Goal: Task Accomplishment & Management: Use online tool/utility

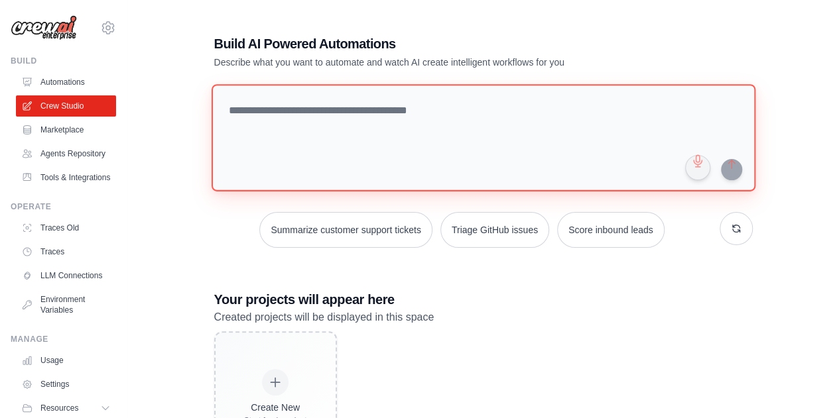
paste textarea "**********"
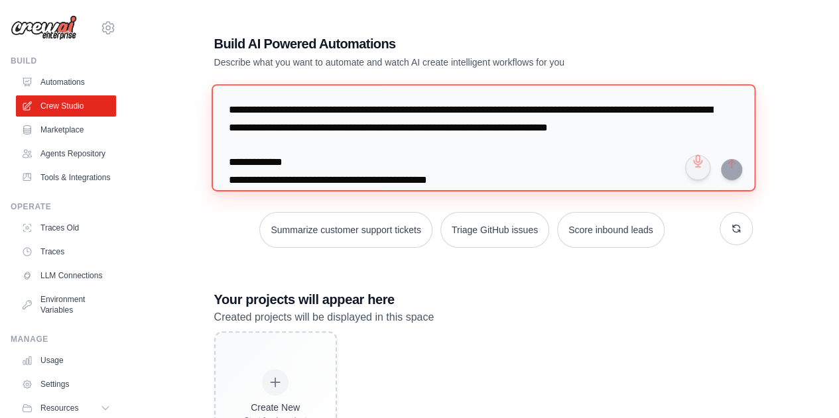
scroll to position [685, 0]
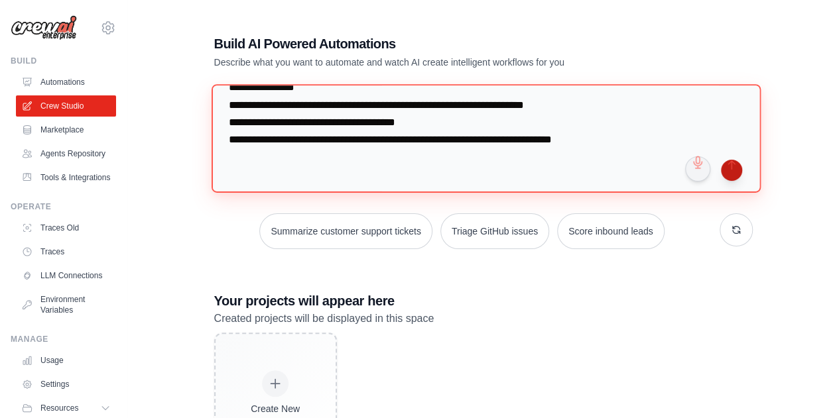
type textarea "**********"
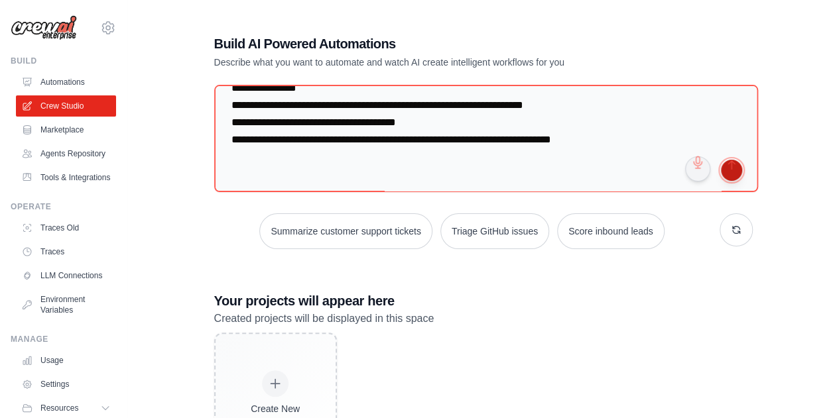
click at [735, 169] on button "submit" at bounding box center [731, 170] width 21 height 21
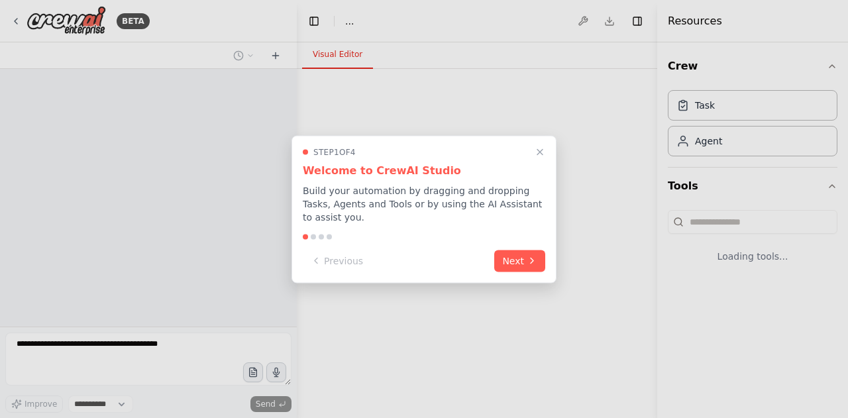
select select "****"
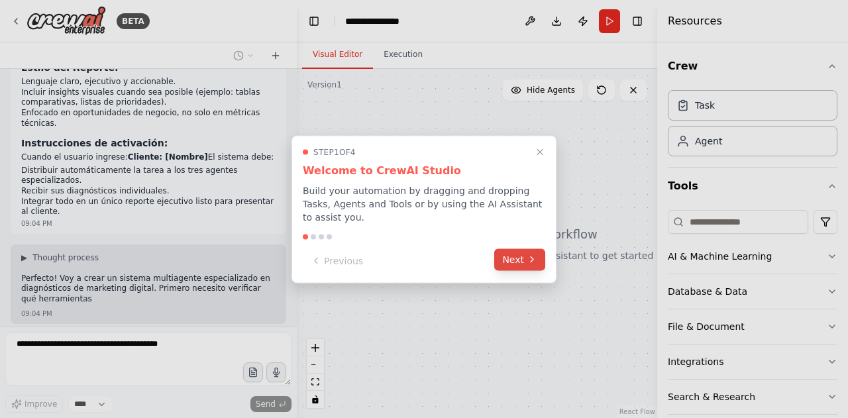
click at [531, 255] on icon at bounding box center [532, 260] width 11 height 11
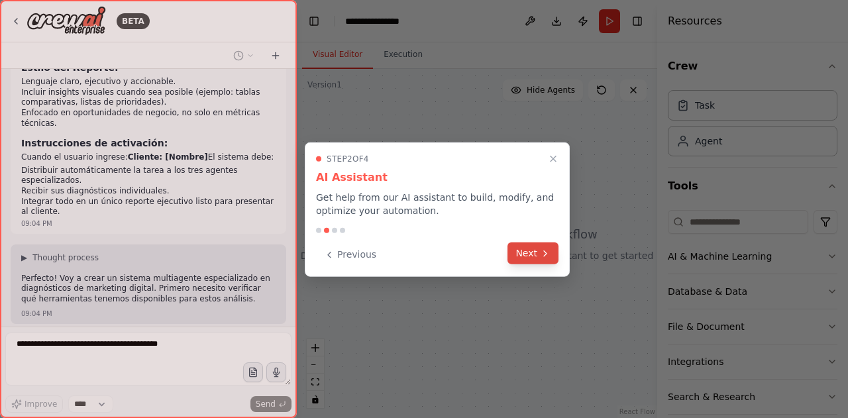
click at [531, 255] on button "Next" at bounding box center [533, 254] width 51 height 22
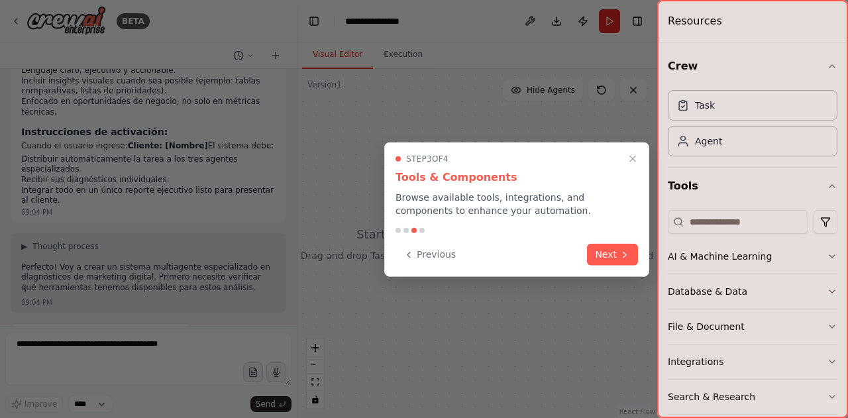
scroll to position [554, 0]
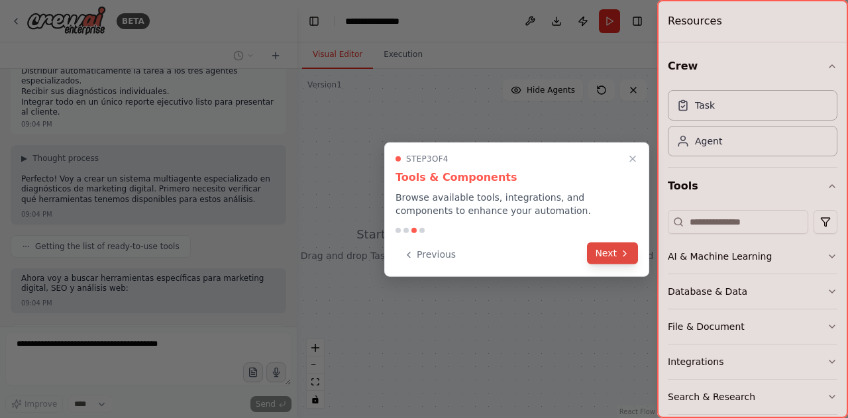
click at [602, 262] on button "Next" at bounding box center [612, 254] width 51 height 22
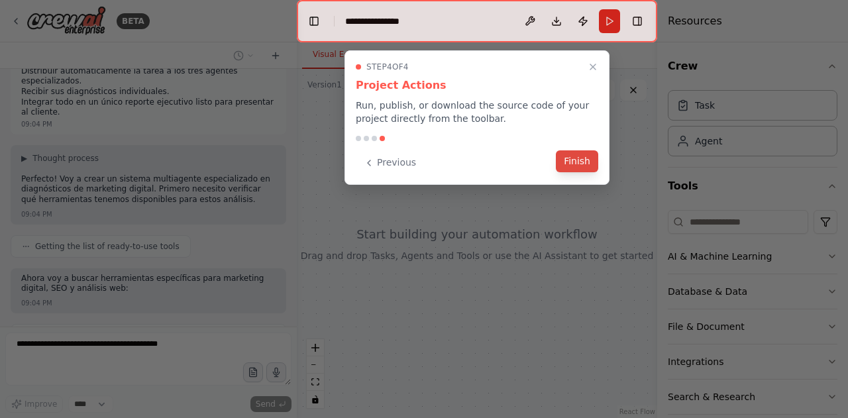
click at [573, 166] on button "Finish" at bounding box center [577, 161] width 42 height 22
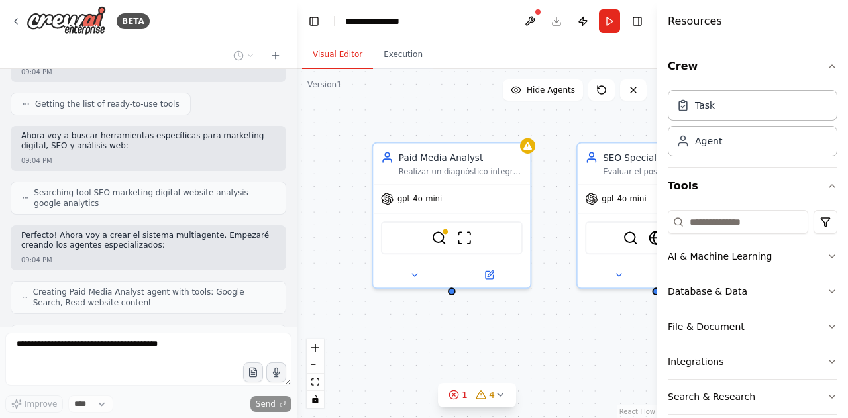
scroll to position [740, 0]
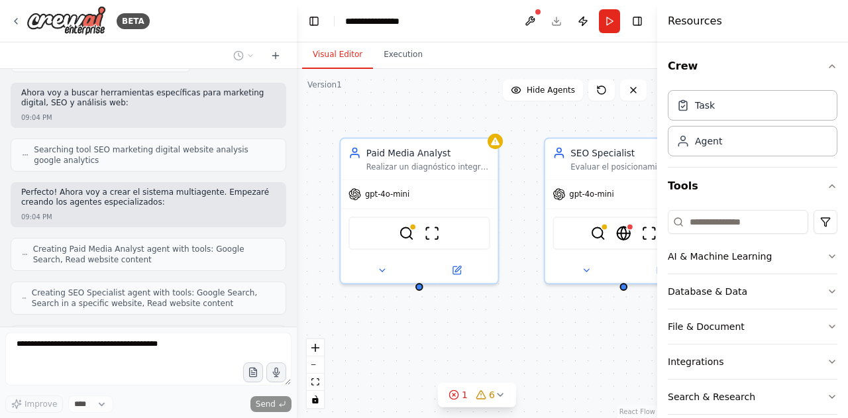
drag, startPoint x: 608, startPoint y: 329, endPoint x: 575, endPoint y: 325, distance: 33.5
click at [575, 325] on div "Paid Media Analyst Realizar un diagnóstico integral de campañas de anuncios pag…" at bounding box center [477, 243] width 361 height 349
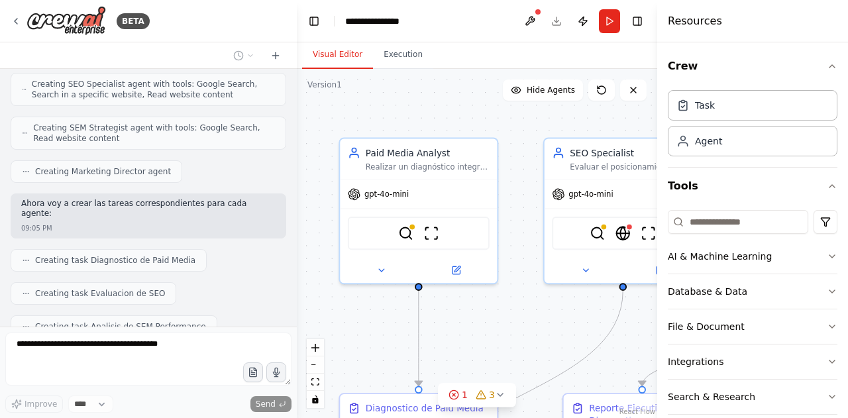
scroll to position [1027, 0]
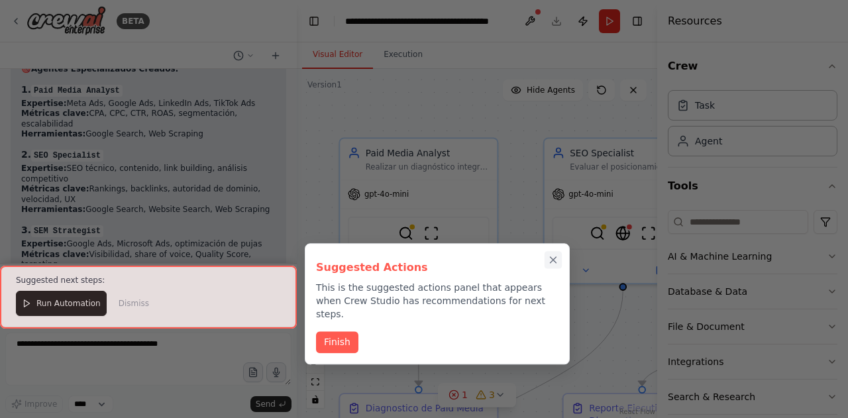
click at [556, 259] on icon "Close walkthrough" at bounding box center [554, 261] width 12 height 12
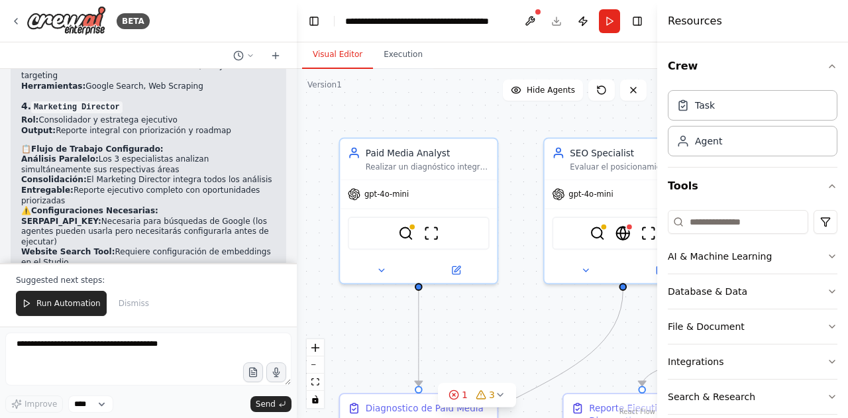
scroll to position [1637, 0]
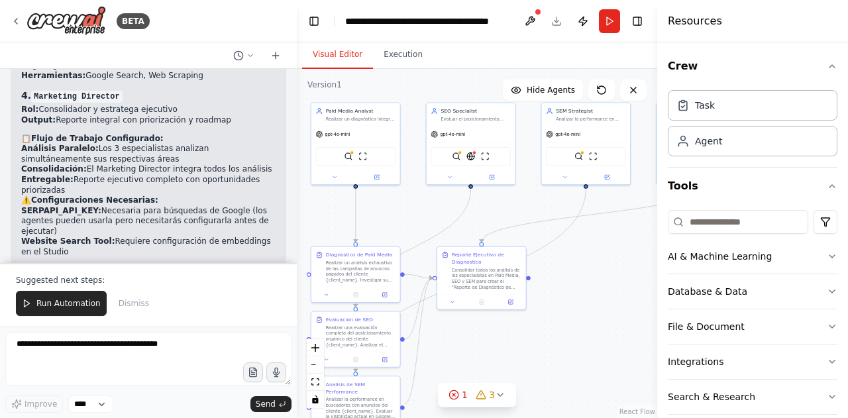
drag, startPoint x: 507, startPoint y: 199, endPoint x: 419, endPoint y: 95, distance: 136.4
click at [419, 95] on div ".deletable-edge-delete-btn { width: 20px; height: 20px; border: 0px solid #ffff…" at bounding box center [477, 243] width 361 height 349
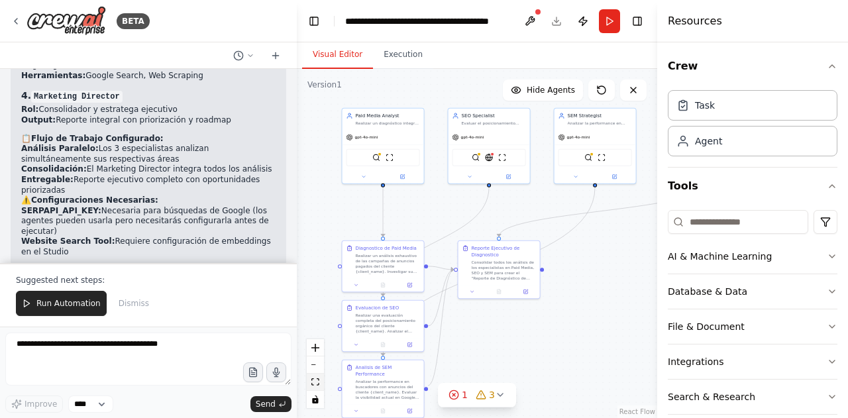
click at [317, 384] on icon "fit view" at bounding box center [316, 381] width 8 height 7
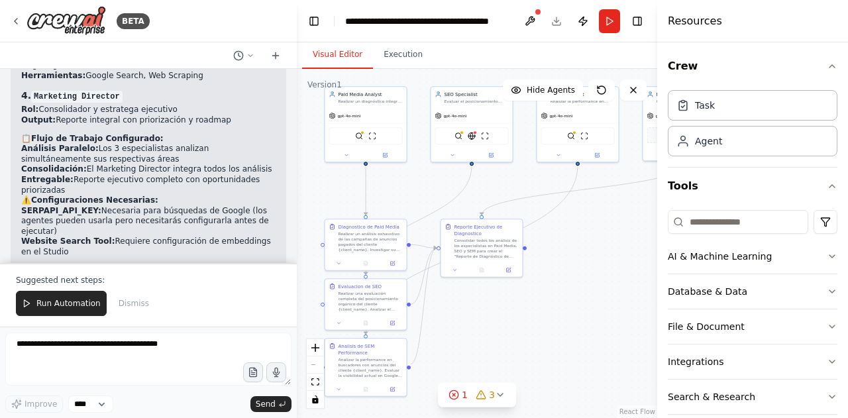
drag, startPoint x: 454, startPoint y: 330, endPoint x: 506, endPoint y: 331, distance: 52.4
click at [506, 331] on div ".deletable-edge-delete-btn { width: 20px; height: 20px; border: 0px solid #ffff…" at bounding box center [477, 243] width 361 height 349
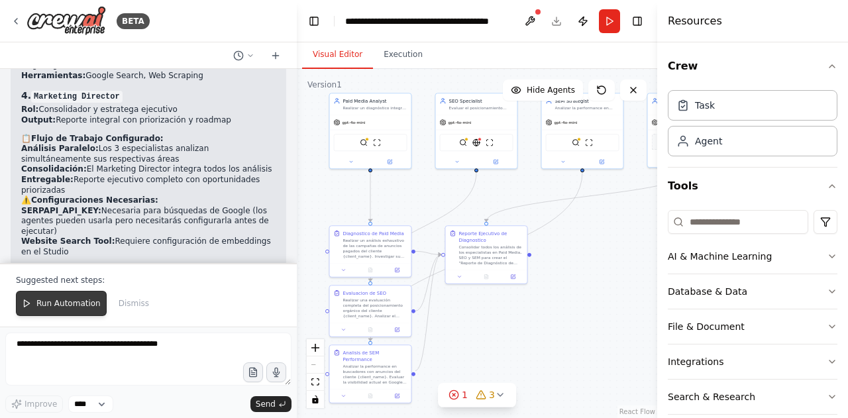
click at [74, 306] on span "Run Automation" at bounding box center [68, 303] width 64 height 11
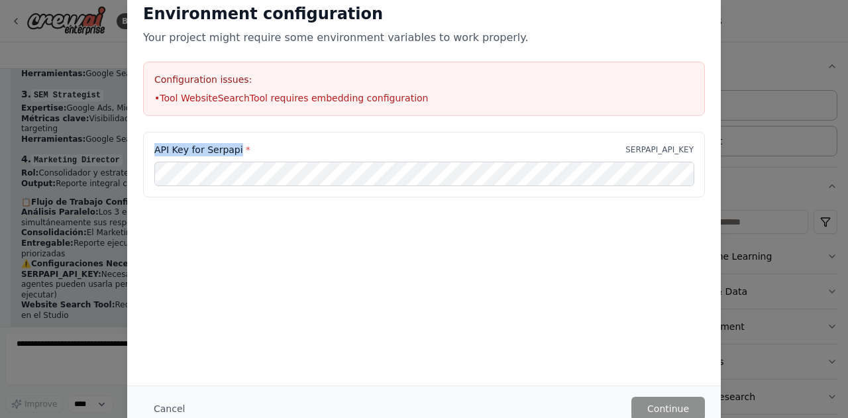
drag, startPoint x: 235, startPoint y: 149, endPoint x: 127, endPoint y: 149, distance: 107.4
click at [127, 149] on div "API Key for Serpapi * SERPAPI_API_KEY" at bounding box center [424, 173] width 594 height 82
click at [201, 217] on div "API Key for Serpapi * SERPAPI_API_KEY" at bounding box center [424, 198] width 594 height 133
click at [662, 400] on button "Continue" at bounding box center [669, 409] width 74 height 24
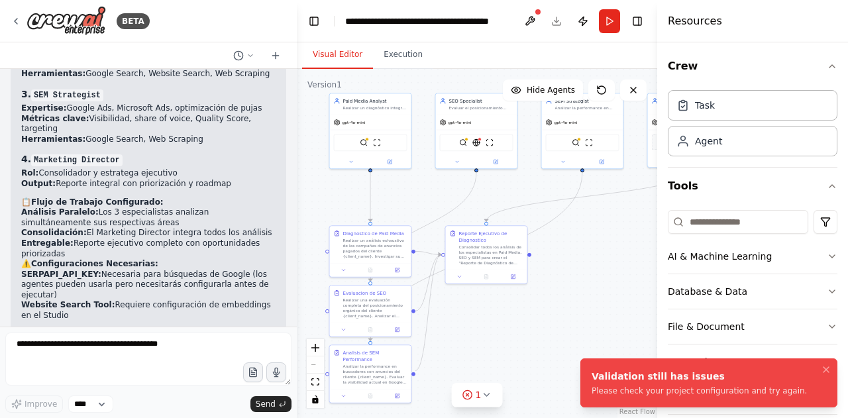
click at [607, 384] on div "Validation still has issues Please check your project configuration and try aga…" at bounding box center [699, 383] width 215 height 27
click at [500, 401] on button "1" at bounding box center [477, 395] width 51 height 25
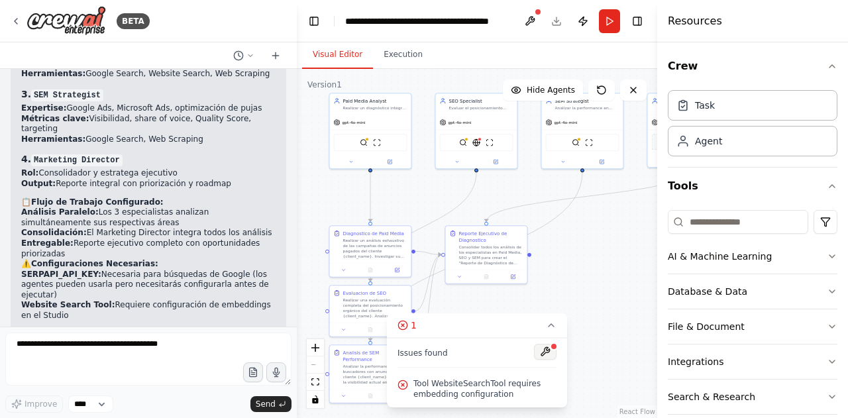
click at [549, 357] on button at bounding box center [545, 352] width 23 height 16
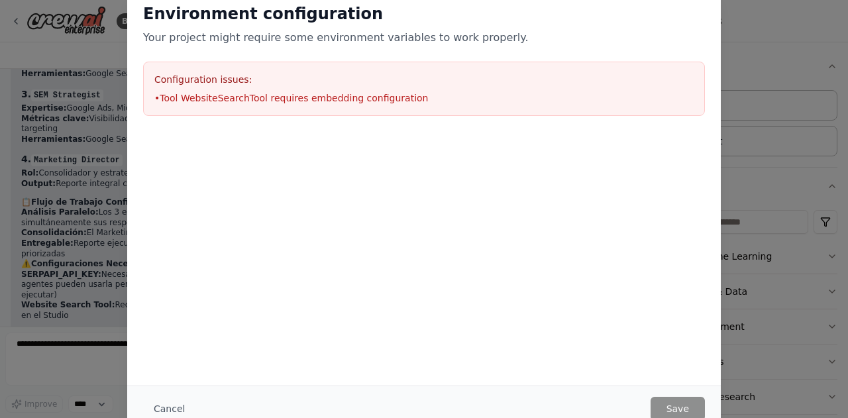
click at [281, 91] on li "• Tool WebsiteSearchTool requires embedding configuration" at bounding box center [424, 97] width 540 height 13
click at [727, 377] on div "Environment configuration Your project might require some environment variables…" at bounding box center [424, 209] width 848 height 418
click at [780, 349] on div "Environment configuration Your project might require some environment variables…" at bounding box center [424, 209] width 848 height 418
click at [842, 109] on div "Environment configuration Your project might require some environment variables…" at bounding box center [424, 209] width 848 height 418
click at [162, 408] on button "Cancel" at bounding box center [169, 409] width 52 height 24
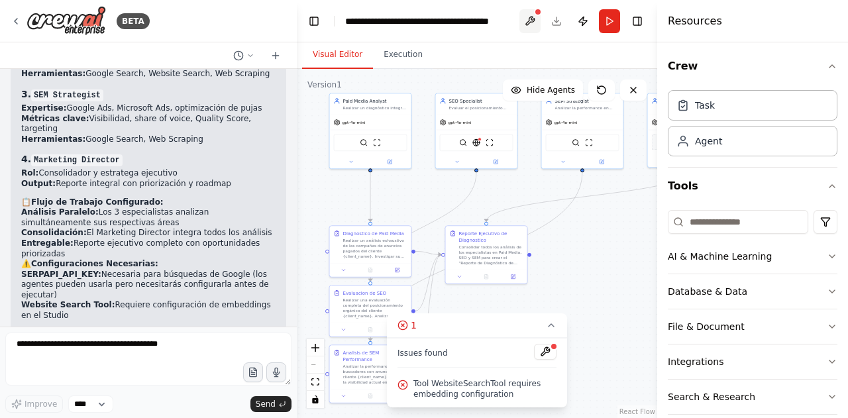
click at [530, 15] on button at bounding box center [530, 21] width 21 height 24
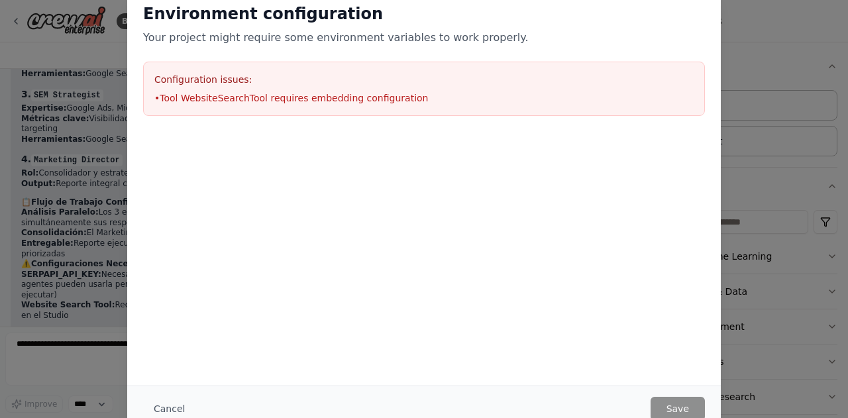
click at [249, 132] on div at bounding box center [424, 140] width 594 height 16
click at [229, 92] on li "• Tool WebsiteSearchTool requires embedding configuration" at bounding box center [424, 97] width 540 height 13
click at [170, 403] on button "Cancel" at bounding box center [169, 409] width 52 height 24
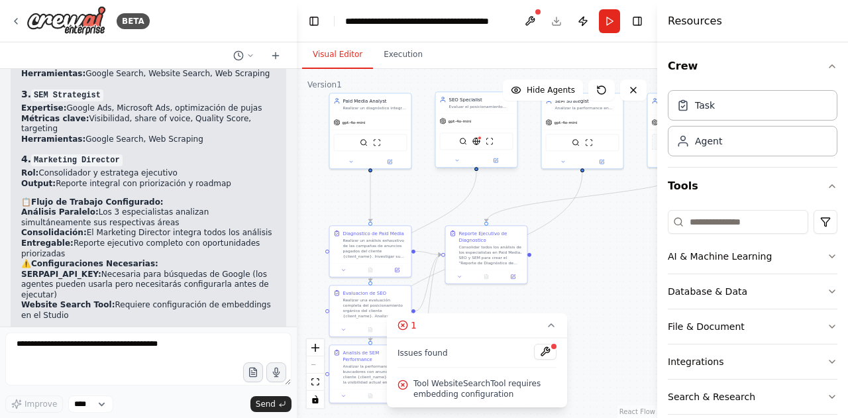
click at [479, 150] on div "SerpApiGoogleSearchTool WebsiteSearchTool ScrapeWebsiteTool" at bounding box center [477, 142] width 82 height 26
click at [477, 146] on div "SerpApiGoogleSearchTool WebsiteSearchTool ScrapeWebsiteTool" at bounding box center [477, 141] width 74 height 17
click at [477, 139] on img at bounding box center [477, 141] width 8 height 8
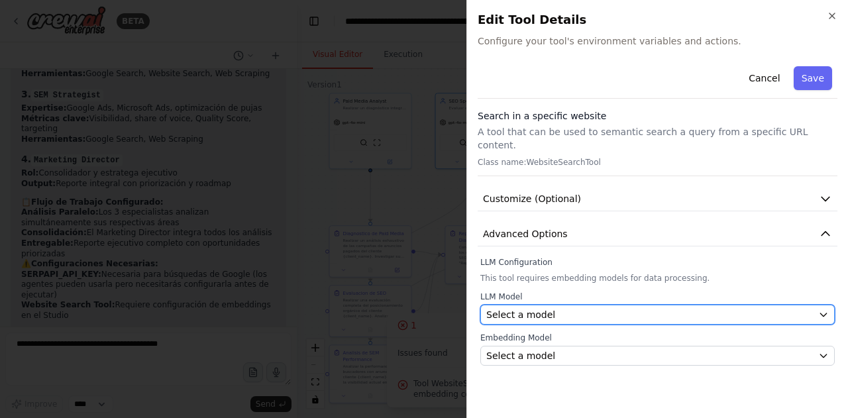
click at [625, 308] on div "Select a model" at bounding box center [650, 314] width 327 height 13
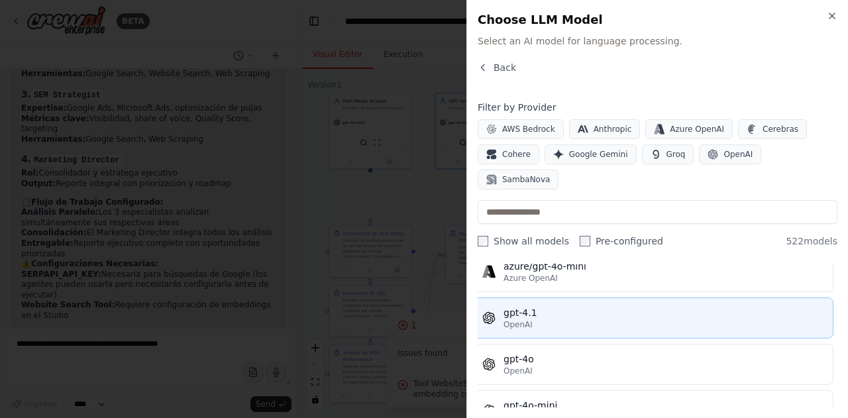
scroll to position [194, 4]
click at [555, 307] on div "gpt-4.1" at bounding box center [664, 313] width 321 height 13
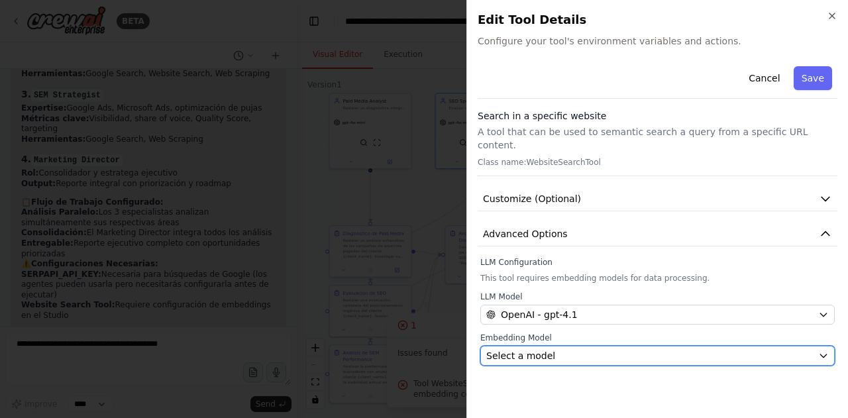
click at [581, 349] on div "Select a model" at bounding box center [650, 355] width 327 height 13
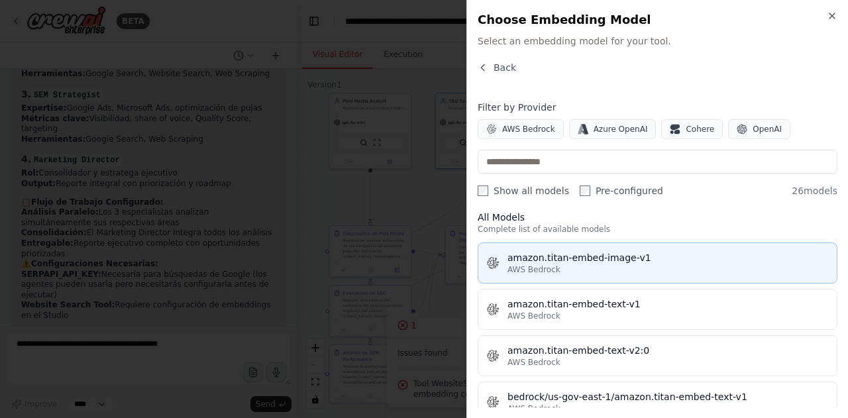
scroll to position [14, 0]
click at [563, 270] on div "AWS Bedrock" at bounding box center [668, 269] width 321 height 11
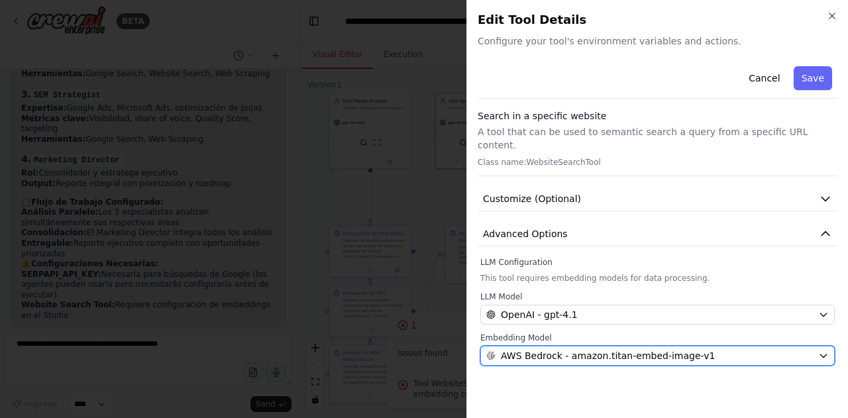
click at [616, 349] on span "AWS Bedrock - amazon.titan-embed-image-v1" at bounding box center [608, 355] width 214 height 13
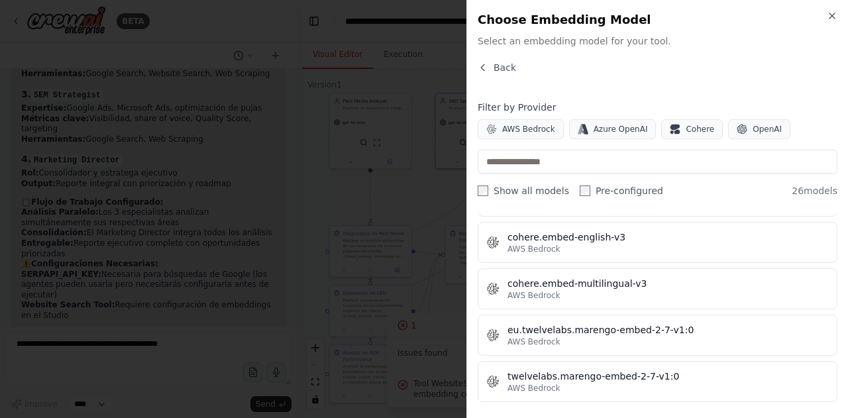
scroll to position [381, 0]
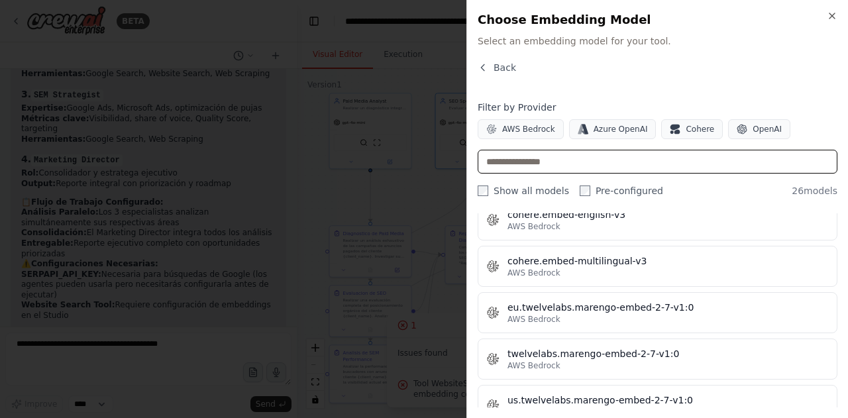
click at [534, 166] on input "text" at bounding box center [658, 162] width 360 height 24
paste input "**********"
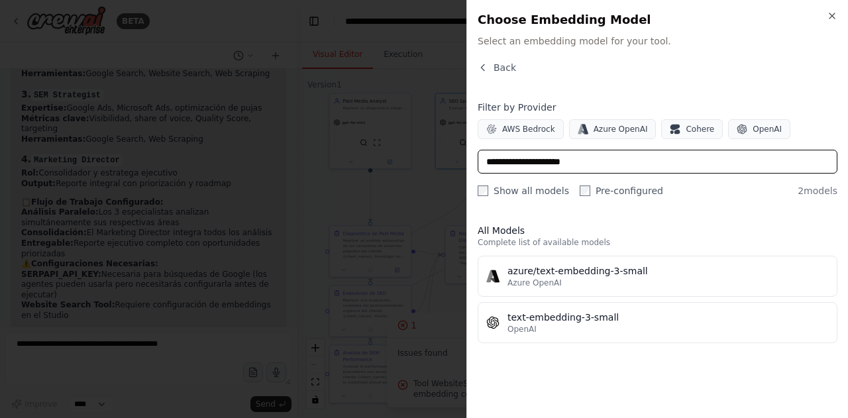
scroll to position [0, 0]
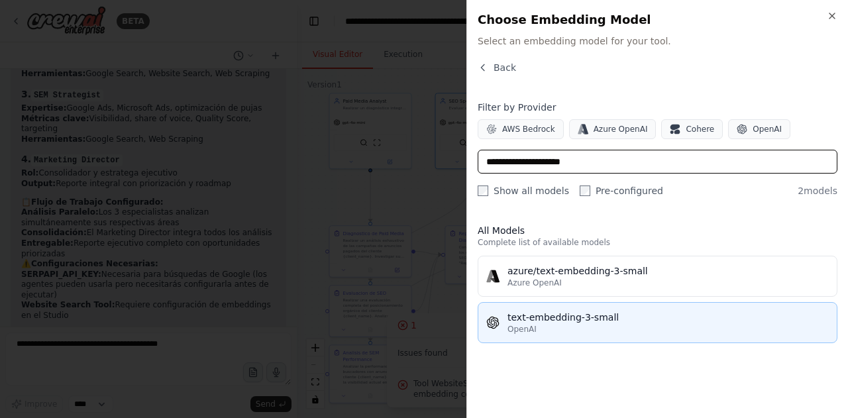
type input "**********"
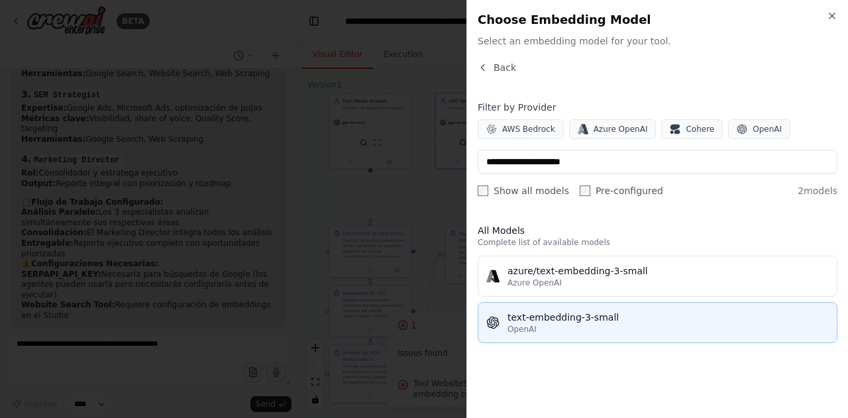
click at [569, 314] on div "text-embedding-3-small" at bounding box center [668, 317] width 321 height 13
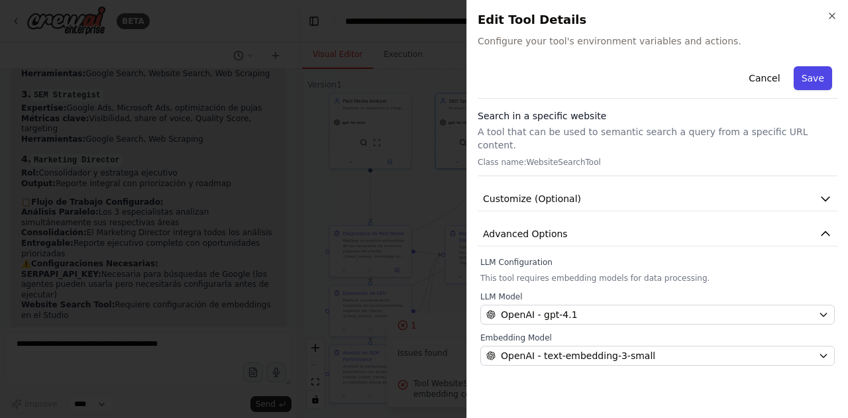
click at [823, 74] on button "Save" at bounding box center [813, 78] width 38 height 24
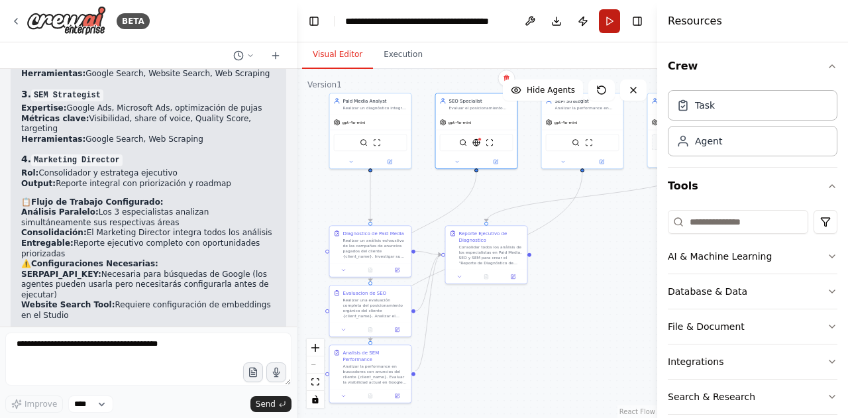
click at [612, 25] on button "Run" at bounding box center [609, 21] width 21 height 24
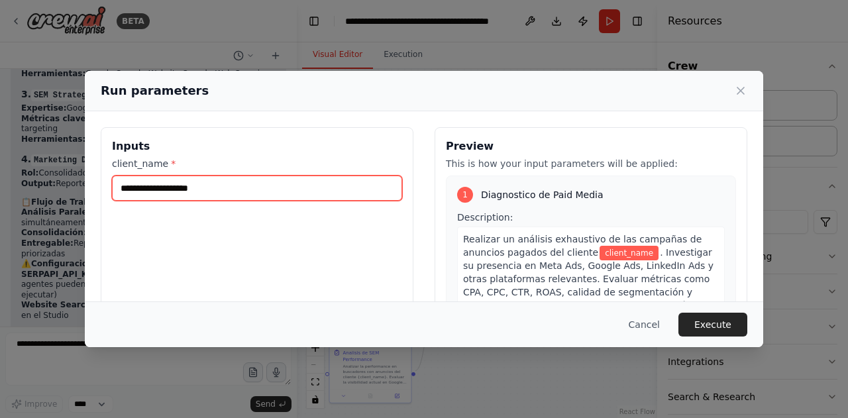
click at [204, 186] on input "client_name *" at bounding box center [257, 188] width 290 height 25
type input "********"
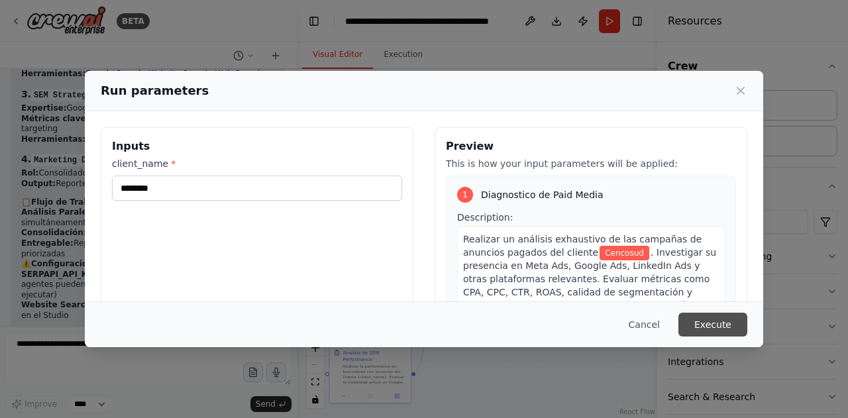
click at [713, 315] on button "Execute" at bounding box center [713, 325] width 69 height 24
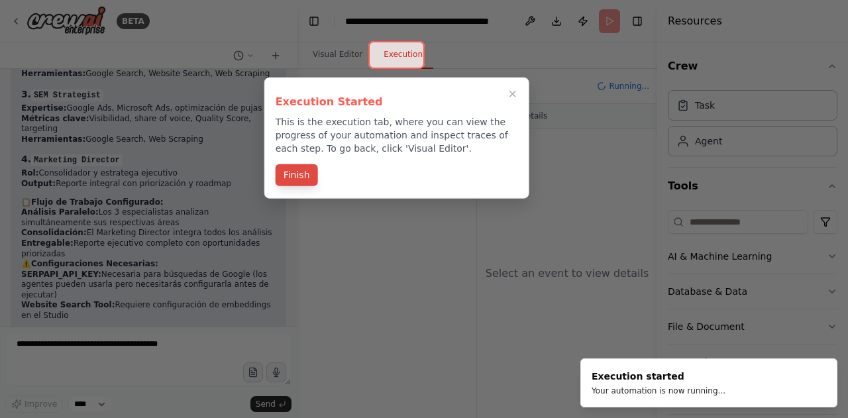
click at [284, 168] on button "Finish" at bounding box center [297, 175] width 42 height 22
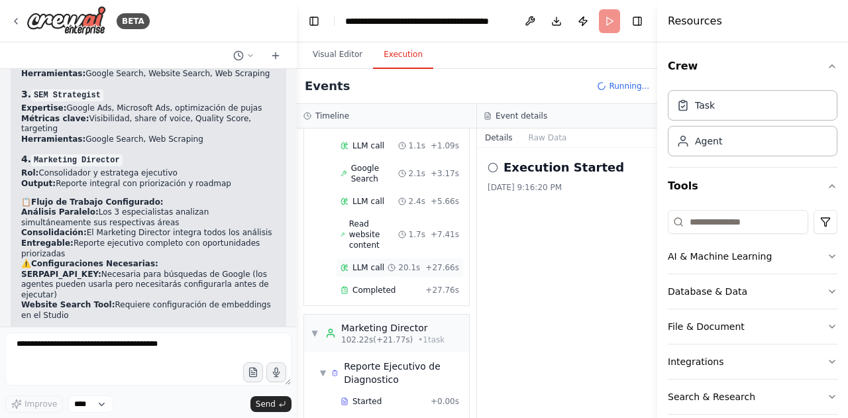
scroll to position [1637, 0]
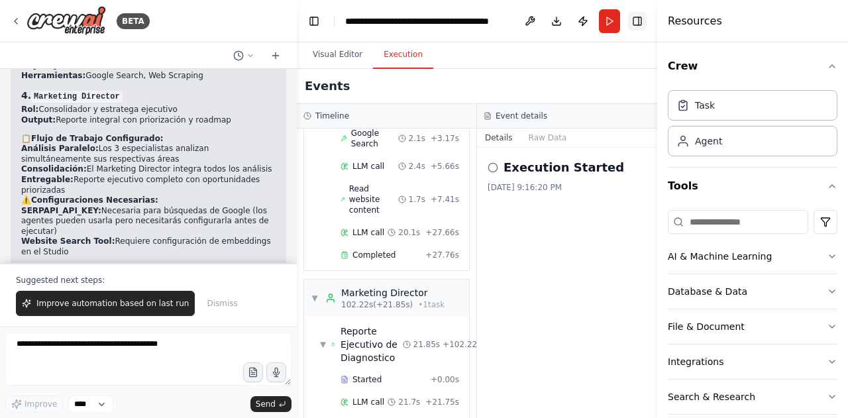
click at [636, 28] on button "Toggle Right Sidebar" at bounding box center [637, 21] width 19 height 19
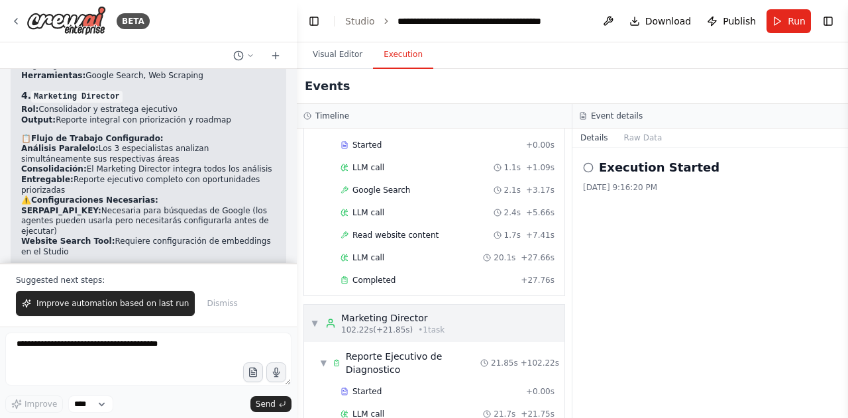
scroll to position [699, 0]
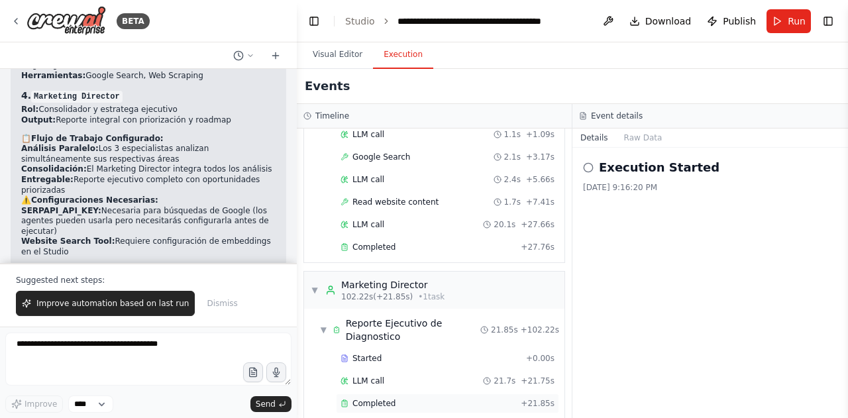
click at [400, 398] on div "Completed" at bounding box center [428, 403] width 175 height 11
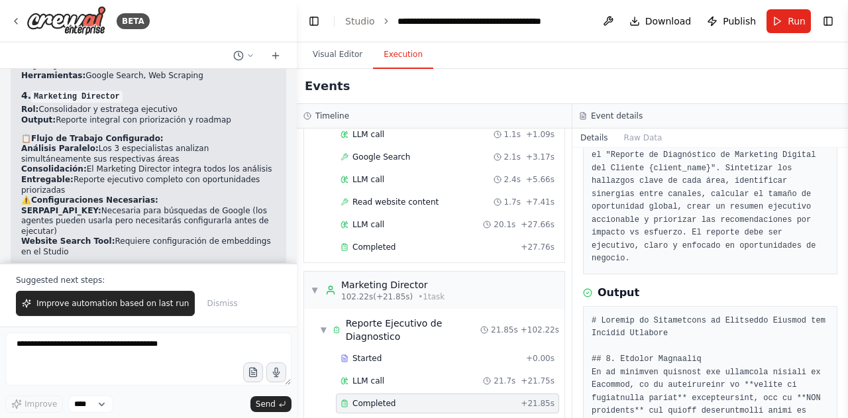
scroll to position [0, 0]
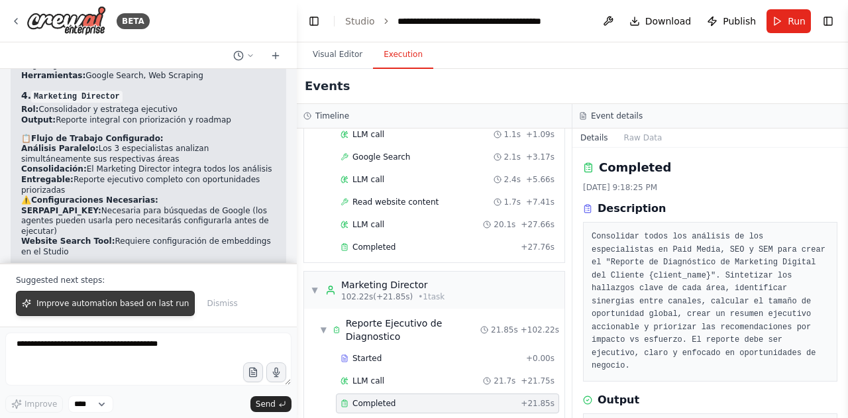
click at [125, 311] on button "Improve automation based on last run" at bounding box center [105, 303] width 179 height 25
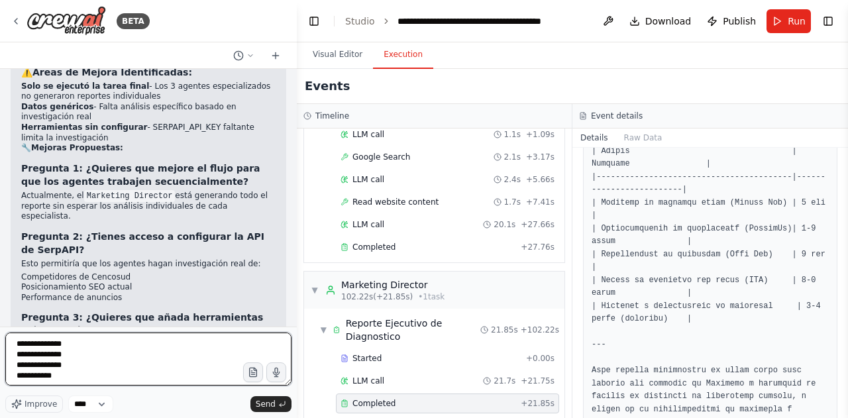
scroll to position [2223, 0]
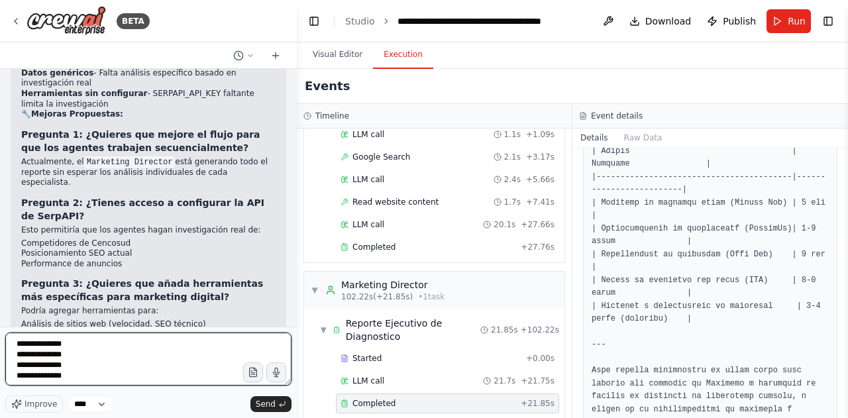
drag, startPoint x: 85, startPoint y: 373, endPoint x: 0, endPoint y: 287, distance: 120.5
click at [0, 287] on div "BETA Eres un sistema multiagente experto en Marketing Digital, encargado de rea…" at bounding box center [148, 209] width 297 height 418
type textarea "*****"
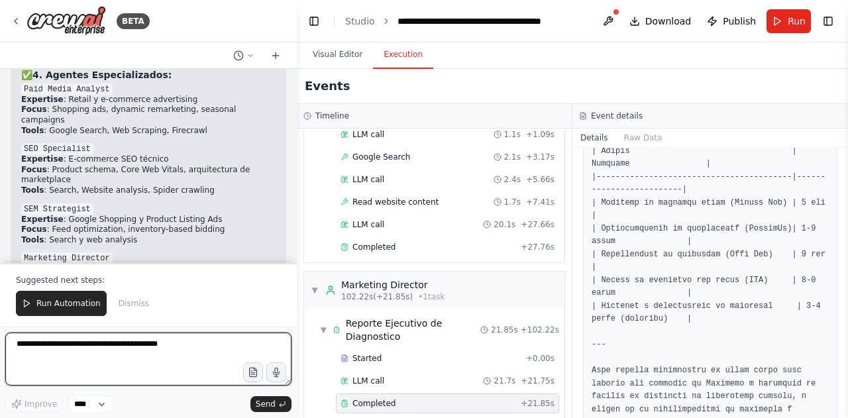
scroll to position [3852, 0]
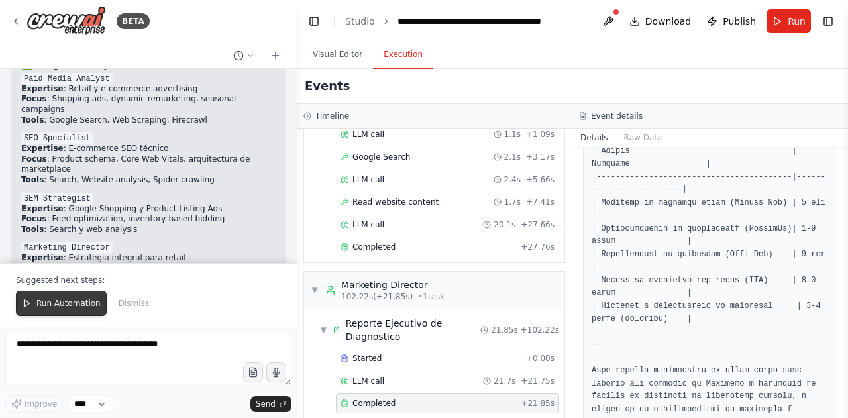
click at [72, 308] on span "Run Automation" at bounding box center [68, 303] width 64 height 11
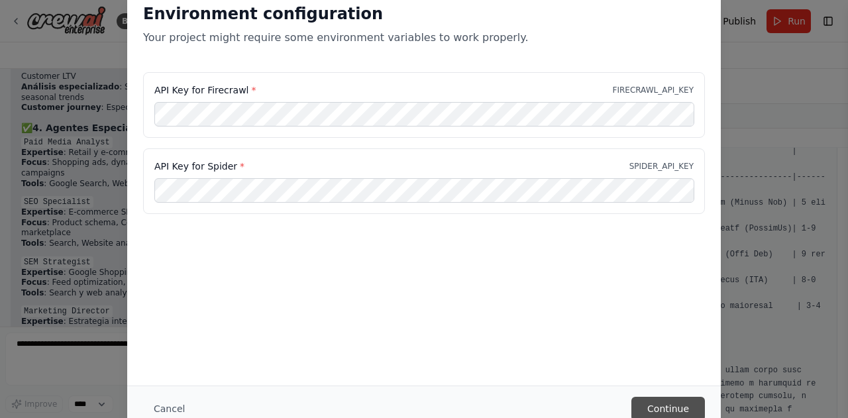
click at [691, 407] on button "Continue" at bounding box center [669, 409] width 74 height 24
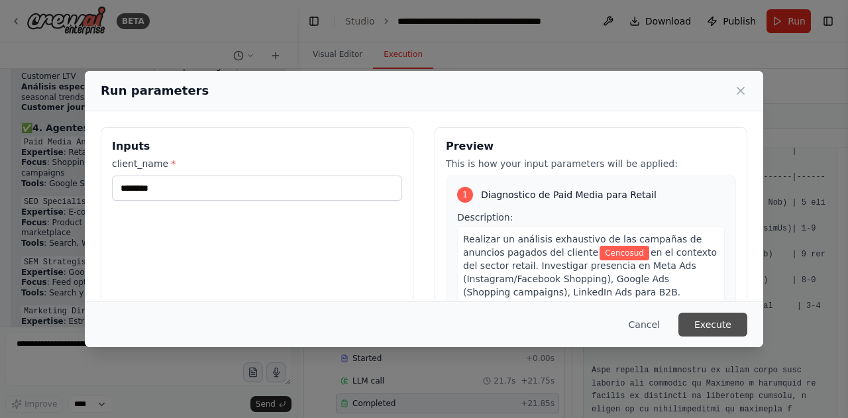
click at [721, 327] on button "Execute" at bounding box center [713, 325] width 69 height 24
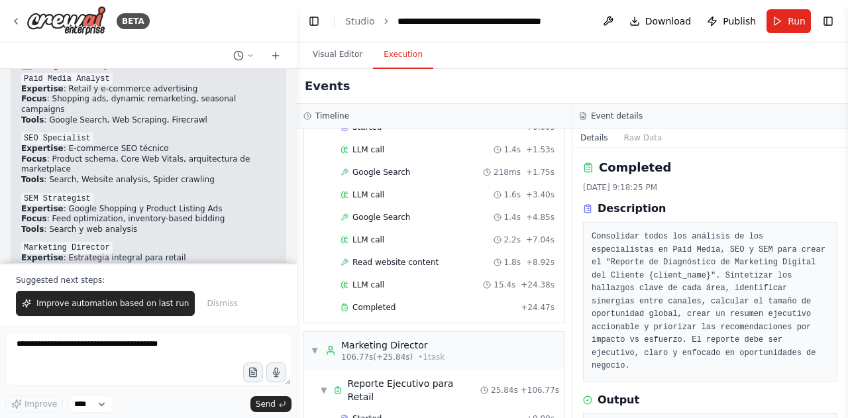
scroll to position [744, 0]
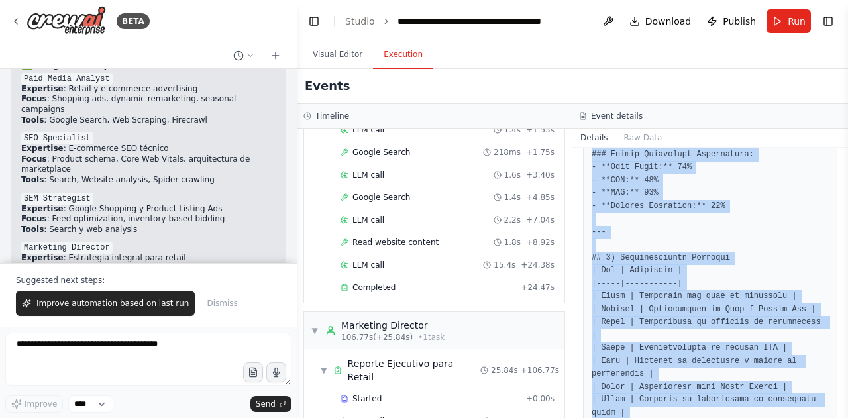
scroll to position [1996, 0]
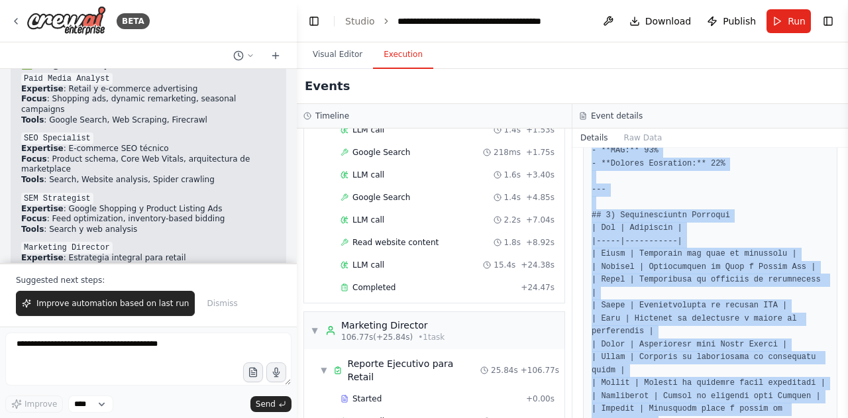
drag, startPoint x: 593, startPoint y: 217, endPoint x: 750, endPoint y: 404, distance: 245.1
click at [750, 404] on div "Completed 9/23/2025, 9:36:28 PM Description Consolidar todos los análisis espec…" at bounding box center [711, 283] width 276 height 270
copy pre "# Reporte Ejecutivo de Marketing Digital para Retail: Cencosud ## 1) Resumen Ej…"
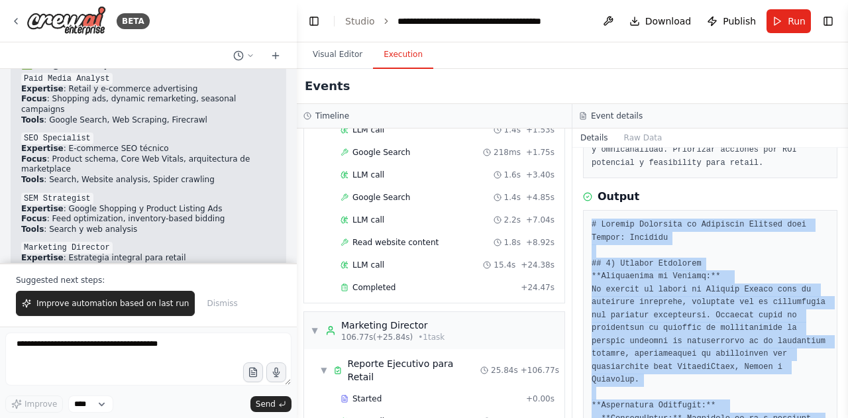
scroll to position [247, 0]
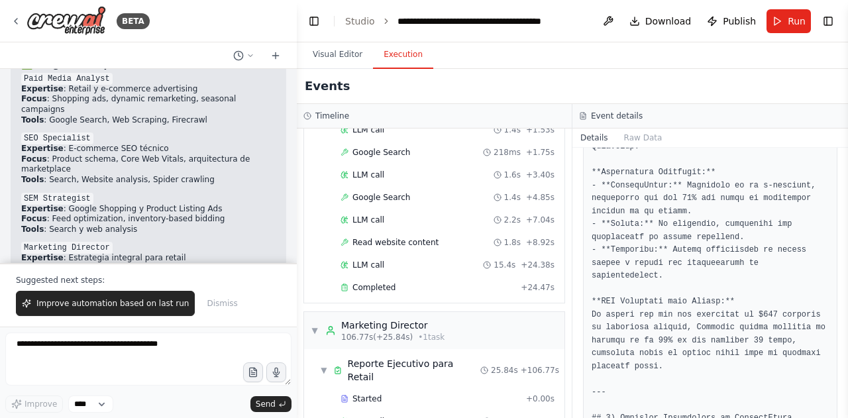
scroll to position [489, 0]
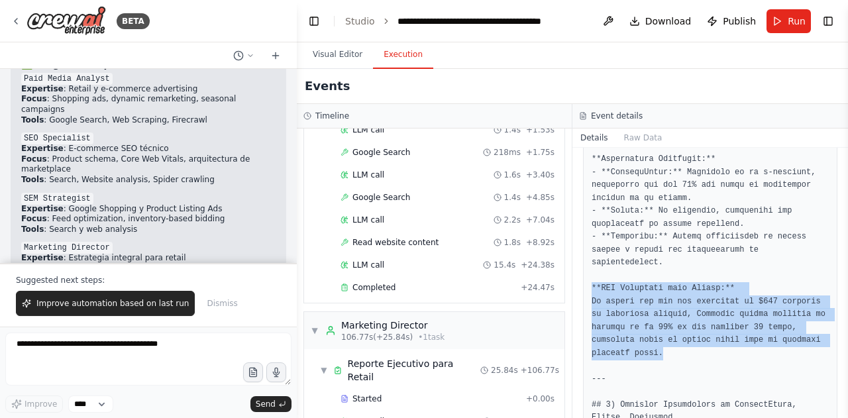
drag, startPoint x: 658, startPoint y: 314, endPoint x: 590, endPoint y: 253, distance: 91.5
copy pre "**ROI Potencial para Retail:** Se estima que con una inversión de $610 millones…"
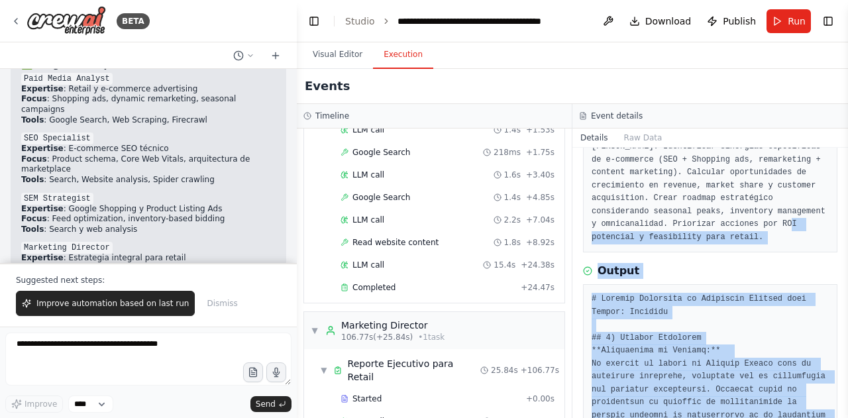
scroll to position [162, 0]
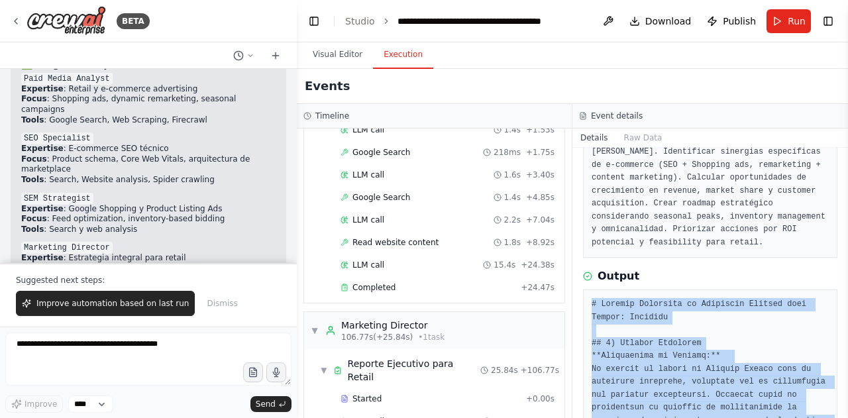
drag, startPoint x: 753, startPoint y: 279, endPoint x: 593, endPoint y: 290, distance: 160.1
copy pre "# Reporte Ejecutivo de Marketing Digital para Retail: Cencosud ## 1) Resumen Ej…"
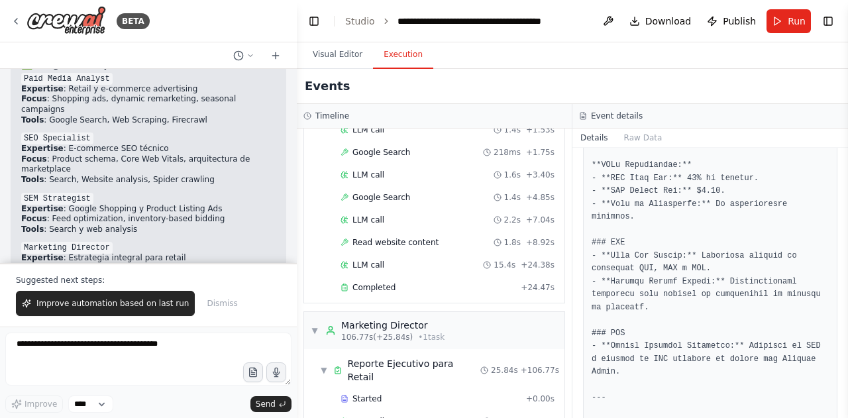
scroll to position [1161, 0]
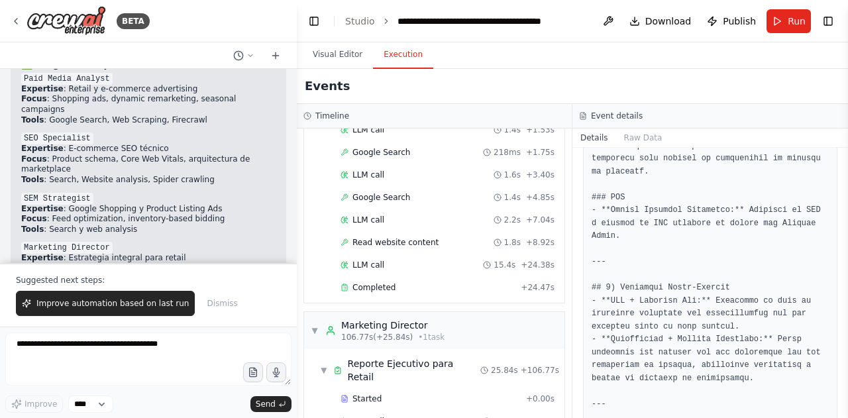
drag, startPoint x: 650, startPoint y: 386, endPoint x: 587, endPoint y: 352, distance: 70.9
click at [587, 352] on div at bounding box center [710, 320] width 255 height 2059
copy pre "## 5) Matriz de Priorización ROI | Acción | ROI Potencial | Feasibility | Prior…"
click at [789, 25] on span "Run" at bounding box center [797, 21] width 18 height 13
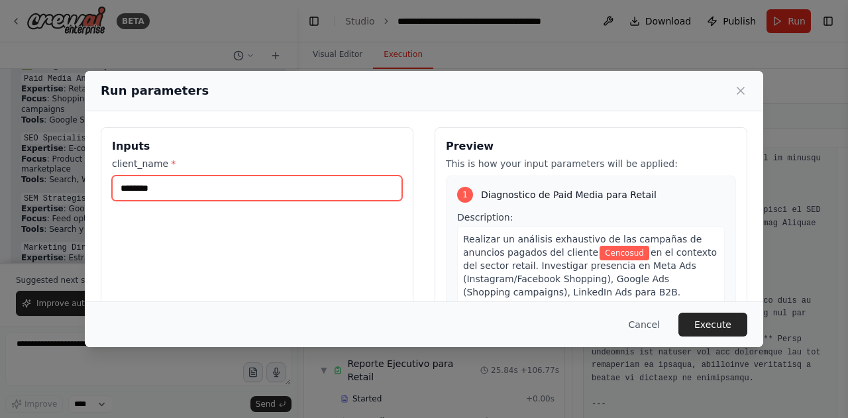
drag, startPoint x: 243, startPoint y: 189, endPoint x: 38, endPoint y: 148, distance: 209.6
click at [38, 148] on div "Run parameters Inputs client_name * ******** Preview This is how your input par…" at bounding box center [424, 209] width 848 height 418
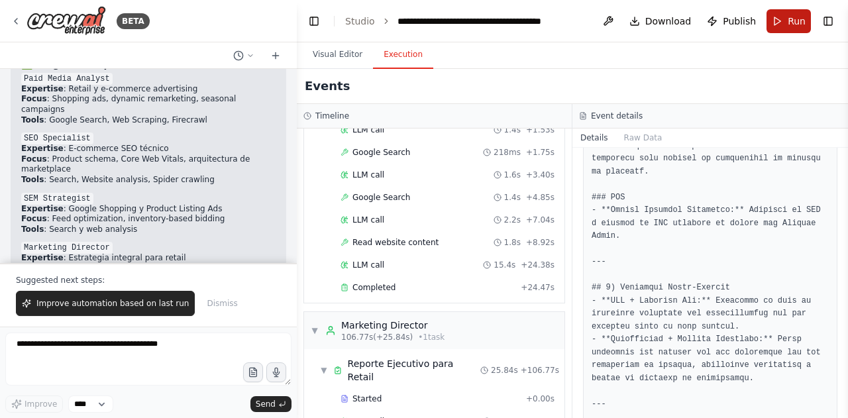
click at [773, 28] on button "Run" at bounding box center [789, 21] width 44 height 24
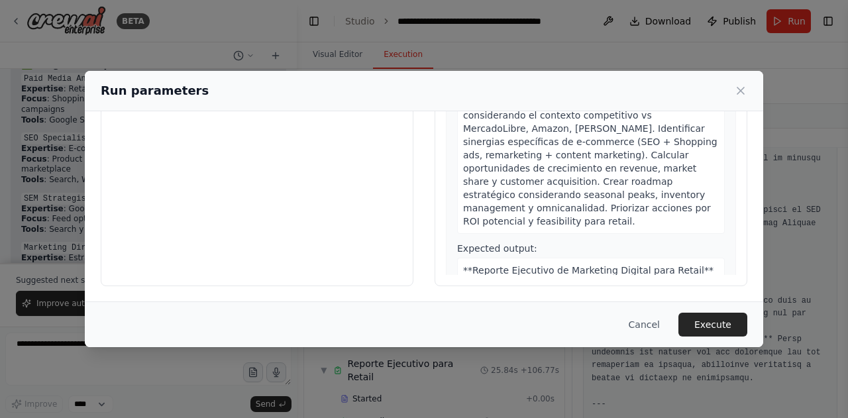
scroll to position [0, 0]
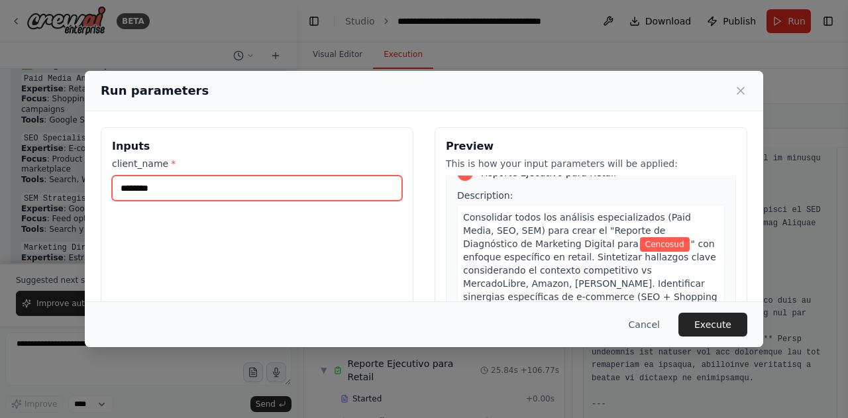
drag, startPoint x: 176, startPoint y: 185, endPoint x: 65, endPoint y: 178, distance: 111.6
click at [65, 178] on div "Run parameters Inputs client_name * ******** Preview This is how your input par…" at bounding box center [424, 209] width 848 height 418
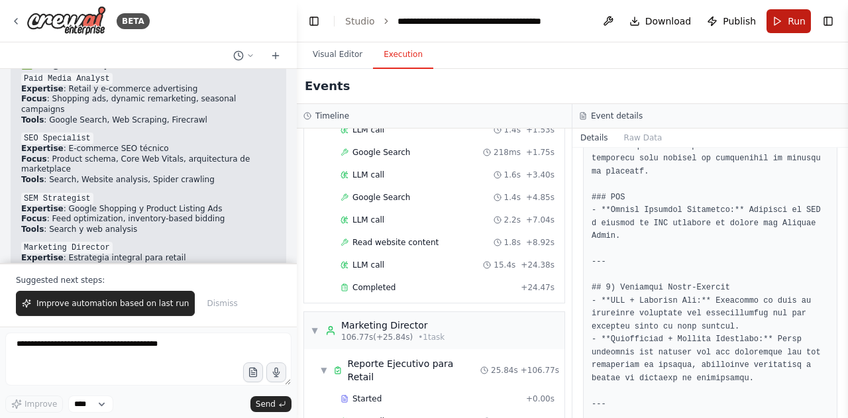
click at [783, 19] on button "Run" at bounding box center [789, 21] width 44 height 24
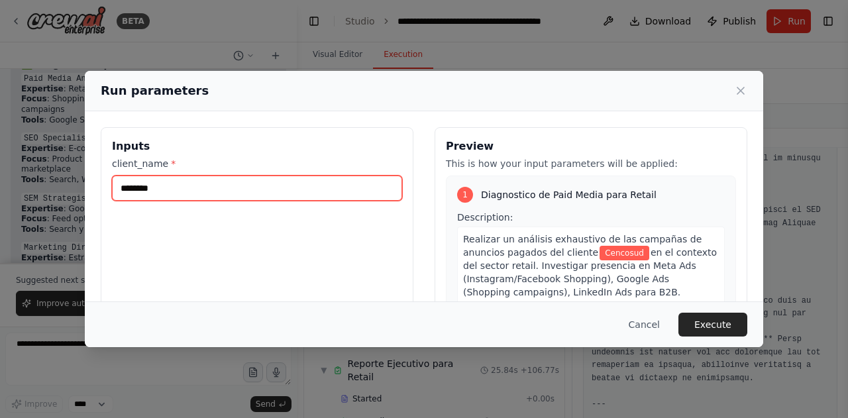
drag, startPoint x: 196, startPoint y: 188, endPoint x: 98, endPoint y: 179, distance: 98.5
click at [98, 179] on div "Inputs client_name * ******** Preview This is how your input parameters will be…" at bounding box center [424, 284] width 679 height 346
type input "*********"
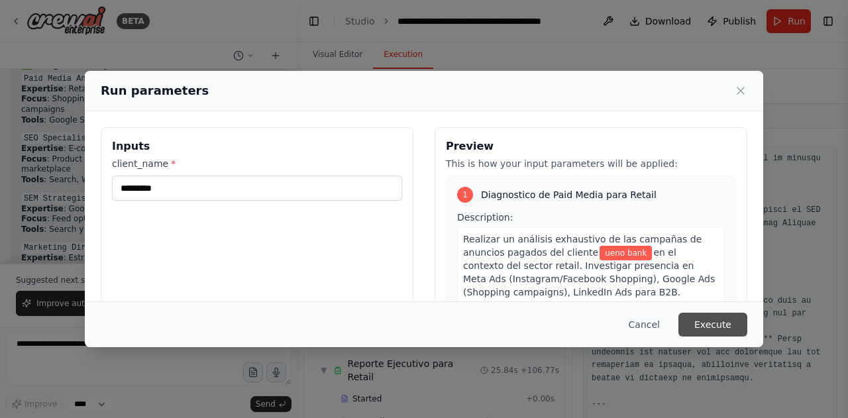
click at [738, 324] on button "Execute" at bounding box center [713, 325] width 69 height 24
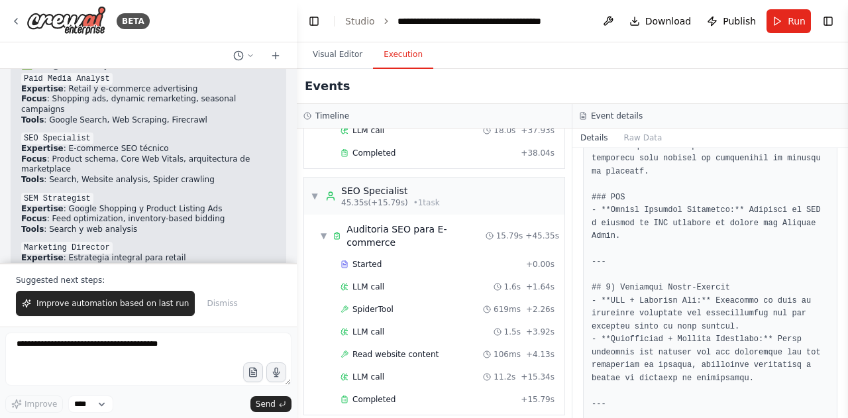
scroll to position [920, 0]
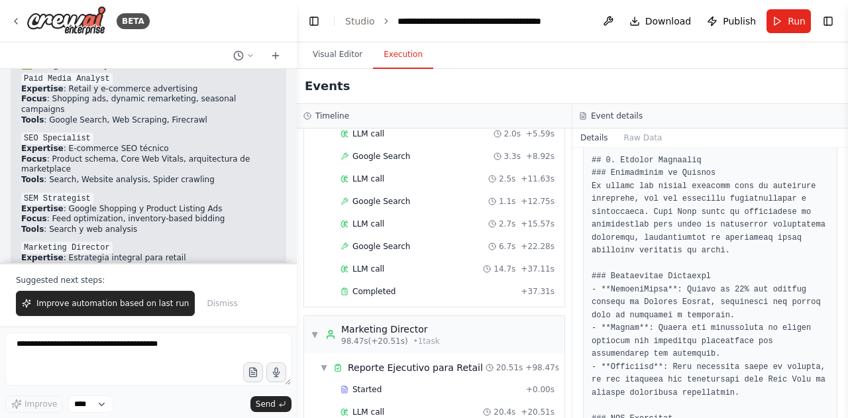
scroll to position [371, 0]
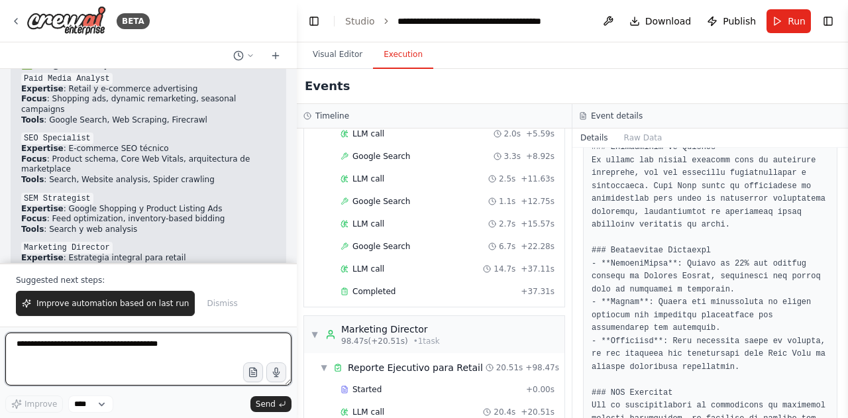
click at [98, 357] on textarea at bounding box center [148, 359] width 286 height 53
type textarea "**********"
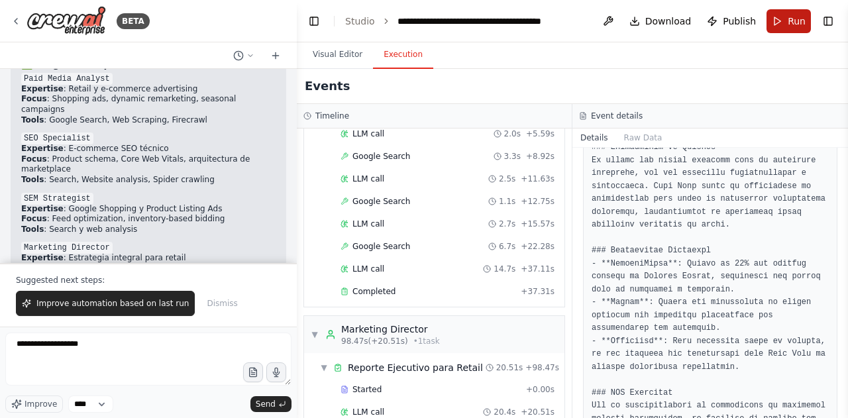
click at [784, 20] on button "Run" at bounding box center [789, 21] width 44 height 24
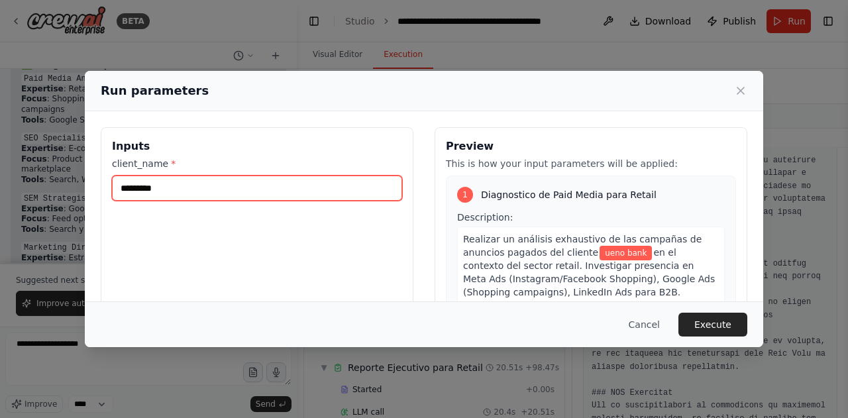
drag, startPoint x: 167, startPoint y: 197, endPoint x: 68, endPoint y: 193, distance: 99.5
click at [68, 193] on div "Run parameters Inputs client_name * ********* Preview This is how your input pa…" at bounding box center [424, 209] width 848 height 418
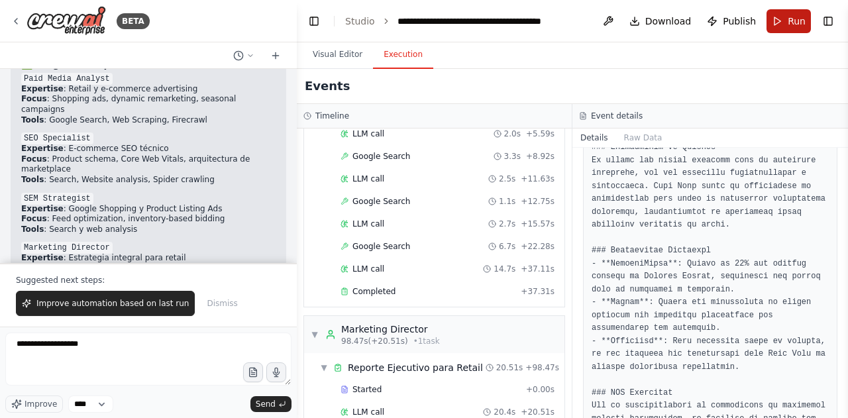
click at [793, 19] on span "Run" at bounding box center [797, 21] width 18 height 13
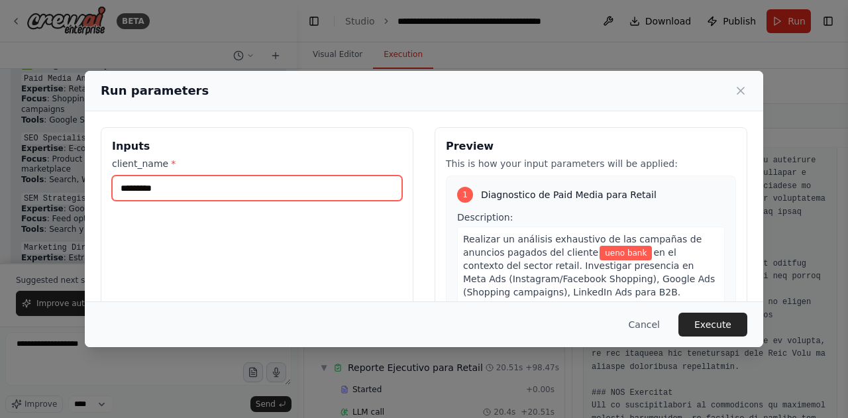
drag, startPoint x: 191, startPoint y: 191, endPoint x: 95, endPoint y: 178, distance: 96.3
click at [95, 178] on div "Inputs client_name * ********* Preview This is how your input parameters will b…" at bounding box center [424, 284] width 679 height 346
type input "*"
type input "****"
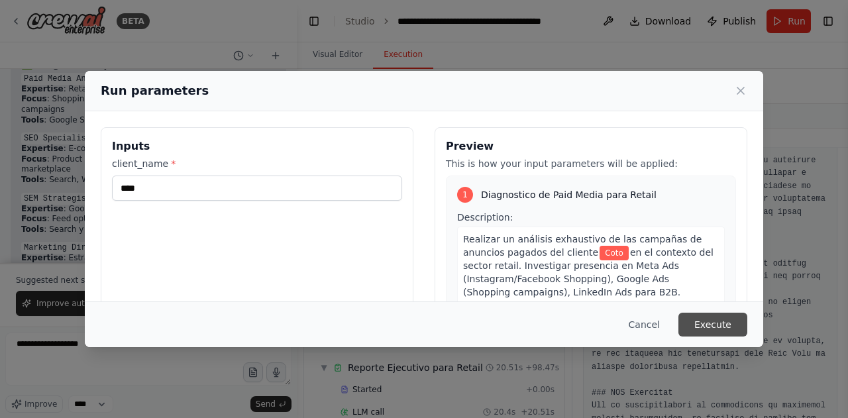
click at [727, 328] on button "Execute" at bounding box center [713, 325] width 69 height 24
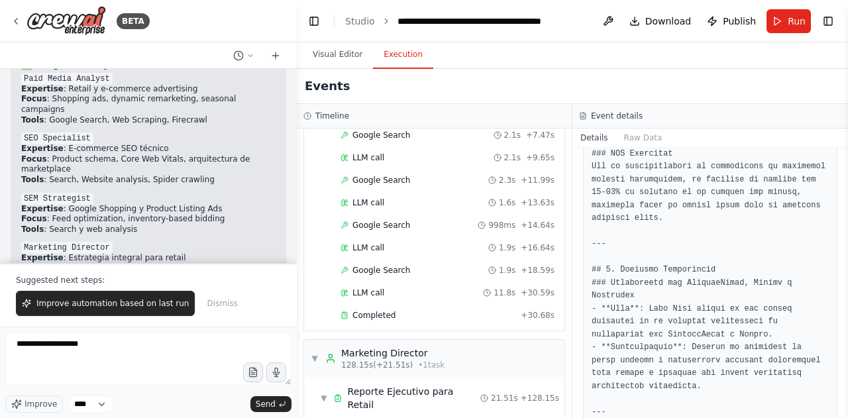
scroll to position [1009, 0]
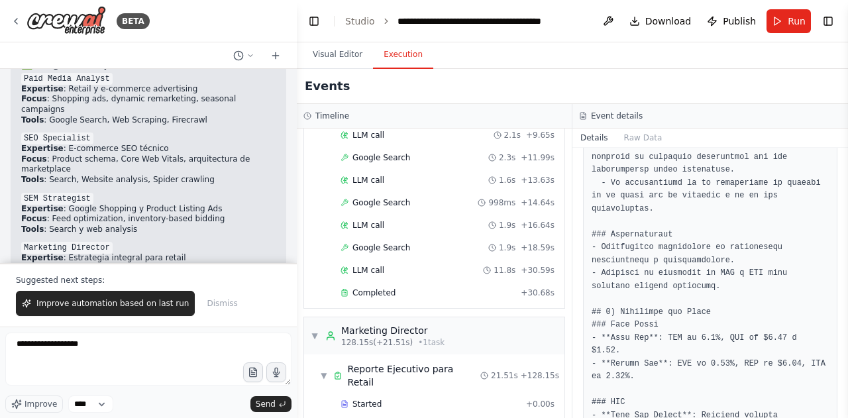
scroll to position [787, 0]
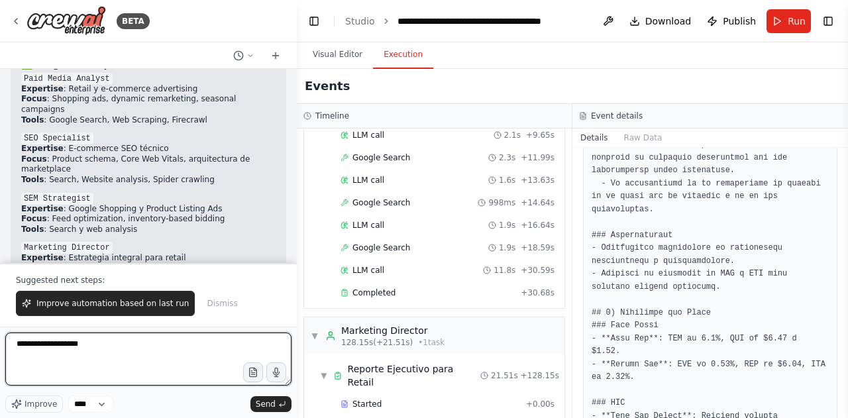
click at [141, 361] on textarea "**********" at bounding box center [148, 359] width 286 height 53
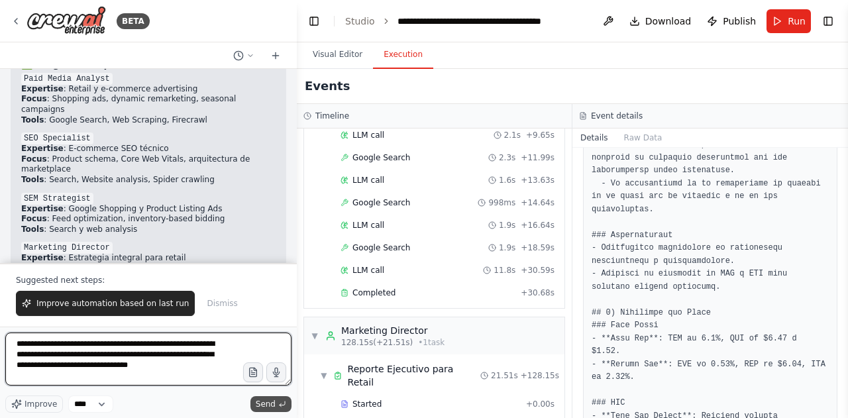
type textarea "**********"
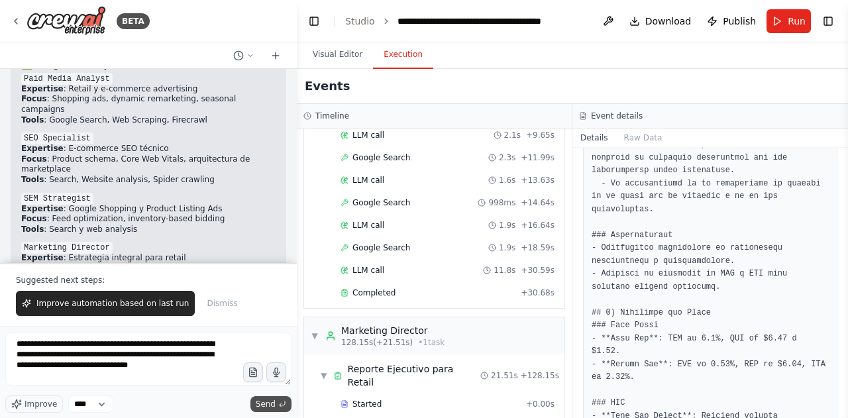
click at [266, 404] on span "Send" at bounding box center [266, 404] width 20 height 11
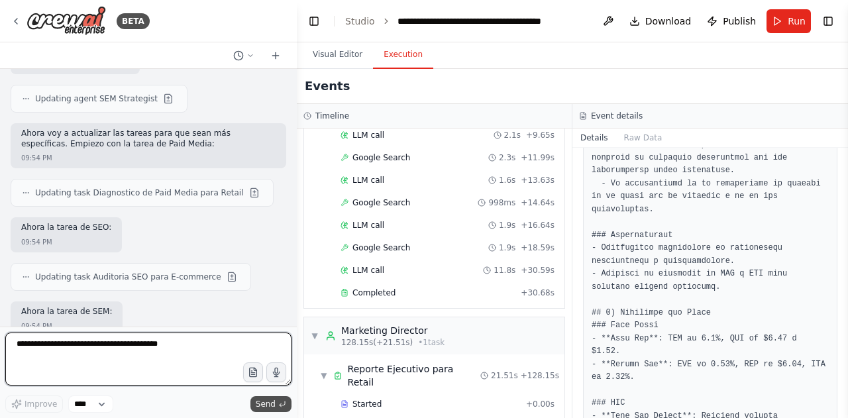
scroll to position [4776, 0]
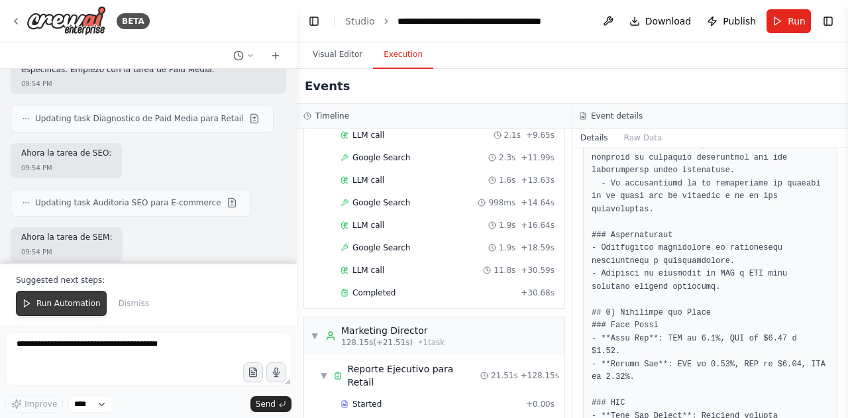
click at [46, 314] on button "Run Automation" at bounding box center [61, 303] width 91 height 25
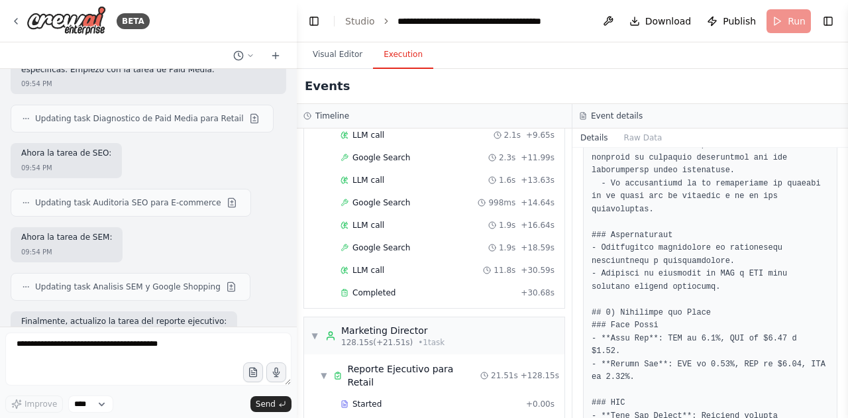
scroll to position [4713, 0]
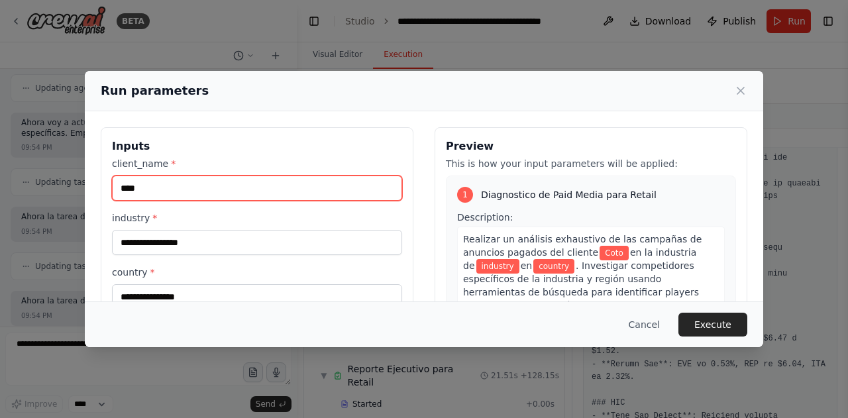
drag, startPoint x: 158, startPoint y: 181, endPoint x: 45, endPoint y: 186, distance: 112.8
click at [45, 186] on div "Run parameters Inputs client_name * **** industry * country * Preview This is h…" at bounding box center [424, 209] width 848 height 418
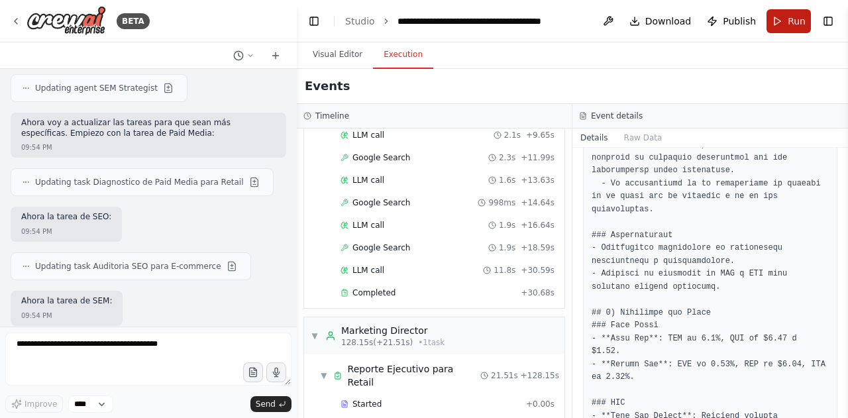
click at [785, 18] on button "Run" at bounding box center [789, 21] width 44 height 24
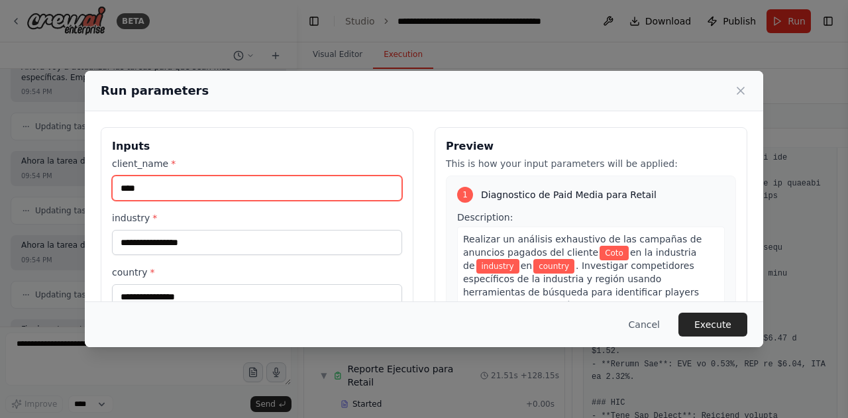
drag, startPoint x: 239, startPoint y: 186, endPoint x: 82, endPoint y: 186, distance: 156.4
click at [82, 186] on div "Run parameters Inputs client_name * **** industry * country * Preview This is h…" at bounding box center [424, 209] width 848 height 418
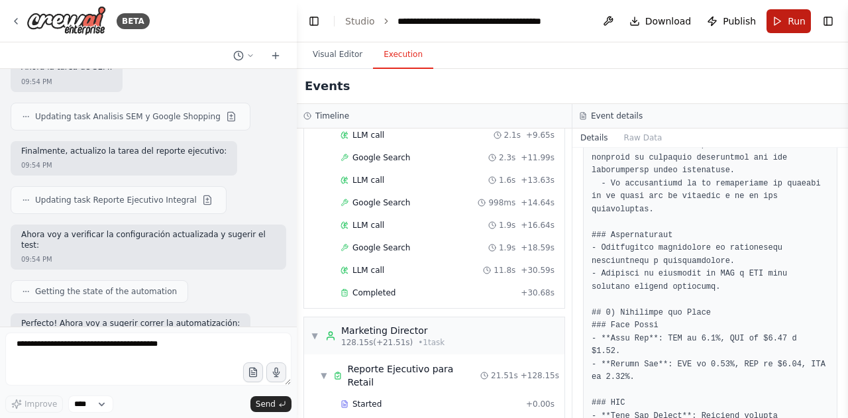
click at [796, 23] on span "Run" at bounding box center [797, 21] width 18 height 13
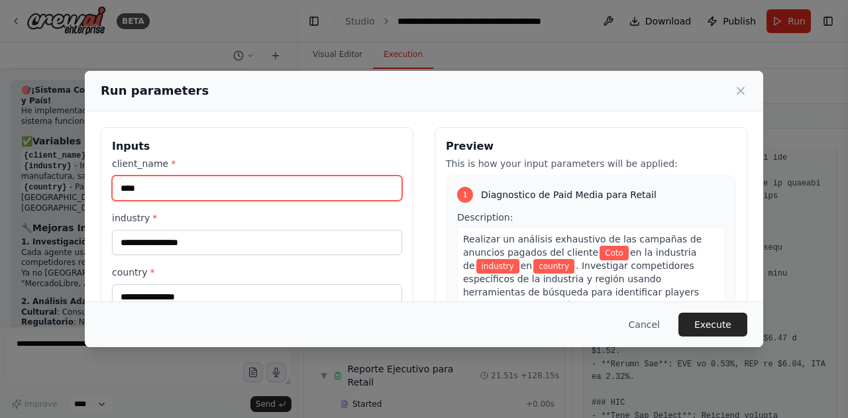
drag, startPoint x: 235, startPoint y: 194, endPoint x: 62, endPoint y: 195, distance: 173.0
click at [62, 195] on div "Run parameters Inputs client_name * **** industry * country * Preview This is h…" at bounding box center [424, 209] width 848 height 418
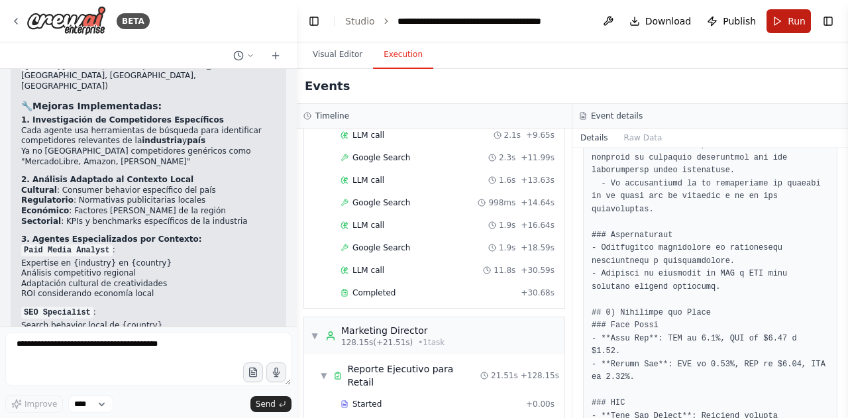
click at [793, 29] on button "Run" at bounding box center [789, 21] width 44 height 24
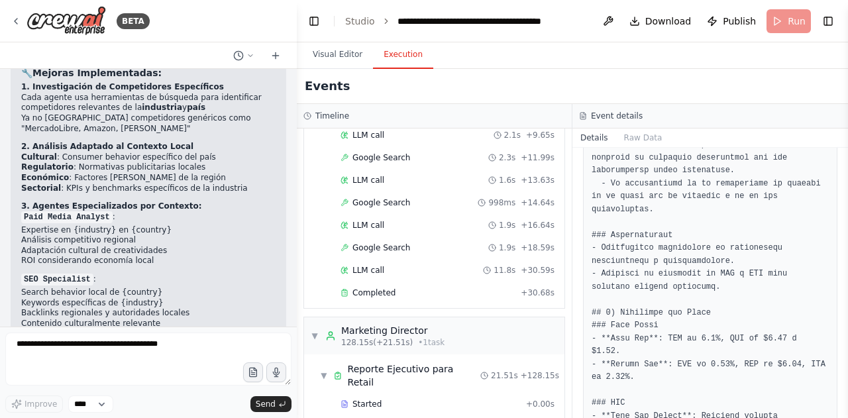
scroll to position [5392, 0]
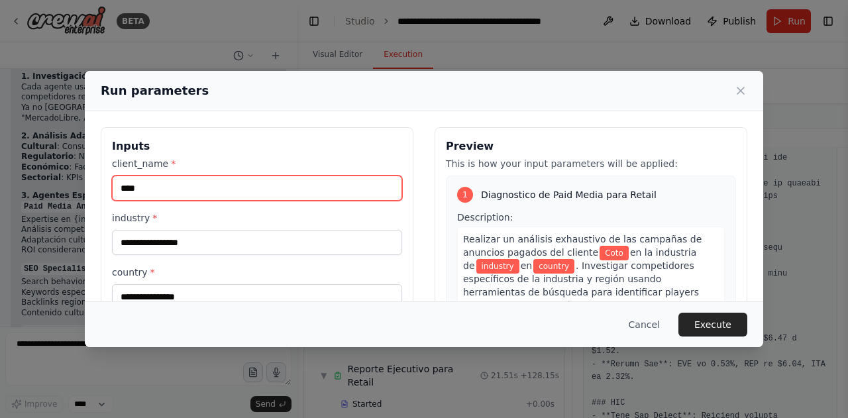
click at [319, 178] on input "****" at bounding box center [257, 188] width 290 height 25
type input "*"
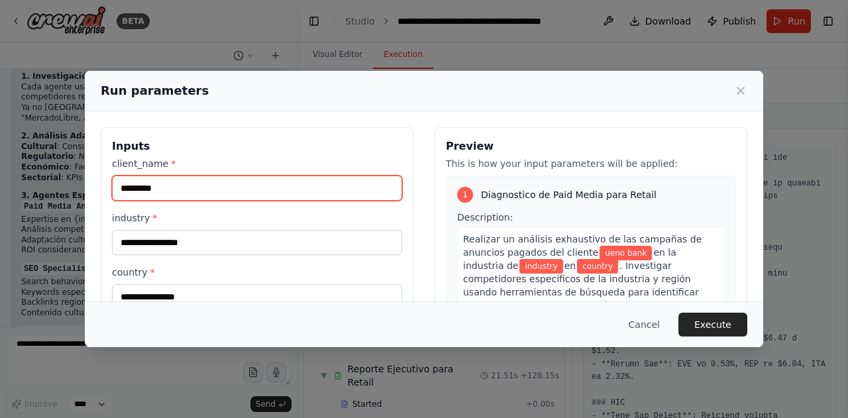
type input "*********"
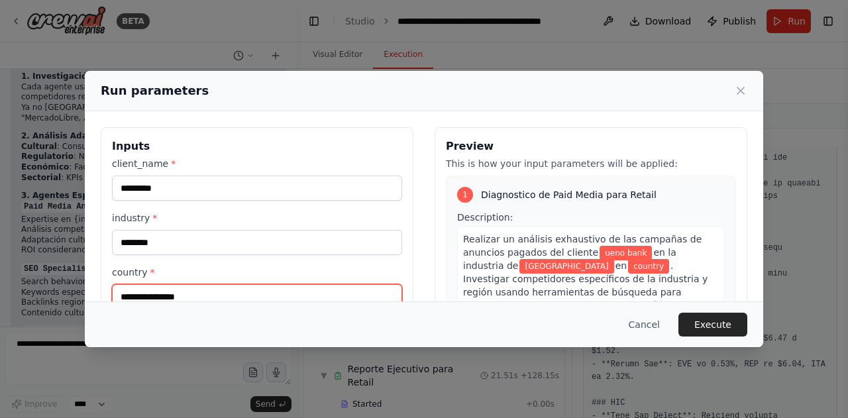
scroll to position [6, 0]
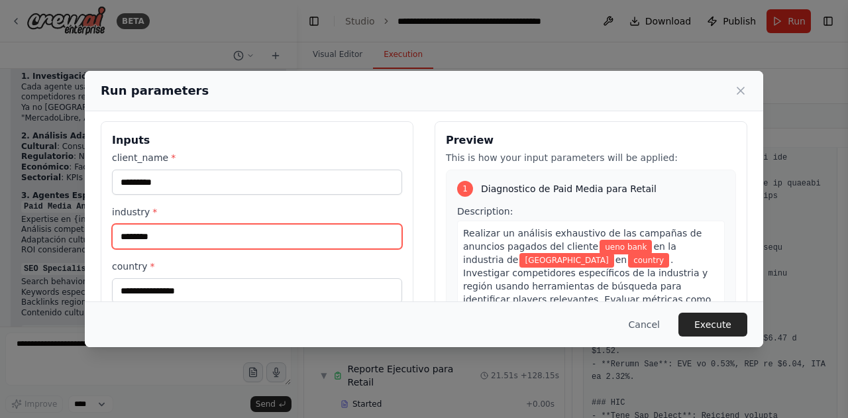
click at [209, 225] on input "********" at bounding box center [257, 236] width 290 height 25
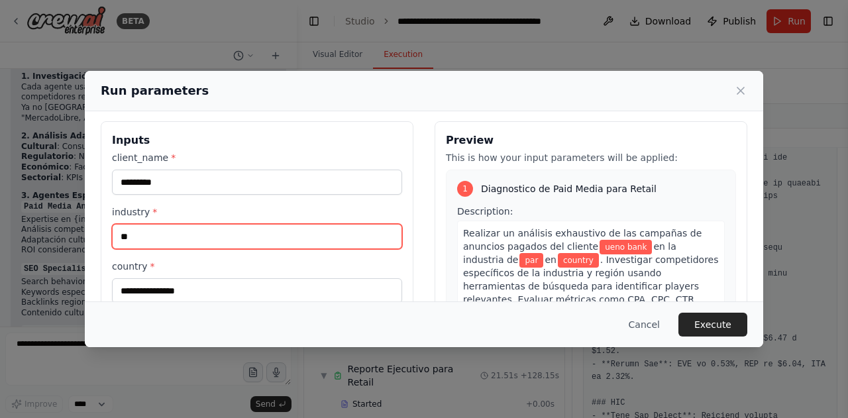
type input "*"
type input "*******"
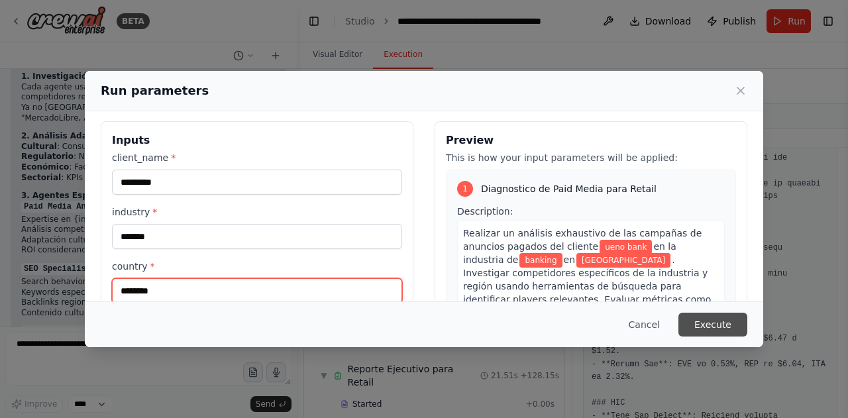
type input "********"
click at [724, 321] on button "Execute" at bounding box center [713, 325] width 69 height 24
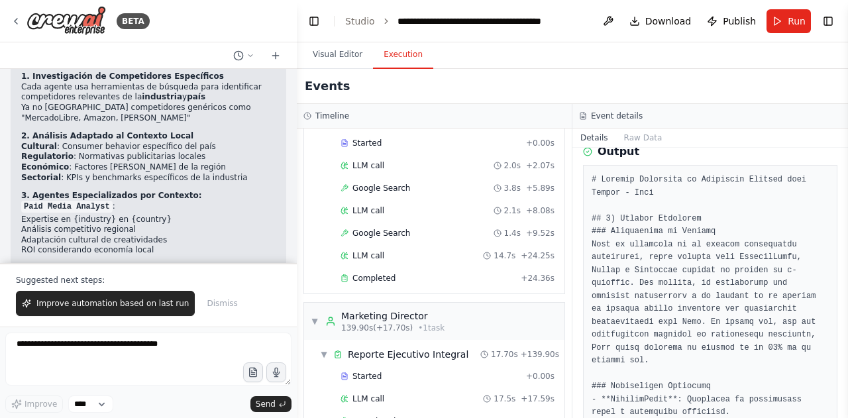
scroll to position [289, 0]
click at [386, 416] on span "Completed" at bounding box center [374, 421] width 43 height 11
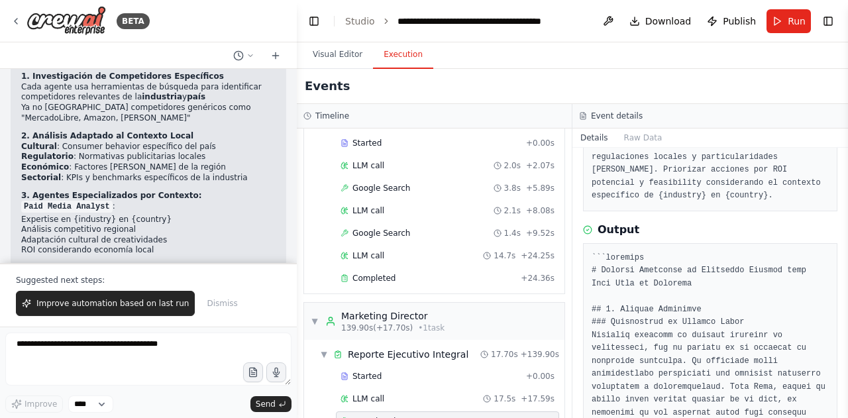
scroll to position [305, 0]
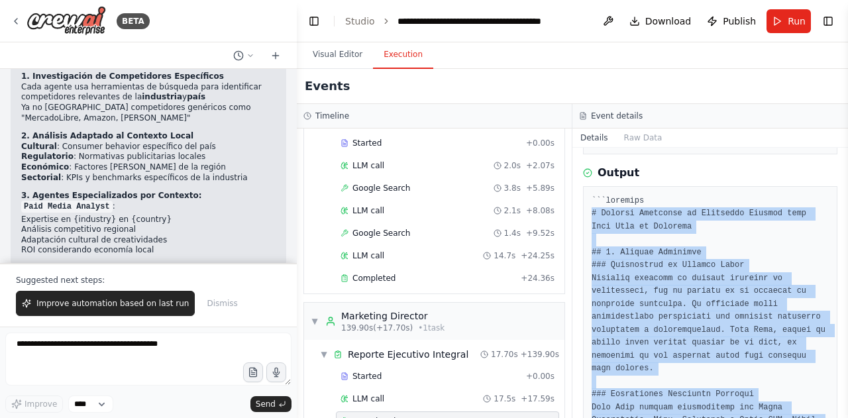
drag, startPoint x: 749, startPoint y: 372, endPoint x: 591, endPoint y: 197, distance: 236.0
copy pre "# Reporte Ejecutivo de Marketing Digital para Ueno Bank en Paraguay ## 1. Resum…"
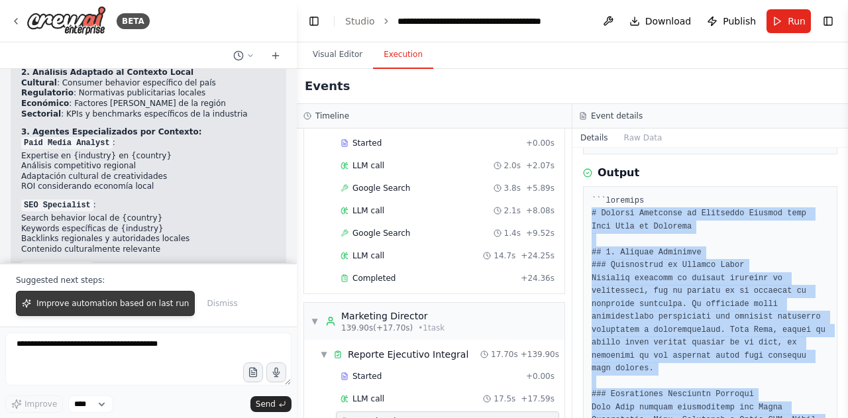
click at [89, 306] on span "Improve automation based on last run" at bounding box center [112, 303] width 152 height 11
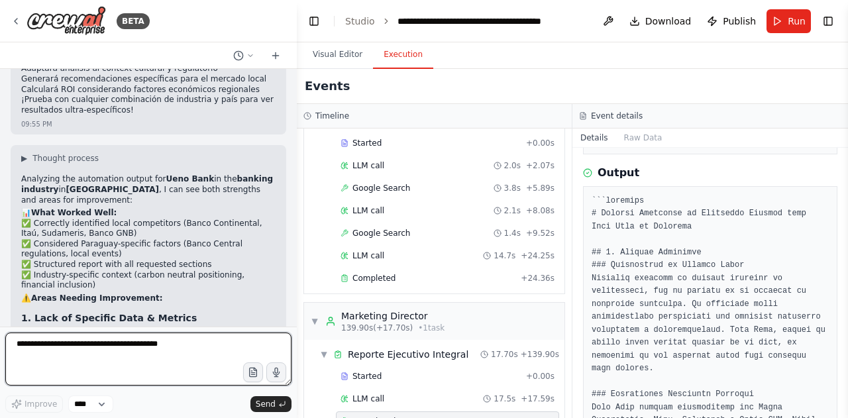
scroll to position [6066, 0]
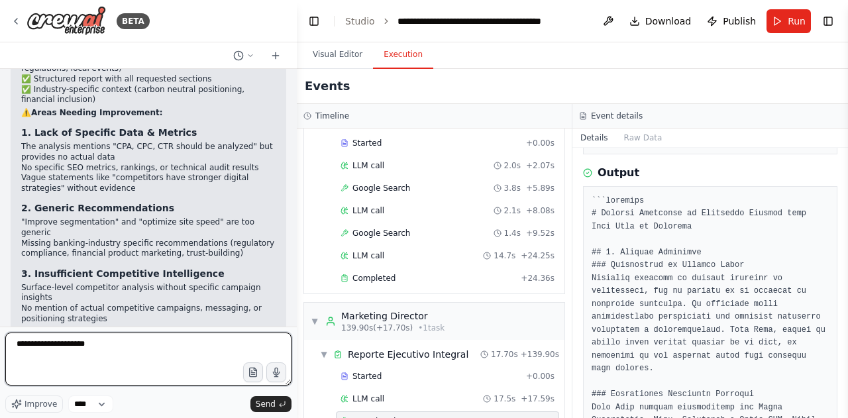
type textarea "**********"
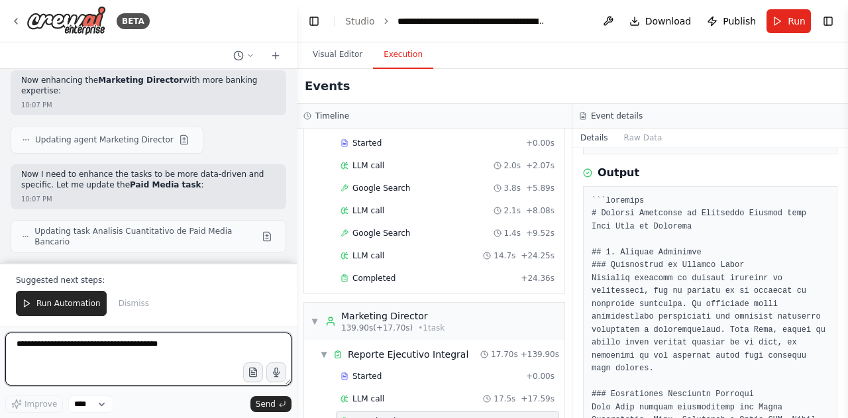
scroll to position [7411, 0]
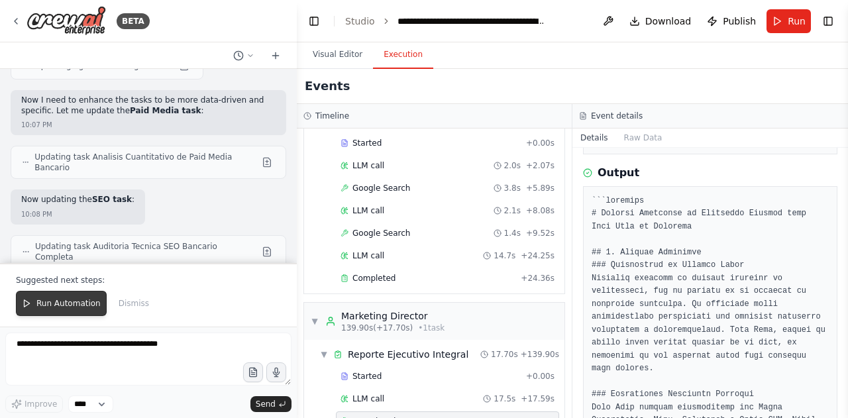
click at [76, 311] on button "Run Automation" at bounding box center [61, 303] width 91 height 25
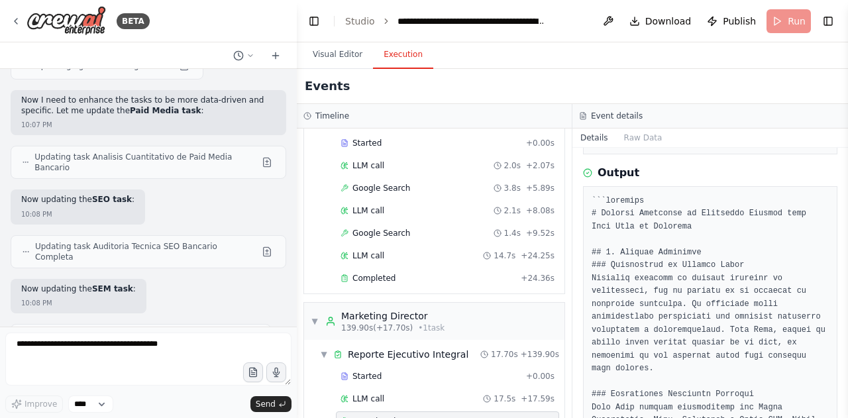
scroll to position [7347, 0]
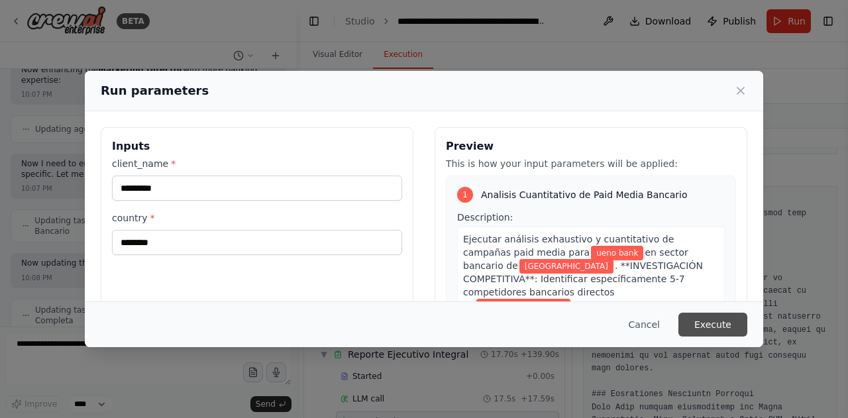
click at [714, 318] on button "Execute" at bounding box center [713, 325] width 69 height 24
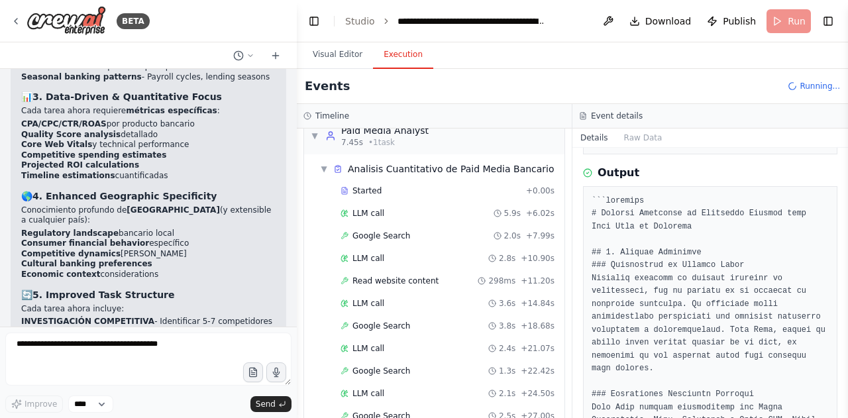
scroll to position [85, 0]
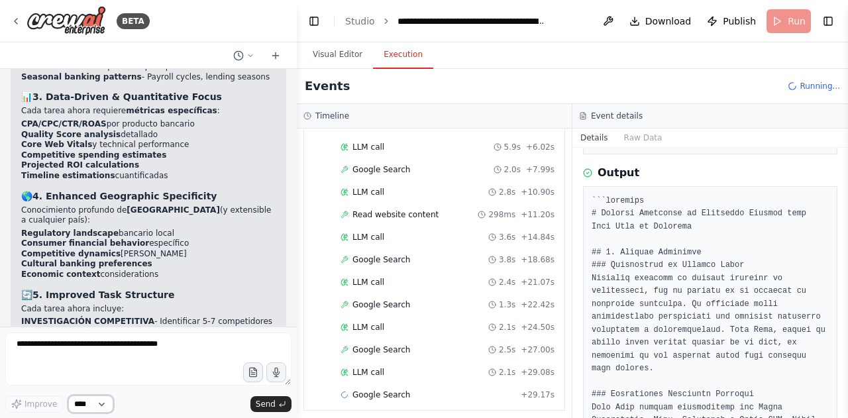
click at [109, 400] on select "****" at bounding box center [90, 404] width 45 height 17
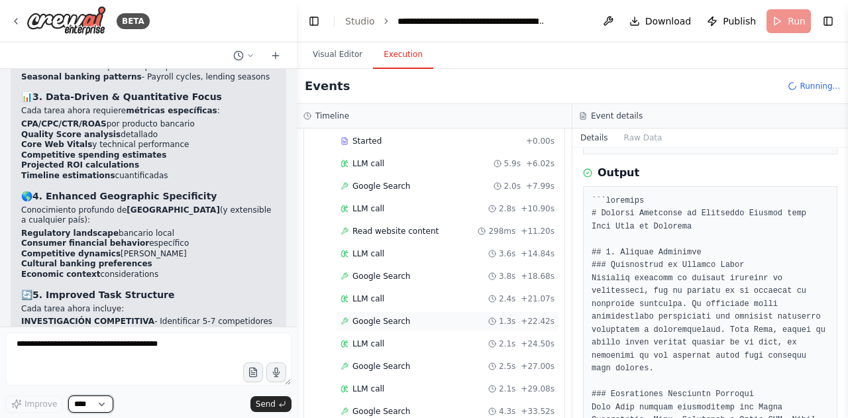
scroll to position [74, 0]
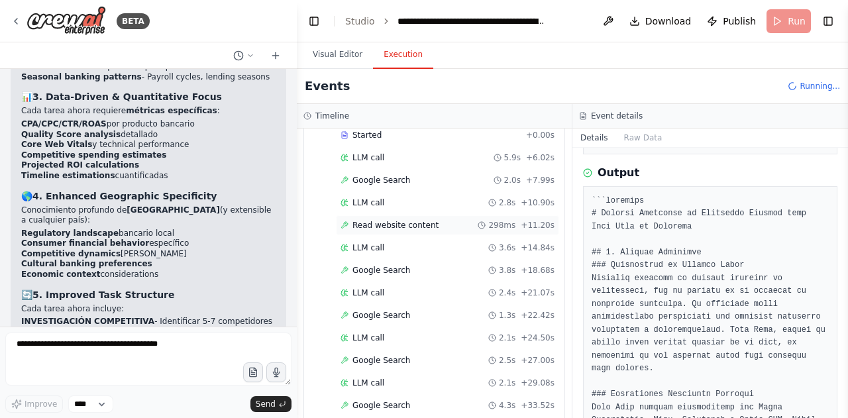
click at [408, 224] on span "Read website content" at bounding box center [396, 225] width 86 height 11
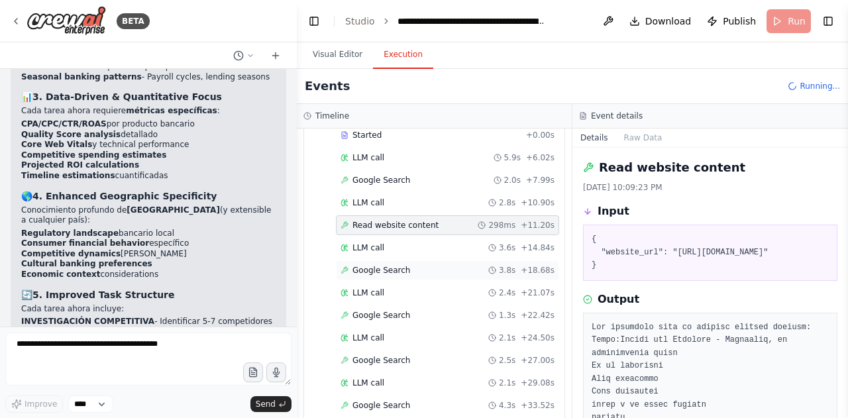
click at [380, 265] on span "Google Search" at bounding box center [382, 270] width 58 height 11
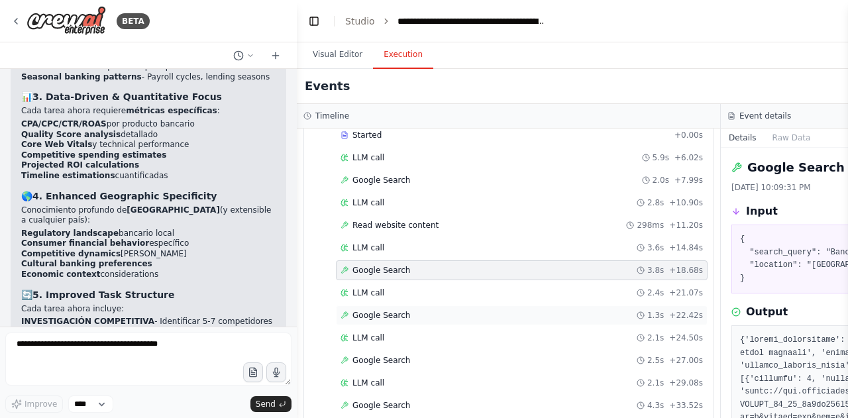
click at [376, 315] on span "Google Search" at bounding box center [382, 315] width 58 height 11
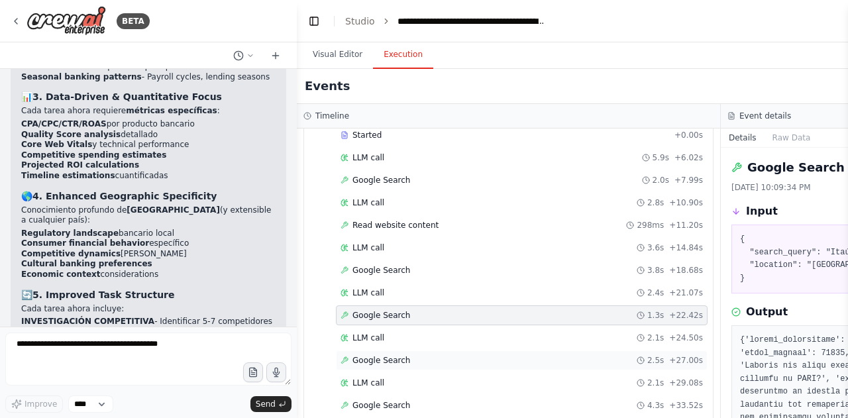
click at [387, 357] on span "Google Search" at bounding box center [382, 360] width 58 height 11
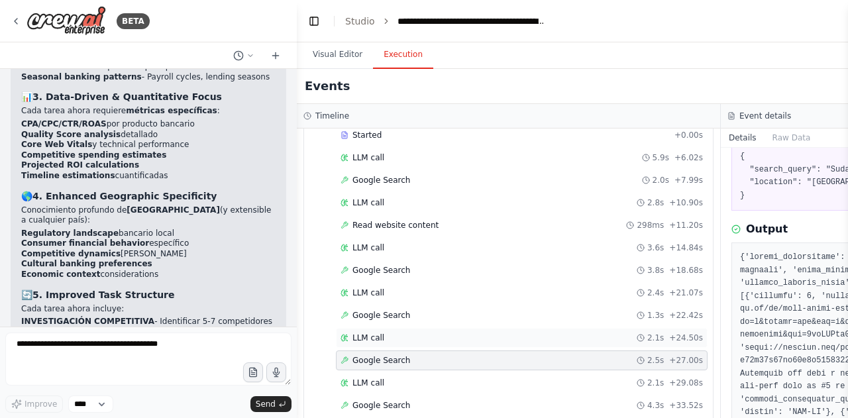
scroll to position [151, 0]
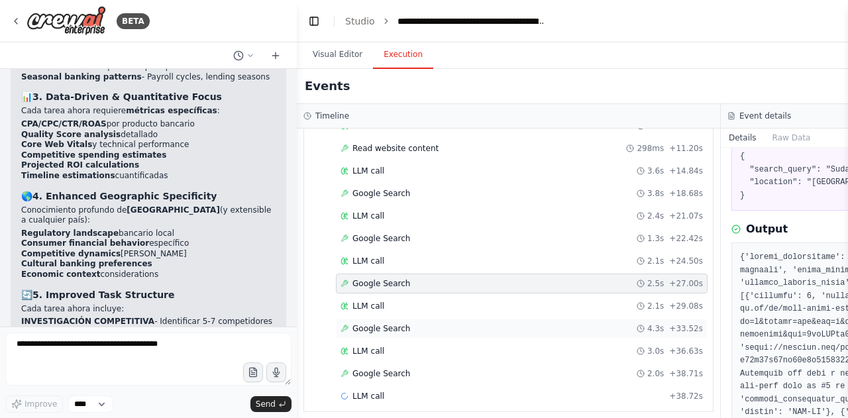
click at [404, 323] on div "Google Search 4.3s + 33.52s" at bounding box center [522, 328] width 363 height 11
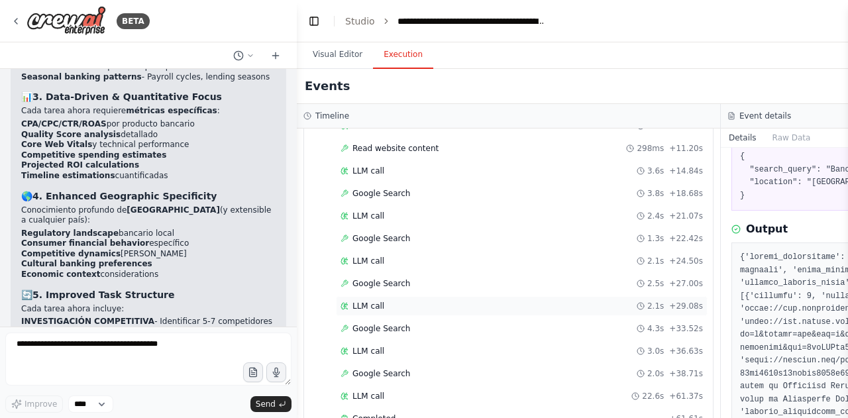
click at [413, 301] on div "LLM call 2.1s + 29.08s" at bounding box center [522, 306] width 363 height 11
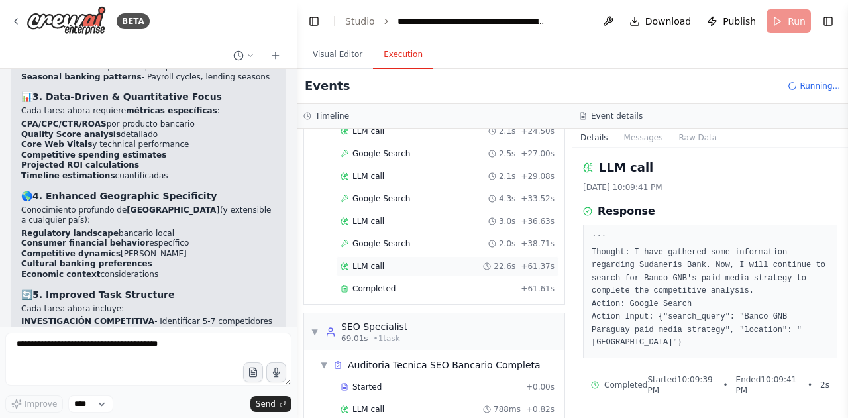
scroll to position [294, 0]
click at [387, 284] on span "Completed" at bounding box center [374, 289] width 43 height 11
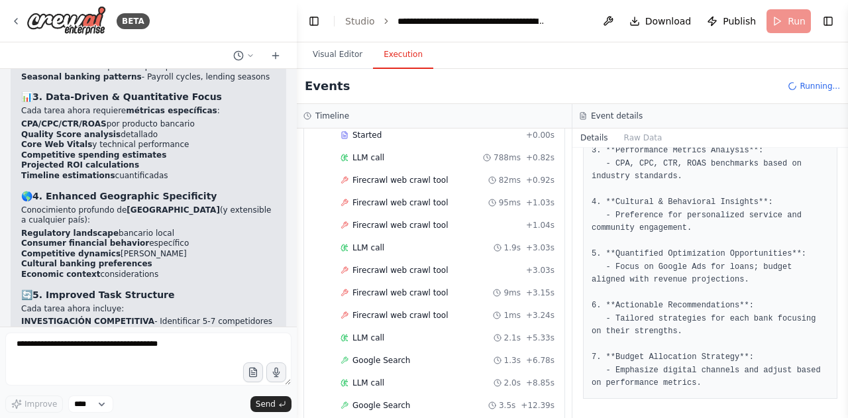
scroll to position [541, 0]
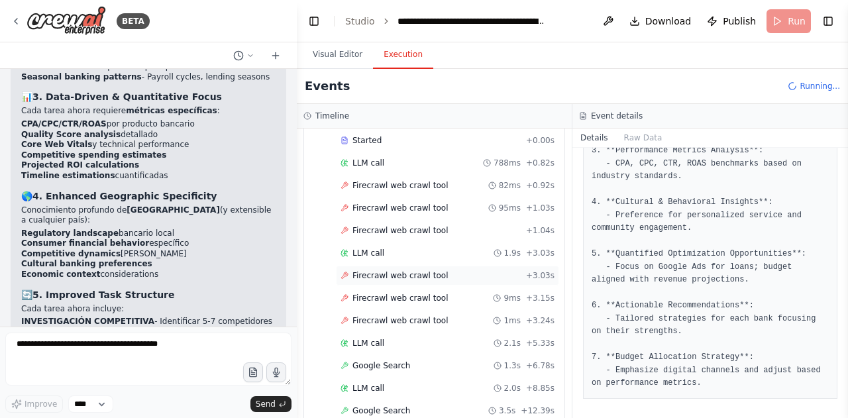
click at [427, 271] on div "Firecrawl web crawl tool + 3.03s" at bounding box center [447, 276] width 223 height 20
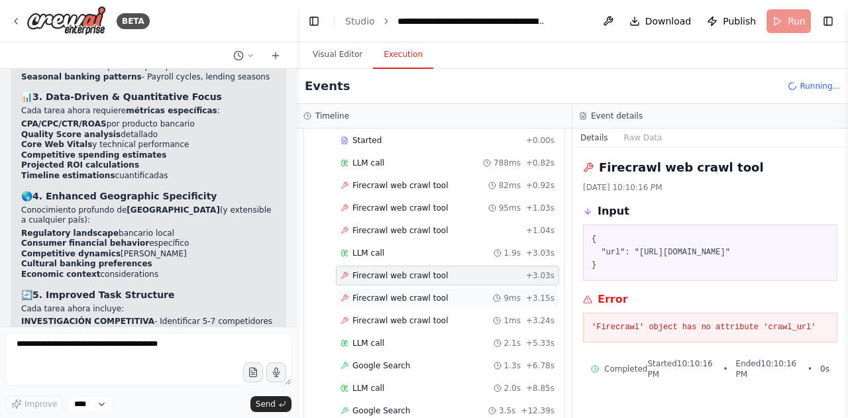
click at [415, 293] on span "Firecrawl web crawl tool" at bounding box center [400, 298] width 95 height 11
click at [402, 180] on span "Firecrawl web crawl tool" at bounding box center [400, 185] width 95 height 11
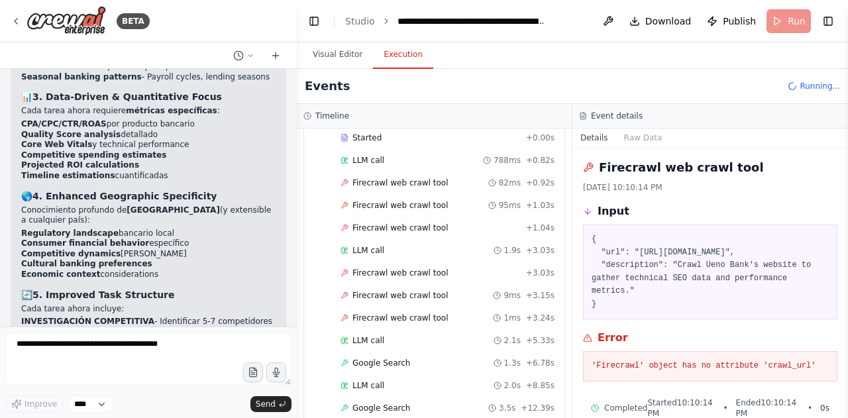
scroll to position [553, 0]
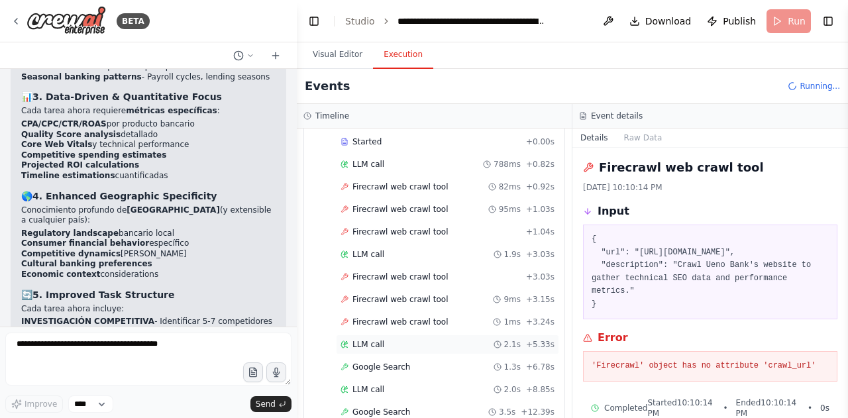
click at [397, 339] on div "LLM call 2.1s + 5.33s" at bounding box center [447, 345] width 223 height 20
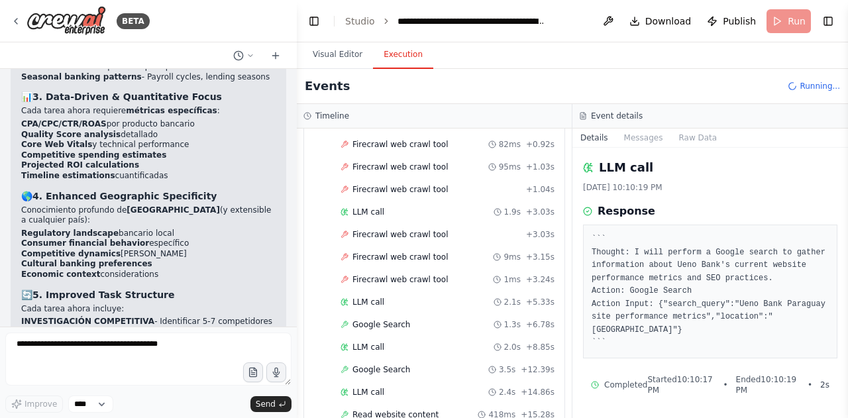
scroll to position [598, 0]
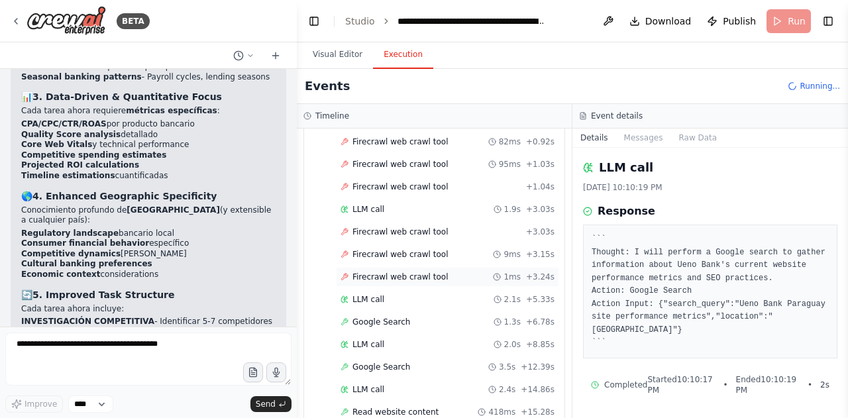
click at [406, 272] on span "Firecrawl web crawl tool" at bounding box center [400, 277] width 95 height 11
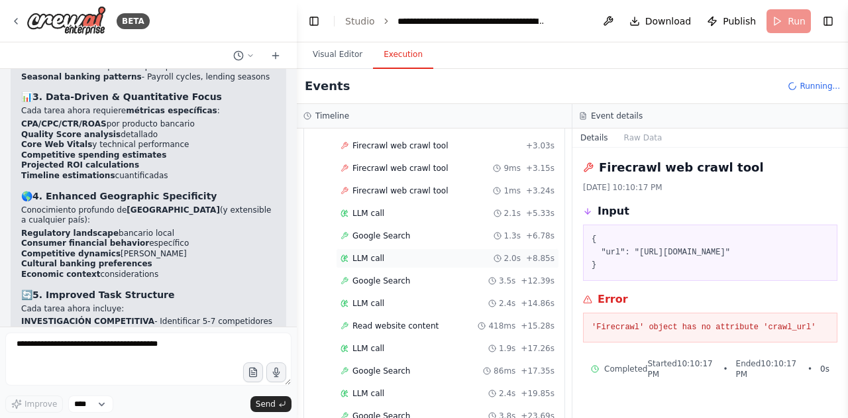
scroll to position [683, 0]
click at [641, 135] on button "Raw Data" at bounding box center [643, 138] width 54 height 19
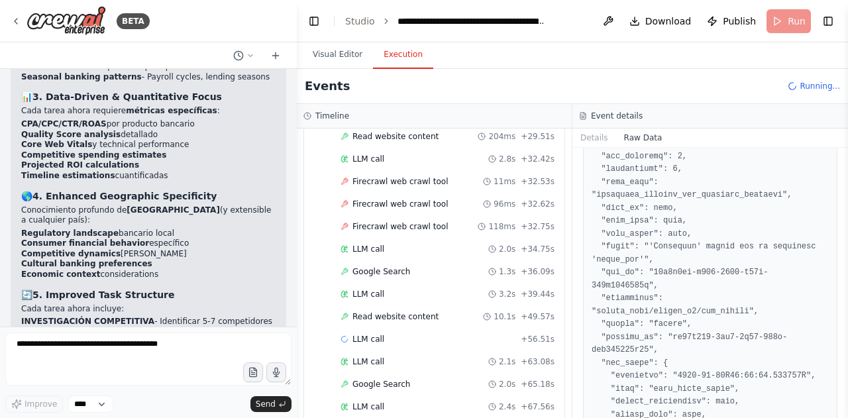
scroll to position [1632, 0]
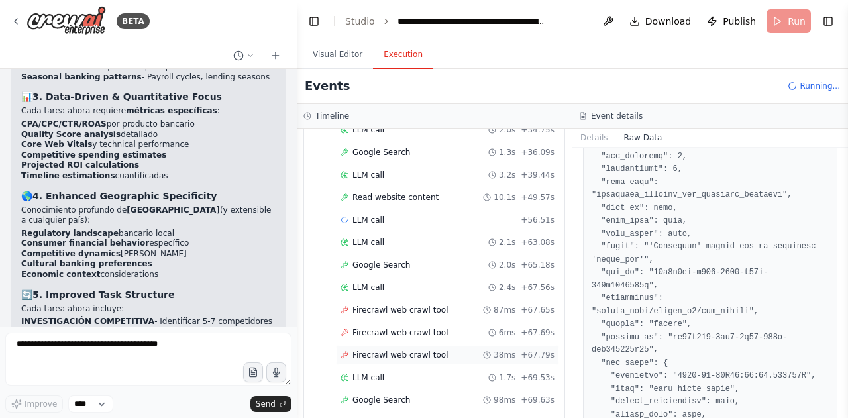
click at [434, 350] on span "Firecrawl web crawl tool" at bounding box center [400, 355] width 95 height 11
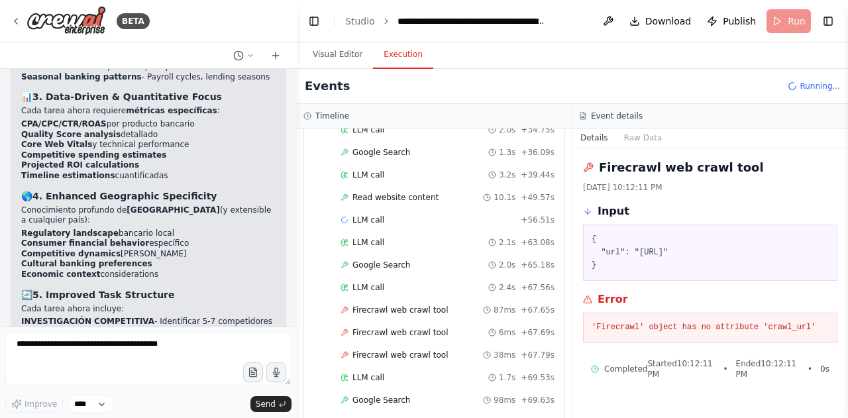
click at [750, 164] on div "Firecrawl web crawl tool" at bounding box center [710, 167] width 255 height 19
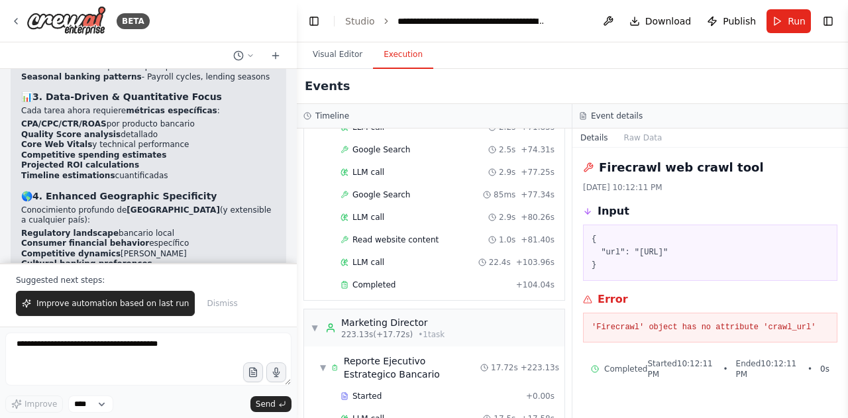
scroll to position [1954, 0]
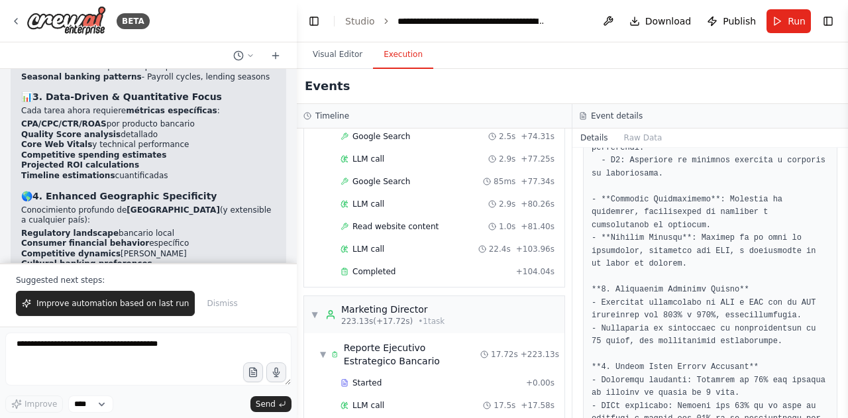
scroll to position [1492, 0]
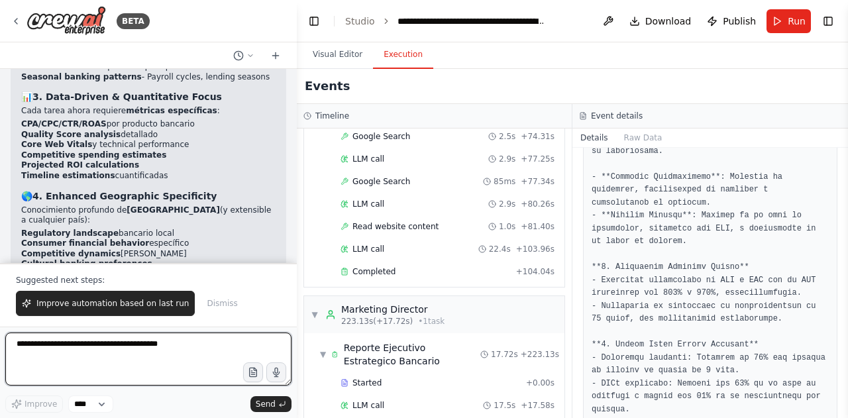
click at [129, 353] on textarea at bounding box center [148, 359] width 286 height 53
paste textarea "**********"
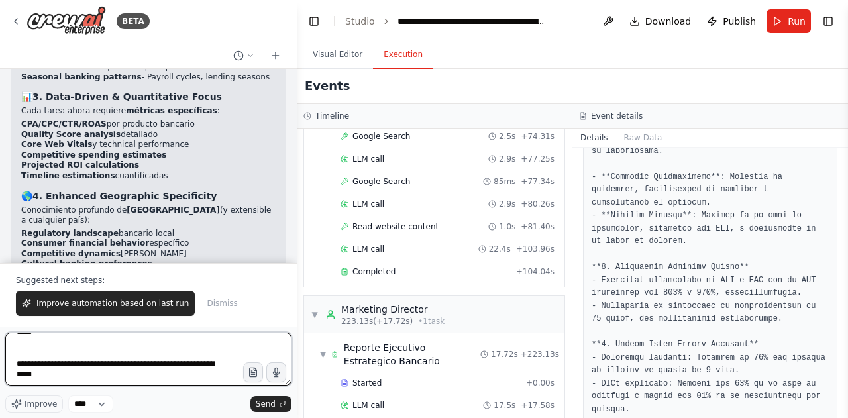
drag, startPoint x: 83, startPoint y: 380, endPoint x: 22, endPoint y: 349, distance: 68.5
click at [22, 349] on textarea "**********" at bounding box center [148, 359] width 286 height 53
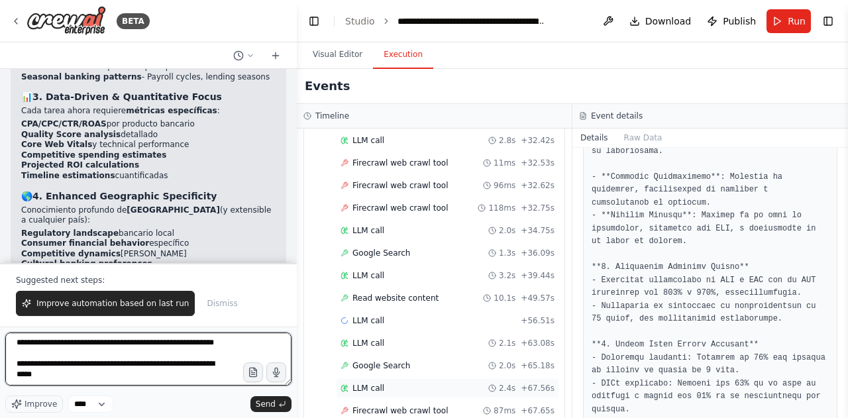
scroll to position [1543, 0]
type textarea "**********"
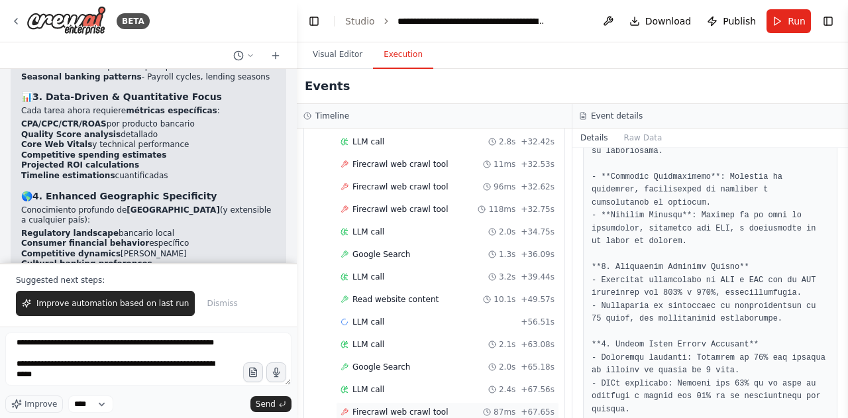
click at [402, 402] on div "Firecrawl web crawl tool 87ms + 67.65s" at bounding box center [447, 412] width 223 height 20
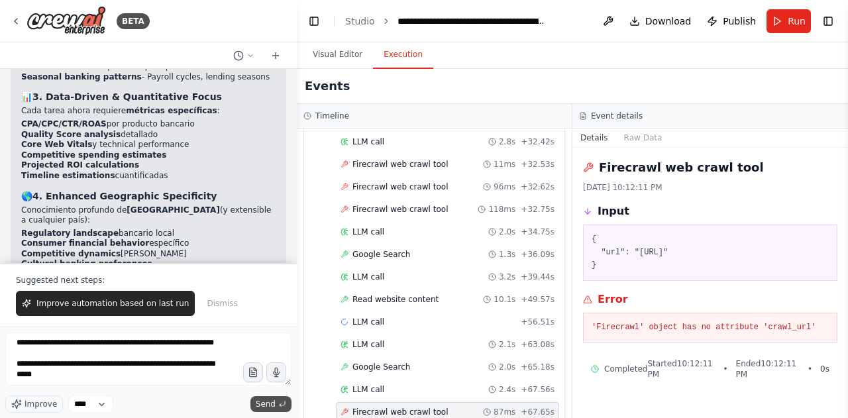
click at [272, 401] on span "Send" at bounding box center [266, 404] width 20 height 11
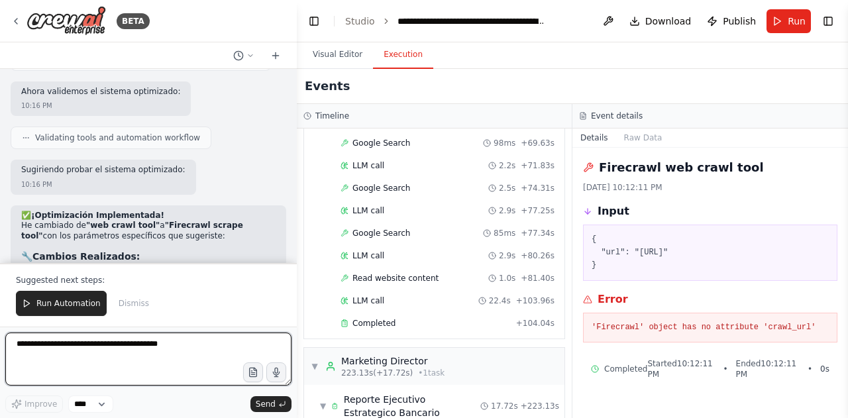
scroll to position [1954, 0]
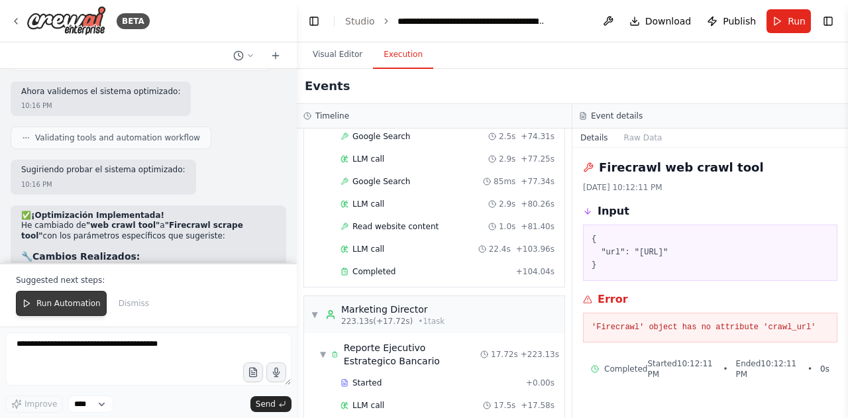
click at [71, 314] on button "Run Automation" at bounding box center [61, 303] width 91 height 25
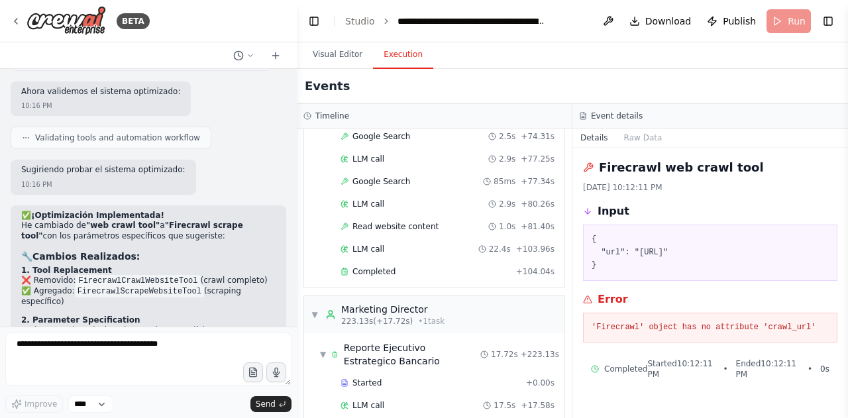
scroll to position [9589, 0]
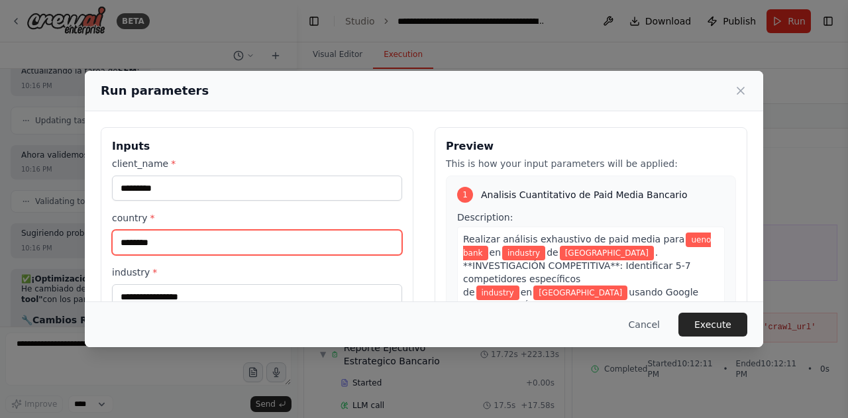
click at [207, 246] on input "********" at bounding box center [257, 242] width 290 height 25
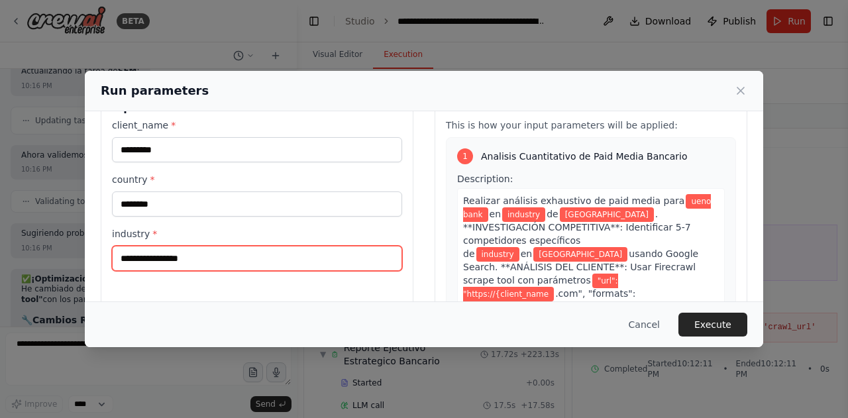
click at [178, 251] on input "industry *" at bounding box center [257, 258] width 290 height 25
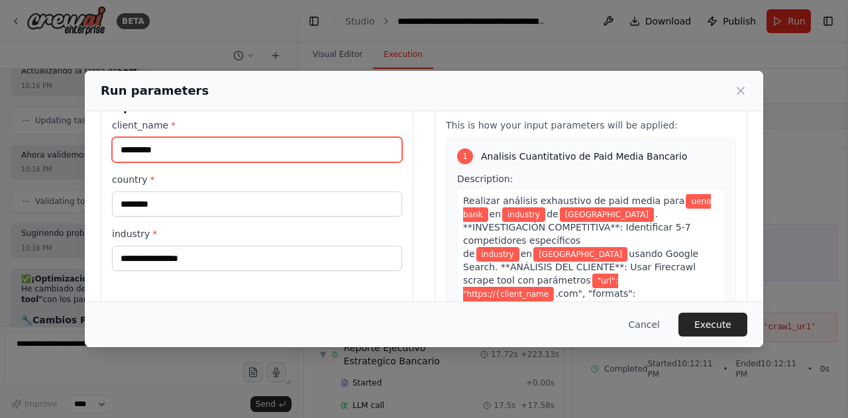
drag, startPoint x: 174, startPoint y: 154, endPoint x: 62, endPoint y: 136, distance: 112.8
click at [62, 136] on div "Run parameters Inputs client_name * ********* country * ******** industry * Pre…" at bounding box center [424, 209] width 848 height 418
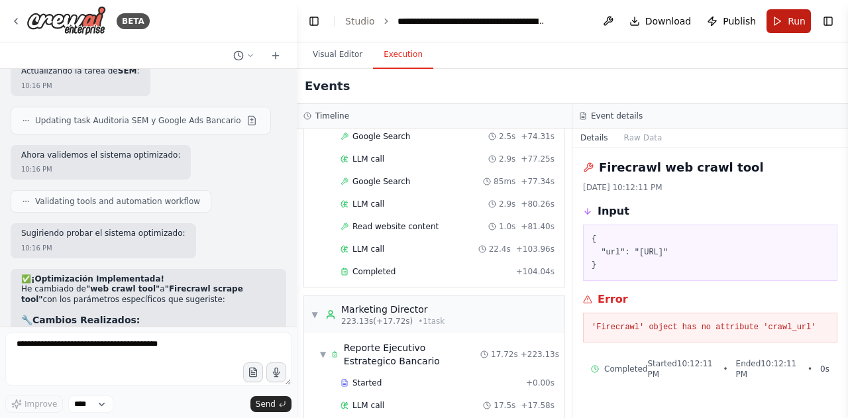
click at [785, 21] on button "Run" at bounding box center [789, 21] width 44 height 24
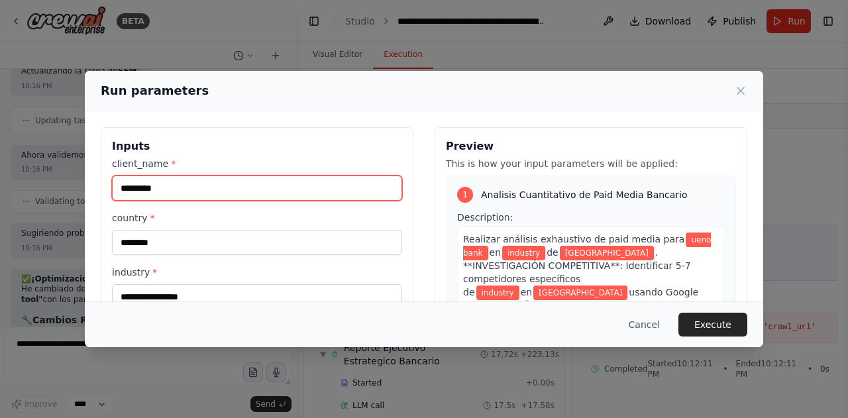
click at [208, 193] on input "*********" at bounding box center [257, 188] width 290 height 25
type input "*"
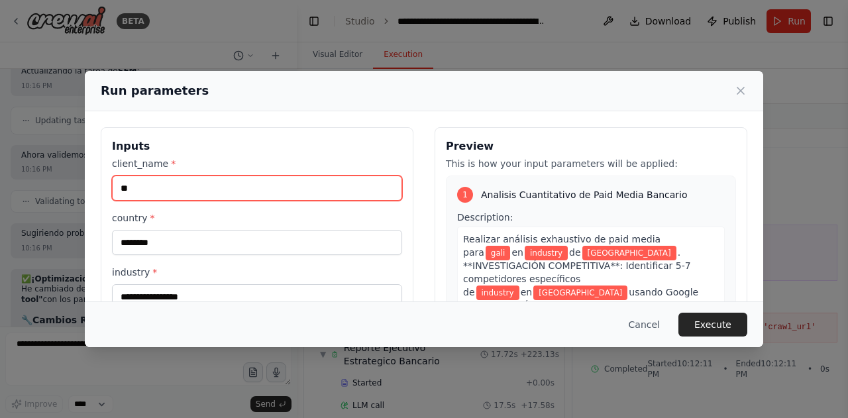
type input "*"
type input "*****"
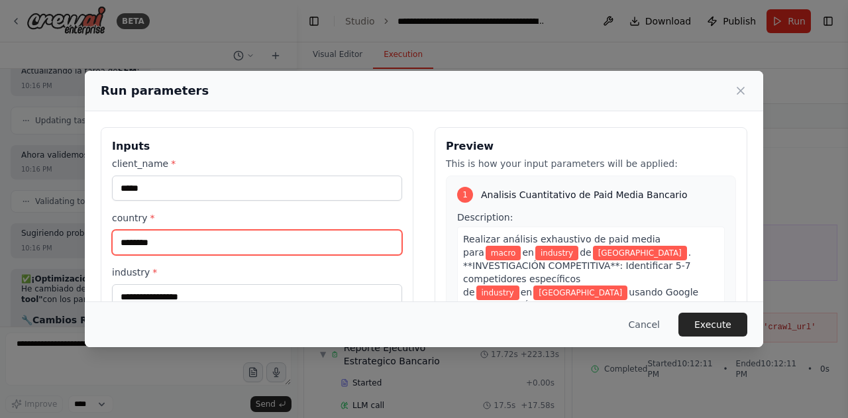
drag, startPoint x: 164, startPoint y: 242, endPoint x: 110, endPoint y: 249, distance: 54.1
click at [110, 249] on div "Inputs client_name * ***** country * ******** industry *" at bounding box center [257, 284] width 313 height 314
type input "*********"
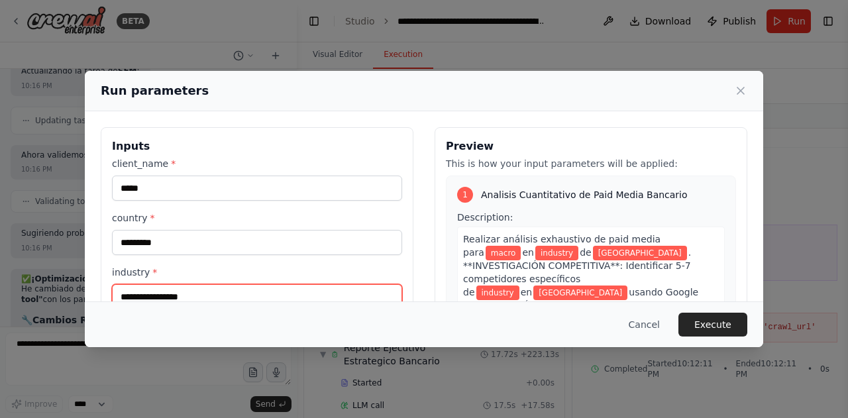
click at [137, 294] on input "industry *" at bounding box center [257, 296] width 290 height 25
type input "*******"
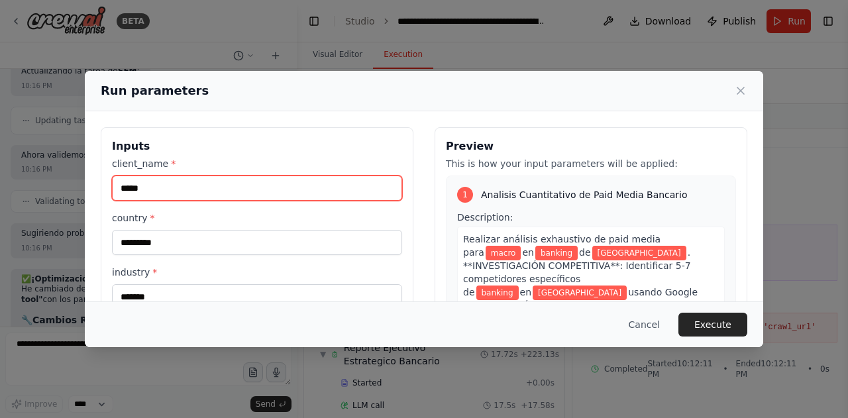
drag, startPoint x: 154, startPoint y: 184, endPoint x: 78, endPoint y: 170, distance: 76.8
click at [78, 170] on div "Run parameters Inputs client_name * ***** country * ********* industry * ******…" at bounding box center [424, 209] width 848 height 418
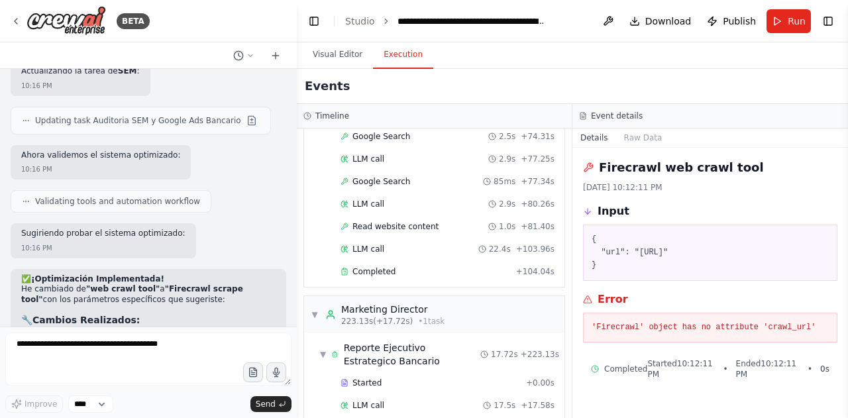
click at [785, 9] on header "**********" at bounding box center [572, 21] width 551 height 42
click at [783, 21] on button "Run" at bounding box center [789, 21] width 44 height 24
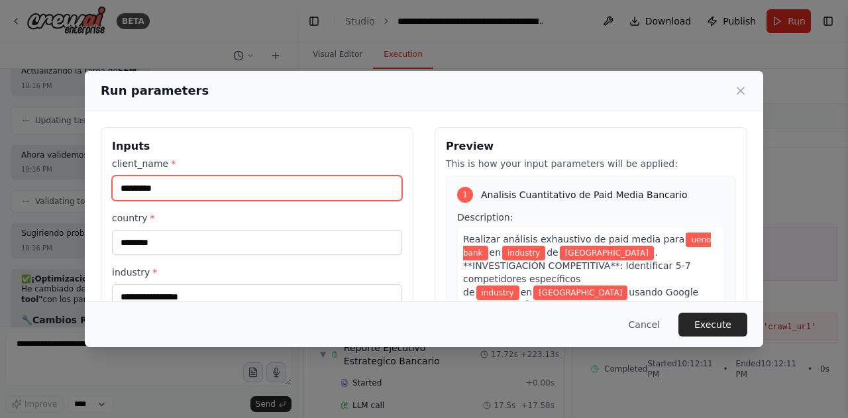
click at [237, 189] on input "*********" at bounding box center [257, 188] width 290 height 25
type input "*"
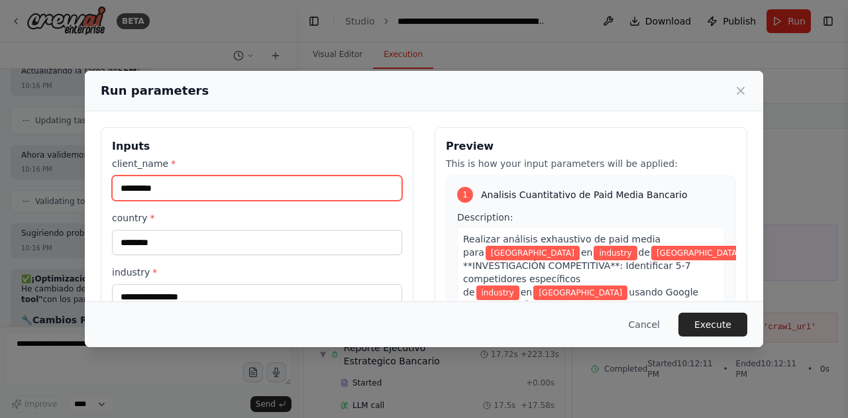
type input "*********"
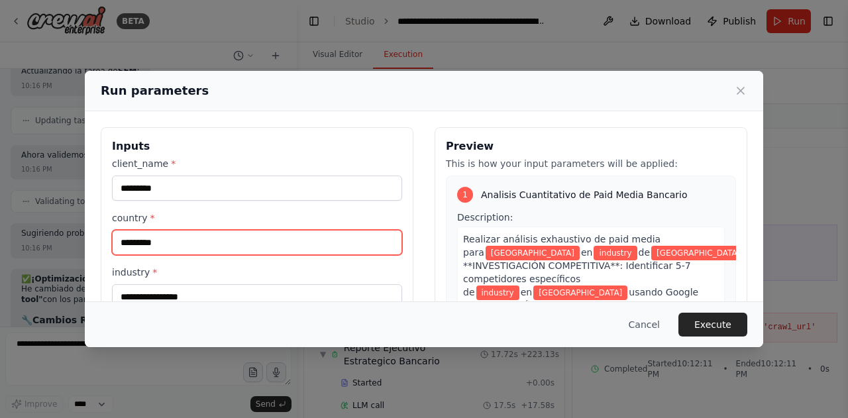
type input "*********"
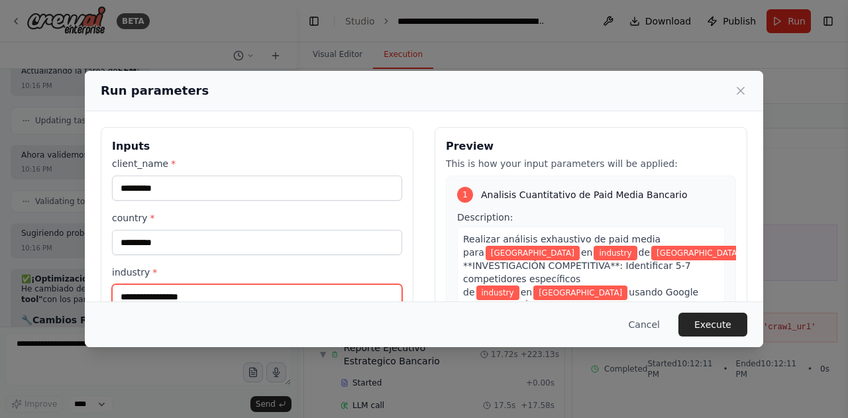
scroll to position [6, 0]
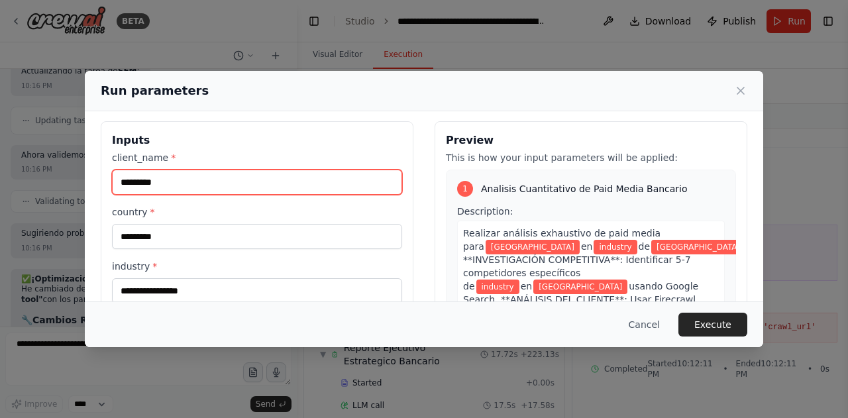
click at [172, 180] on input "*********" at bounding box center [257, 182] width 290 height 25
type input "*******"
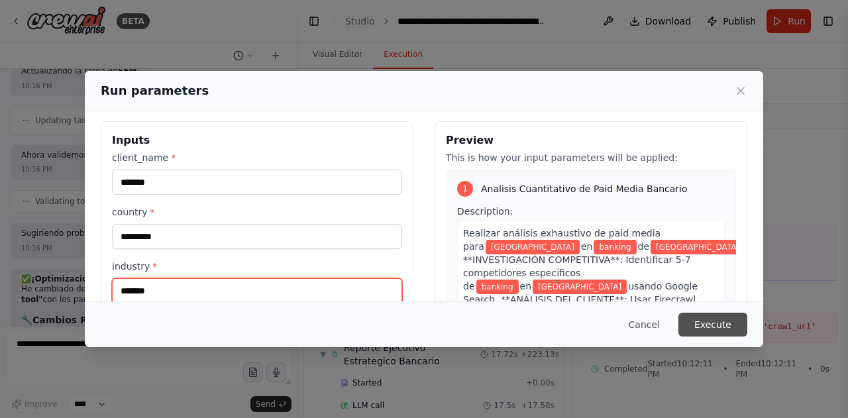
type input "*******"
click at [723, 321] on button "Execute" at bounding box center [713, 325] width 69 height 24
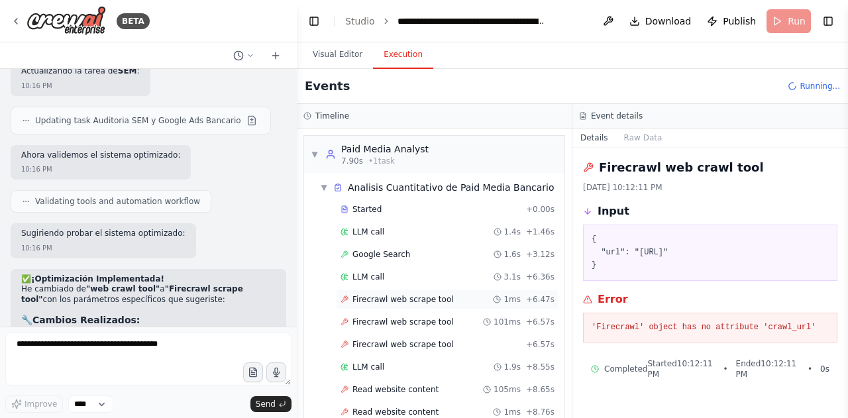
scroll to position [7, 0]
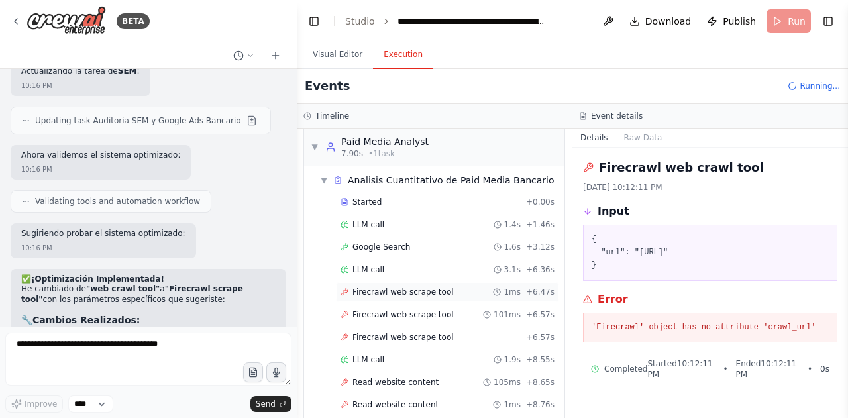
click at [435, 296] on div "Firecrawl web scrape tool 1ms + 6.47s" at bounding box center [447, 292] width 223 height 20
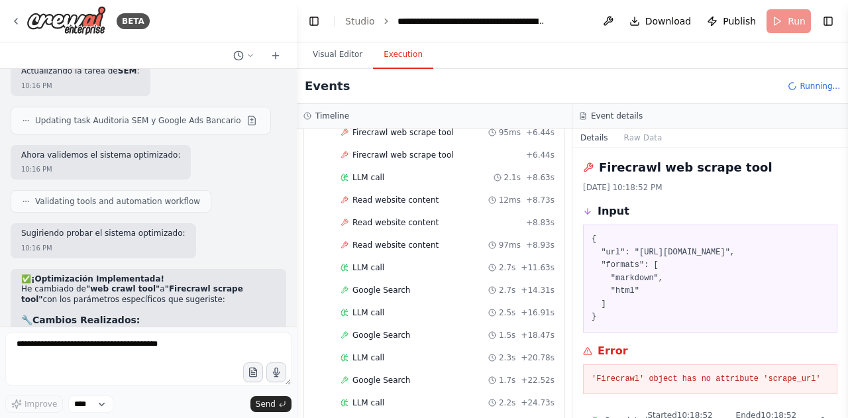
scroll to position [721, 0]
click at [371, 239] on span "Read website content" at bounding box center [396, 244] width 86 height 11
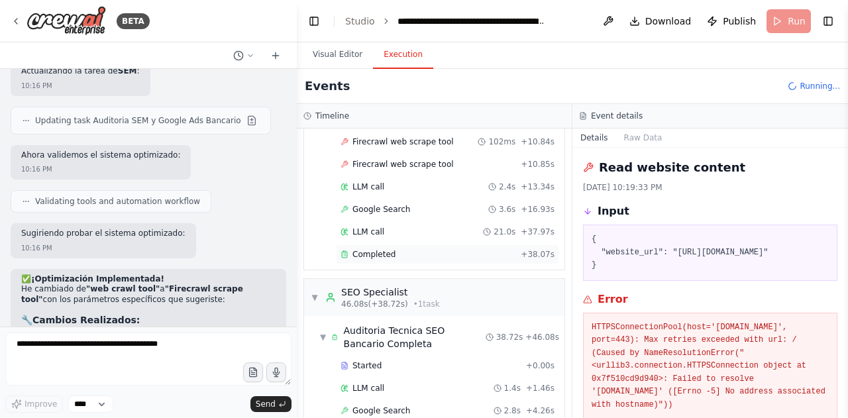
scroll to position [376, 0]
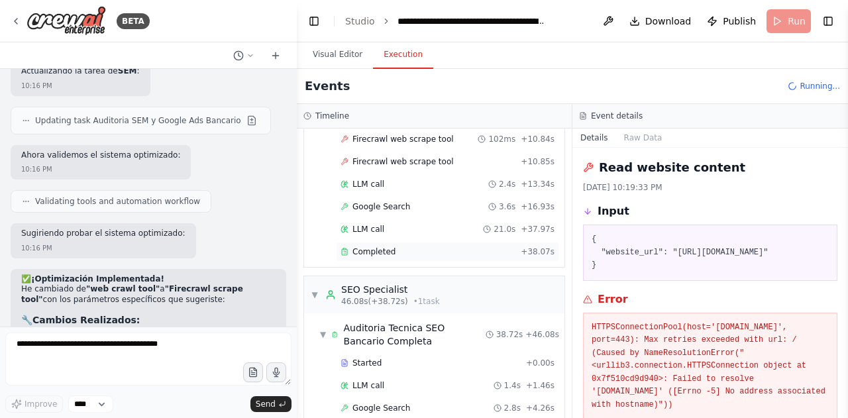
click at [398, 249] on div "Completed + 38.07s" at bounding box center [447, 252] width 223 height 20
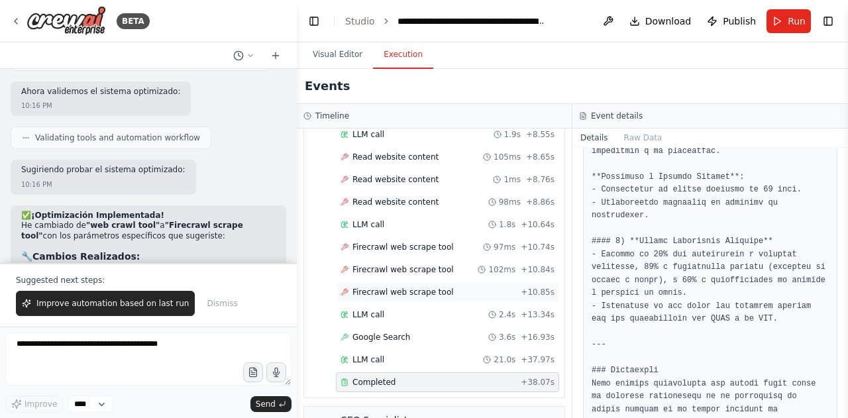
scroll to position [216, 0]
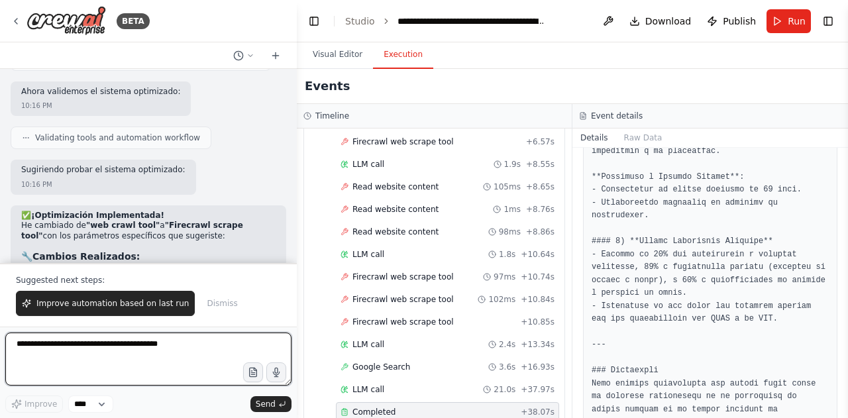
click at [127, 359] on textarea at bounding box center [148, 359] width 286 height 53
paste textarea "**********"
type textarea "**********"
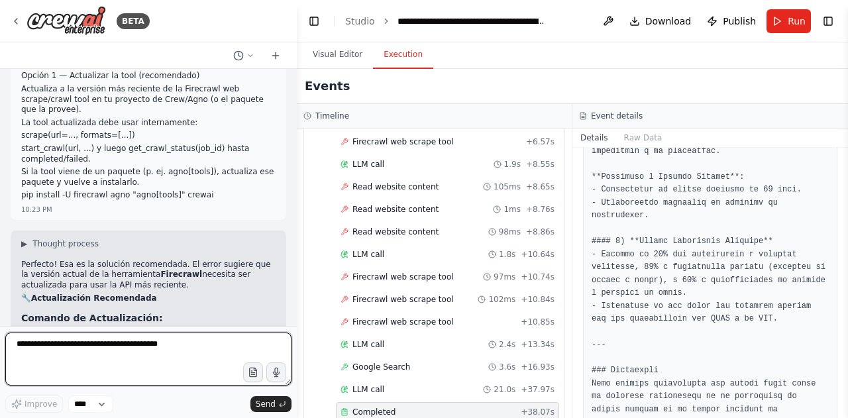
scroll to position [10333, 0]
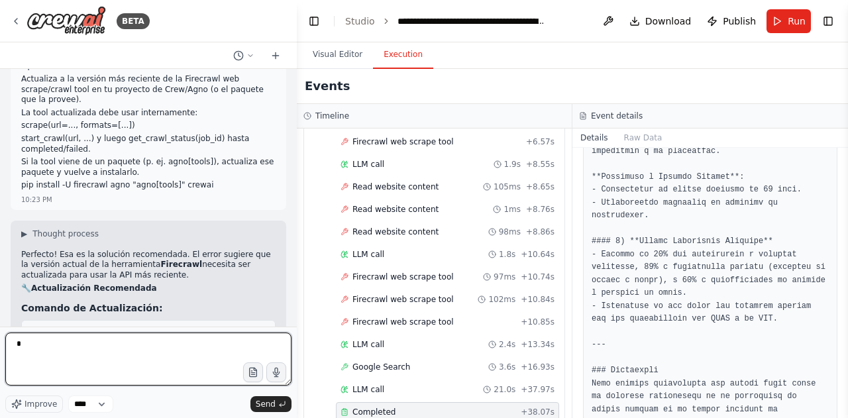
type textarea "**"
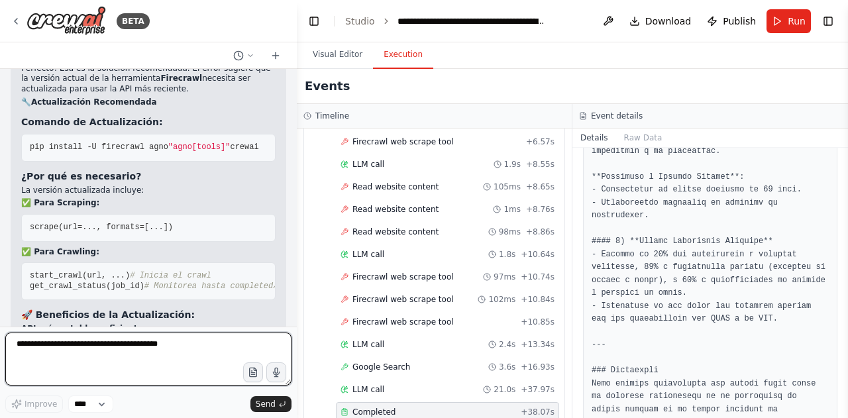
scroll to position [10543, 0]
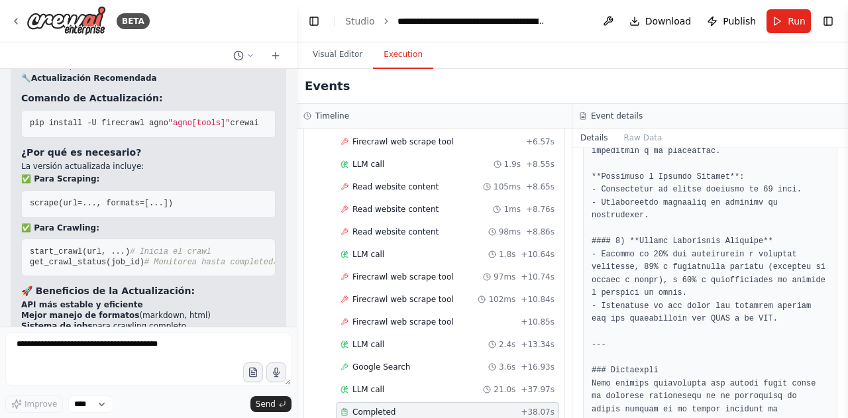
drag, startPoint x: 256, startPoint y: 239, endPoint x: 14, endPoint y: 224, distance: 242.4
copy span "pip install -U firecrawl agno "agno[tools]" crewai"
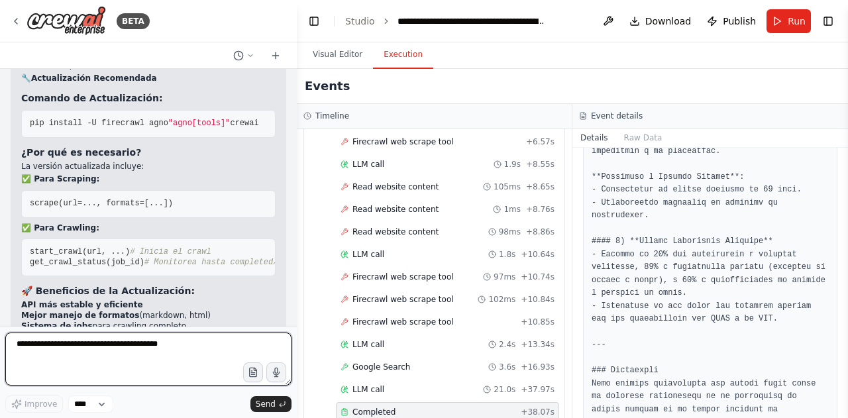
click at [90, 359] on textarea at bounding box center [148, 359] width 286 height 53
paste textarea "**********"
type textarea "**********"
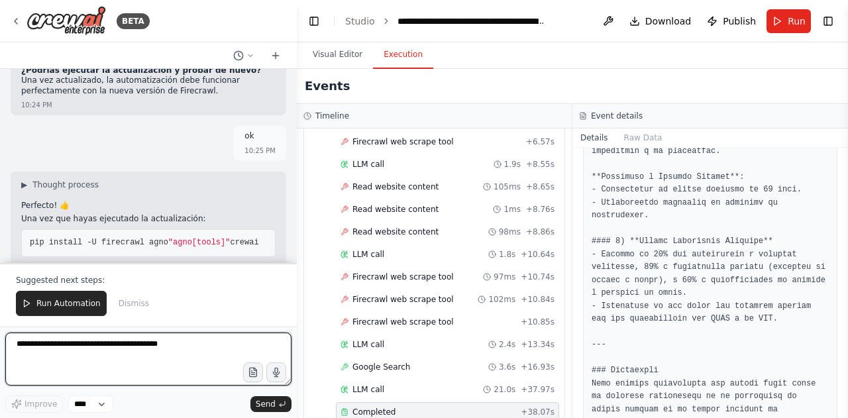
scroll to position [10989, 0]
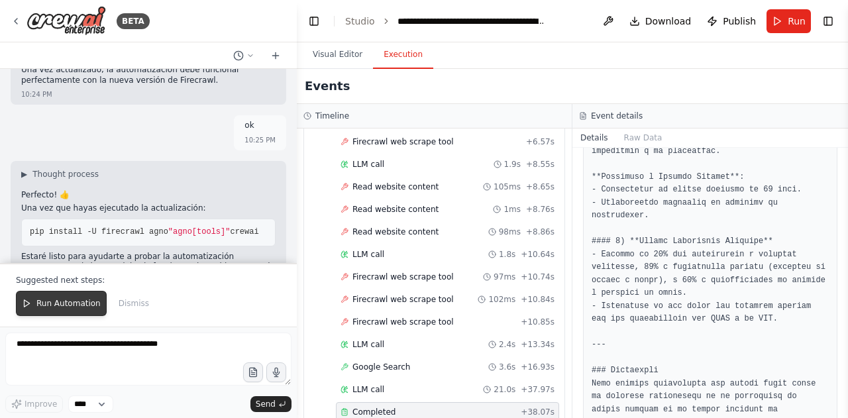
click at [59, 300] on span "Run Automation" at bounding box center [68, 303] width 64 height 11
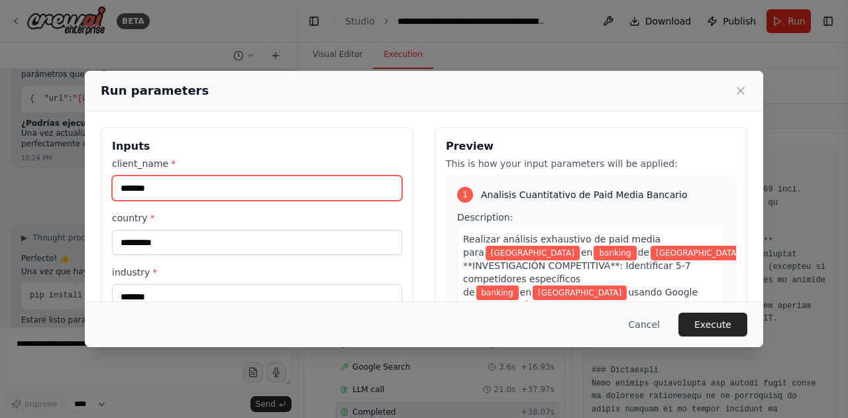
click at [159, 186] on input "*******" at bounding box center [257, 188] width 290 height 25
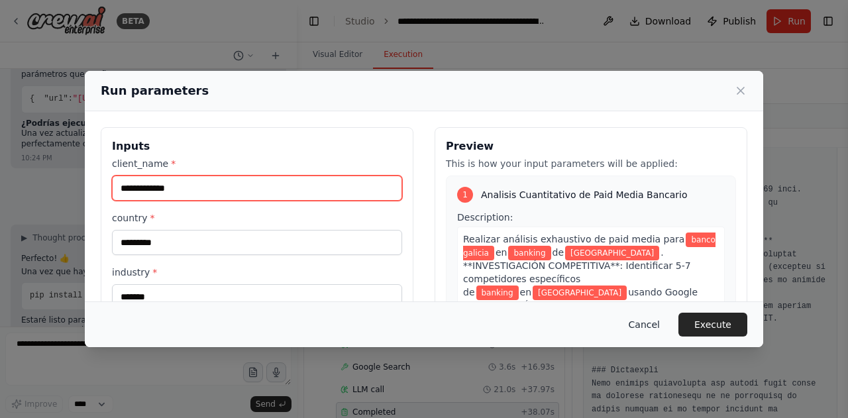
type input "**********"
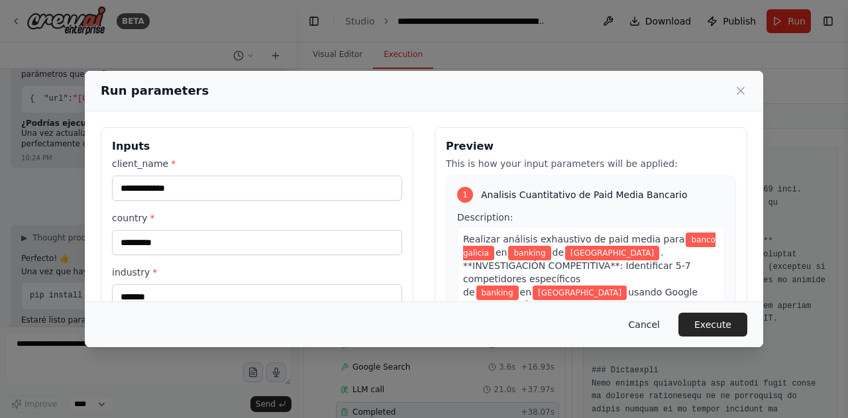
click at [646, 324] on button "Cancel" at bounding box center [644, 325] width 52 height 24
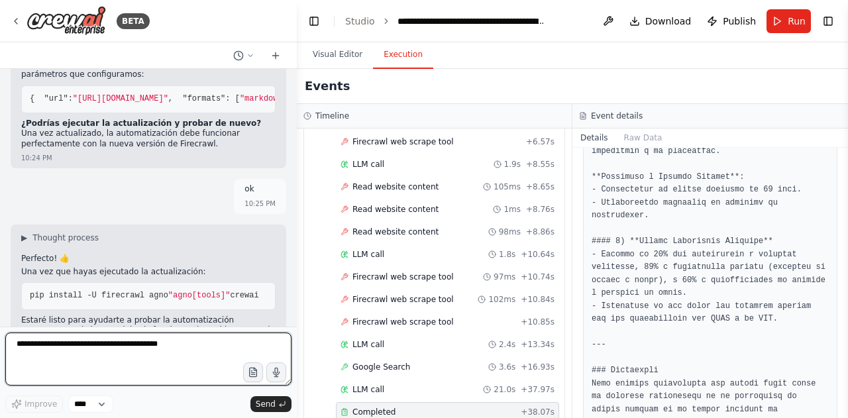
click at [158, 353] on textarea at bounding box center [148, 359] width 286 height 53
type textarea "*"
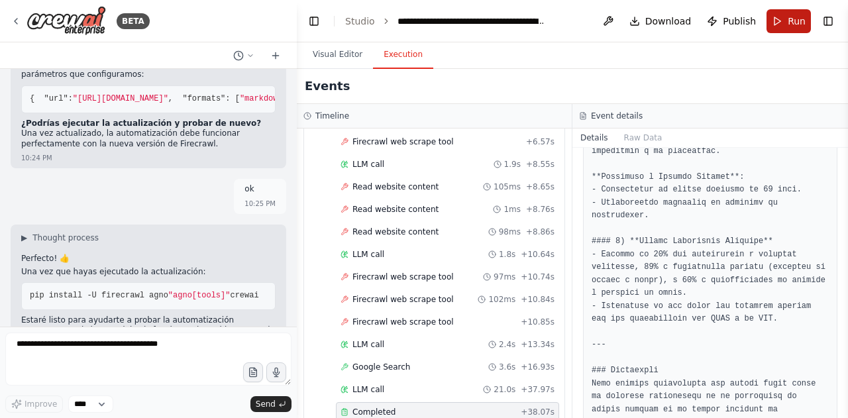
click at [780, 21] on button "Run" at bounding box center [789, 21] width 44 height 24
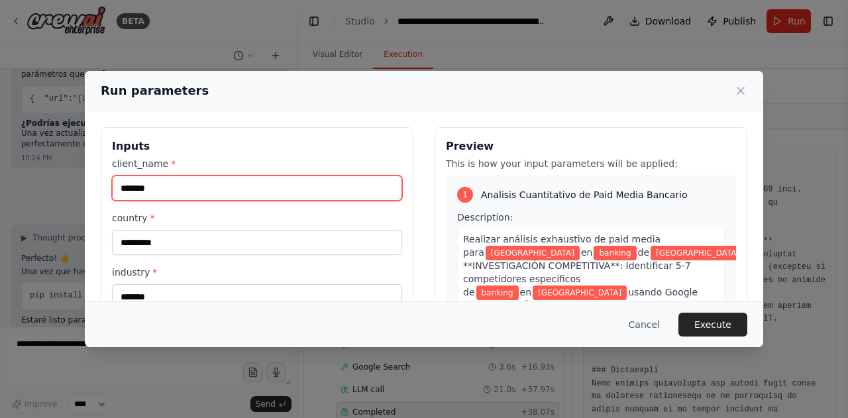
click at [300, 190] on input "*******" at bounding box center [257, 188] width 290 height 25
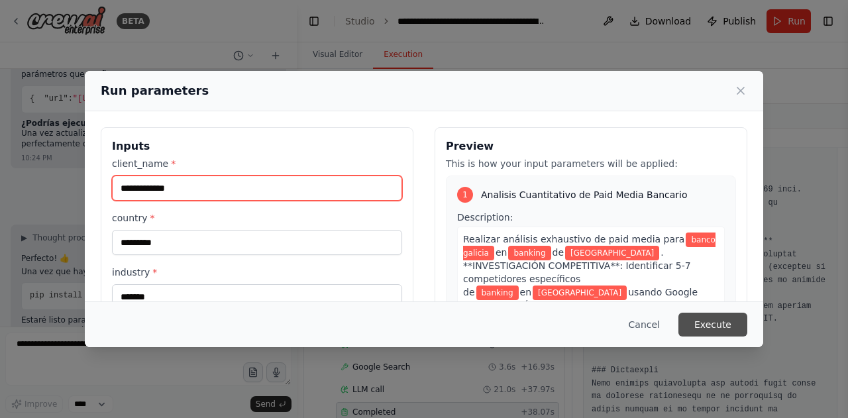
type input "**********"
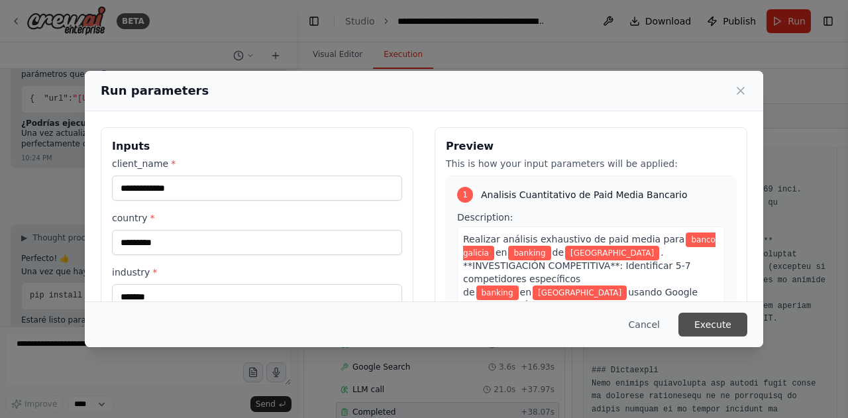
click at [709, 315] on button "Execute" at bounding box center [713, 325] width 69 height 24
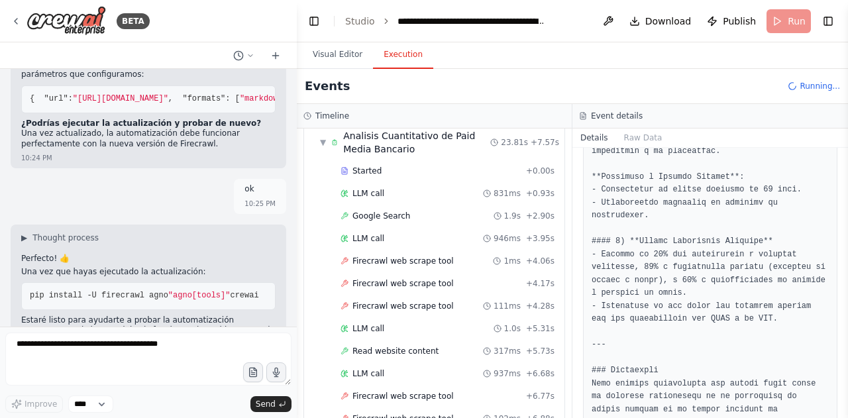
scroll to position [54, 0]
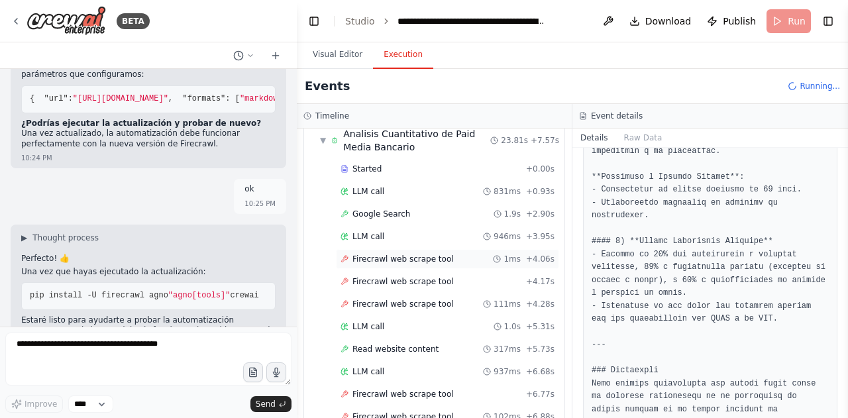
click at [425, 257] on span "Firecrawl web scrape tool" at bounding box center [403, 259] width 101 height 11
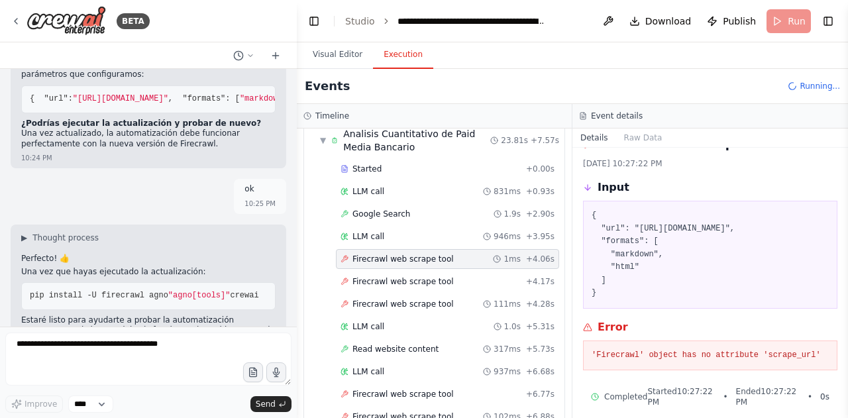
scroll to position [0, 0]
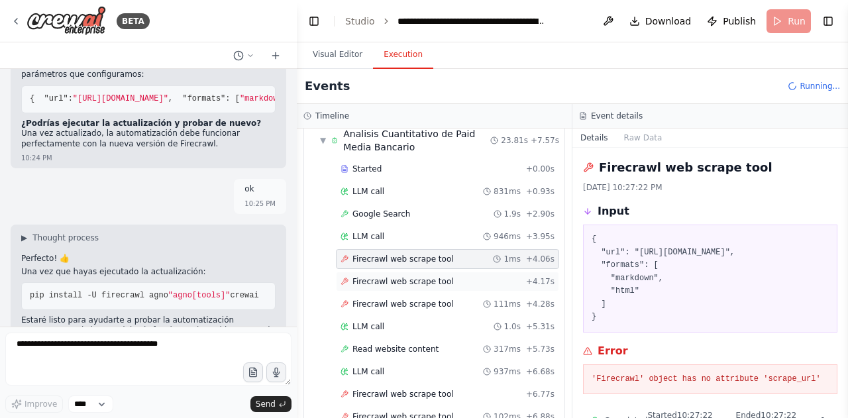
click at [501, 286] on div "Firecrawl web scrape tool + 4.17s" at bounding box center [447, 282] width 223 height 20
click at [477, 299] on div "Firecrawl web scrape tool 111ms + 4.28s" at bounding box center [448, 304] width 214 height 11
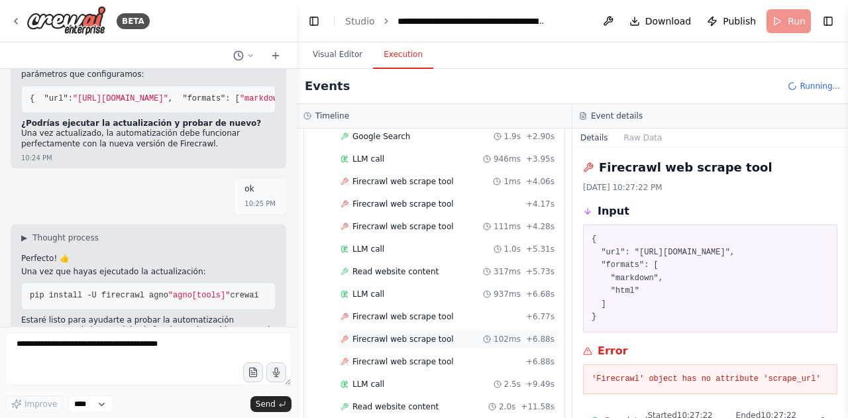
scroll to position [132, 0]
click at [442, 333] on div "Firecrawl web scrape tool 102ms + 6.88s" at bounding box center [448, 338] width 214 height 11
click at [439, 319] on div "Firecrawl web scrape tool + 6.77s" at bounding box center [447, 316] width 223 height 20
click at [440, 333] on span "Firecrawl web scrape tool" at bounding box center [403, 338] width 101 height 11
click at [439, 344] on div "Started + 0.00s LLM call 831ms + 0.93s Google Search 1.9s + 2.90s LLM call 946m…" at bounding box center [440, 295] width 250 height 428
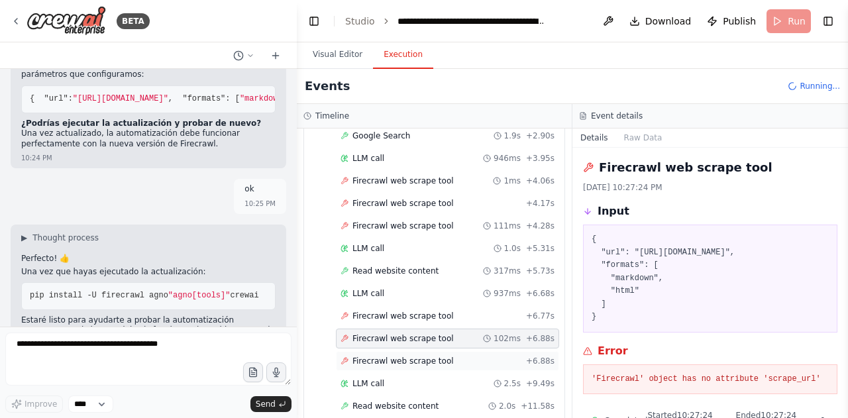
click at [437, 356] on span "Firecrawl web scrape tool" at bounding box center [403, 361] width 101 height 11
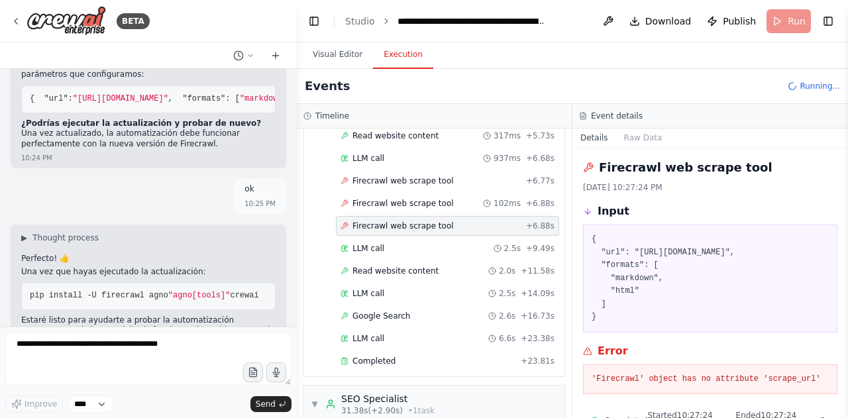
scroll to position [336, 0]
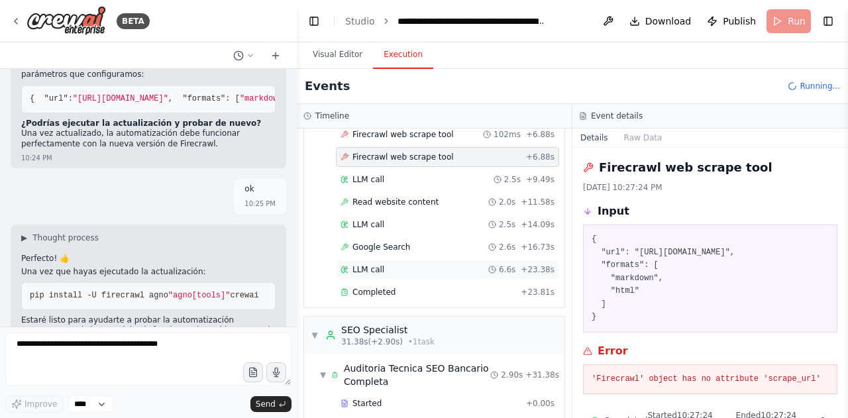
click at [415, 260] on div "LLM call 6.6s + 23.38s" at bounding box center [447, 270] width 223 height 20
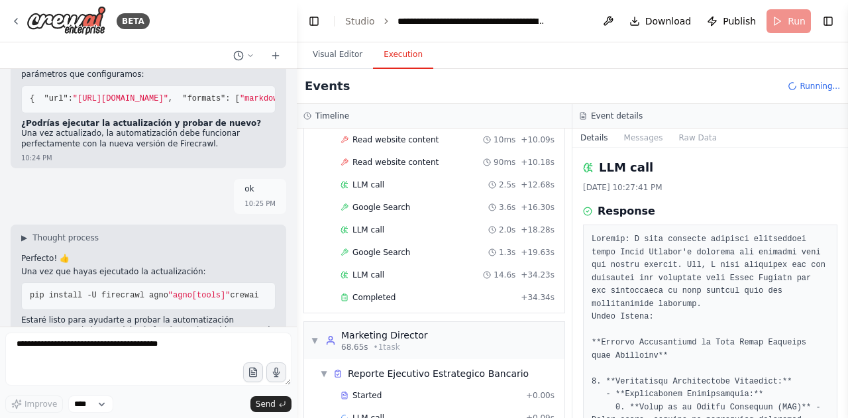
scroll to position [1057, 0]
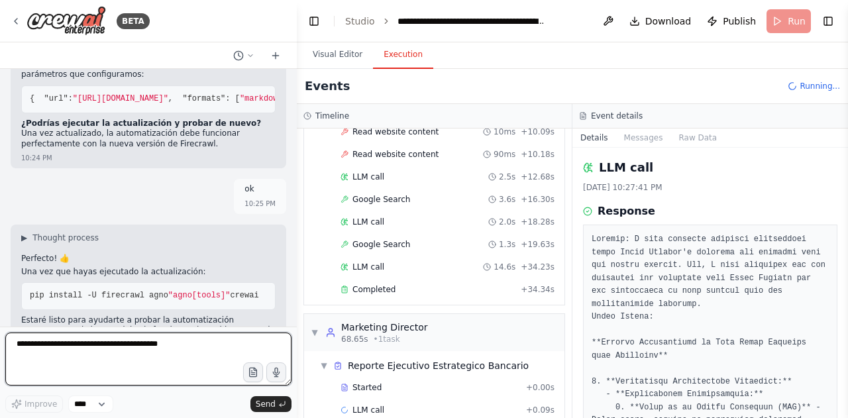
click at [151, 351] on textarea at bounding box center [148, 359] width 286 height 53
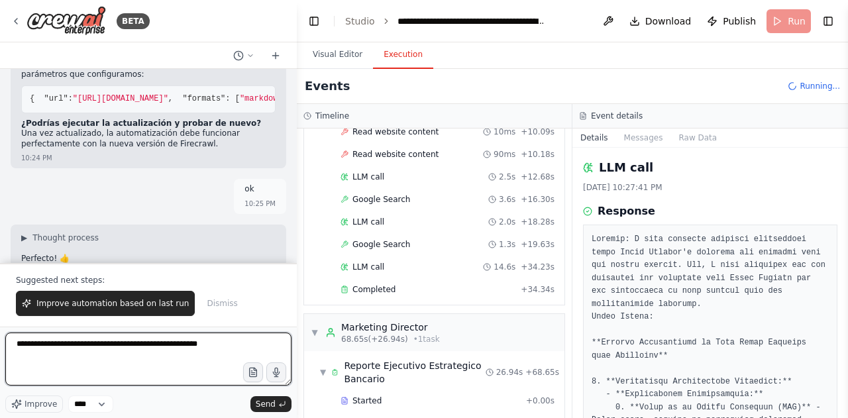
scroll to position [10989, 0]
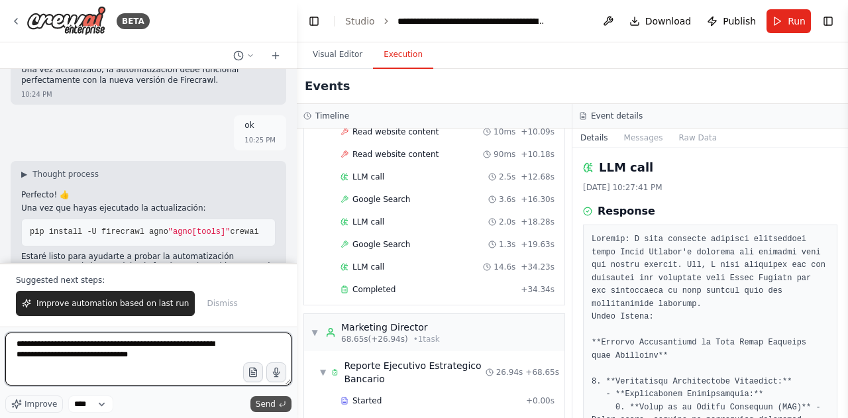
type textarea "**********"
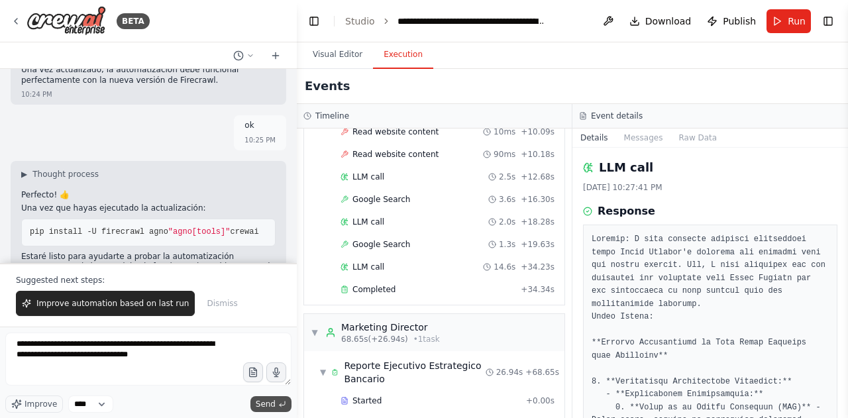
click at [269, 404] on span "Send" at bounding box center [266, 404] width 20 height 11
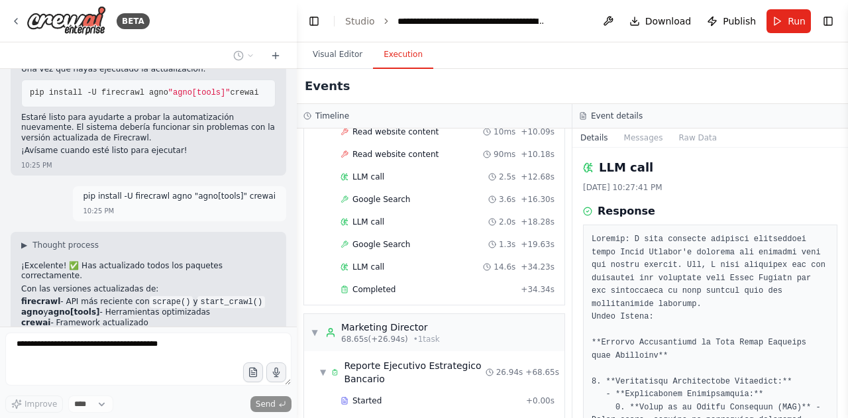
scroll to position [11151, 0]
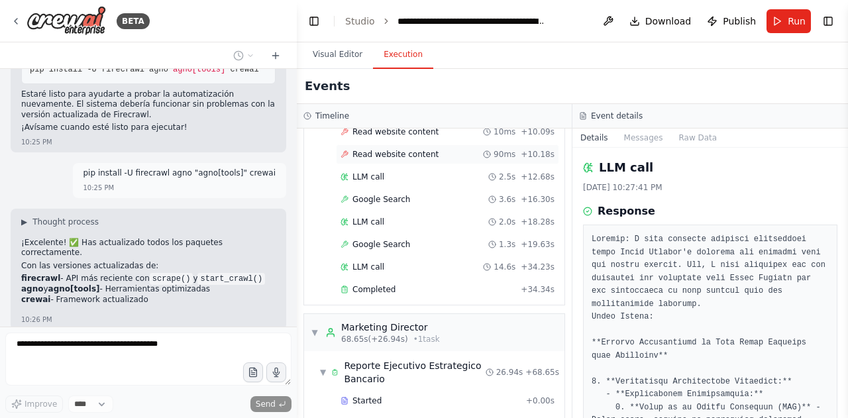
click at [380, 145] on div "Read website content 90ms + 10.18s" at bounding box center [447, 155] width 223 height 20
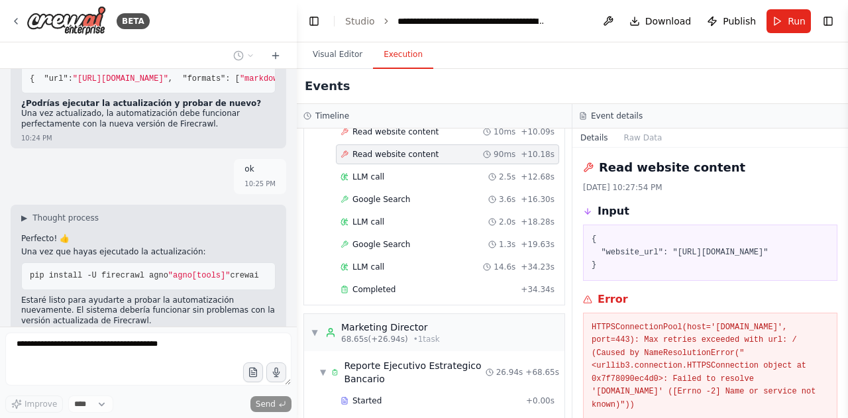
scroll to position [10943, 0]
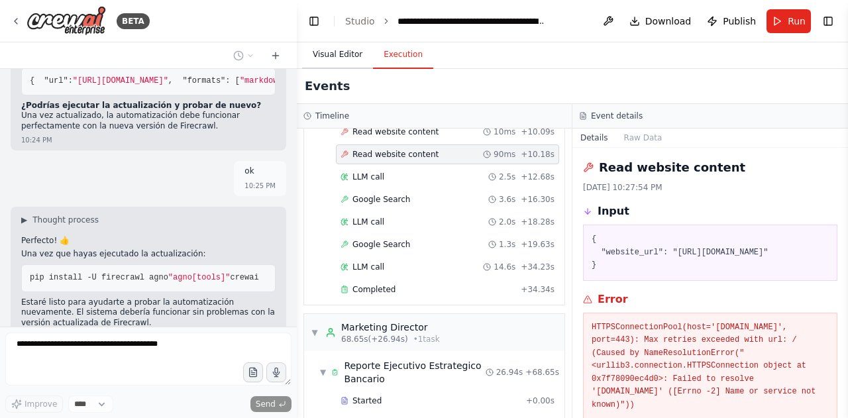
click at [341, 67] on button "Visual Editor" at bounding box center [337, 55] width 71 height 28
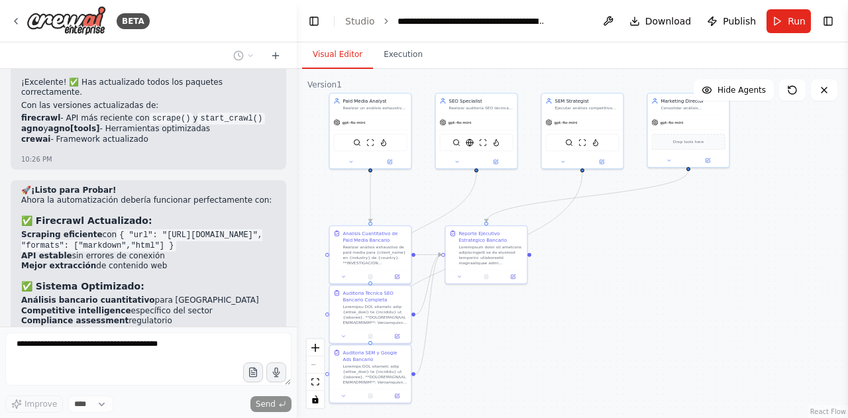
scroll to position [11349, 0]
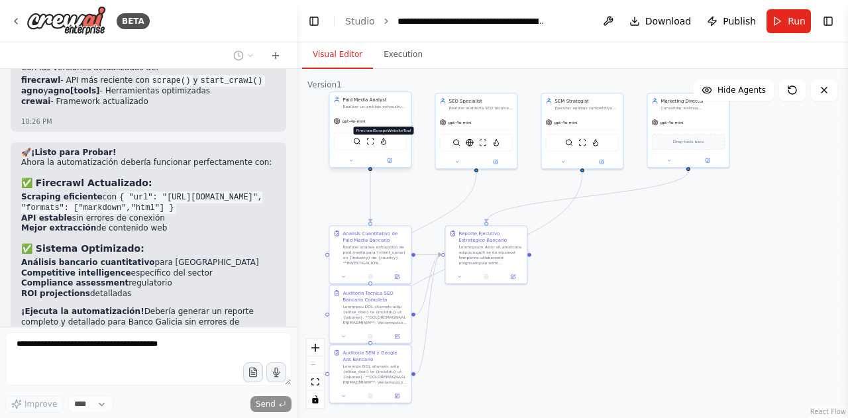
click at [383, 144] on img at bounding box center [384, 141] width 8 height 8
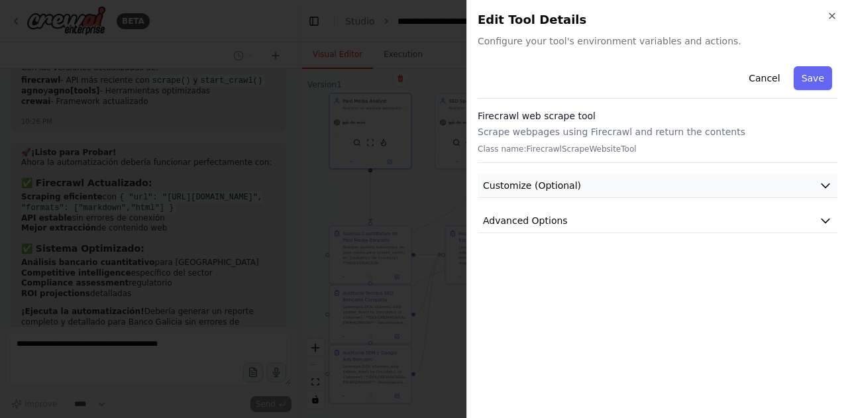
scroll to position [11388, 0]
click at [605, 189] on button "Customize (Optional)" at bounding box center [658, 186] width 360 height 25
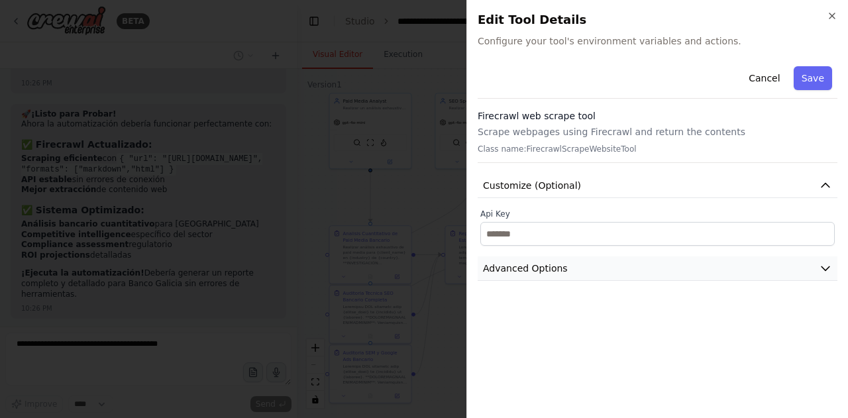
click at [571, 263] on button "Advanced Options" at bounding box center [658, 269] width 360 height 25
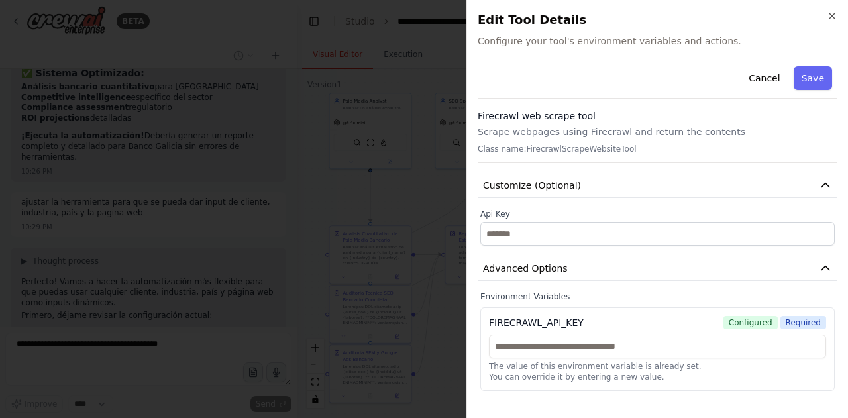
scroll to position [11557, 0]
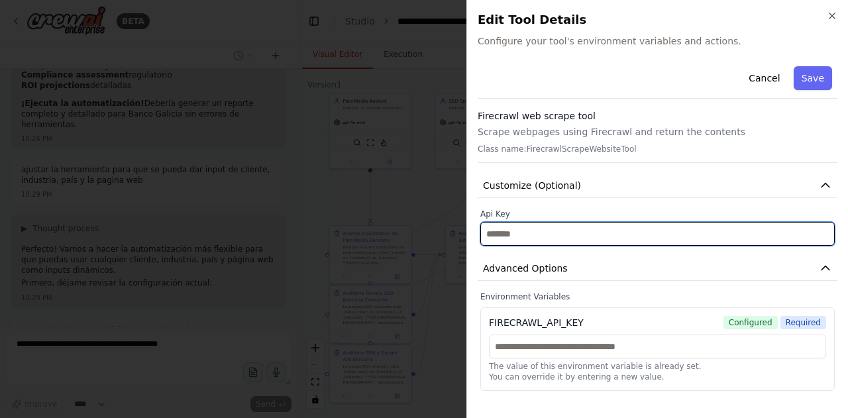
click at [585, 240] on input "text" at bounding box center [658, 234] width 355 height 24
paste input "**********"
type input "**********"
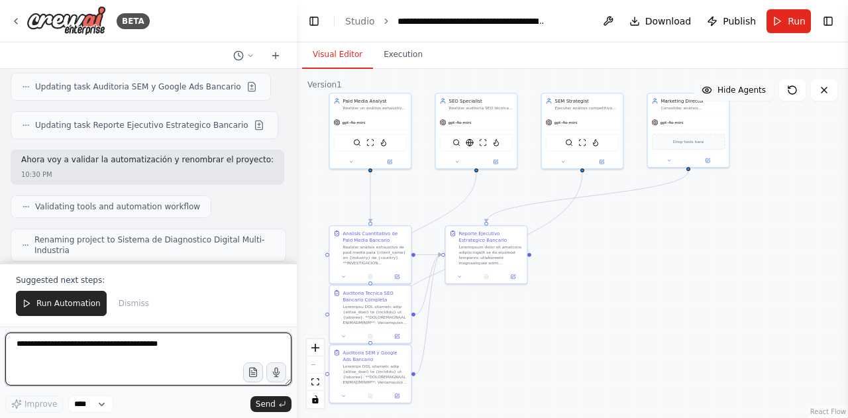
scroll to position [12253, 0]
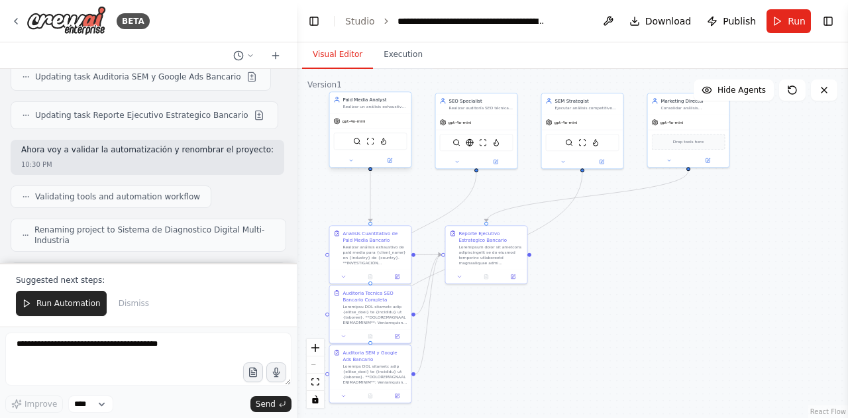
click at [388, 146] on div "SerpApiGoogleSearchTool ScrapeWebsiteTool FirecrawlScrapeWebsiteTool" at bounding box center [371, 141] width 74 height 17
click at [385, 146] on div "SerpApiGoogleSearchTool ScrapeWebsiteTool FirecrawlScrapeWebsiteTool" at bounding box center [371, 141] width 74 height 17
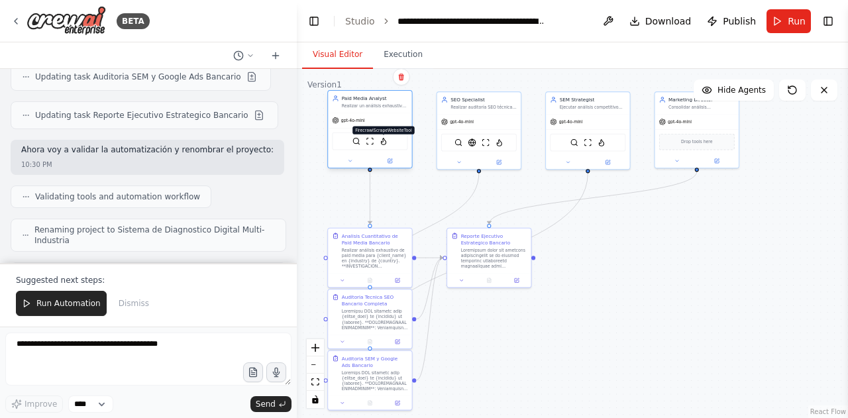
click at [384, 144] on img at bounding box center [384, 141] width 8 height 8
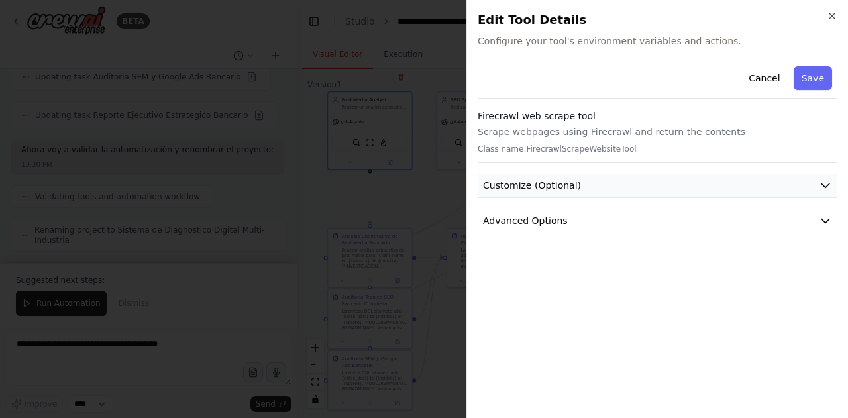
click at [597, 192] on button "Customize (Optional)" at bounding box center [658, 186] width 360 height 25
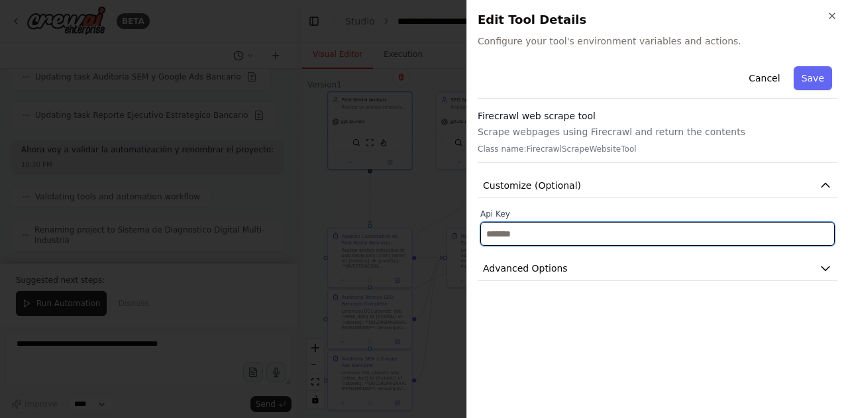
click at [553, 230] on input "text" at bounding box center [658, 234] width 355 height 24
paste input "**********"
type input "**********"
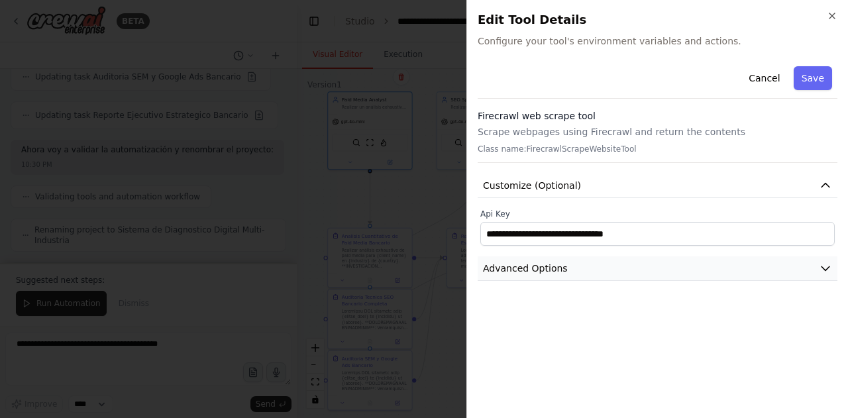
click at [624, 270] on button "Advanced Options" at bounding box center [658, 269] width 360 height 25
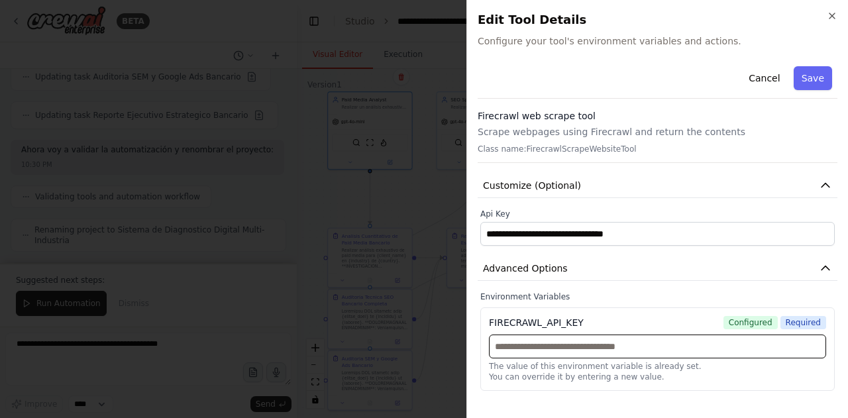
click at [588, 349] on input "text" at bounding box center [657, 347] width 337 height 24
paste input "**********"
type input "**********"
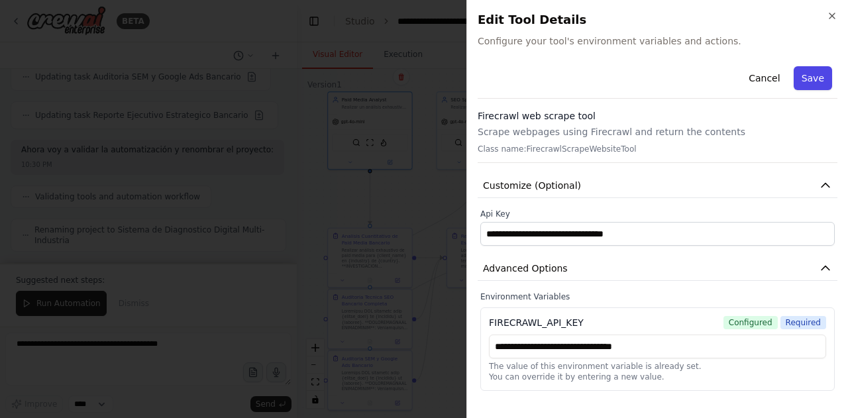
click at [823, 69] on button "Save" at bounding box center [813, 78] width 38 height 24
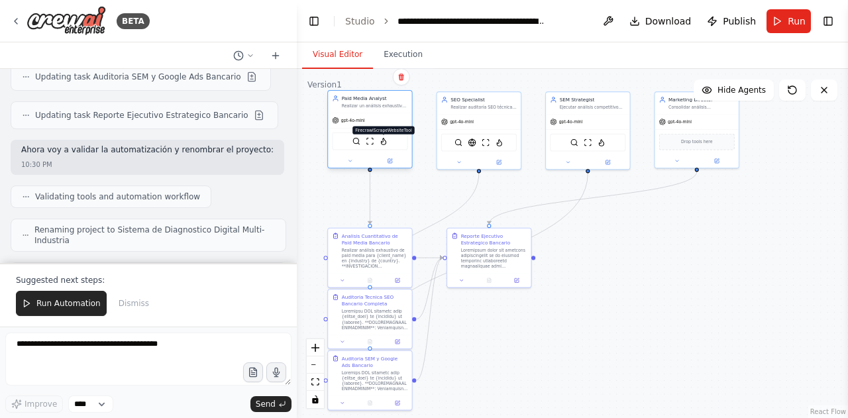
click at [386, 143] on img at bounding box center [384, 141] width 8 height 8
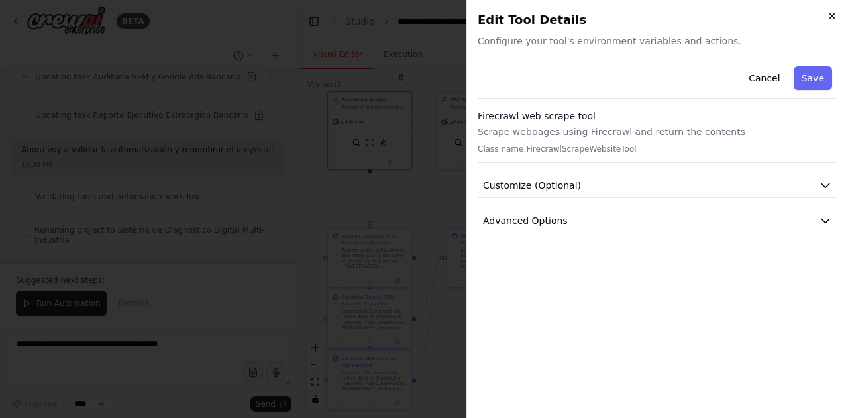
click at [830, 19] on icon "button" at bounding box center [832, 16] width 11 height 11
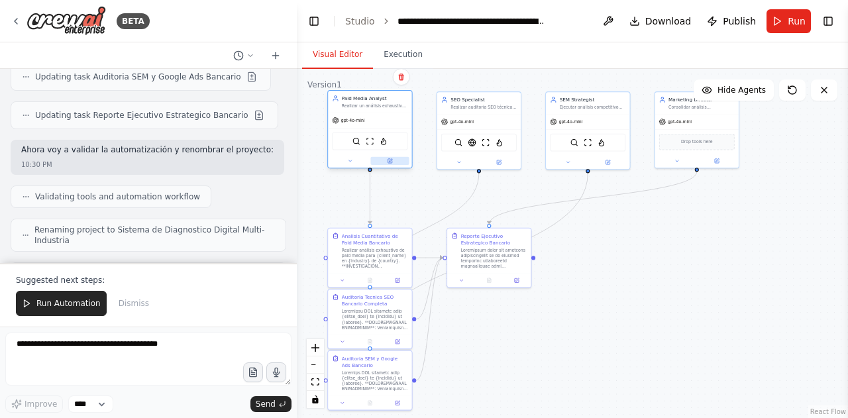
click at [394, 162] on button at bounding box center [390, 161] width 38 height 8
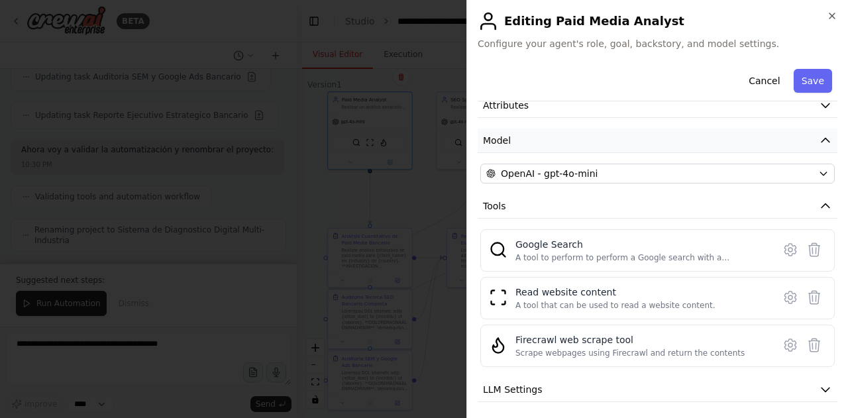
scroll to position [138, 0]
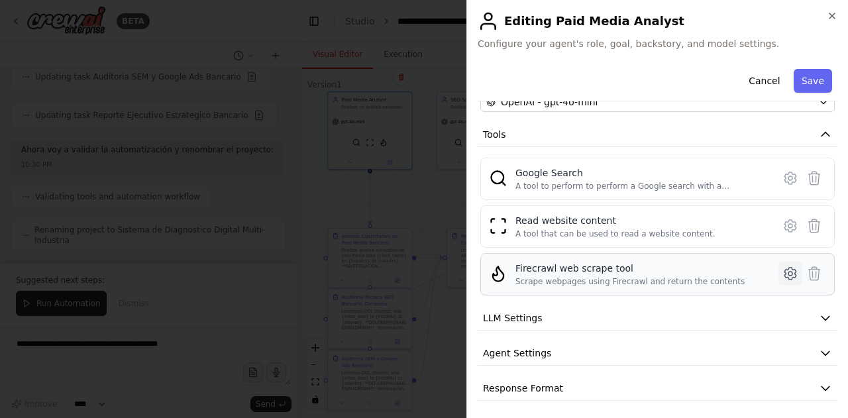
click at [783, 268] on icon at bounding box center [791, 274] width 16 height 16
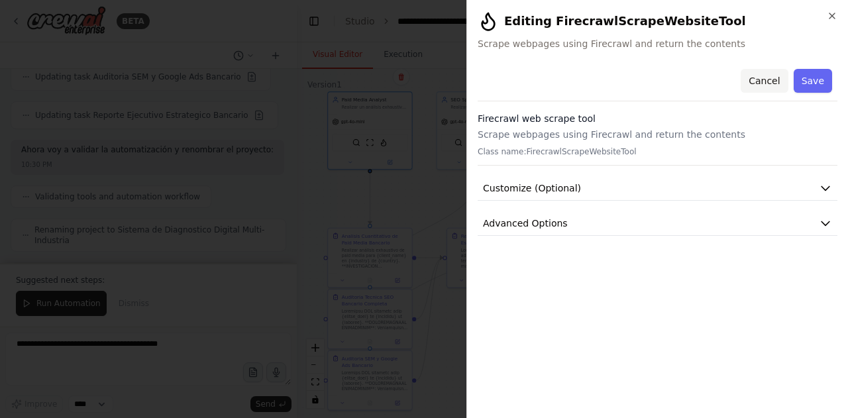
click at [768, 74] on button "Cancel" at bounding box center [764, 81] width 47 height 24
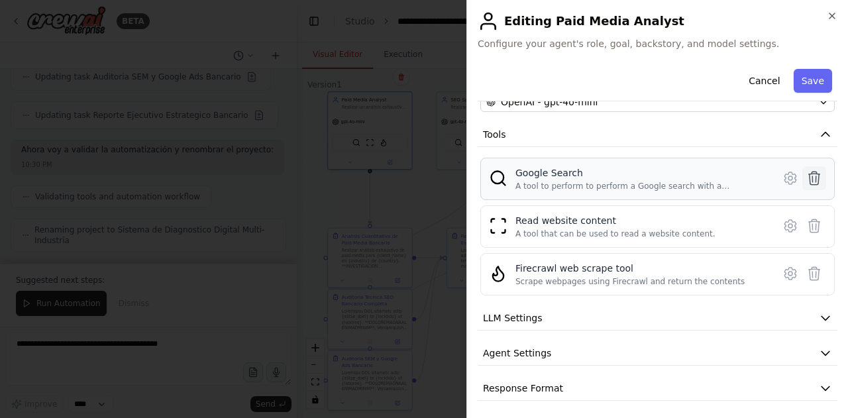
scroll to position [78, 0]
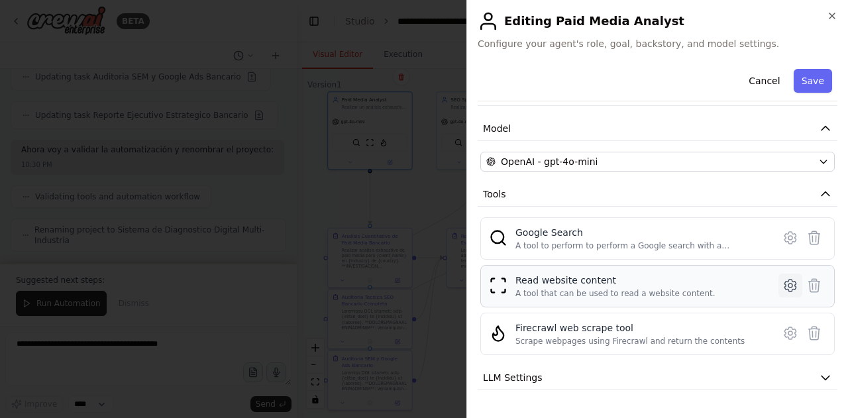
click at [783, 282] on icon at bounding box center [791, 286] width 16 height 16
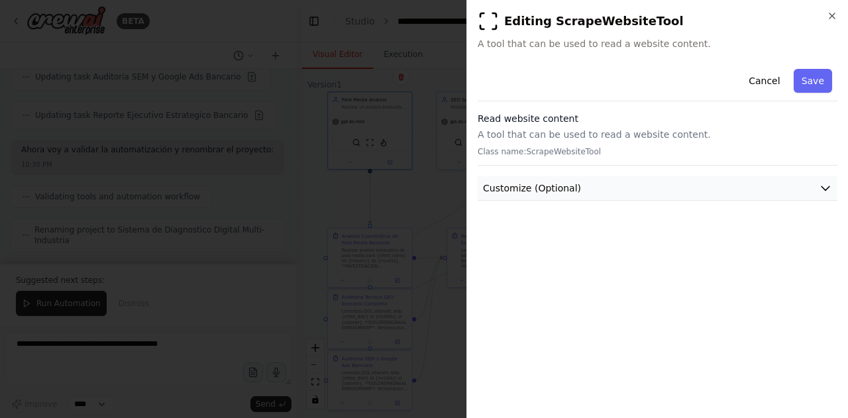
click at [732, 198] on button "Customize (Optional)" at bounding box center [658, 188] width 360 height 25
click at [766, 74] on button "Cancel" at bounding box center [764, 81] width 47 height 24
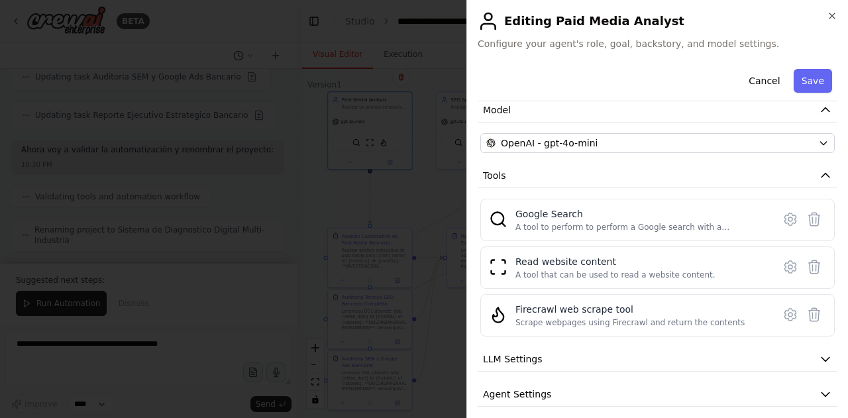
scroll to position [138, 0]
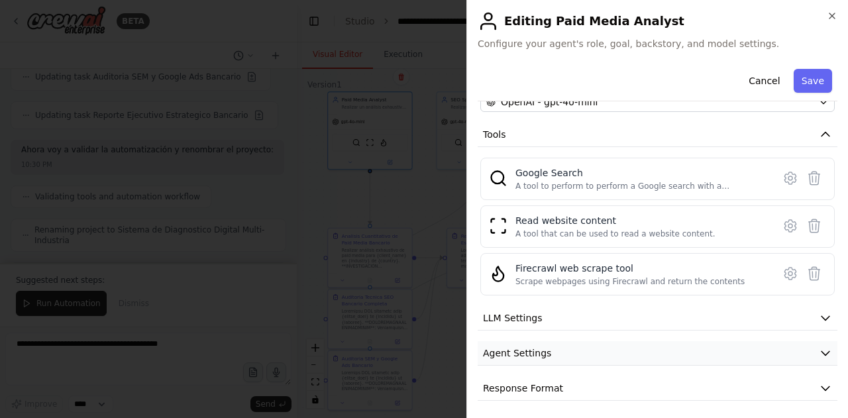
click at [570, 355] on button "Agent Settings" at bounding box center [658, 353] width 360 height 25
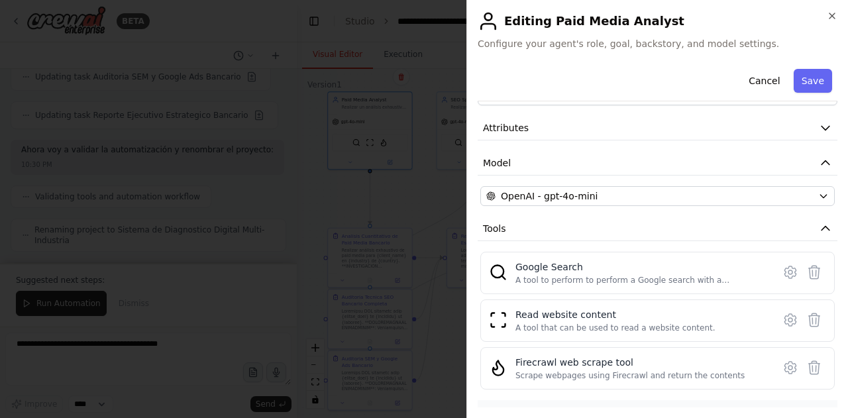
scroll to position [44, 0]
click at [785, 369] on icon at bounding box center [790, 368] width 11 height 12
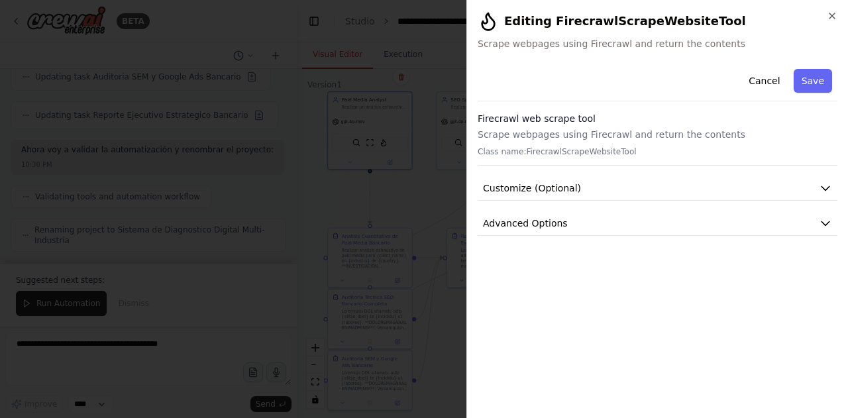
click at [742, 201] on div "Cancel Save Firecrawl web scrape tool Scrape webpages using Firecrawl and retur…" at bounding box center [658, 150] width 360 height 172
click at [742, 197] on button "Customize (Optional)" at bounding box center [658, 188] width 360 height 25
click at [730, 270] on button "Advanced Options" at bounding box center [658, 271] width 360 height 25
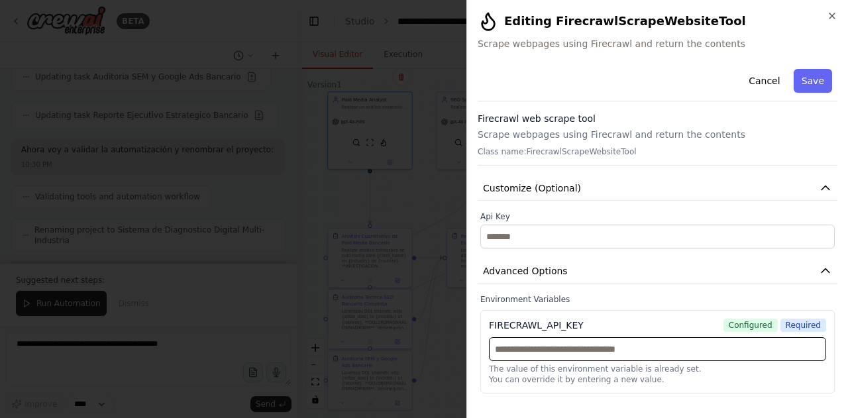
click at [653, 339] on input "text" at bounding box center [657, 349] width 337 height 24
paste input "**********"
type input "**********"
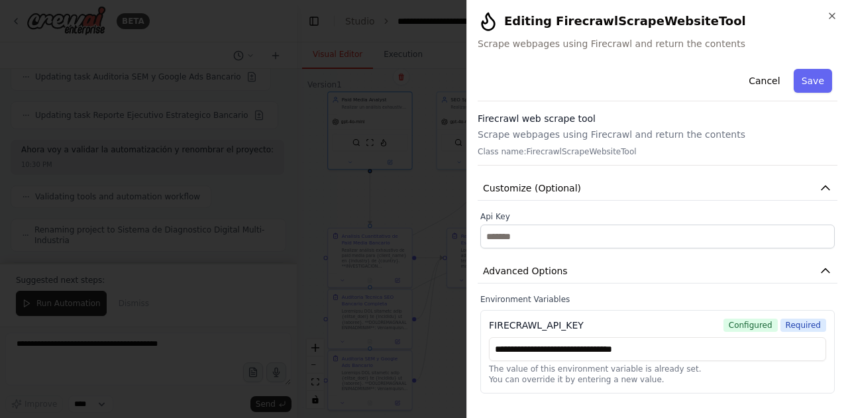
click at [823, 64] on div "Cancel Save" at bounding box center [658, 83] width 360 height 38
click at [813, 86] on button "Save" at bounding box center [813, 81] width 38 height 24
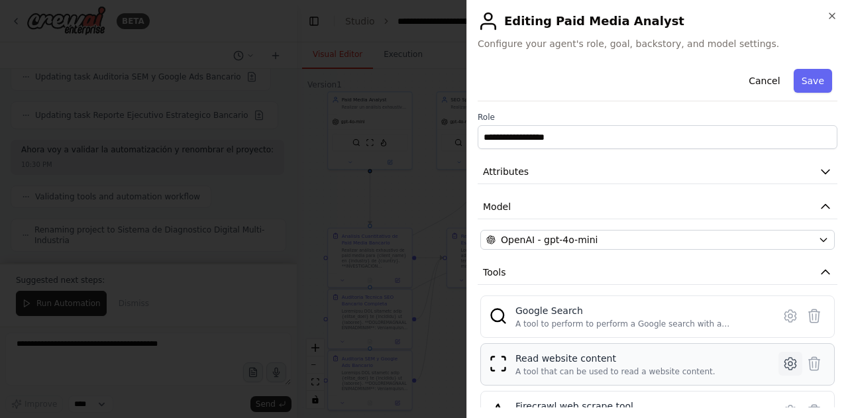
scroll to position [55, 0]
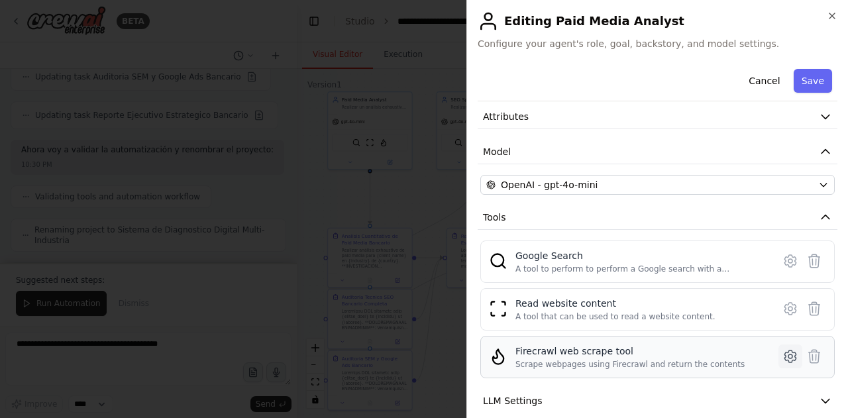
click at [783, 356] on icon at bounding box center [791, 357] width 16 height 16
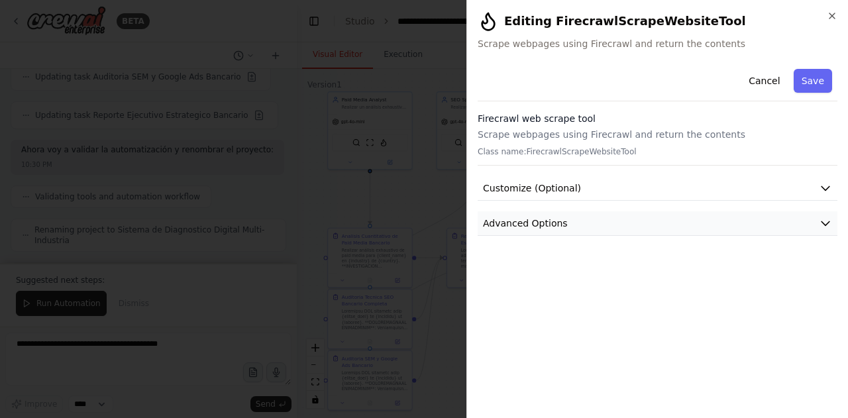
click at [669, 221] on button "Advanced Options" at bounding box center [658, 223] width 360 height 25
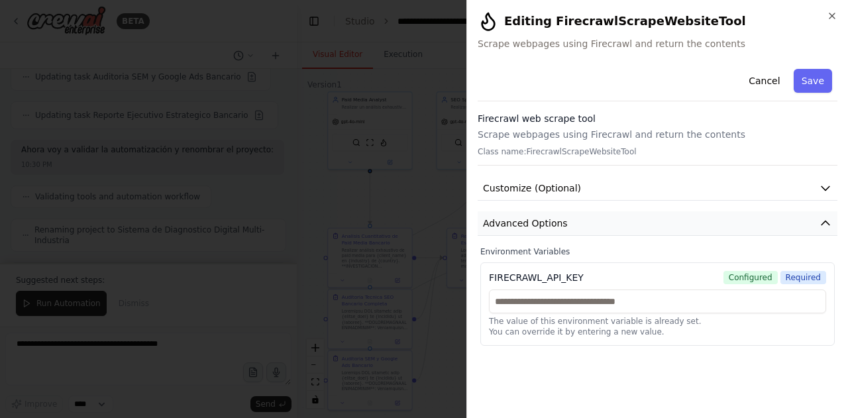
click at [669, 221] on button "Advanced Options" at bounding box center [658, 223] width 360 height 25
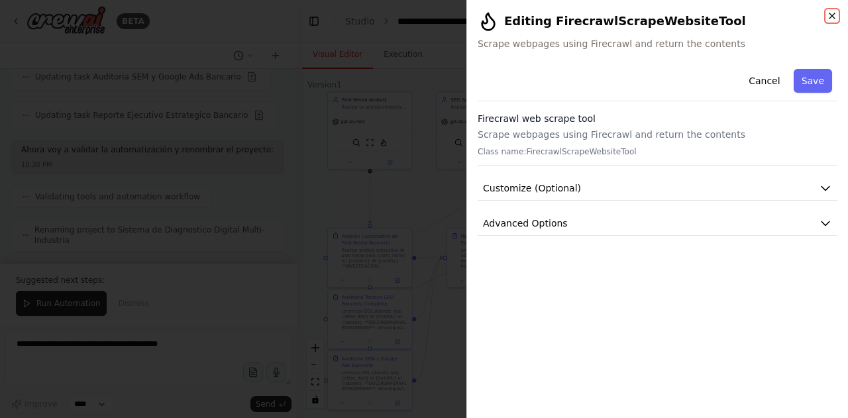
click at [833, 15] on icon "button" at bounding box center [832, 15] width 5 height 5
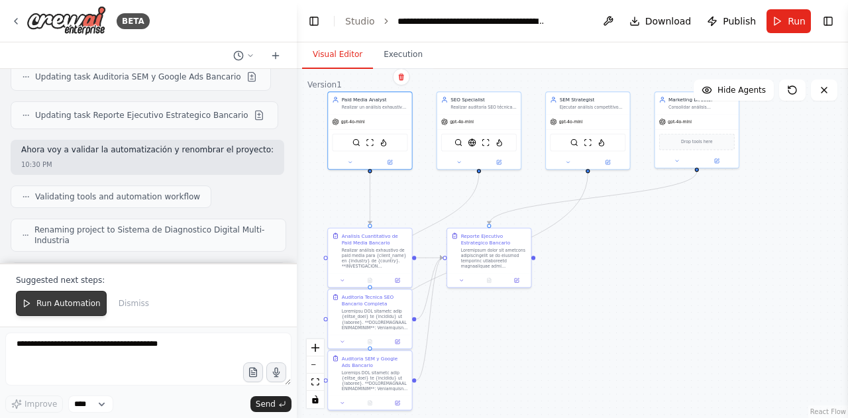
click at [80, 309] on span "Run Automation" at bounding box center [68, 303] width 64 height 11
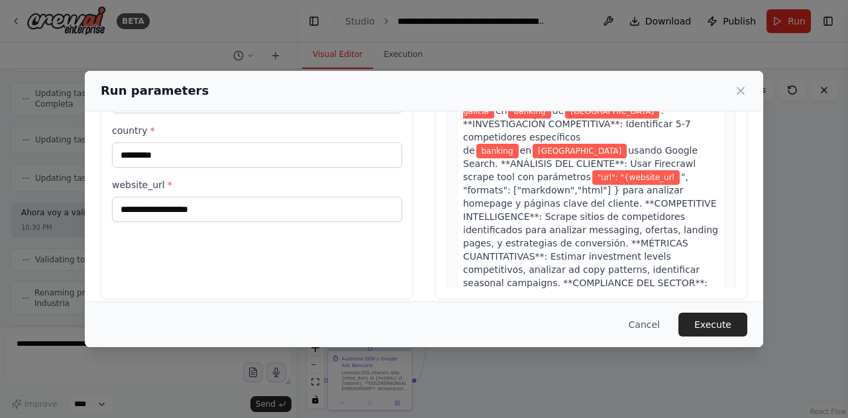
scroll to position [146, 0]
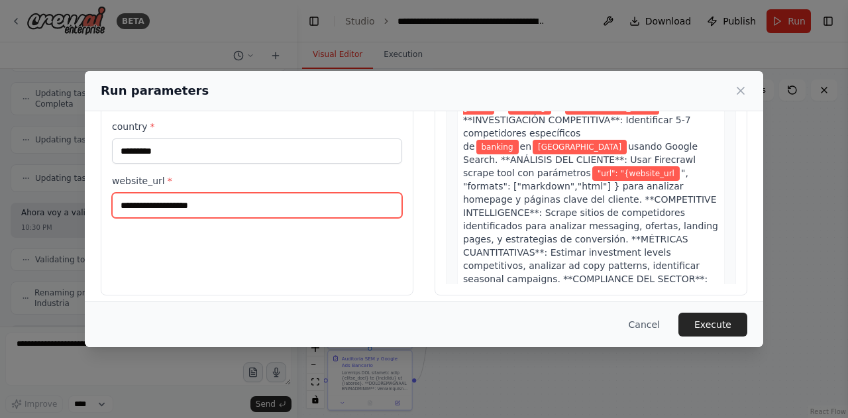
click at [190, 202] on input "website_url *" at bounding box center [257, 205] width 290 height 25
paste input "**********"
type input "**********"
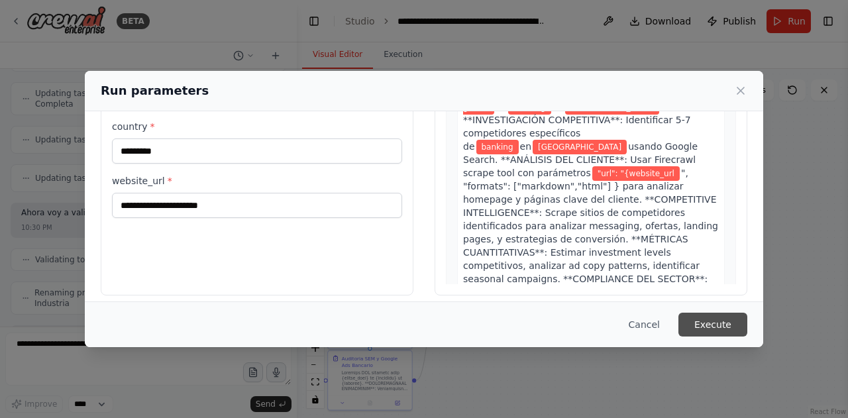
click at [728, 327] on button "Execute" at bounding box center [713, 325] width 69 height 24
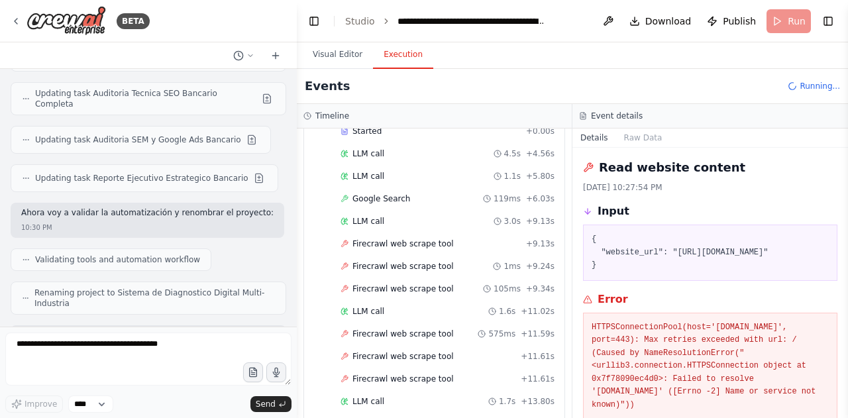
scroll to position [81, 0]
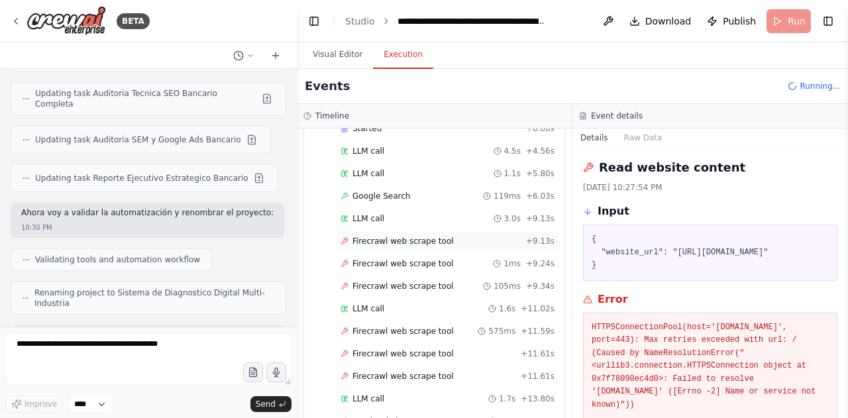
click at [422, 241] on span "Firecrawl web scrape tool" at bounding box center [403, 241] width 101 height 11
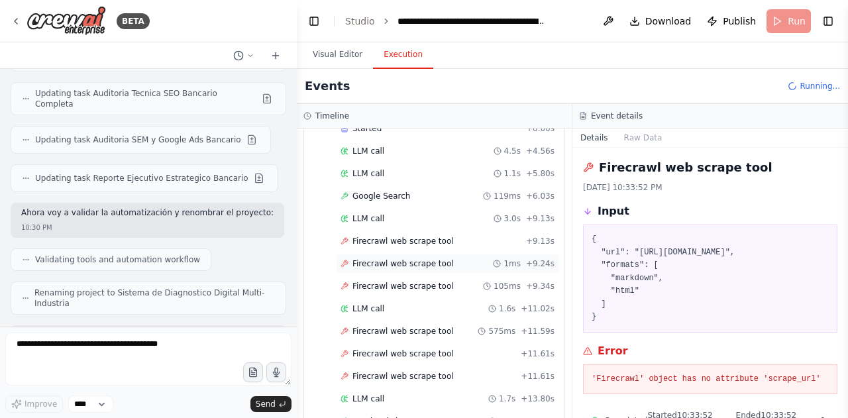
click at [400, 267] on div "Firecrawl web scrape tool 1ms + 9.24s" at bounding box center [447, 264] width 223 height 20
click at [402, 259] on span "Firecrawl web scrape tool" at bounding box center [403, 264] width 101 height 11
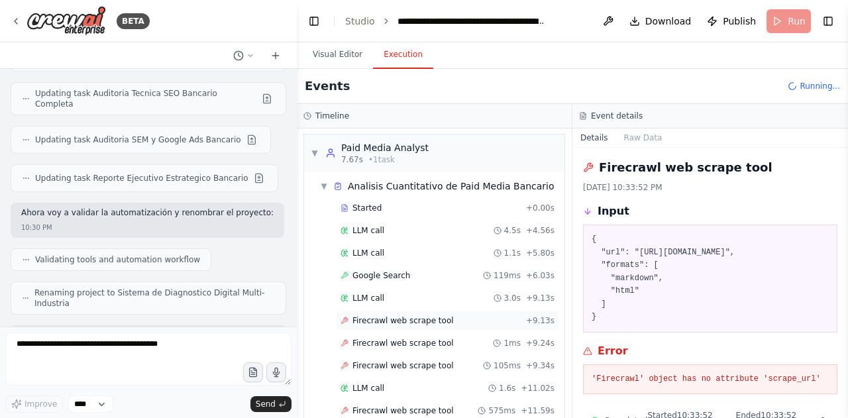
scroll to position [0, 0]
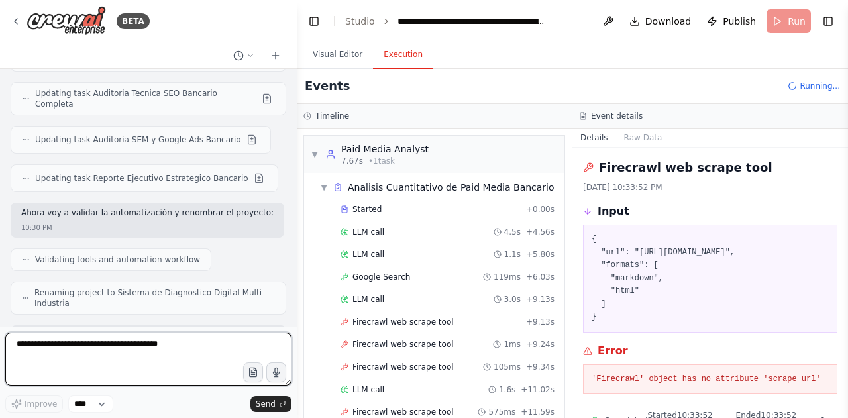
click at [62, 342] on textarea at bounding box center [148, 359] width 286 height 53
click at [99, 349] on textarea at bounding box center [148, 359] width 286 height 53
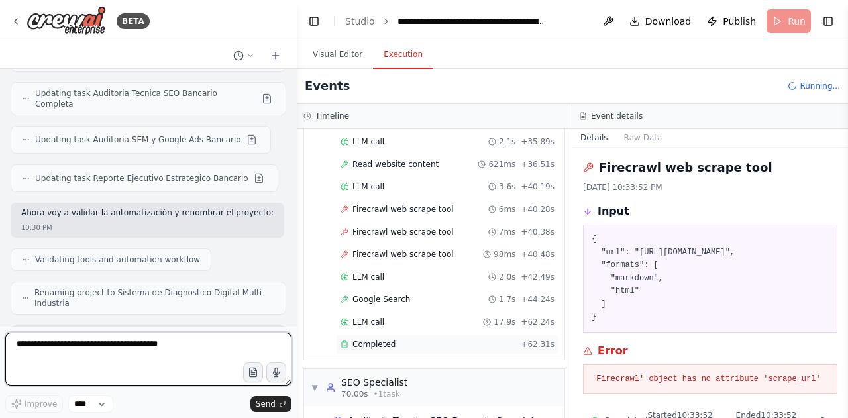
scroll to position [668, 0]
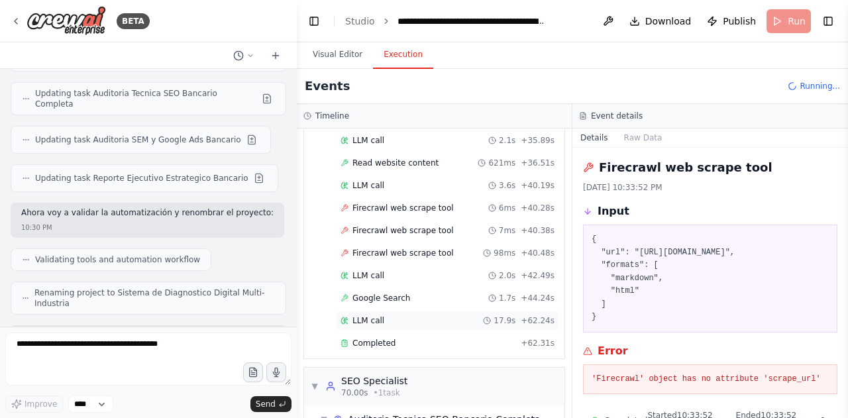
click at [387, 311] on div "LLM call 17.9s + 62.24s" at bounding box center [447, 321] width 223 height 20
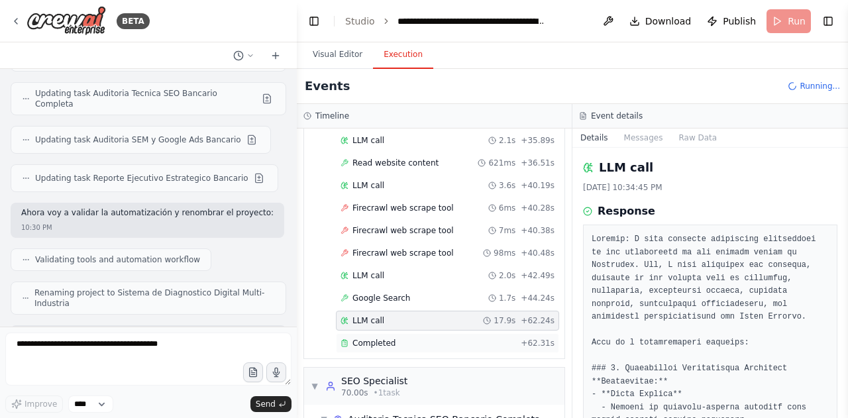
click at [386, 338] on span "Completed" at bounding box center [374, 343] width 43 height 11
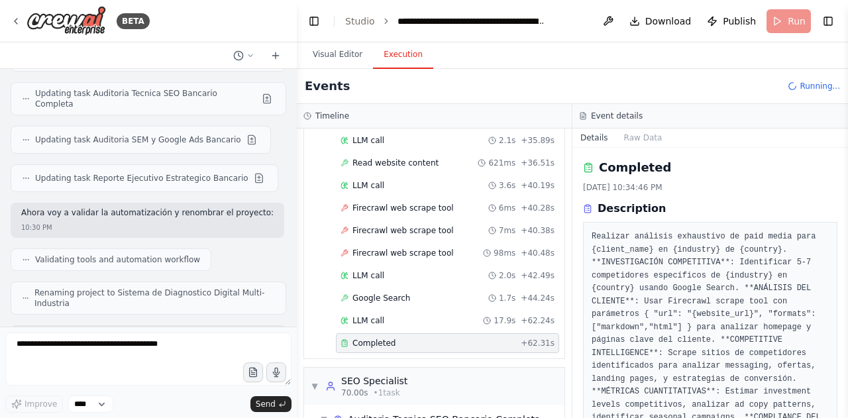
scroll to position [200, 0]
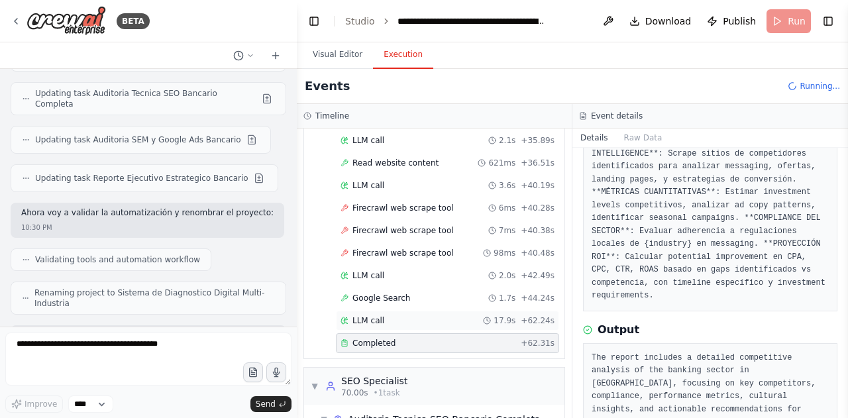
click at [398, 316] on div "LLM call 17.9s + 62.24s" at bounding box center [448, 321] width 214 height 11
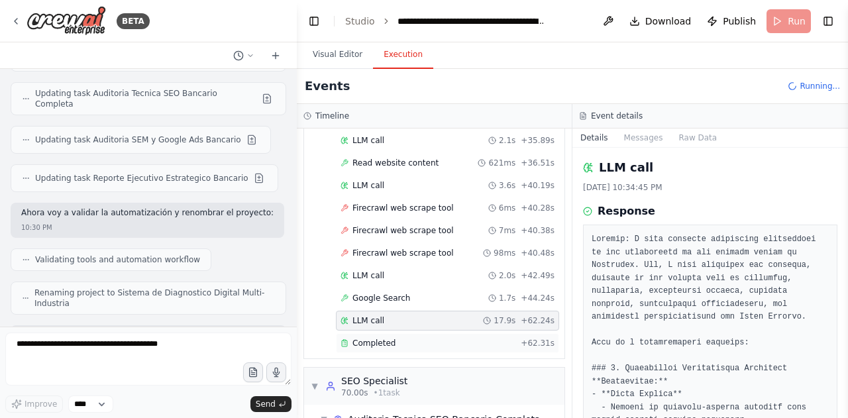
click at [408, 333] on div "Completed + 62.31s" at bounding box center [447, 343] width 223 height 20
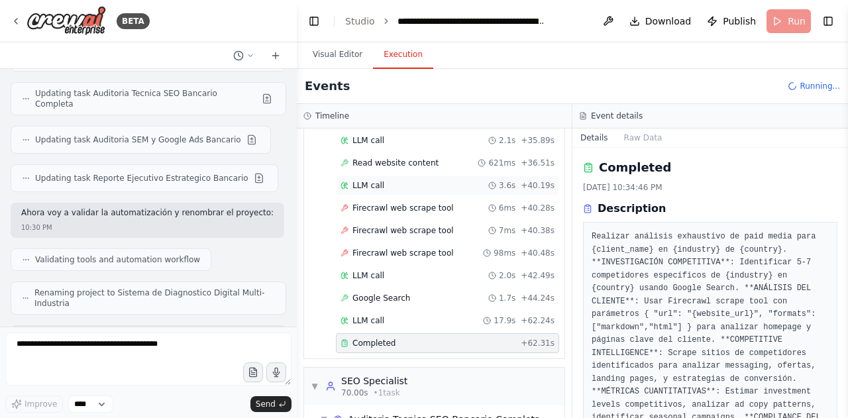
click at [396, 176] on div "LLM call 3.6s + 40.19s" at bounding box center [447, 186] width 223 height 20
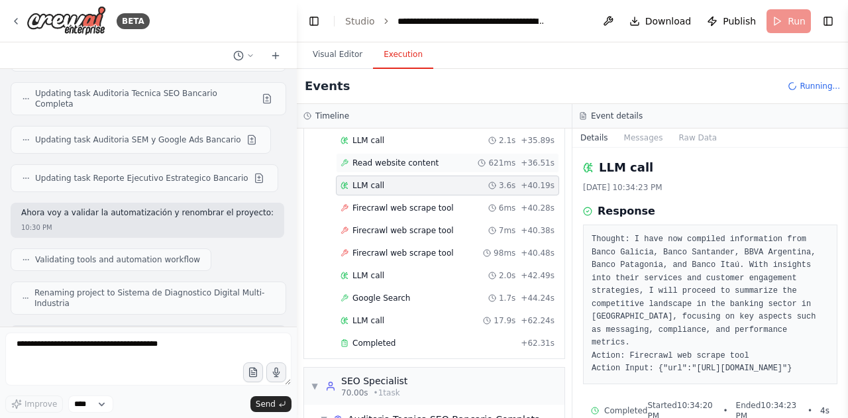
click at [393, 158] on span "Read website content" at bounding box center [396, 163] width 86 height 11
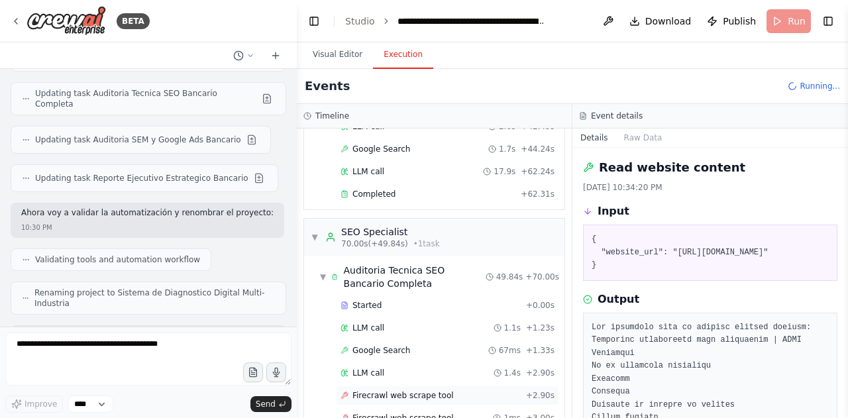
scroll to position [804, 0]
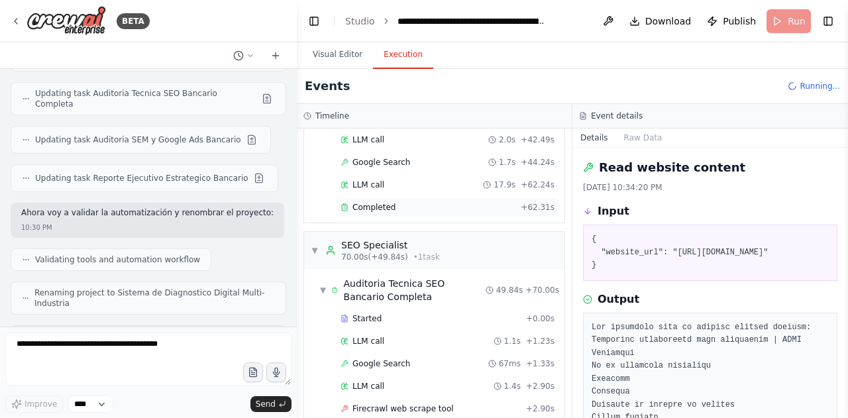
click at [432, 198] on div "Completed + 62.31s" at bounding box center [447, 208] width 223 height 20
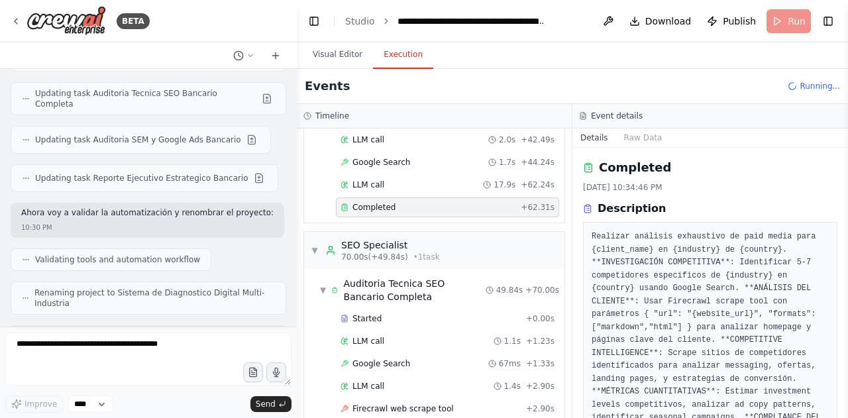
scroll to position [200, 0]
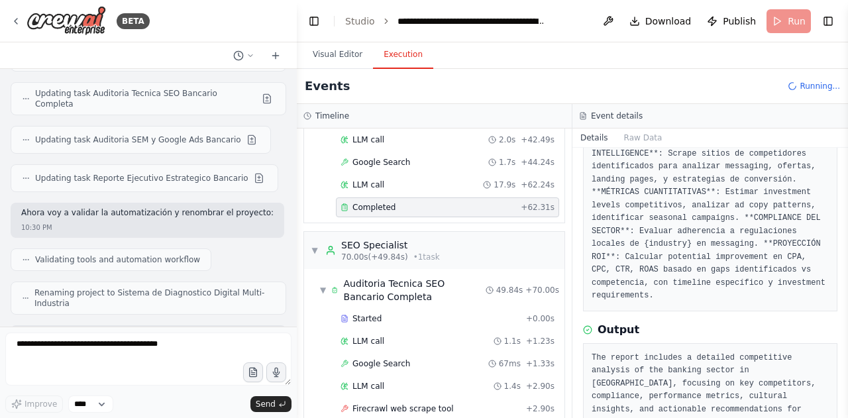
click at [737, 397] on div "The report includes a detailed competitive analysis of the banking sector in Ar…" at bounding box center [710, 390] width 255 height 95
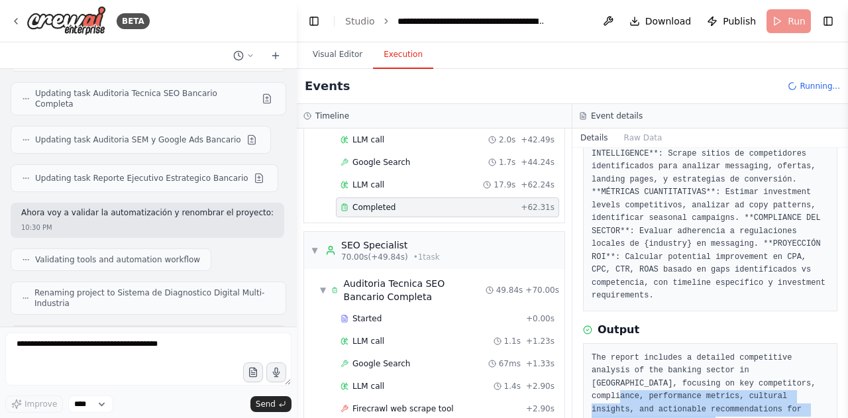
drag, startPoint x: 712, startPoint y: 356, endPoint x: 760, endPoint y: 437, distance: 93.9
click at [760, 418] on html "BETA Eres un sistema multiagente experto en Marketing Digital, encargado de rea…" at bounding box center [424, 209] width 848 height 418
click at [683, 386] on pre "The report includes a detailed competitive analysis of the banking sector in Ar…" at bounding box center [710, 391] width 237 height 78
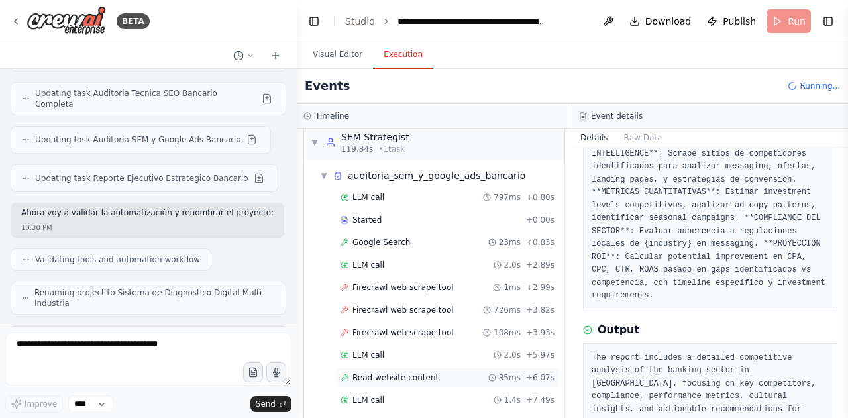
scroll to position [1632, 0]
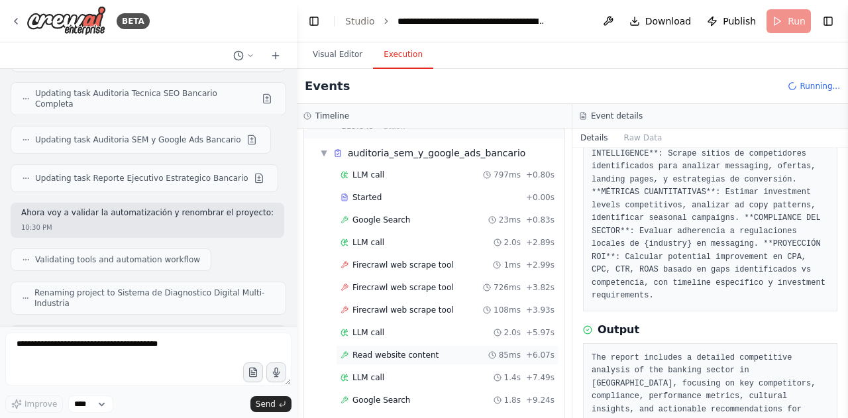
click at [388, 345] on div "Read website content 85ms + 6.07s" at bounding box center [447, 355] width 223 height 20
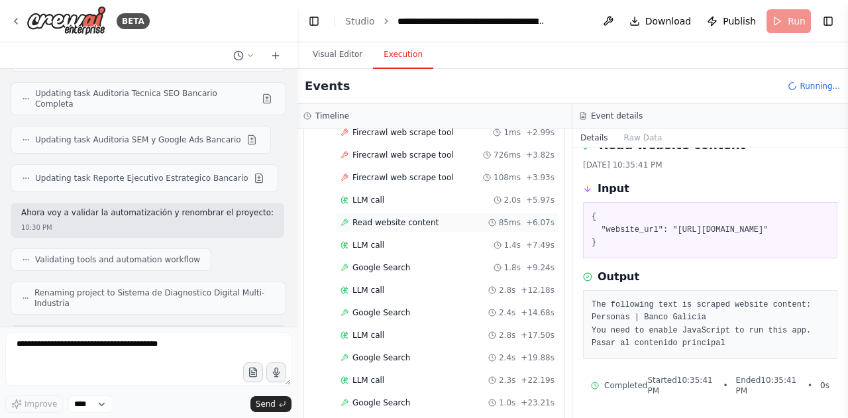
scroll to position [1786, 0]
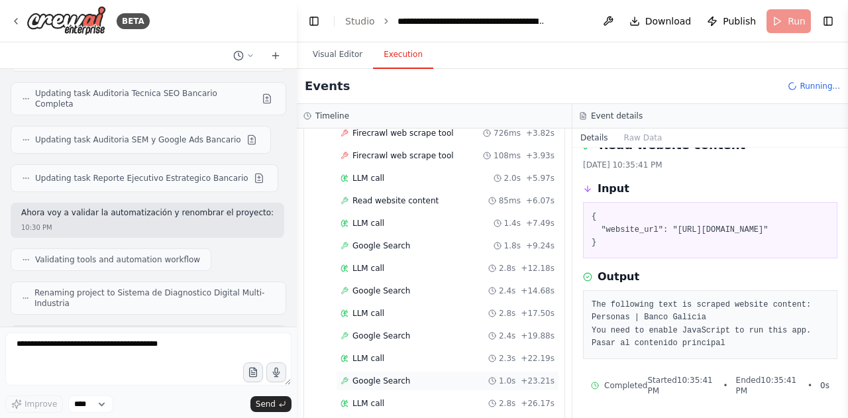
click at [444, 371] on div "Google Search 1.0s + 23.21s" at bounding box center [447, 381] width 223 height 20
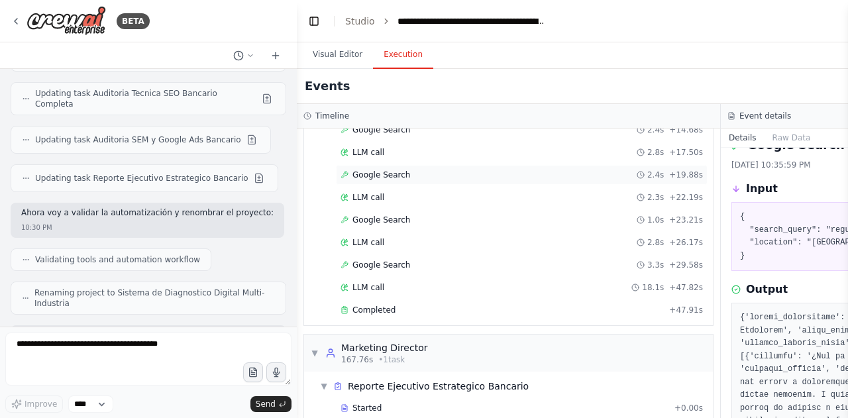
scroll to position [1924, 0]
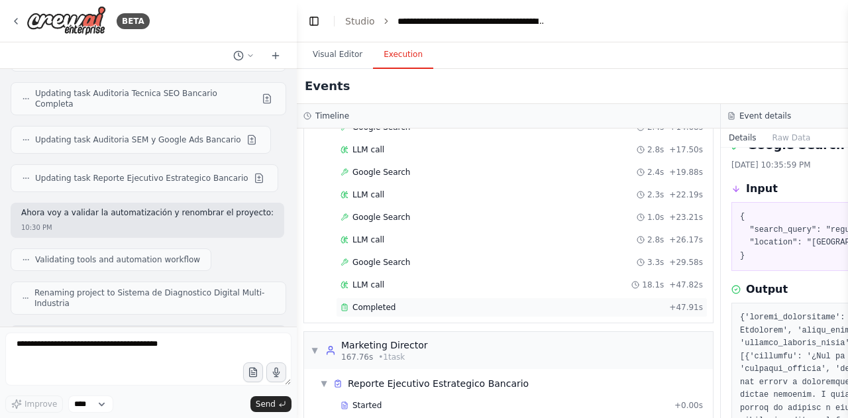
click at [385, 302] on span "Completed" at bounding box center [374, 307] width 43 height 11
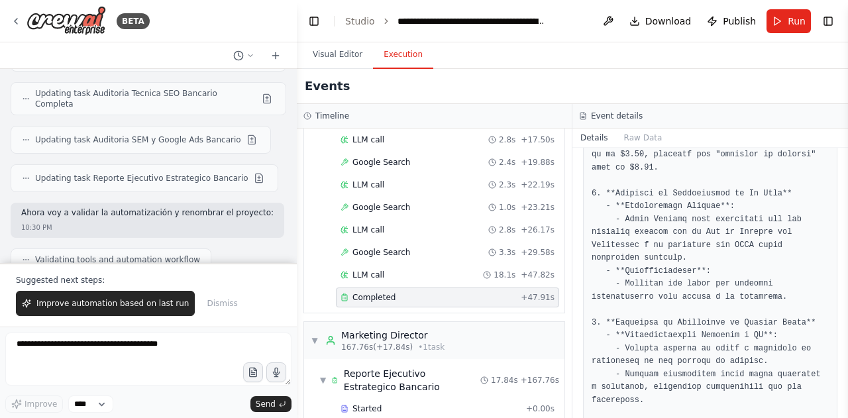
scroll to position [12253, 0]
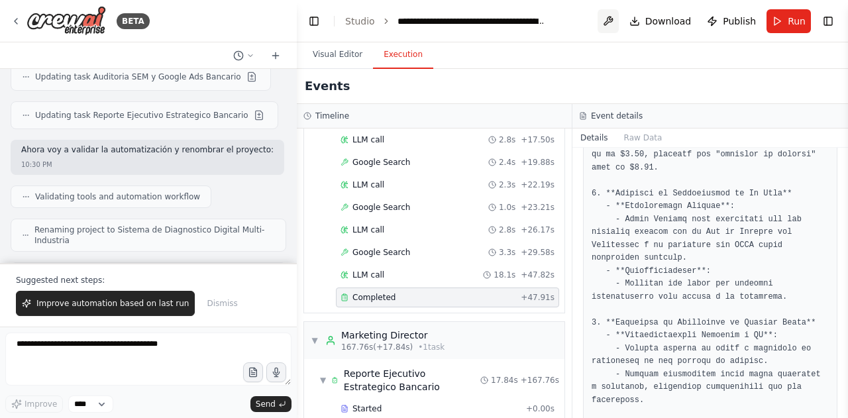
click at [617, 15] on button at bounding box center [608, 21] width 21 height 24
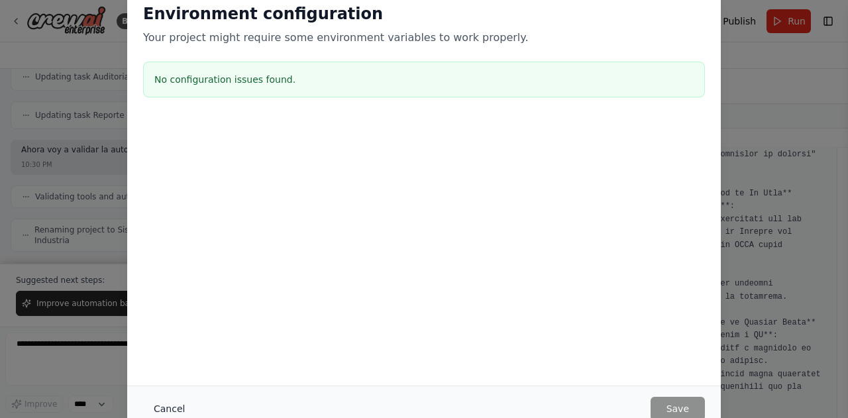
click at [176, 400] on button "Cancel" at bounding box center [169, 409] width 52 height 24
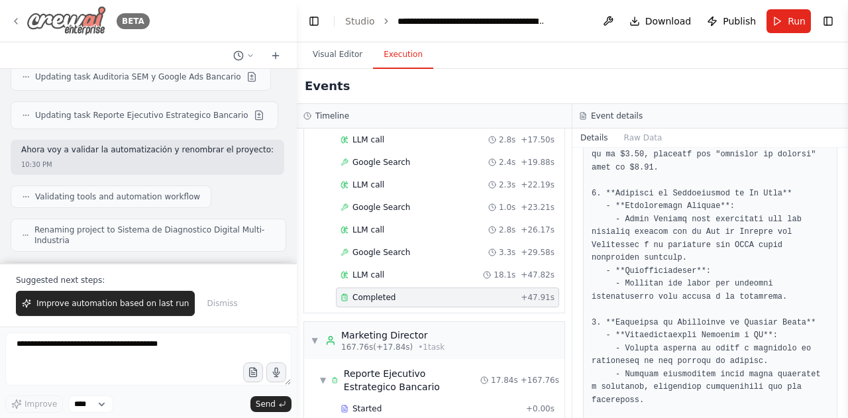
click at [21, 15] on div "BETA" at bounding box center [80, 21] width 139 height 30
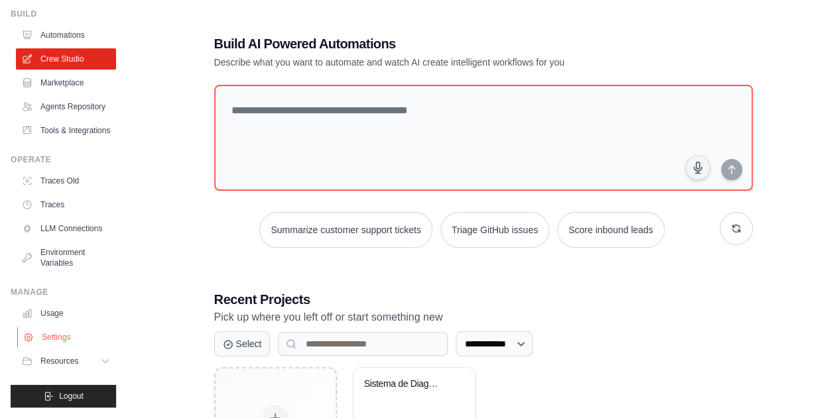
click at [55, 343] on link "Settings" at bounding box center [67, 337] width 100 height 21
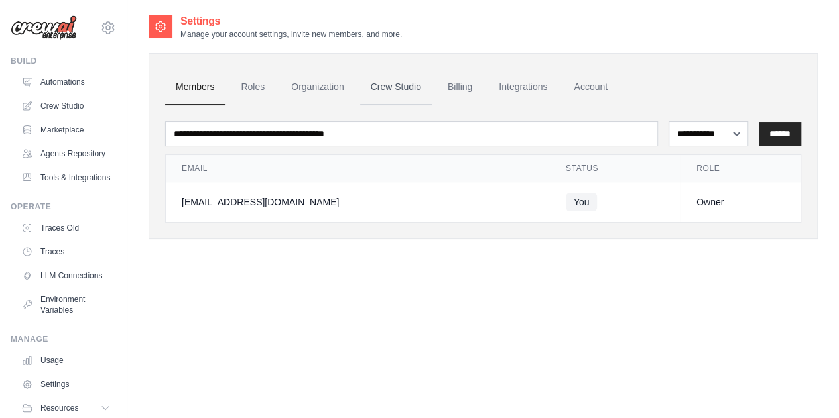
click at [391, 91] on link "Crew Studio" at bounding box center [396, 88] width 72 height 36
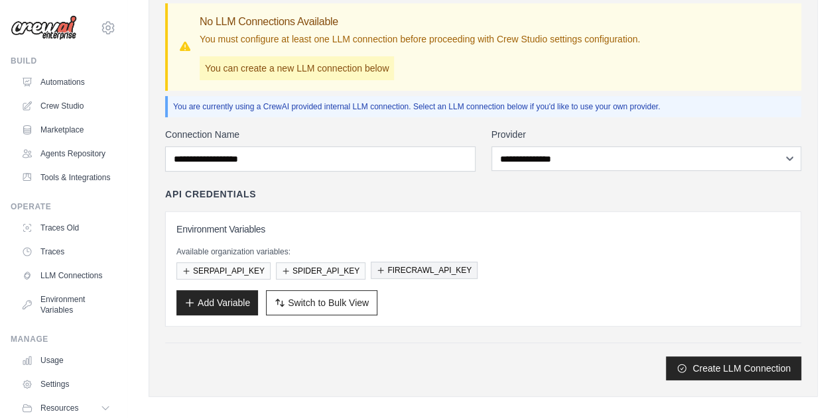
click at [414, 270] on button "FIRECRAWL_API_KEY" at bounding box center [424, 270] width 107 height 17
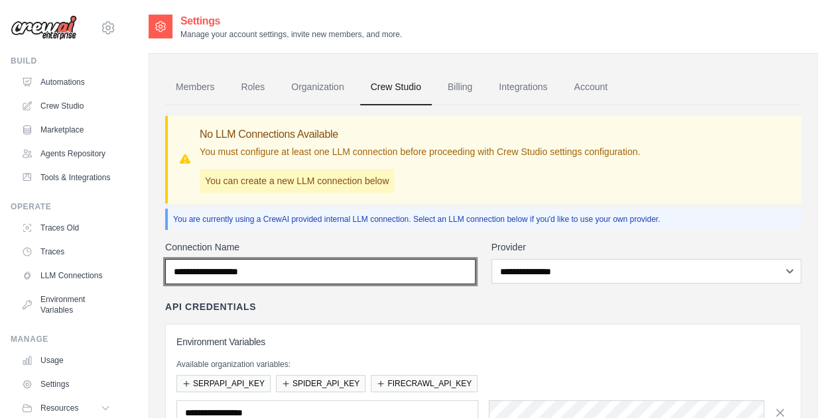
click at [420, 272] on input "Connection Name" at bounding box center [320, 271] width 310 height 25
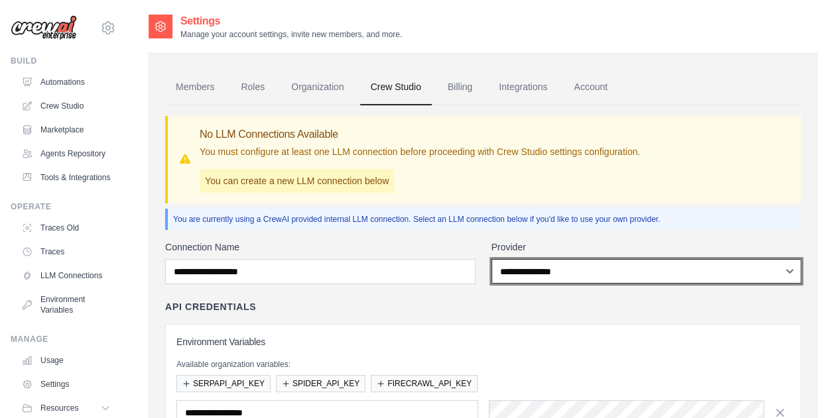
click at [594, 278] on select "**********" at bounding box center [646, 271] width 310 height 25
select select "******"
click at [491, 259] on select "**********" at bounding box center [646, 271] width 310 height 25
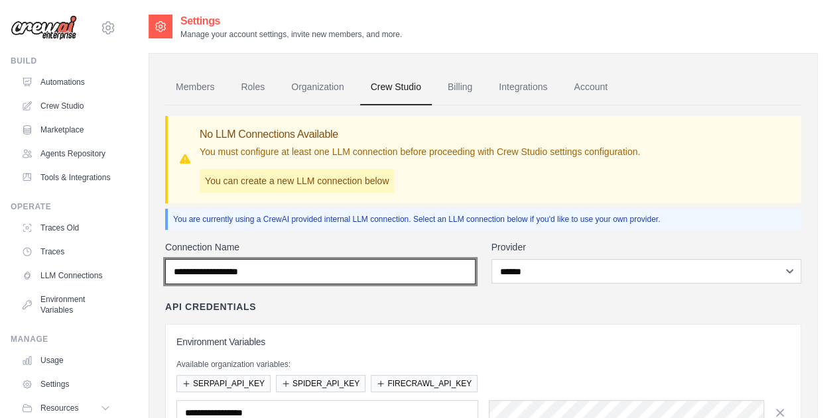
click at [373, 264] on input "Connection Name" at bounding box center [320, 271] width 310 height 25
click at [373, 264] on input "**********" at bounding box center [320, 271] width 310 height 25
type input "**********"
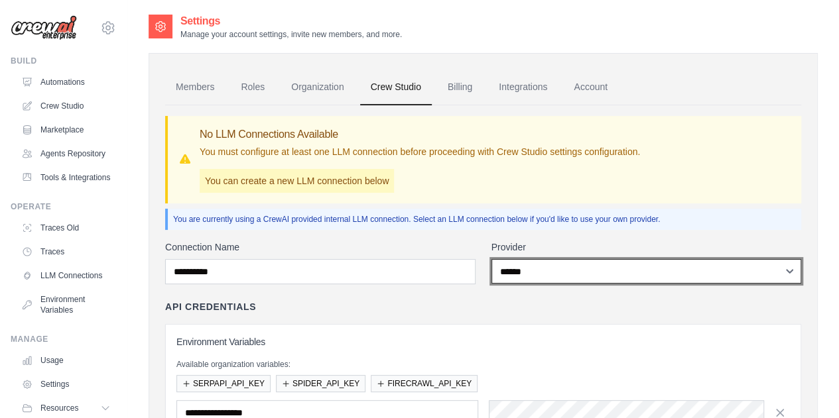
click at [551, 268] on select "**********" at bounding box center [646, 271] width 310 height 25
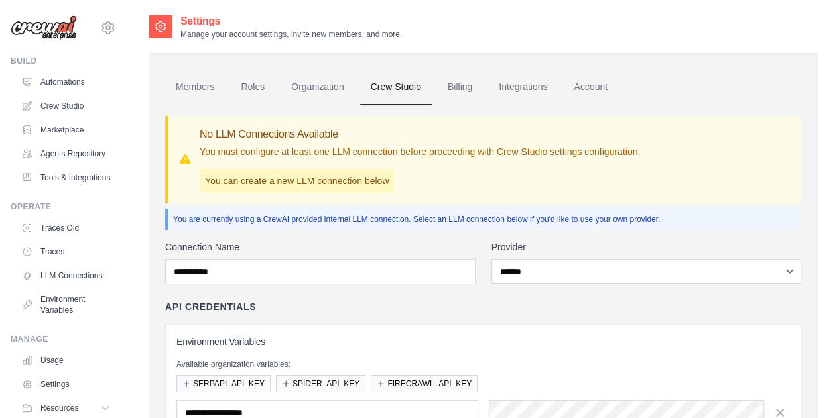
click at [431, 306] on div "API Credentials" at bounding box center [483, 306] width 636 height 13
click at [516, 94] on link "Integrations" at bounding box center [523, 88] width 70 height 36
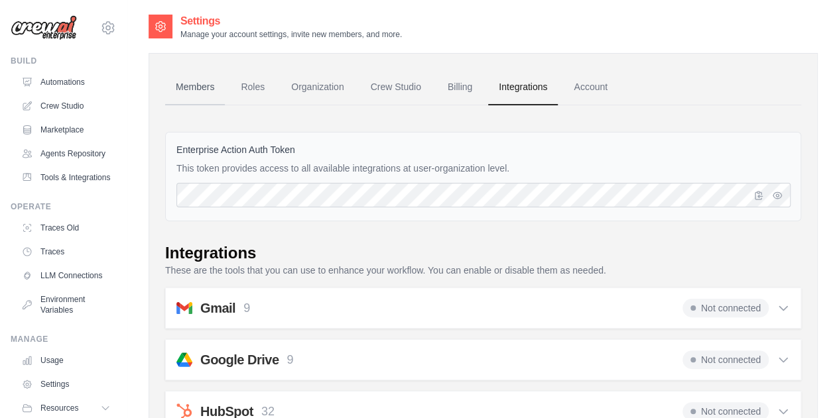
click at [205, 88] on link "Members" at bounding box center [195, 88] width 60 height 36
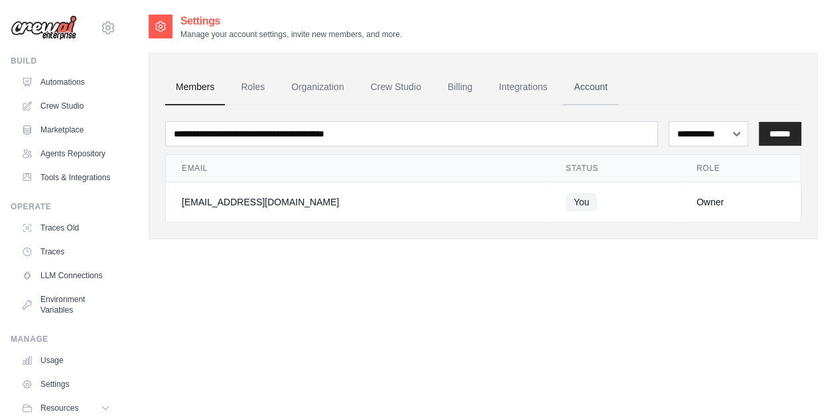
click at [578, 86] on link "Account" at bounding box center [590, 88] width 55 height 36
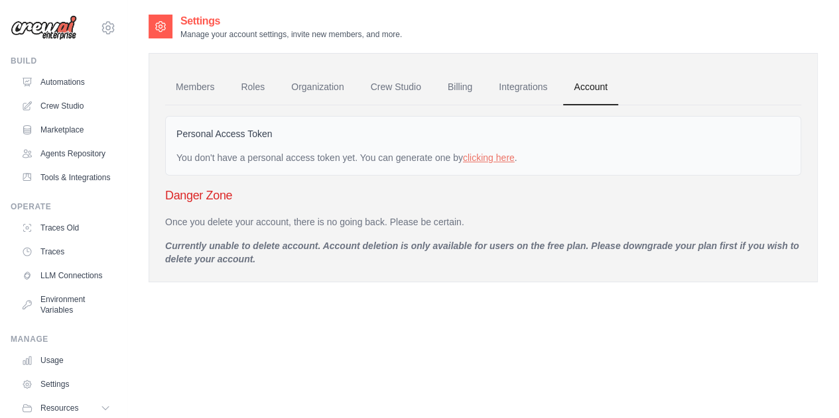
scroll to position [78, 0]
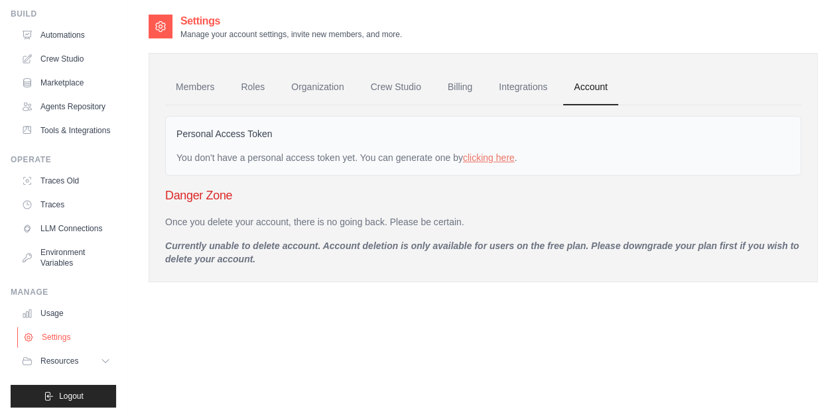
click at [71, 345] on link "Settings" at bounding box center [67, 337] width 100 height 21
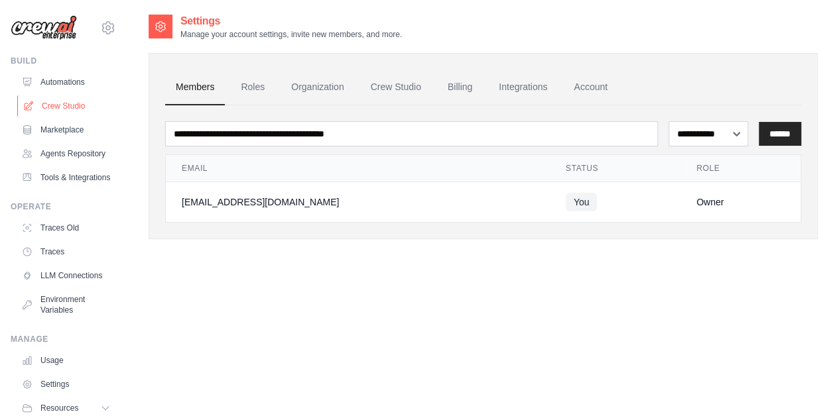
click at [64, 103] on link "Crew Studio" at bounding box center [67, 105] width 100 height 21
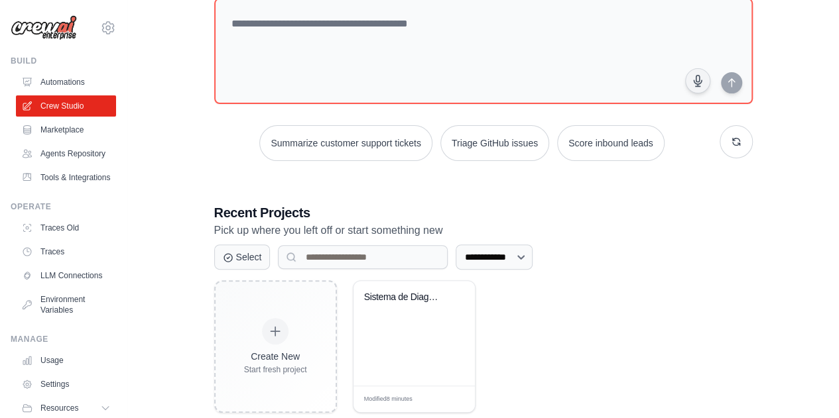
scroll to position [115, 0]
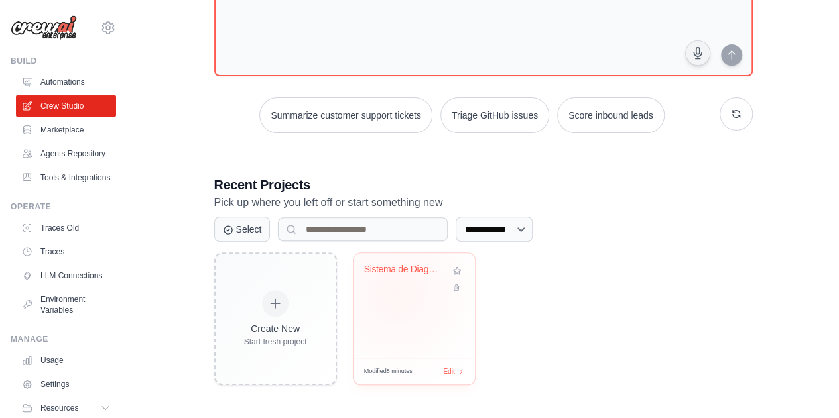
click at [396, 292] on div "Sistema de Diagnostico Digital Mult..." at bounding box center [413, 305] width 121 height 105
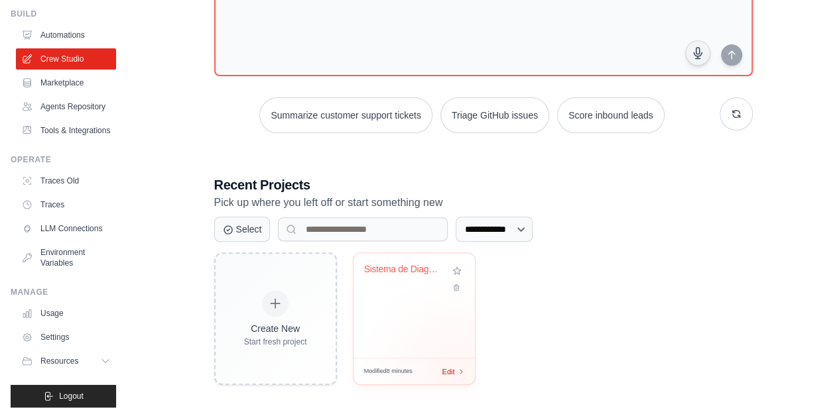
click at [455, 373] on div "Modified 8 minutes Edit" at bounding box center [413, 371] width 121 height 27
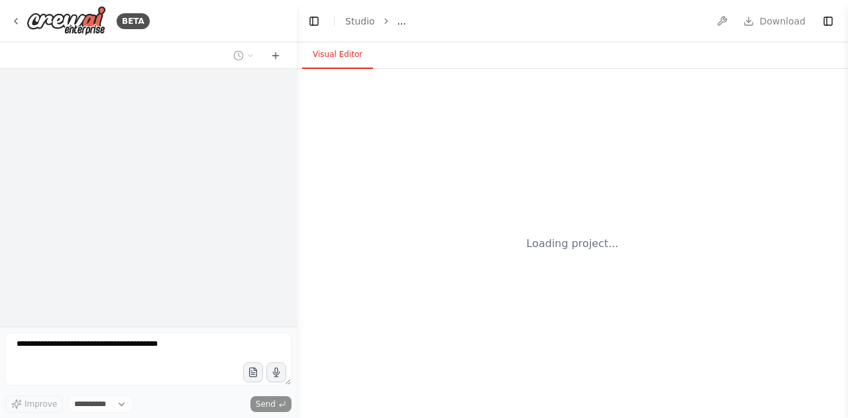
select select "****"
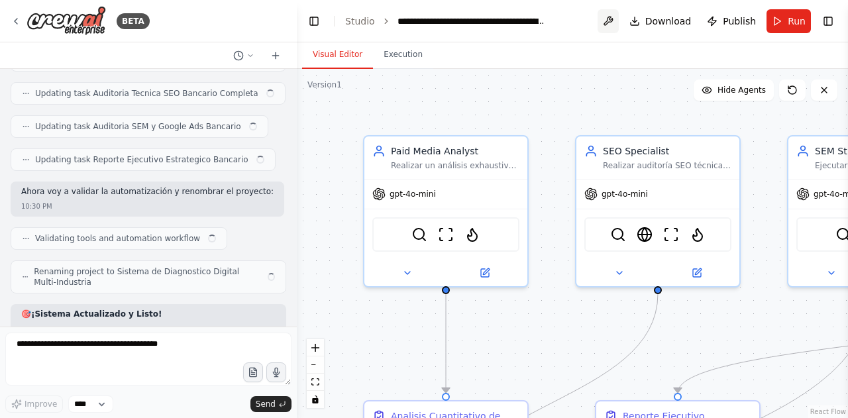
scroll to position [12190, 0]
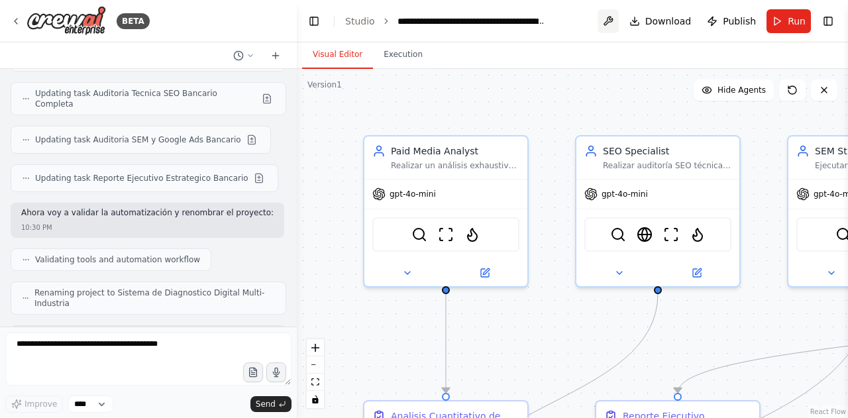
click at [619, 23] on button at bounding box center [608, 21] width 21 height 24
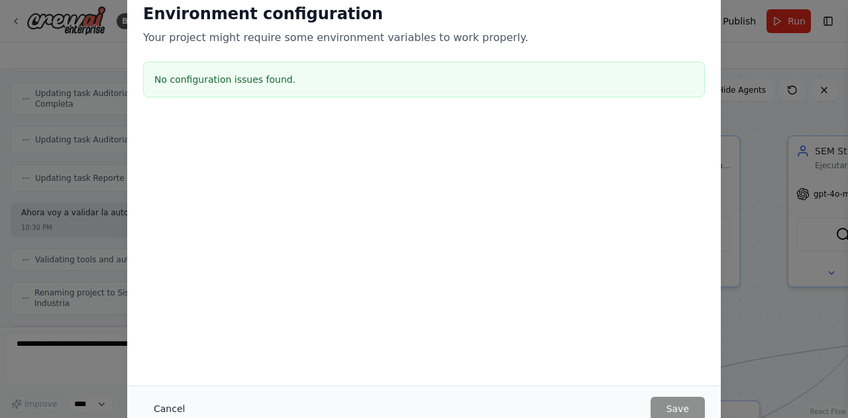
click at [174, 407] on button "Cancel" at bounding box center [169, 409] width 52 height 24
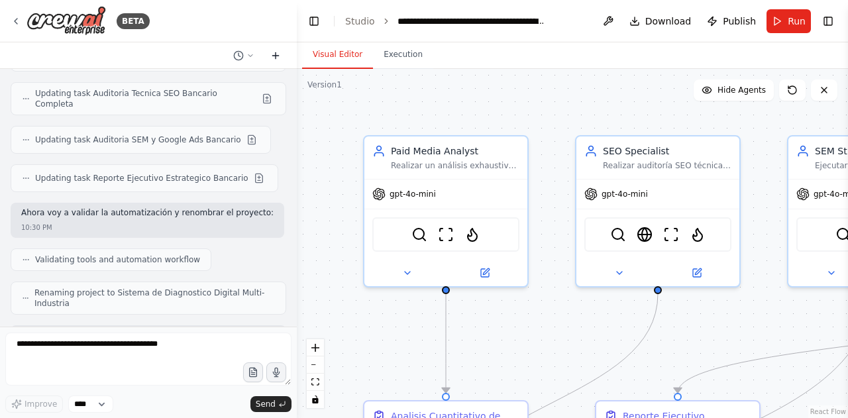
click at [274, 58] on icon at bounding box center [275, 55] width 11 height 11
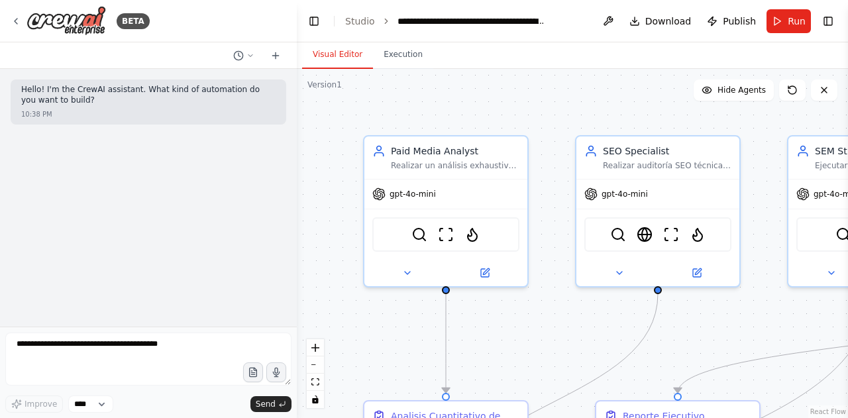
click at [243, 37] on div "BETA" at bounding box center [148, 21] width 297 height 42
click at [245, 49] on button at bounding box center [244, 56] width 32 height 16
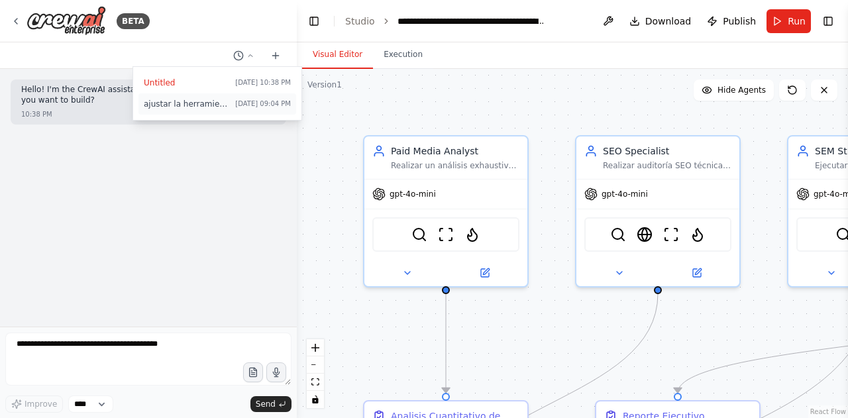
click at [208, 97] on button "ajustar la herramienta para que se pueda dar input de cliente, industria, país …" at bounding box center [218, 103] width 158 height 21
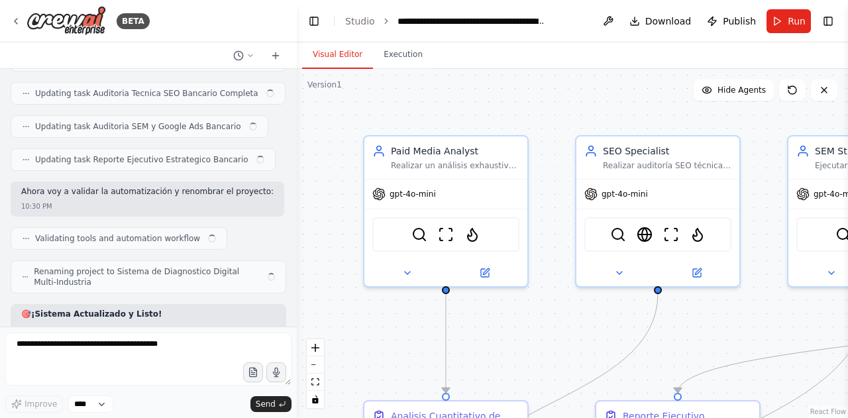
scroll to position [12190, 0]
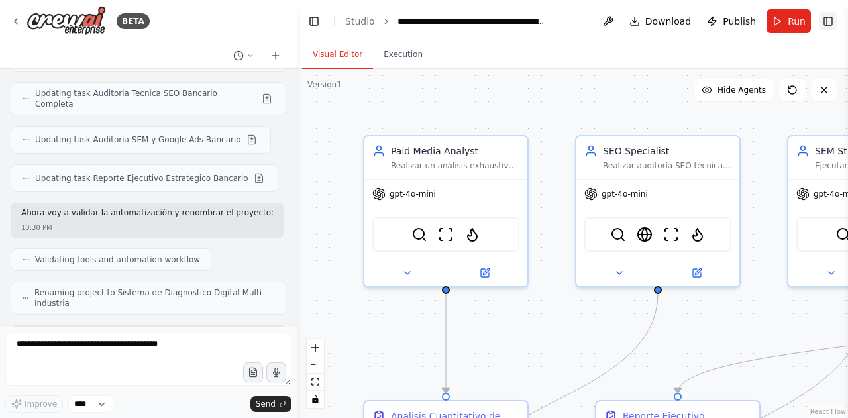
click at [834, 21] on button "Toggle Right Sidebar" at bounding box center [828, 21] width 19 height 19
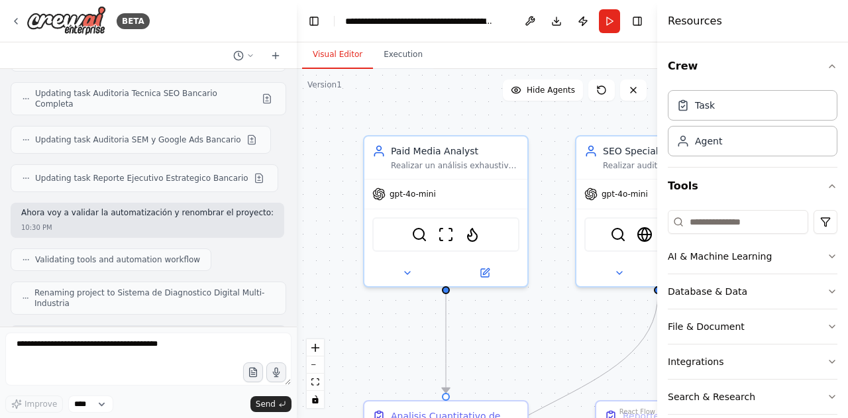
scroll to position [50, 0]
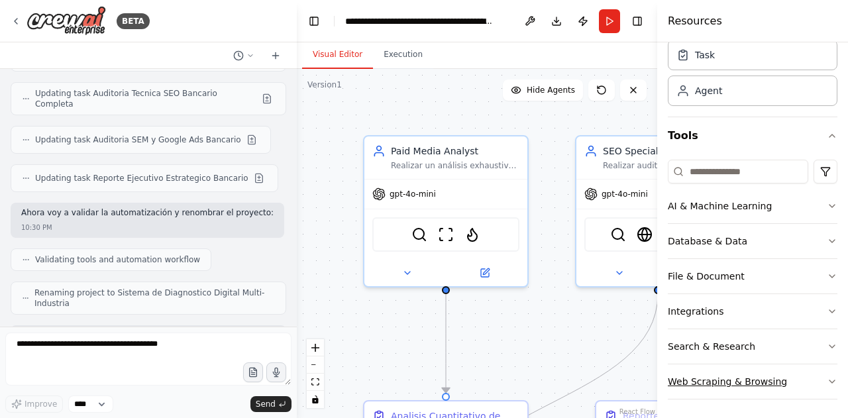
click at [813, 380] on button "Web Scraping & Browsing" at bounding box center [753, 382] width 170 height 34
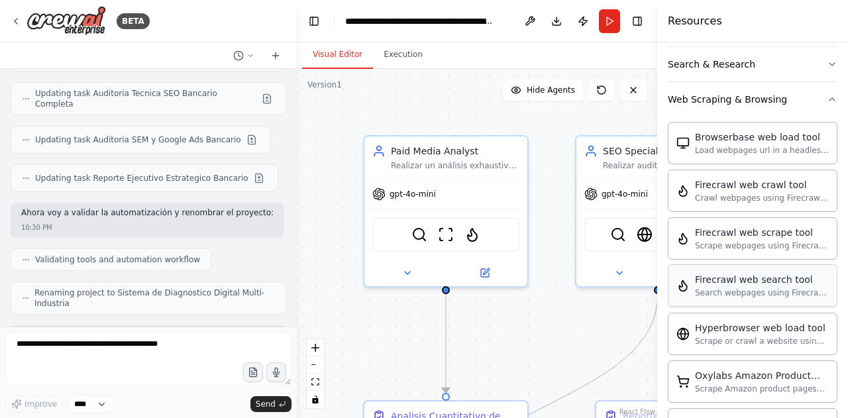
scroll to position [322, 0]
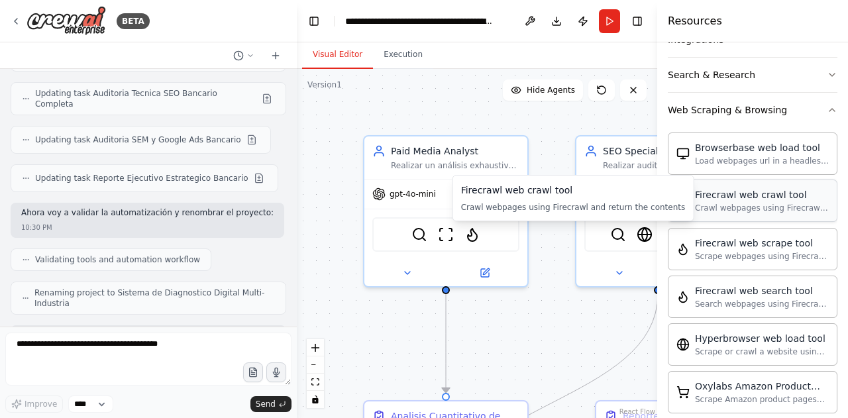
click at [762, 205] on div "Crawl webpages using Firecrawl and return the contents" at bounding box center [762, 208] width 134 height 11
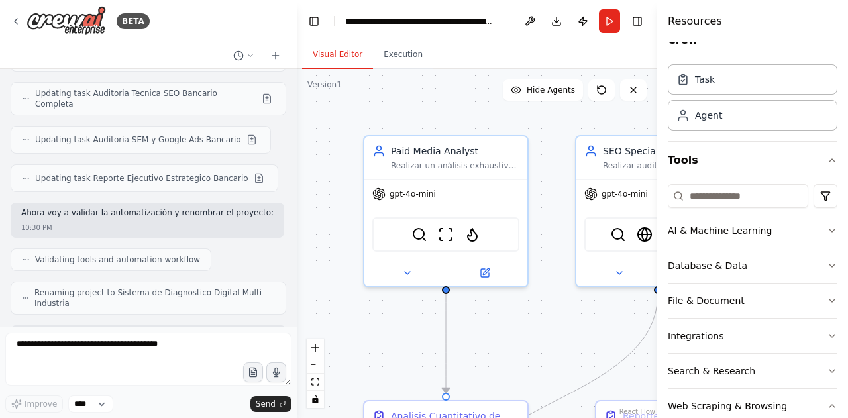
scroll to position [0, 0]
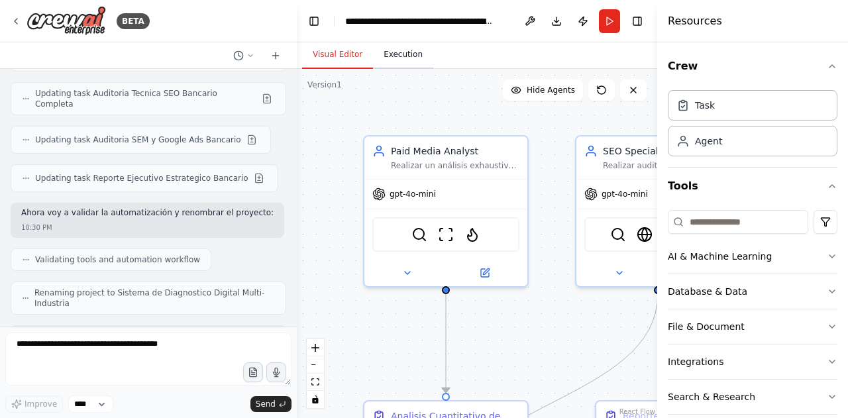
click at [395, 47] on button "Execution" at bounding box center [403, 55] width 60 height 28
click at [344, 59] on button "Visual Editor" at bounding box center [337, 55] width 71 height 28
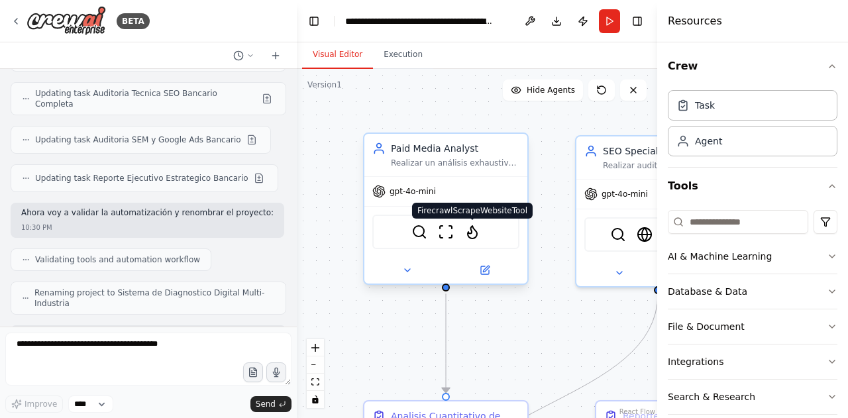
click at [477, 237] on img at bounding box center [473, 232] width 16 height 16
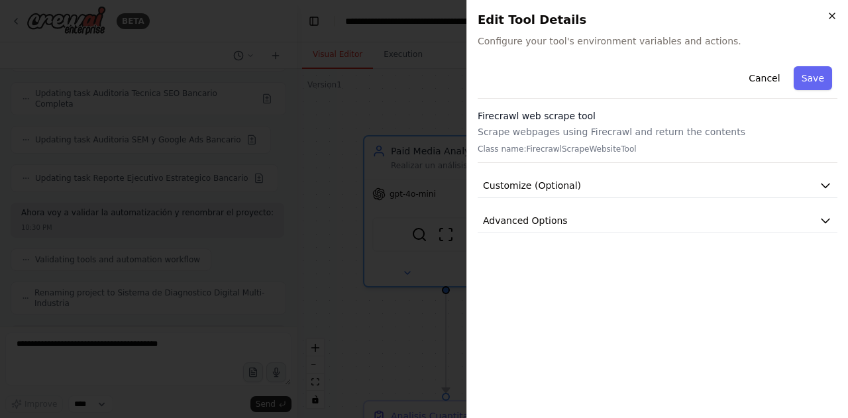
click at [833, 17] on icon "button" at bounding box center [832, 15] width 5 height 5
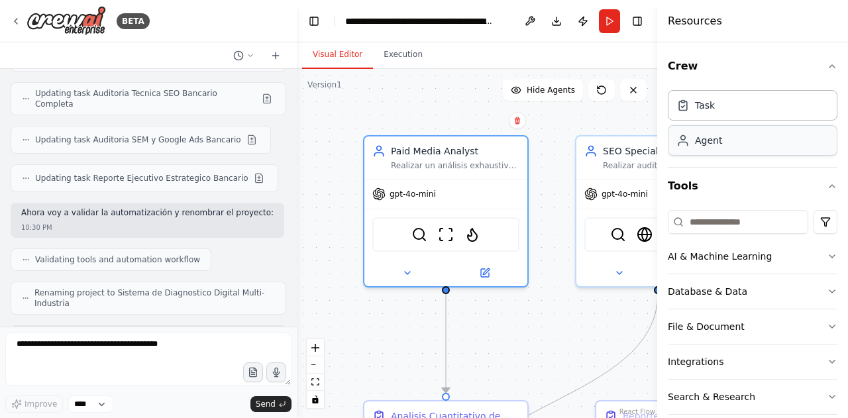
click at [749, 153] on div "Agent" at bounding box center [753, 140] width 170 height 30
click at [799, 112] on div "Task" at bounding box center [753, 104] width 170 height 30
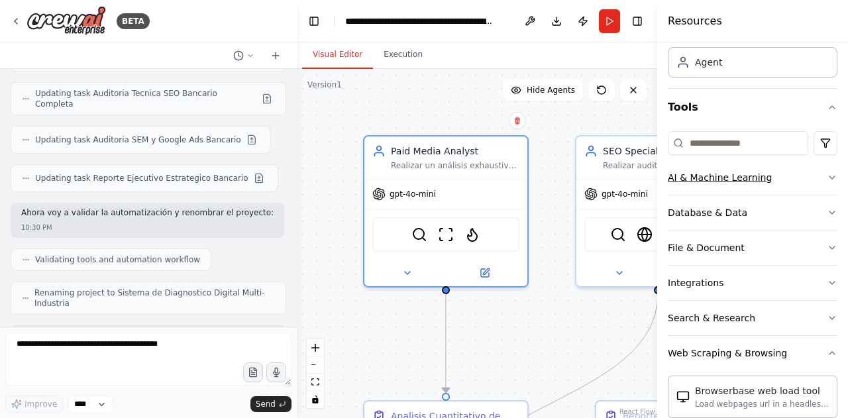
scroll to position [80, 0]
click at [815, 251] on button "File & Document" at bounding box center [753, 246] width 170 height 34
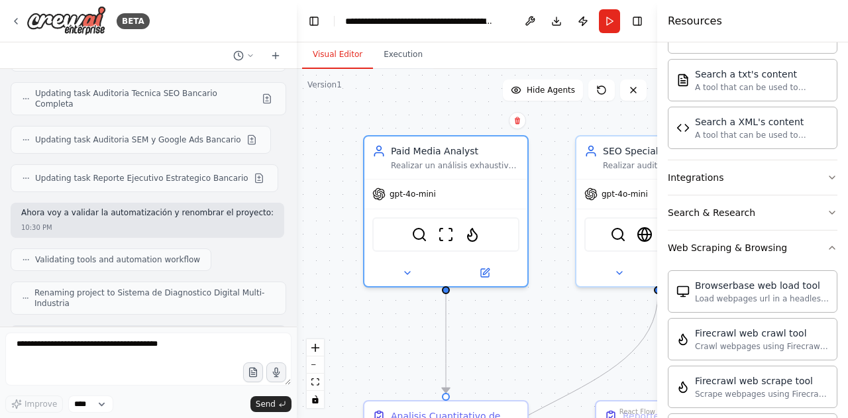
scroll to position [577, 0]
click at [781, 174] on button "Integrations" at bounding box center [753, 177] width 170 height 34
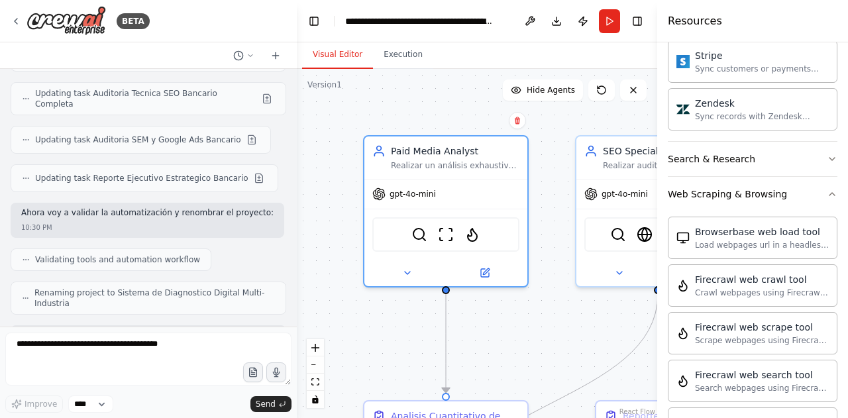
scroll to position [1692, 0]
click at [764, 152] on button "Search & Research" at bounding box center [753, 158] width 170 height 34
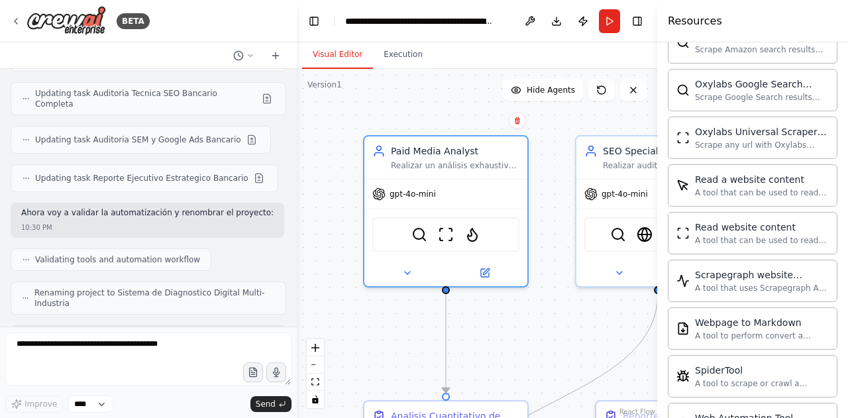
scroll to position [2882, 0]
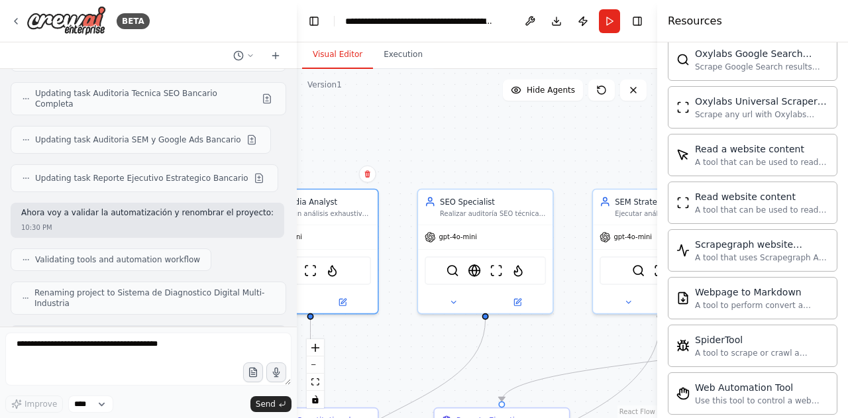
drag, startPoint x: 558, startPoint y: 339, endPoint x: 403, endPoint y: 357, distance: 156.1
click at [403, 357] on div ".deletable-edge-delete-btn { width: 20px; height: 20px; border: 0px solid #ffff…" at bounding box center [477, 243] width 361 height 349
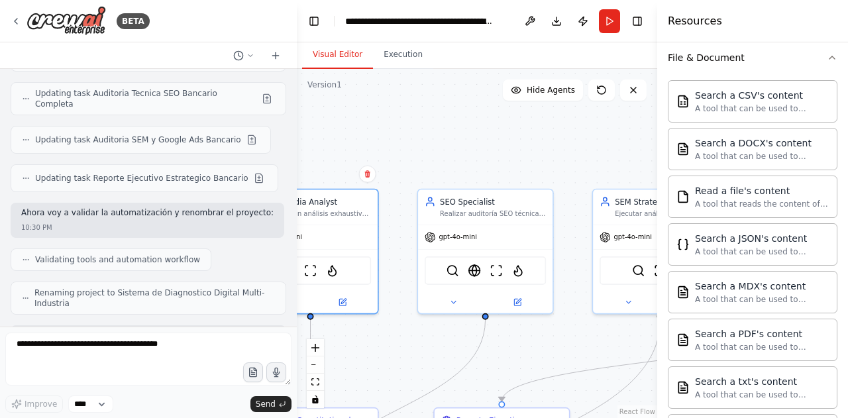
scroll to position [0, 0]
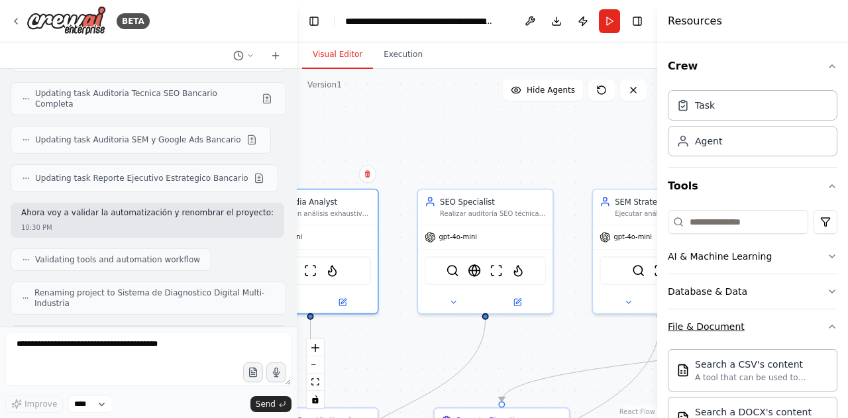
click at [815, 333] on button "File & Document" at bounding box center [753, 327] width 170 height 34
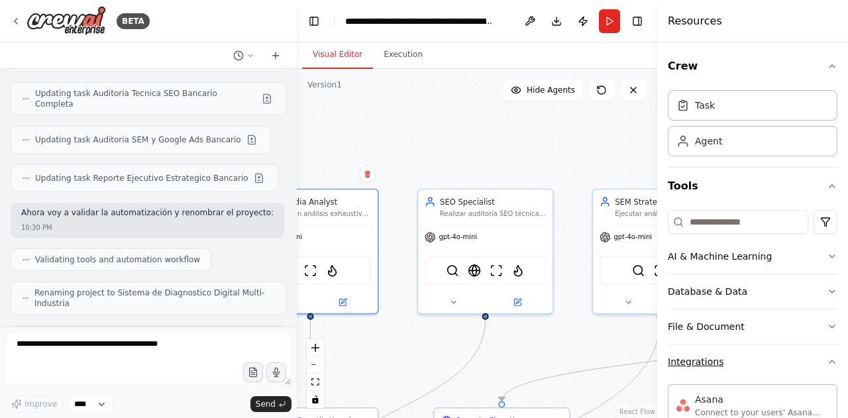
click at [816, 357] on button "Integrations" at bounding box center [753, 362] width 170 height 34
click at [827, 395] on icon "button" at bounding box center [832, 397] width 11 height 11
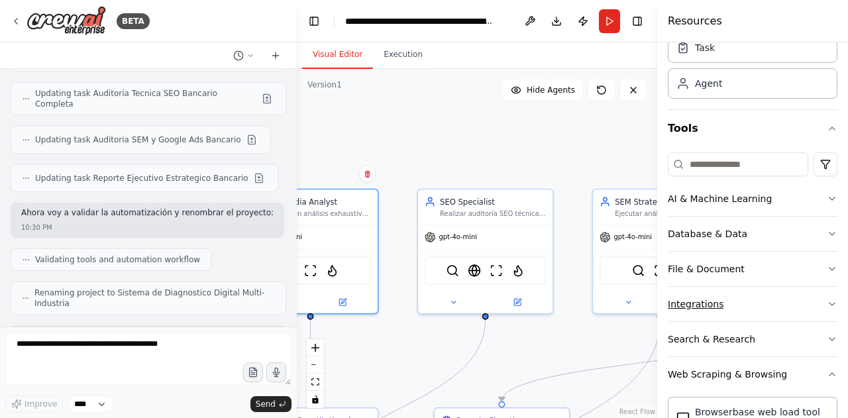
scroll to position [57, 0]
click at [830, 375] on icon "button" at bounding box center [832, 375] width 5 height 3
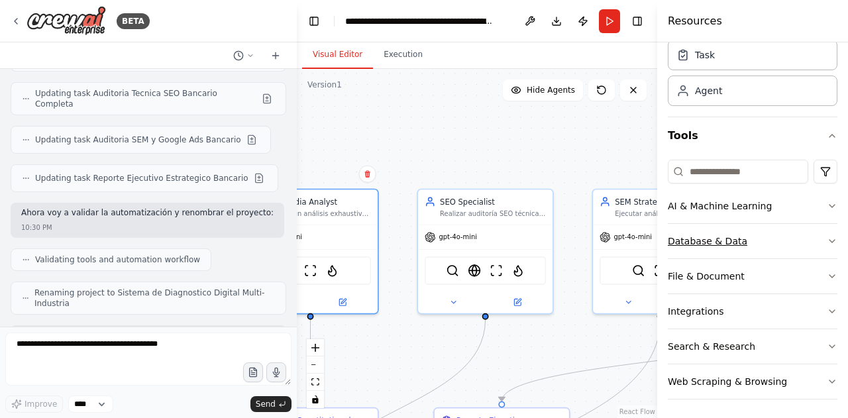
scroll to position [0, 0]
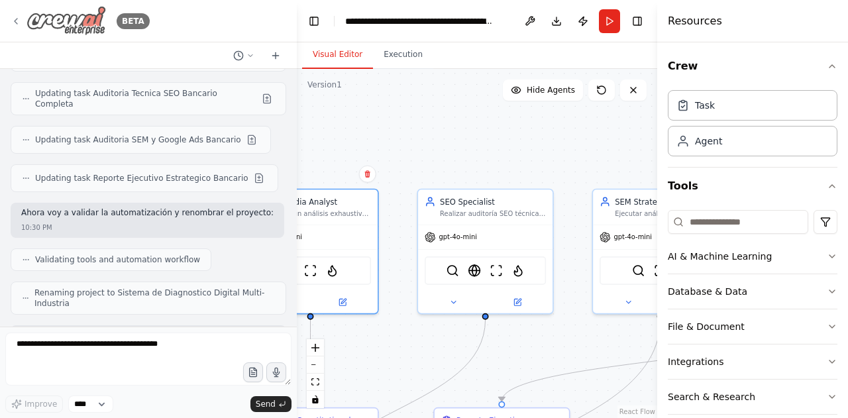
click at [17, 21] on icon at bounding box center [16, 21] width 11 height 11
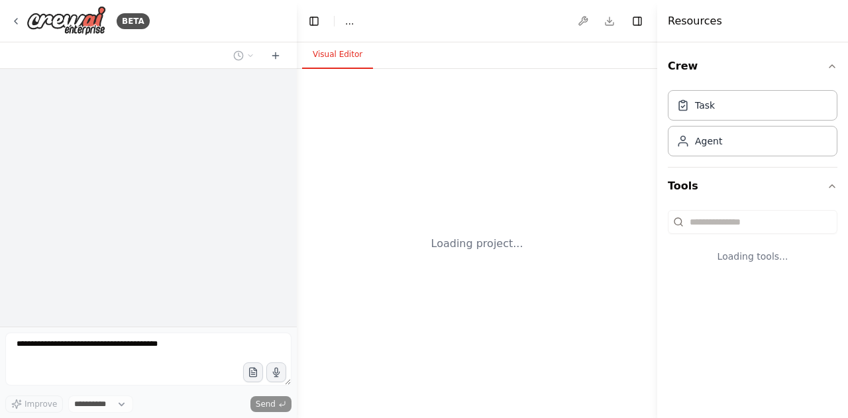
select select "****"
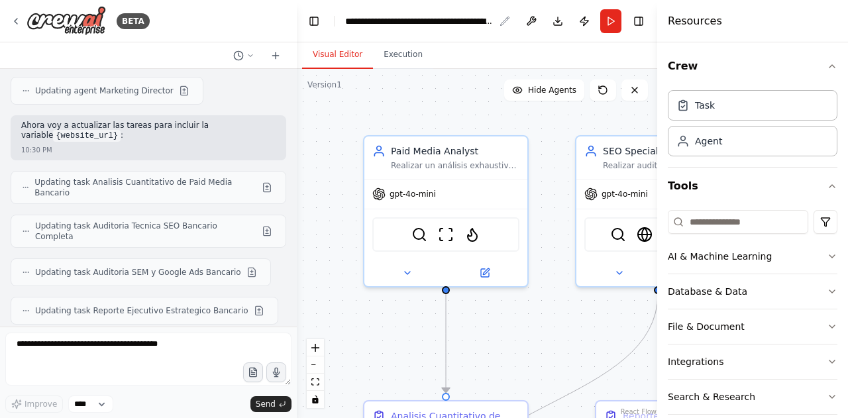
scroll to position [12190, 0]
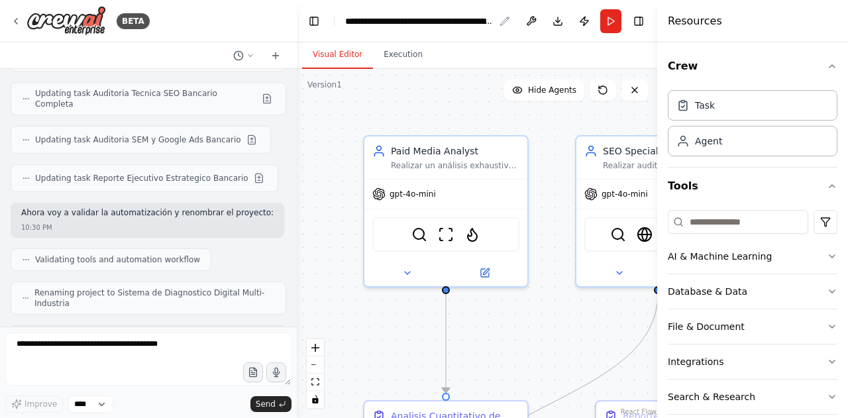
click at [394, 26] on div "**********" at bounding box center [419, 21] width 149 height 13
click at [503, 13] on div "**********" at bounding box center [429, 21] width 168 height 27
click at [315, 29] on button "Toggle Left Sidebar" at bounding box center [314, 21] width 19 height 19
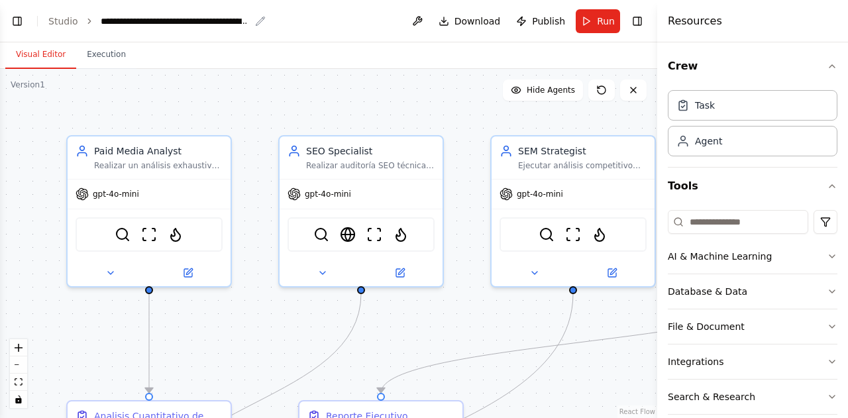
click at [255, 22] on icon "breadcrumb" at bounding box center [260, 21] width 11 height 11
click at [257, 21] on icon "breadcrumb" at bounding box center [260, 21] width 11 height 11
click at [189, 21] on div "**********" at bounding box center [175, 21] width 149 height 13
click at [55, 21] on link "Studio" at bounding box center [63, 21] width 30 height 11
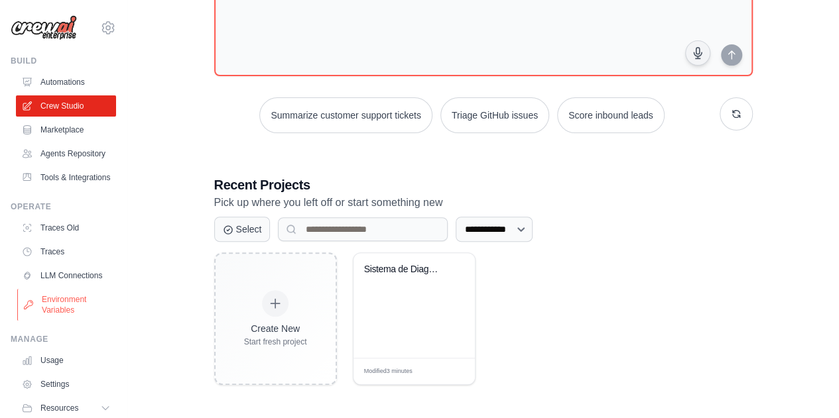
scroll to position [50, 0]
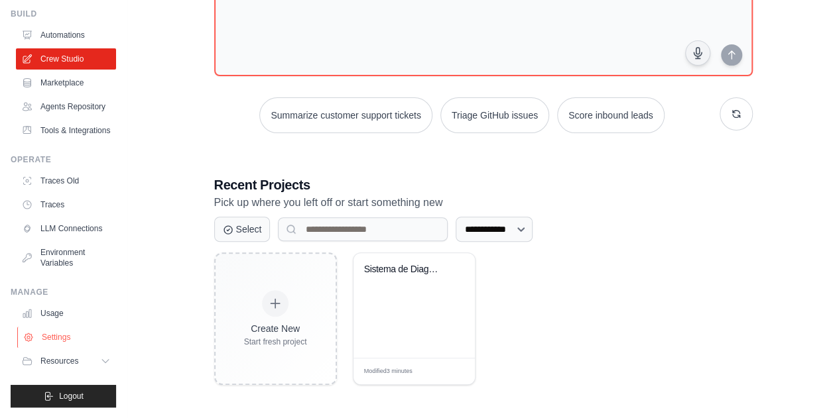
click at [56, 348] on link "Settings" at bounding box center [67, 337] width 100 height 21
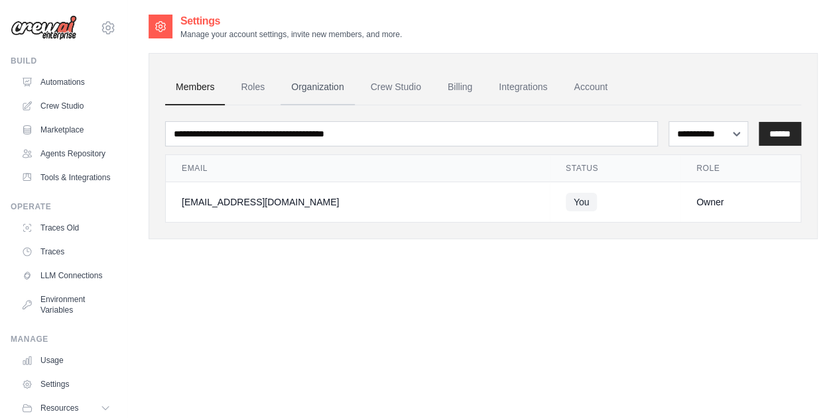
click at [314, 87] on link "Organization" at bounding box center [317, 88] width 74 height 36
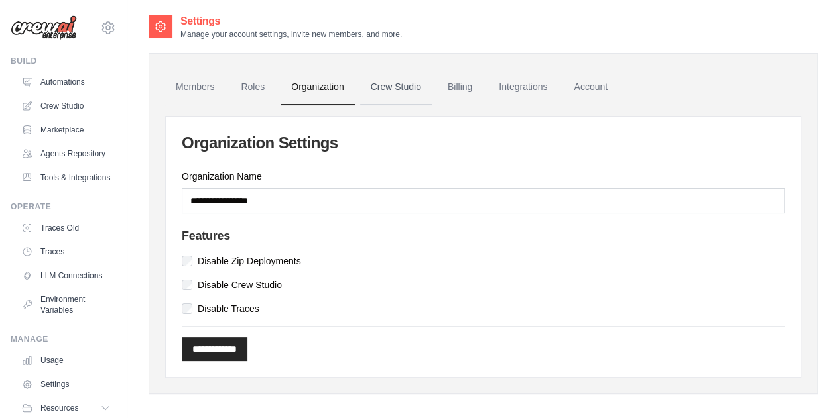
click at [377, 82] on link "Crew Studio" at bounding box center [396, 88] width 72 height 36
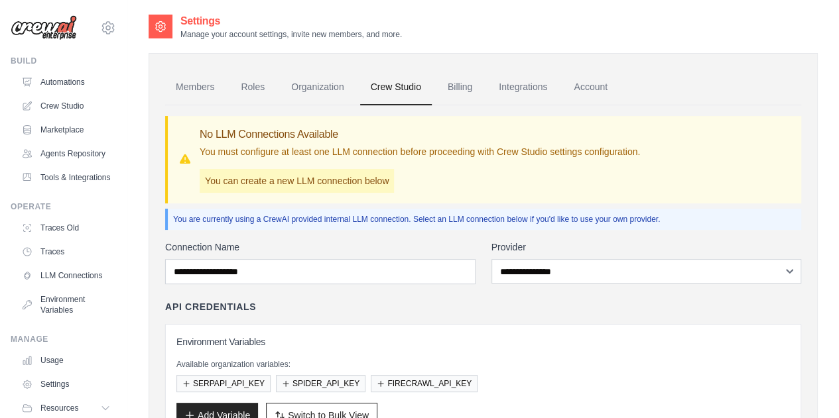
scroll to position [123, 0]
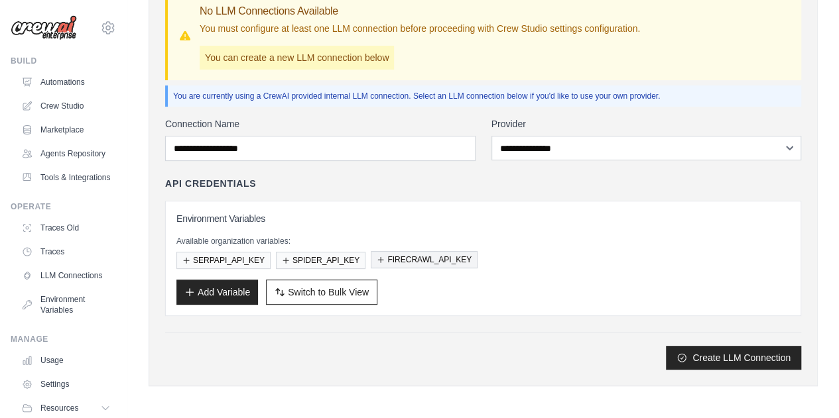
click at [399, 254] on button "FIRECRAWL_API_KEY" at bounding box center [424, 259] width 107 height 17
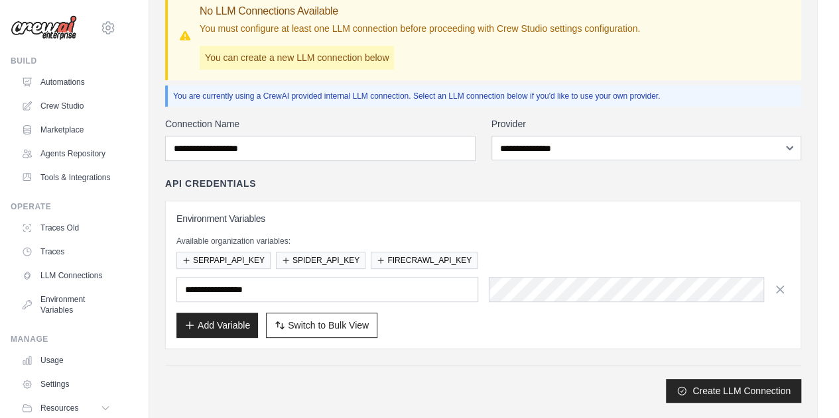
scroll to position [156, 0]
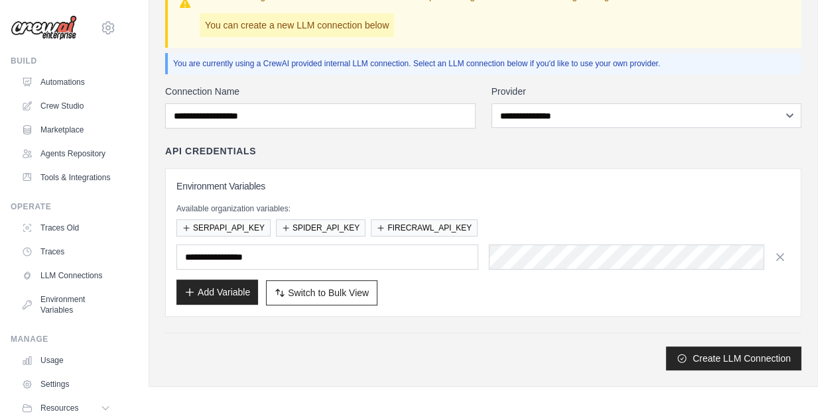
click at [229, 280] on button "Add Variable" at bounding box center [217, 292] width 82 height 25
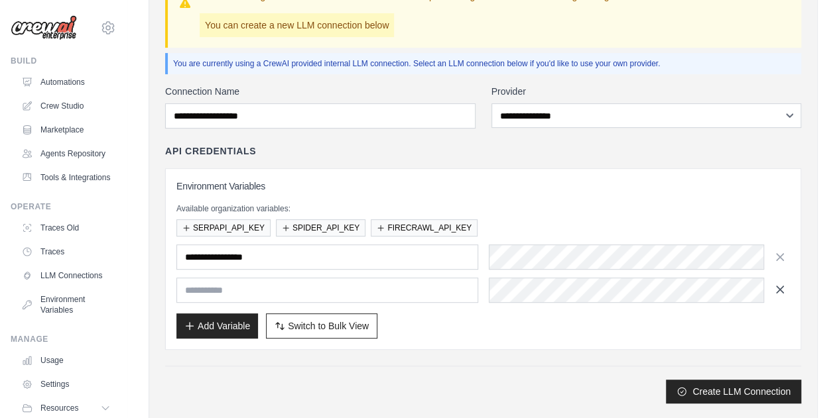
click at [784, 289] on icon "button" at bounding box center [779, 289] width 13 height 13
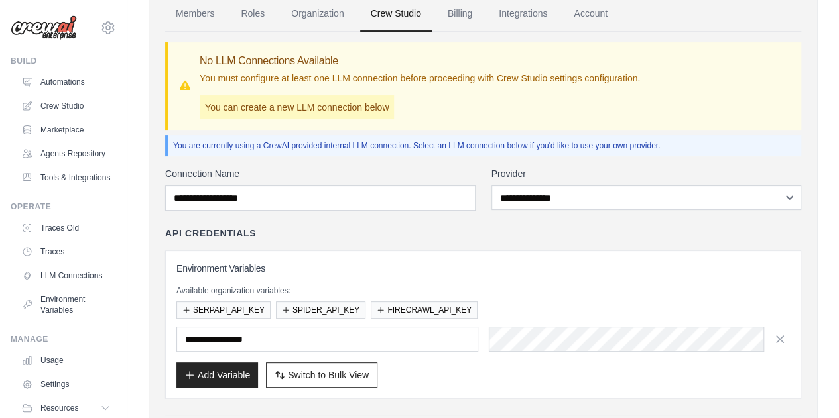
scroll to position [72, 0]
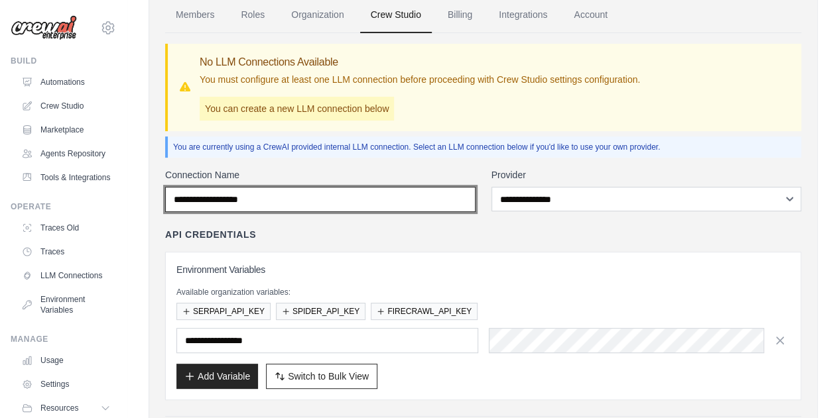
click at [338, 194] on input "Connection Name" at bounding box center [320, 199] width 310 height 25
type input "**********"
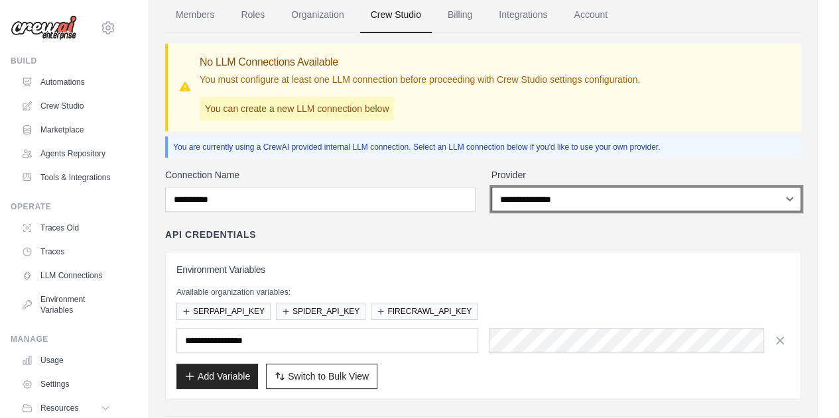
click at [563, 206] on select "**********" at bounding box center [646, 199] width 310 height 25
select select "******"
click at [491, 187] on select "**********" at bounding box center [646, 199] width 310 height 25
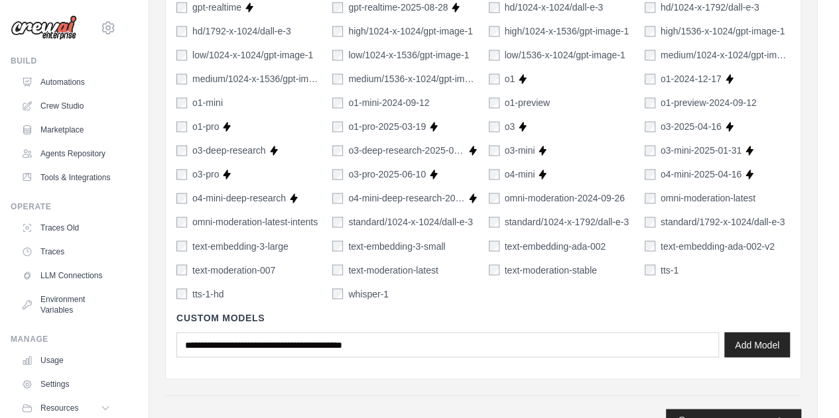
scroll to position [1084, 0]
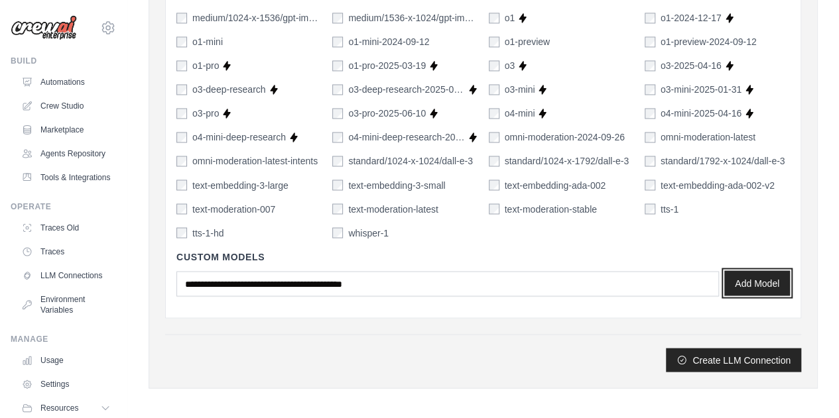
click at [750, 285] on button "Add Model" at bounding box center [757, 282] width 66 height 25
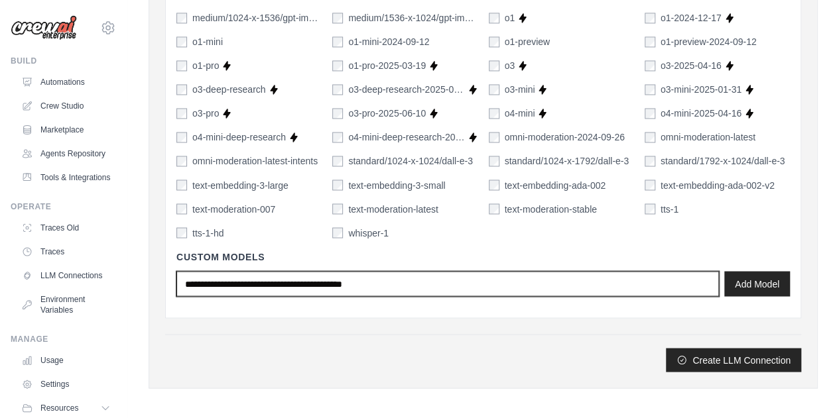
click at [357, 278] on input "text" at bounding box center [447, 283] width 542 height 25
type input "**********"
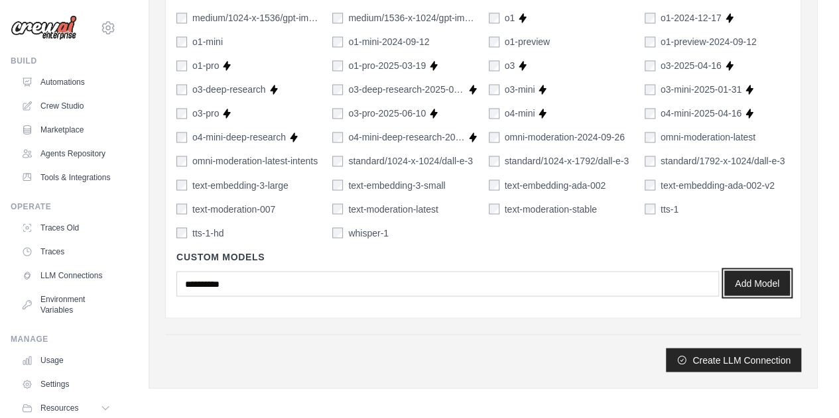
click at [746, 291] on button "Add Model" at bounding box center [757, 282] width 66 height 25
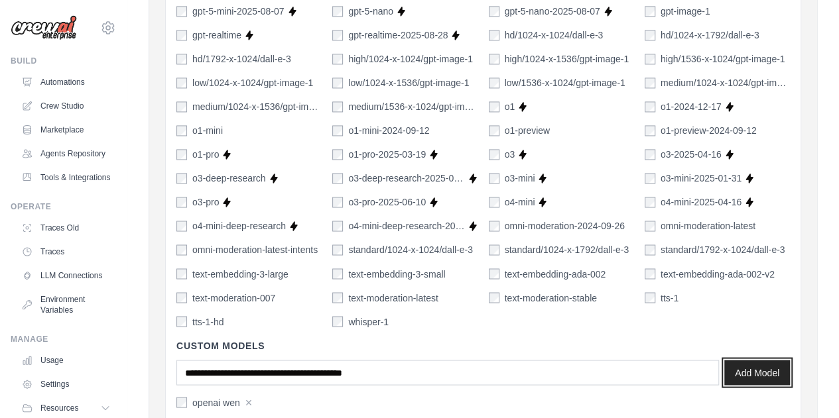
scroll to position [1098, 0]
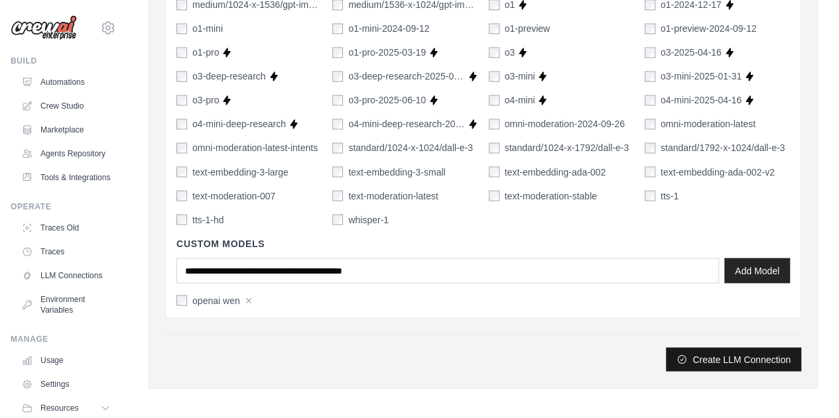
click at [703, 355] on button "Create LLM Connection" at bounding box center [732, 359] width 135 height 24
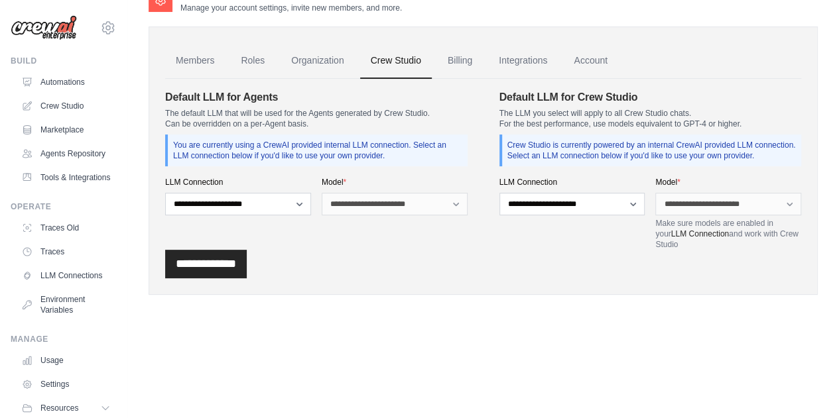
scroll to position [0, 0]
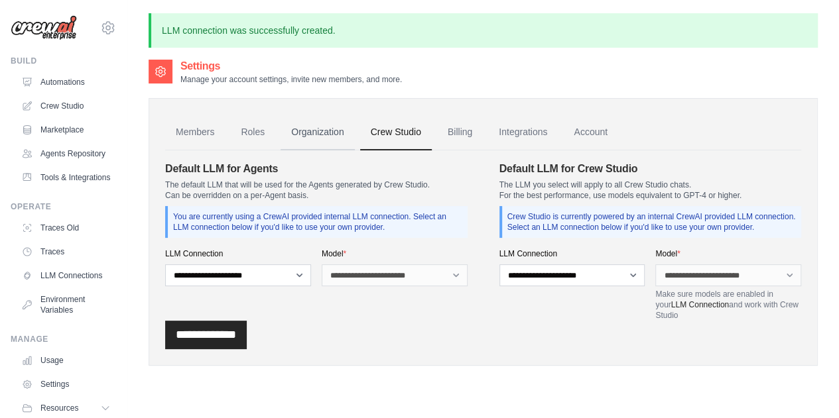
click at [325, 135] on link "Organization" at bounding box center [317, 133] width 74 height 36
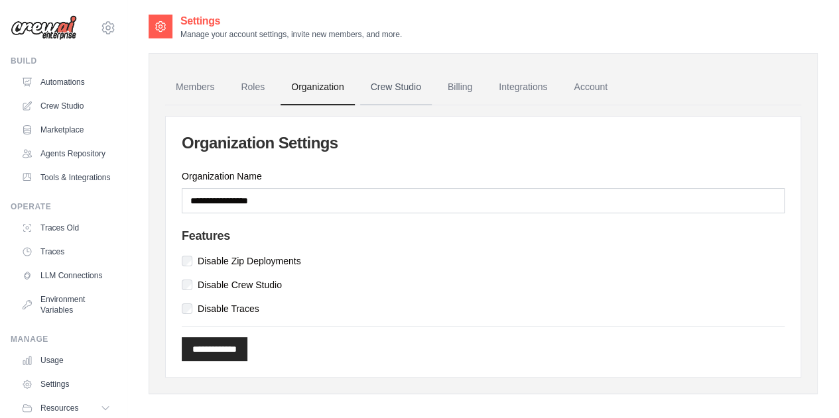
click at [396, 97] on link "Crew Studio" at bounding box center [396, 88] width 72 height 36
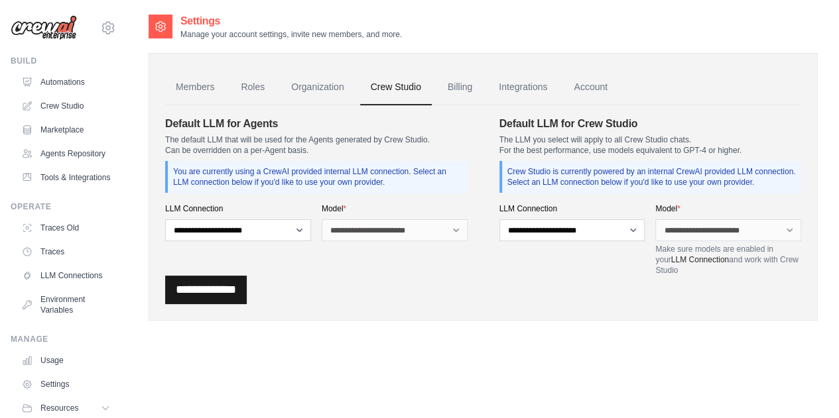
click at [200, 284] on input "**********" at bounding box center [206, 290] width 82 height 29
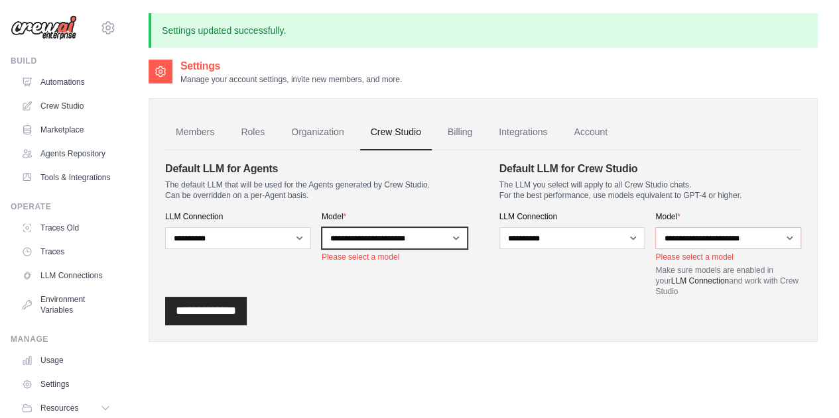
click at [376, 239] on select "**********" at bounding box center [394, 238] width 146 height 22
select select "**********"
click at [321, 227] on select "**********" at bounding box center [394, 238] width 146 height 22
click at [390, 237] on select "**********" at bounding box center [394, 238] width 146 height 22
click at [321, 227] on select "**********" at bounding box center [394, 238] width 146 height 22
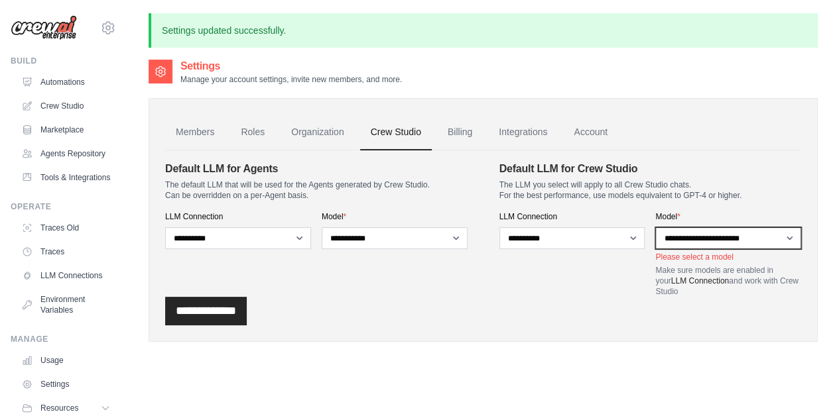
click at [717, 242] on select "**********" at bounding box center [728, 238] width 146 height 22
select select "**********"
click at [655, 227] on select "**********" at bounding box center [728, 238] width 146 height 22
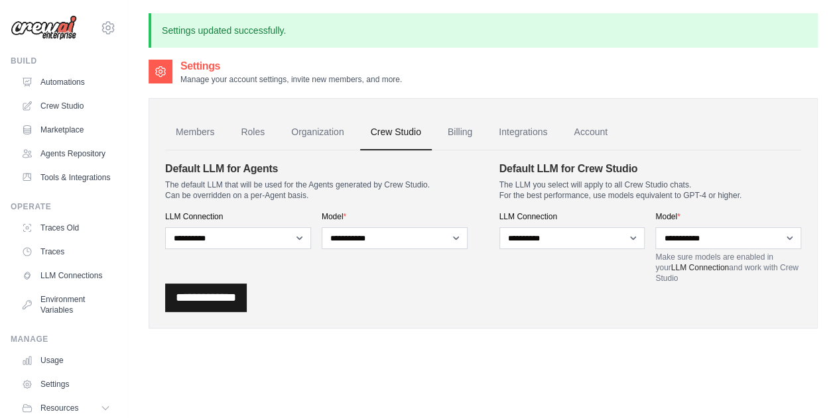
click at [233, 296] on input "**********" at bounding box center [206, 298] width 82 height 29
click at [219, 290] on input "**********" at bounding box center [206, 298] width 82 height 29
click at [330, 131] on link "Organization" at bounding box center [317, 133] width 74 height 36
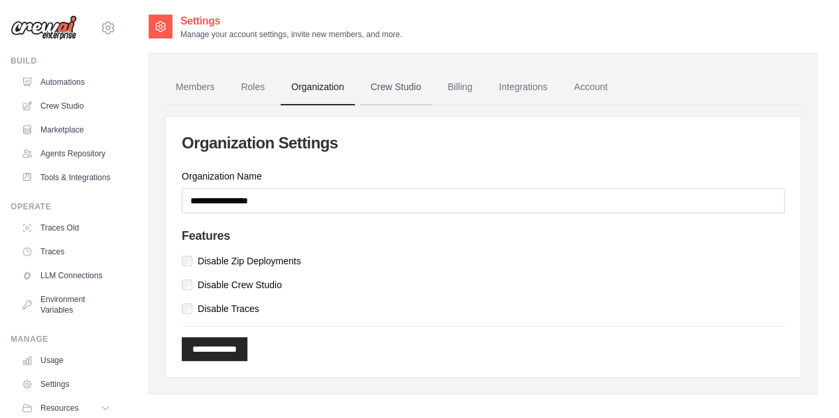
click at [381, 93] on link "Crew Studio" at bounding box center [396, 88] width 72 height 36
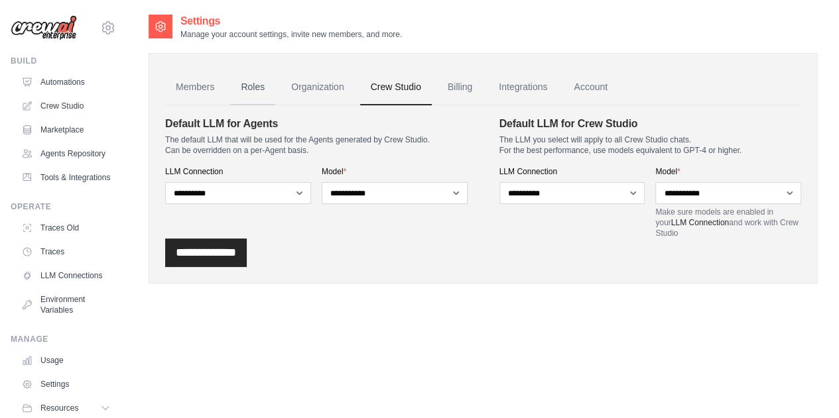
click at [261, 84] on link "Roles" at bounding box center [252, 88] width 45 height 36
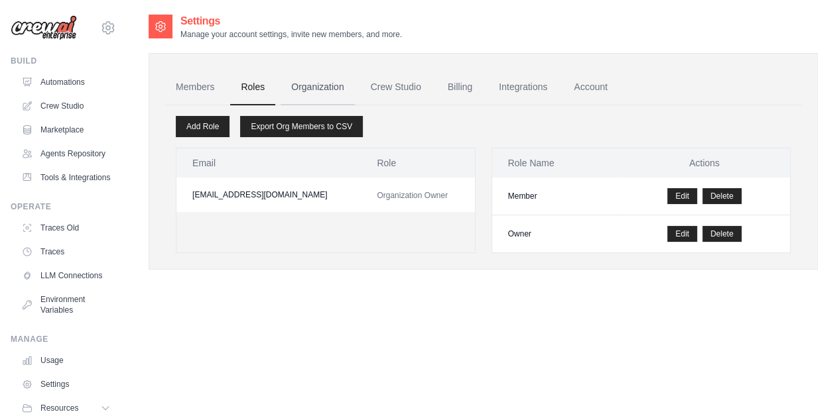
click at [326, 92] on link "Organization" at bounding box center [317, 88] width 74 height 36
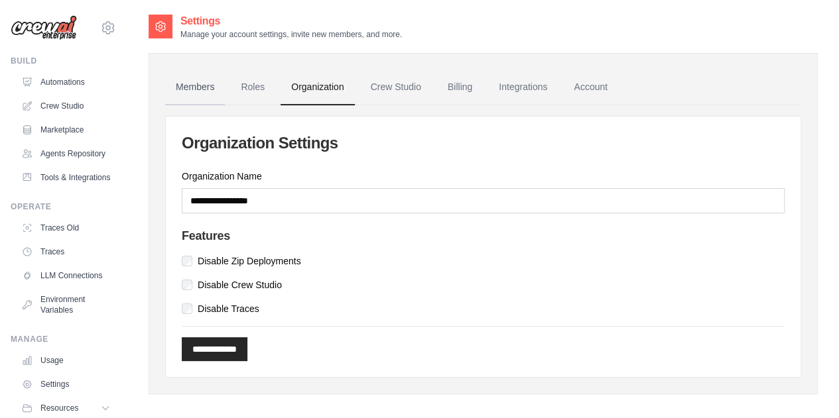
click at [199, 99] on link "Members" at bounding box center [195, 88] width 60 height 36
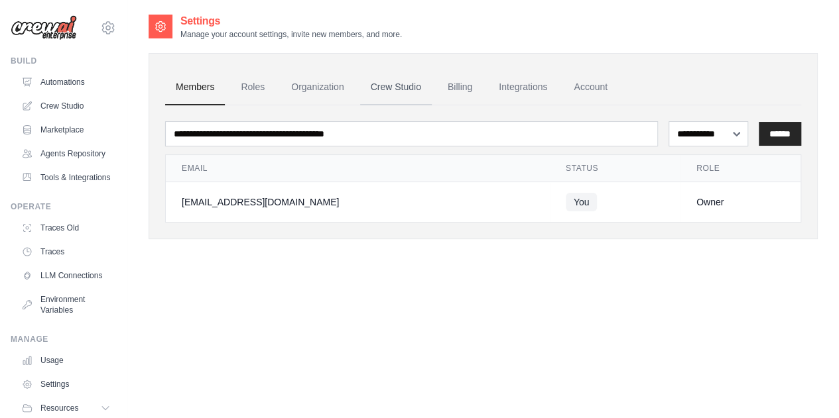
click at [382, 89] on link "Crew Studio" at bounding box center [396, 88] width 72 height 36
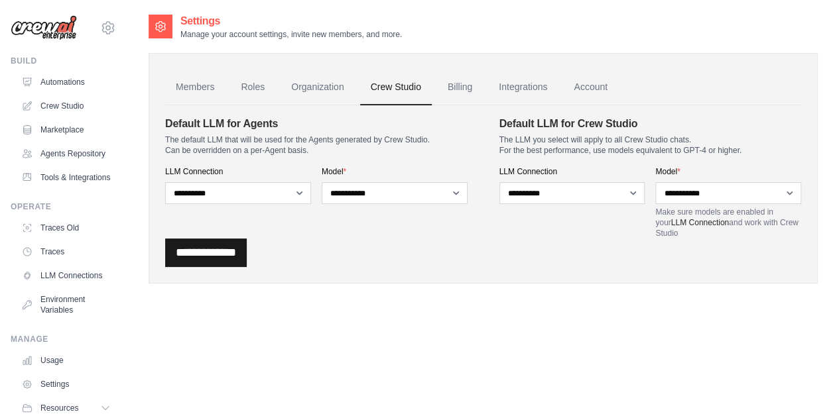
click at [247, 254] on input "**********" at bounding box center [206, 253] width 82 height 29
click at [468, 78] on link "Billing" at bounding box center [460, 88] width 46 height 36
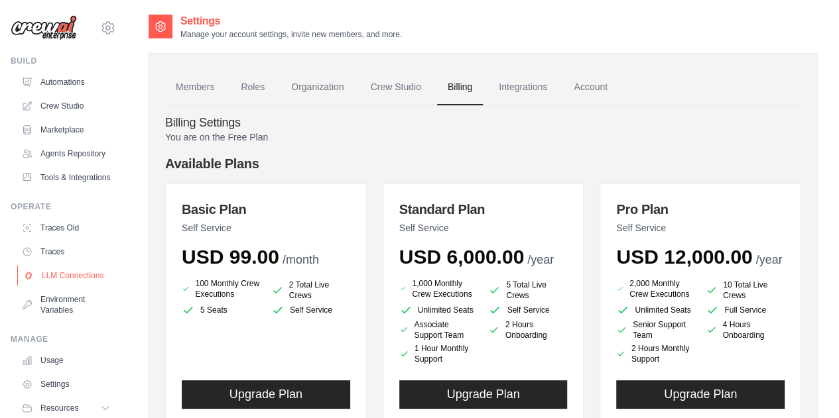
scroll to position [78, 0]
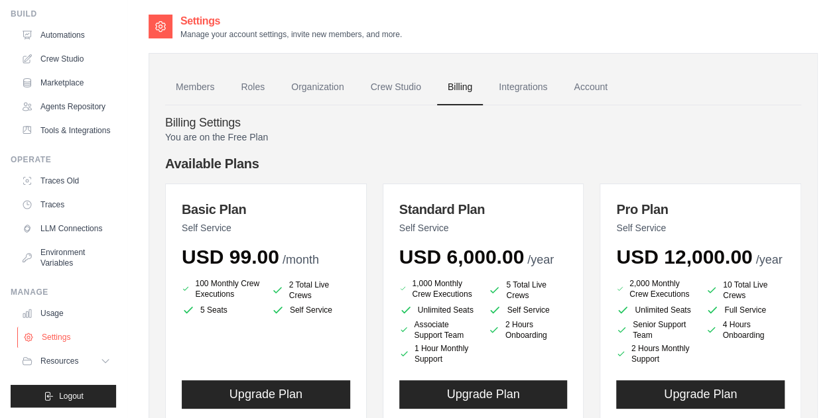
click at [56, 337] on link "Settings" at bounding box center [67, 337] width 100 height 21
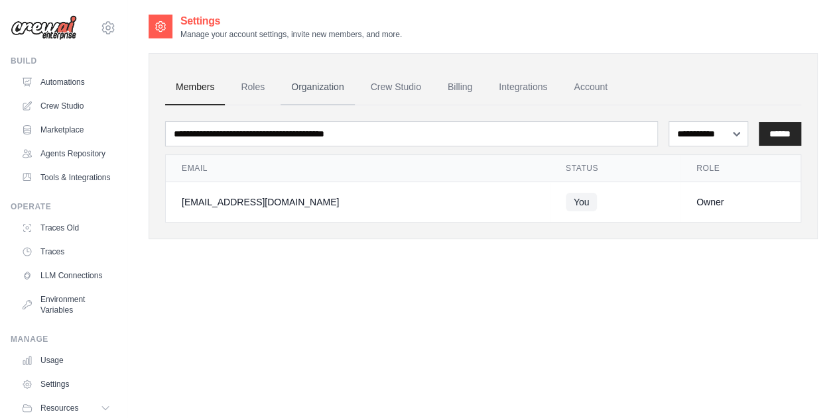
click at [321, 97] on link "Organization" at bounding box center [317, 88] width 74 height 36
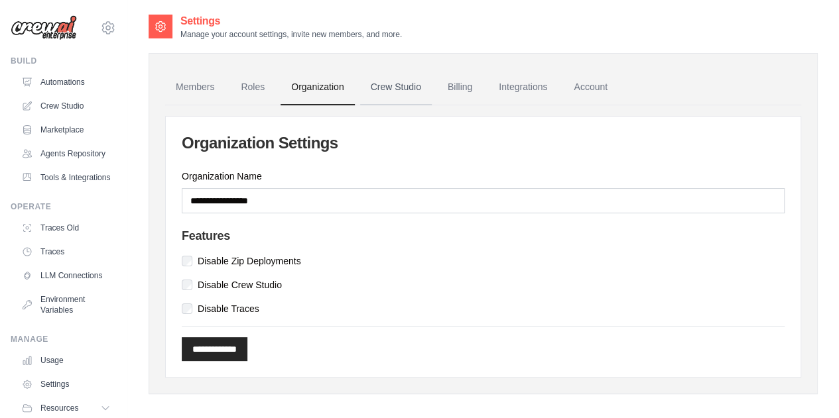
click at [392, 91] on link "Crew Studio" at bounding box center [396, 88] width 72 height 36
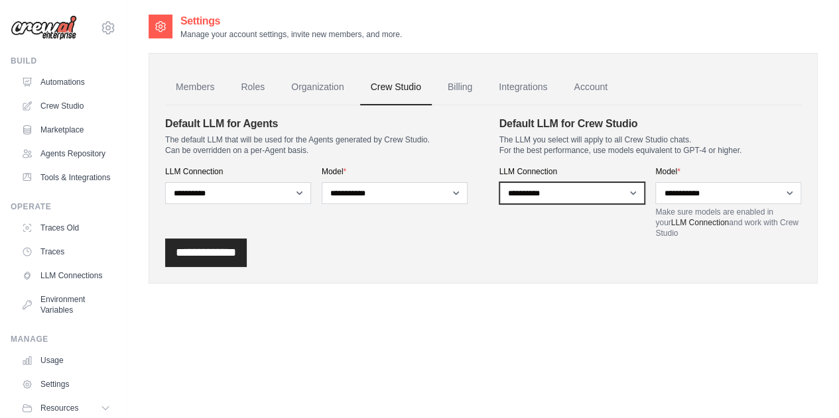
click at [609, 195] on select "**********" at bounding box center [572, 193] width 146 height 22
select select
click at [499, 182] on select "**********" at bounding box center [572, 193] width 146 height 22
click at [593, 196] on select "**********" at bounding box center [572, 193] width 146 height 22
click at [396, 254] on div "**********" at bounding box center [483, 253] width 636 height 29
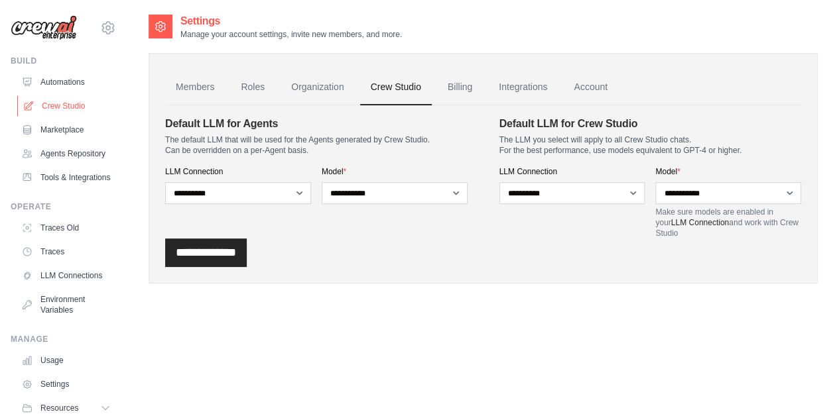
click at [52, 106] on link "Crew Studio" at bounding box center [67, 105] width 100 height 21
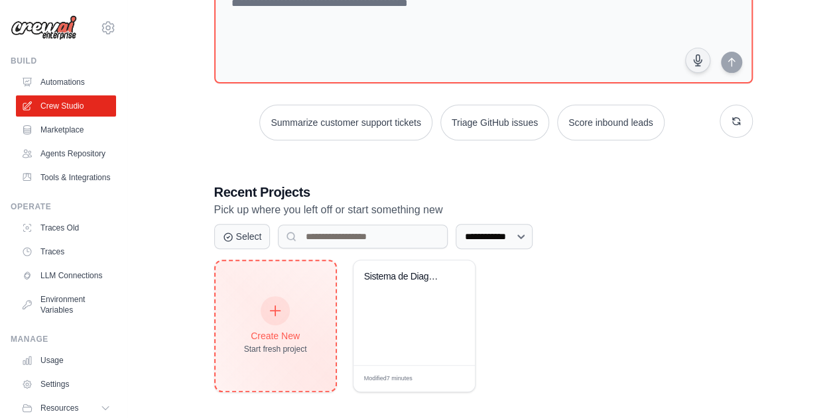
scroll to position [115, 0]
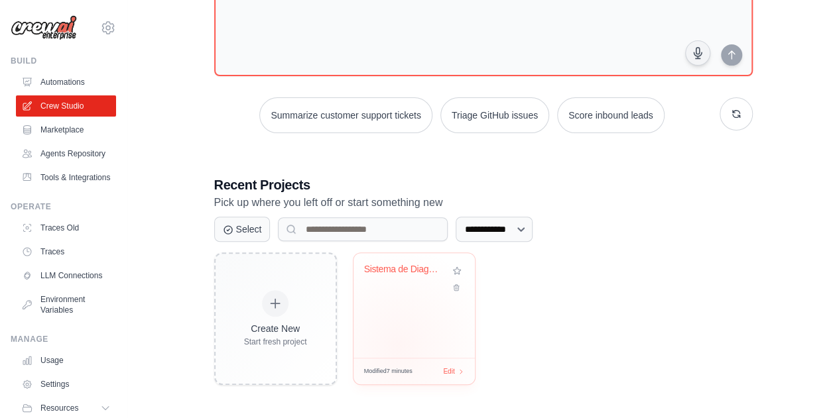
click at [398, 344] on div "Sistema de Diagnostico Digital Mult..." at bounding box center [413, 305] width 121 height 105
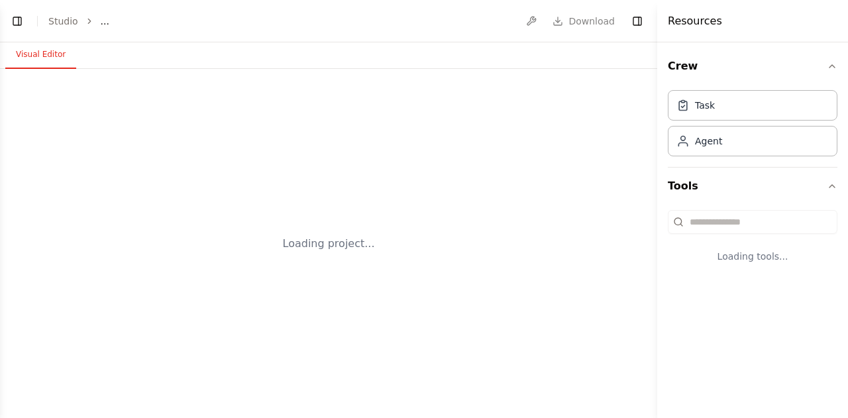
select select "****"
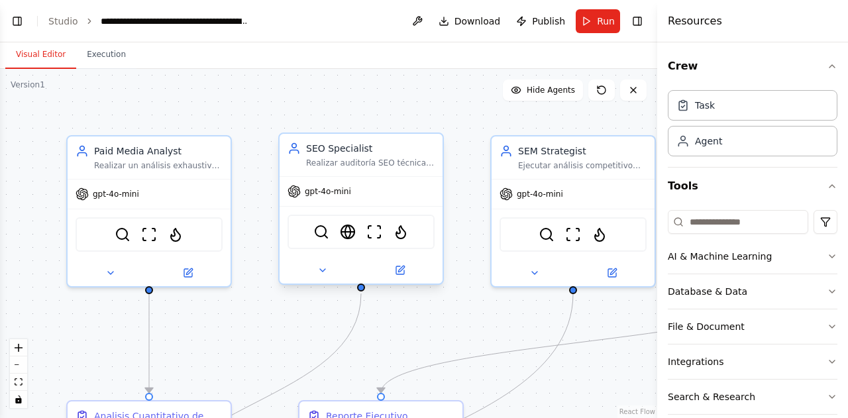
click at [403, 239] on div "SerpApiGoogleSearchTool WebsiteSearchTool ScrapeWebsiteTool FirecrawlScrapeWebs…" at bounding box center [361, 232] width 147 height 34
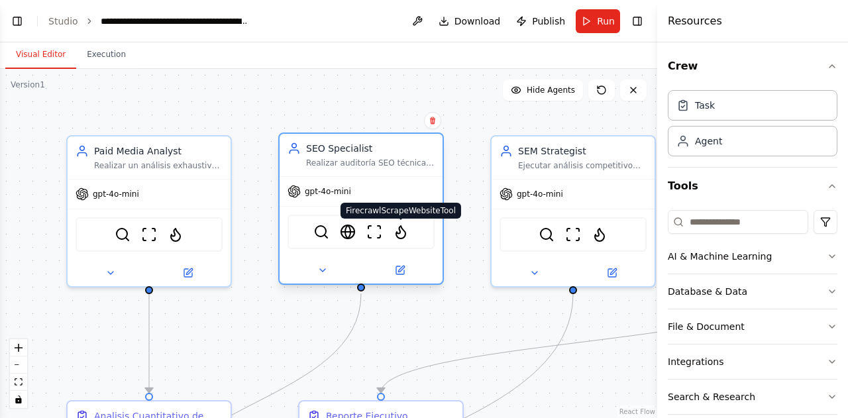
click at [404, 237] on img at bounding box center [401, 232] width 16 height 16
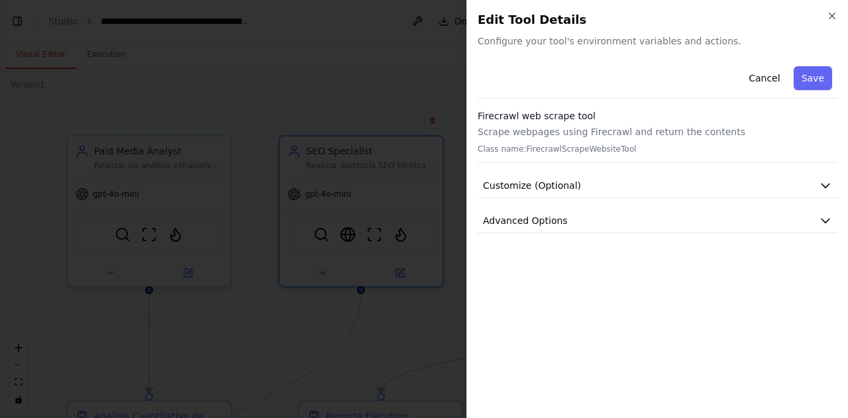
click at [818, 13] on h2 "Edit Tool Details" at bounding box center [658, 20] width 360 height 19
click at [830, 16] on icon "button" at bounding box center [832, 16] width 11 height 11
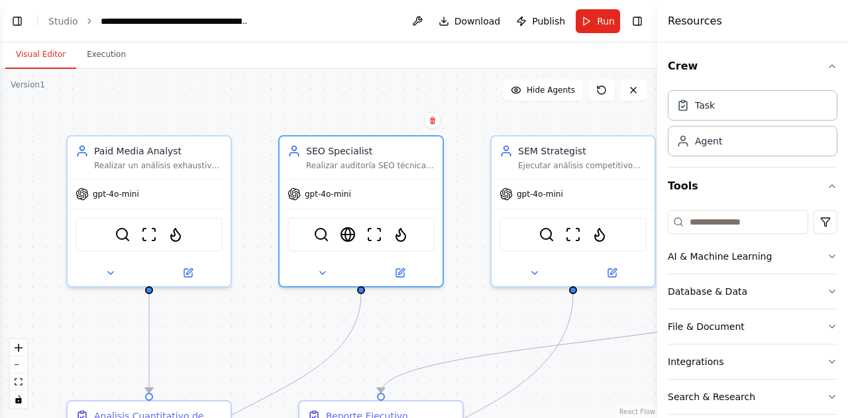
click at [68, 12] on header "**********" at bounding box center [329, 21] width 658 height 42
click at [58, 29] on header "**********" at bounding box center [329, 21] width 658 height 42
click at [58, 22] on link "Studio" at bounding box center [63, 21] width 30 height 11
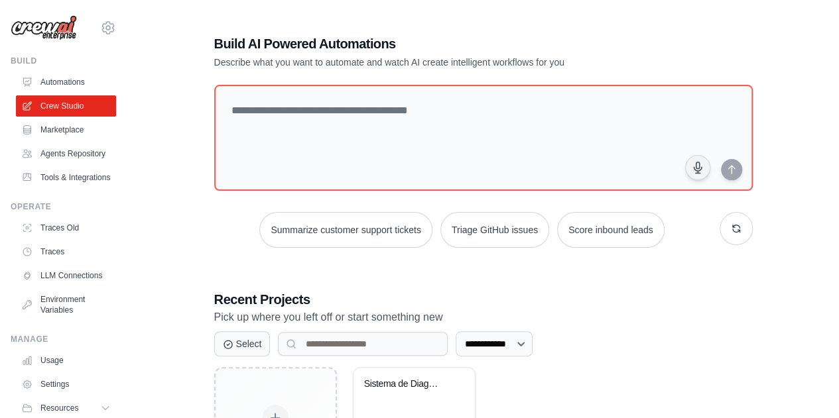
scroll to position [78, 0]
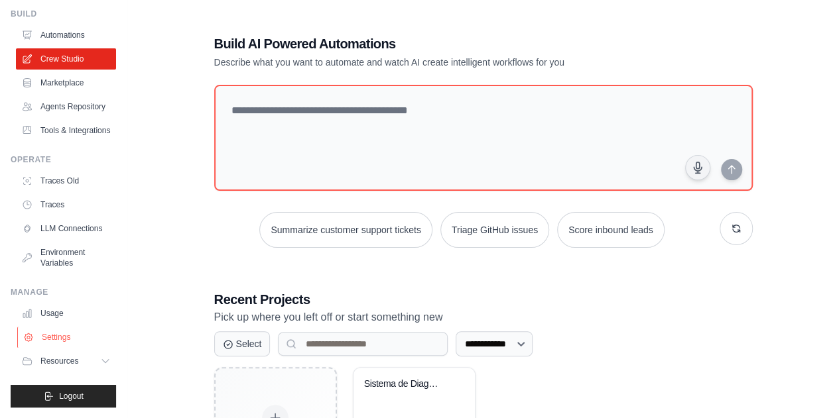
click at [46, 344] on link "Settings" at bounding box center [67, 337] width 100 height 21
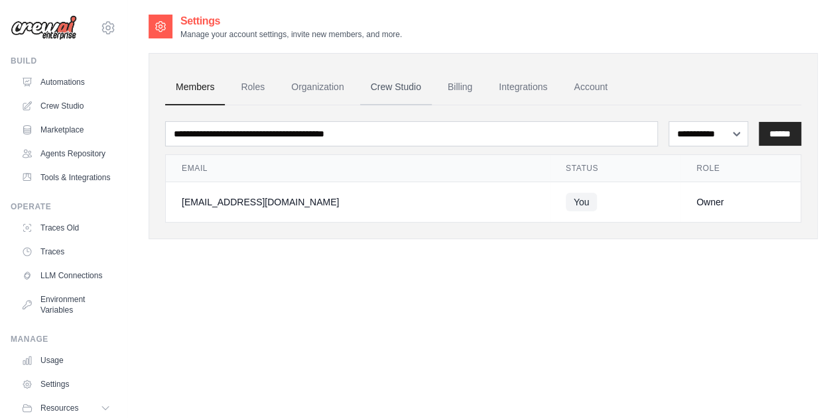
click at [406, 93] on link "Crew Studio" at bounding box center [396, 88] width 72 height 36
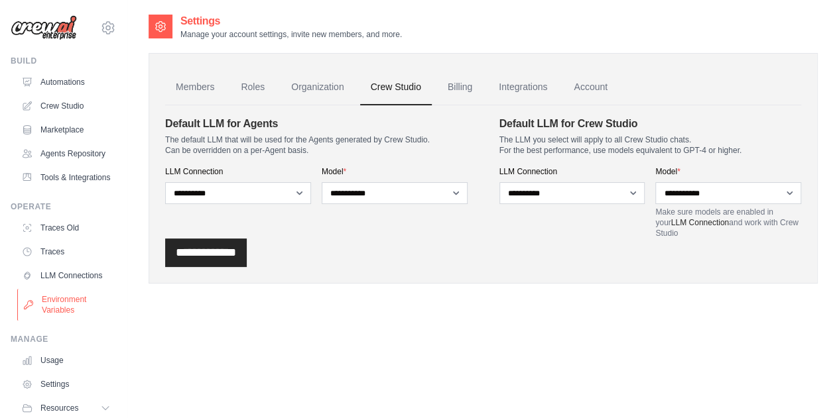
click at [72, 321] on link "Environment Variables" at bounding box center [67, 305] width 100 height 32
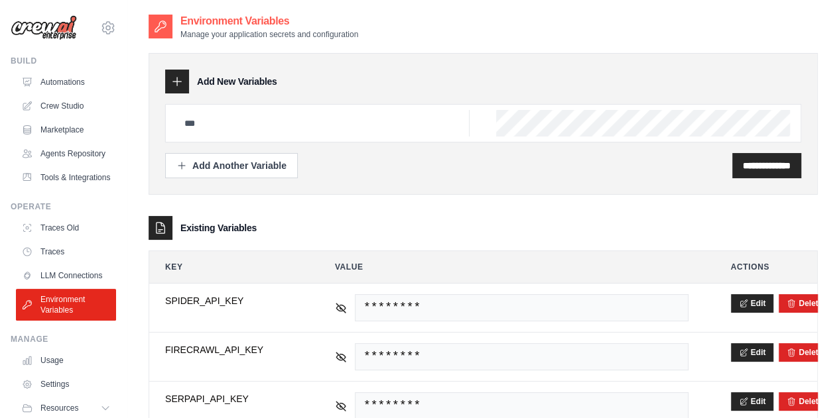
scroll to position [43, 0]
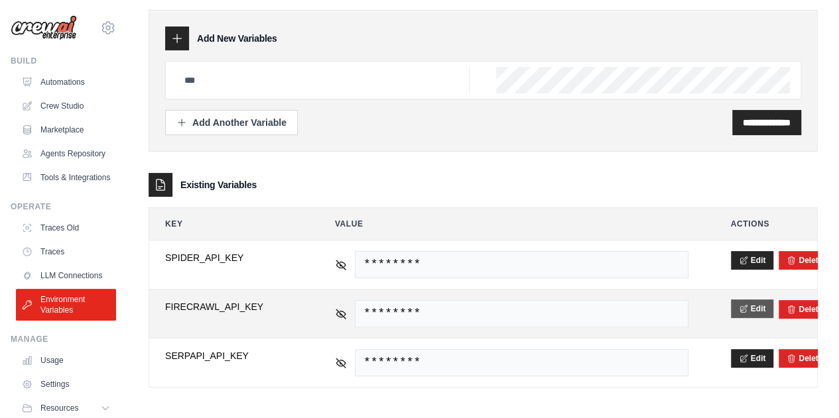
click at [754, 306] on button "Edit" at bounding box center [751, 309] width 43 height 19
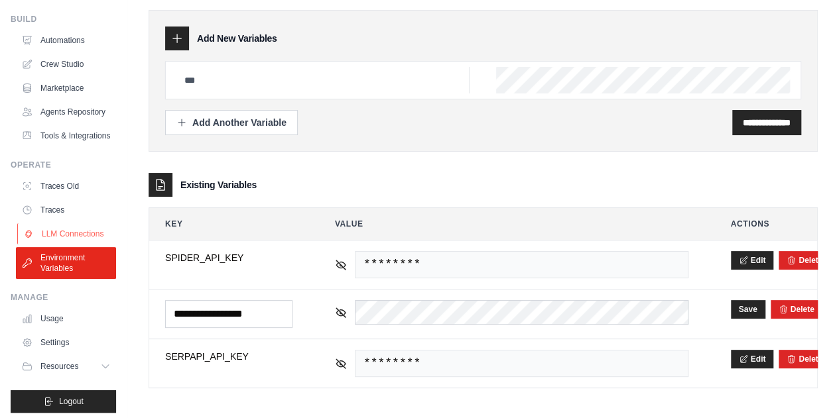
scroll to position [78, 0]
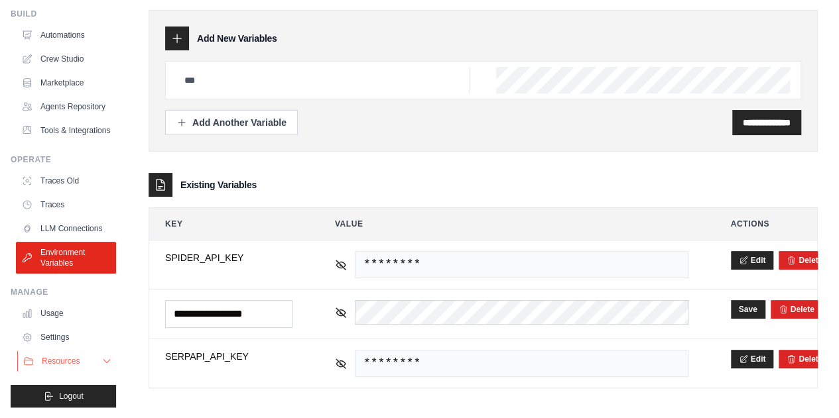
click at [61, 365] on span "Resources" at bounding box center [61, 361] width 38 height 11
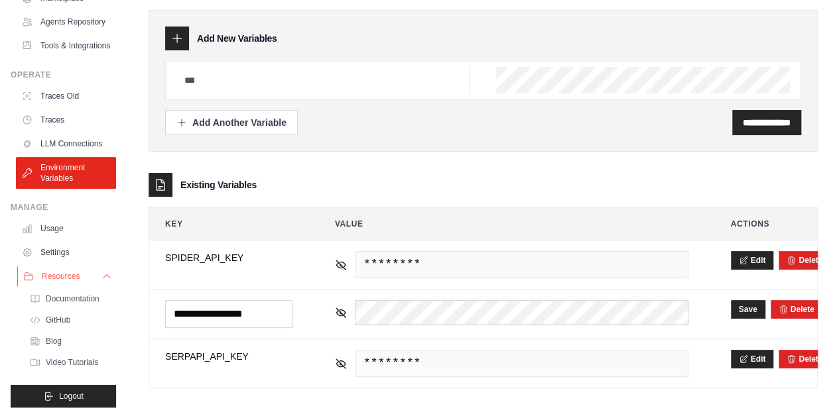
scroll to position [44, 0]
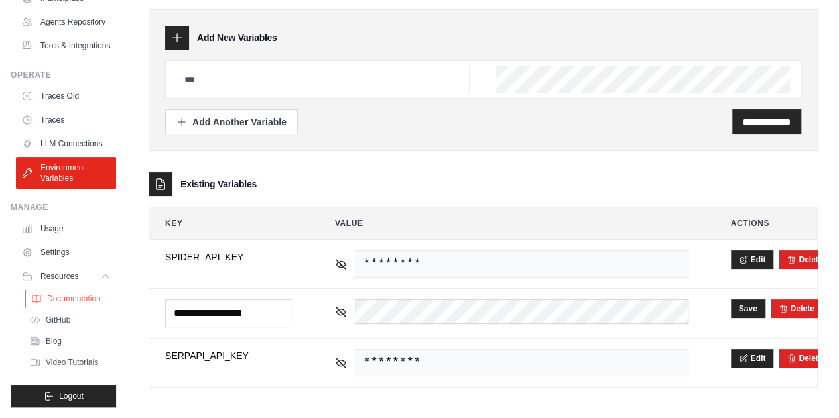
click at [60, 298] on span "Documentation" at bounding box center [74, 299] width 54 height 11
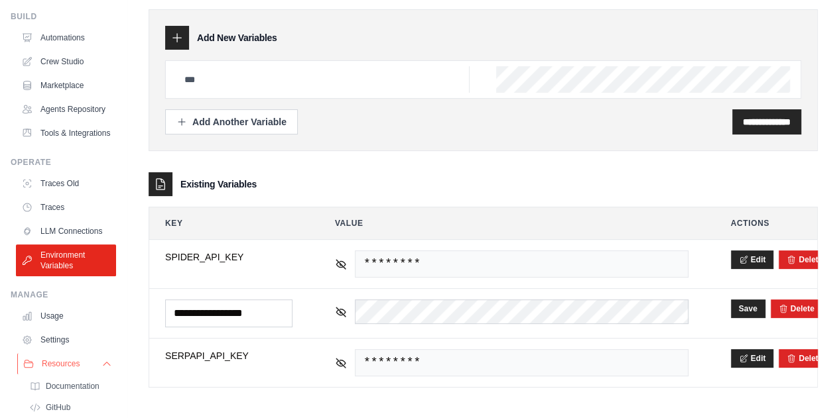
scroll to position [48, 0]
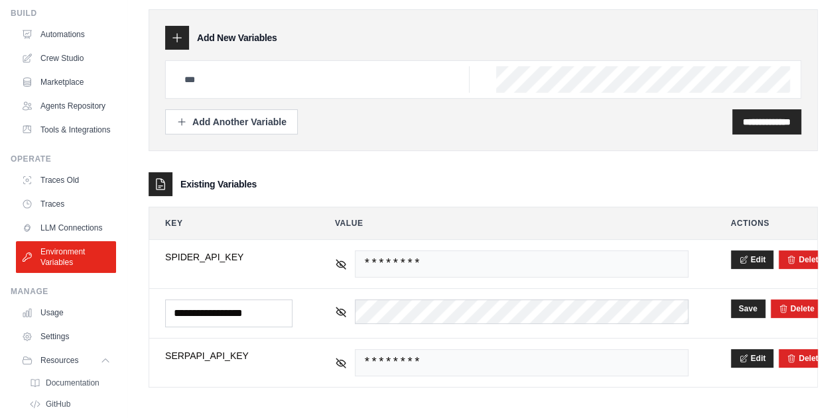
click at [492, 392] on div "**********" at bounding box center [482, 189] width 669 height 439
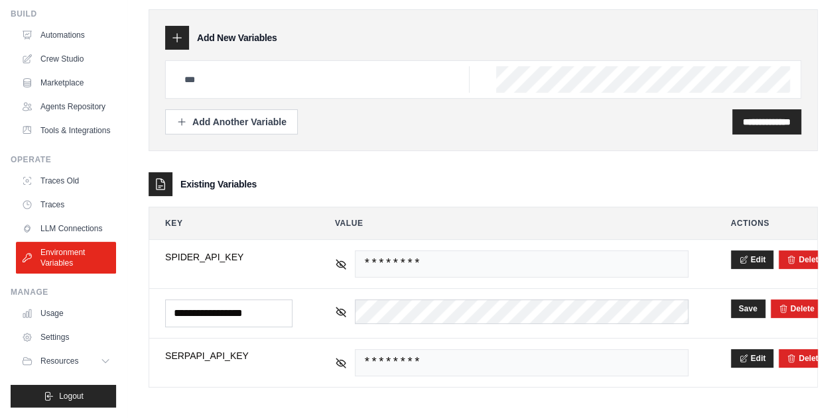
click at [270, 104] on div "**********" at bounding box center [483, 97] width 636 height 74
click at [251, 124] on div "Add Another Variable" at bounding box center [231, 121] width 110 height 13
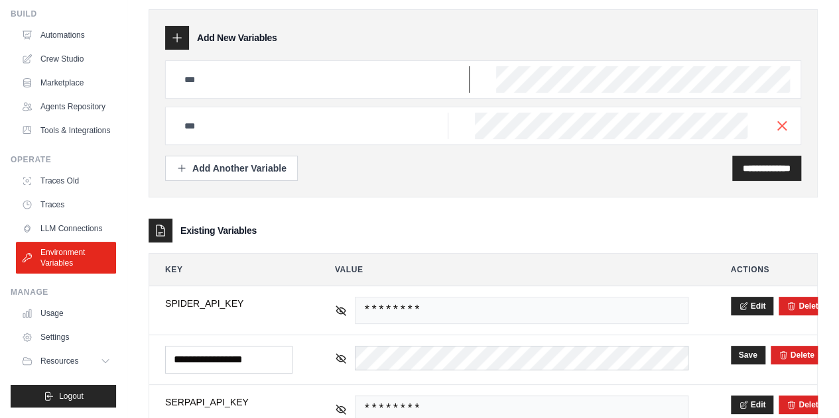
click at [317, 78] on input "text" at bounding box center [322, 79] width 293 height 27
click at [356, 128] on input "text" at bounding box center [312, 126] width 272 height 27
type input "**********"
click at [61, 60] on link "Crew Studio" at bounding box center [67, 58] width 100 height 21
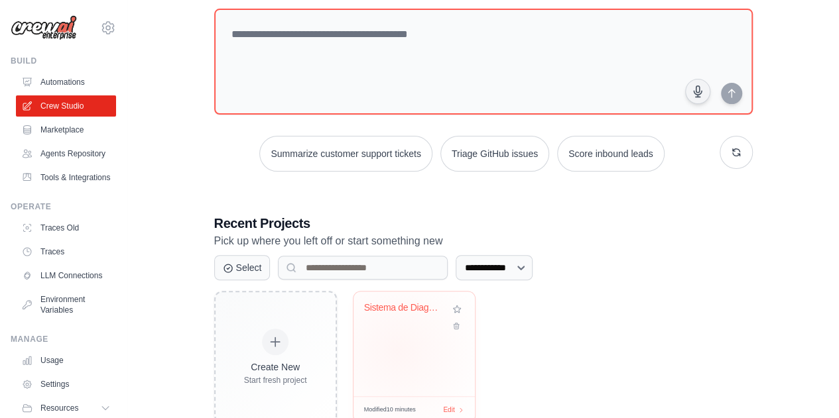
scroll to position [77, 0]
click at [411, 347] on div "Sistema de Diagnostico Digital Mult..." at bounding box center [413, 343] width 121 height 105
click at [56, 188] on link "Tools & Integrations" at bounding box center [67, 177] width 100 height 21
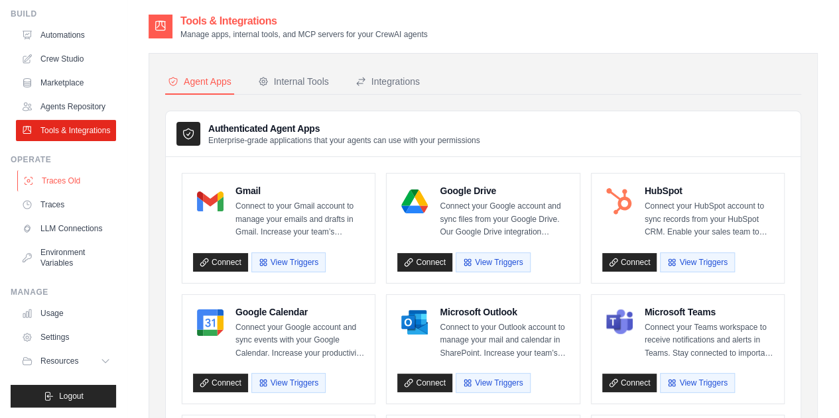
scroll to position [49, 0]
click at [49, 239] on link "LLM Connections" at bounding box center [67, 228] width 100 height 21
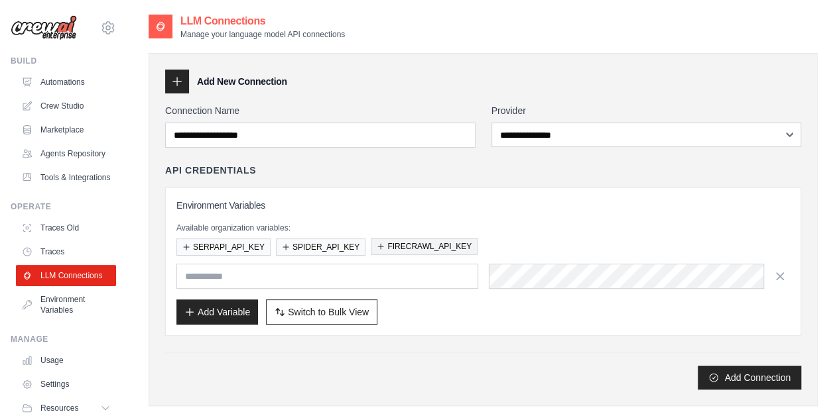
click at [408, 245] on button "FIRECRAWL_API_KEY" at bounding box center [424, 246] width 107 height 17
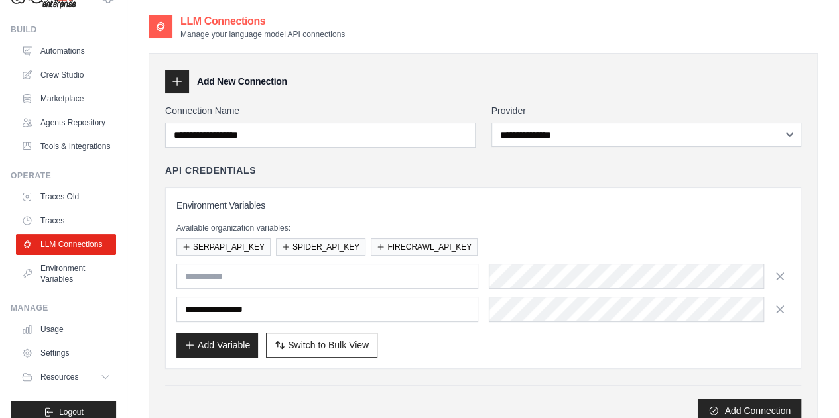
scroll to position [36, 0]
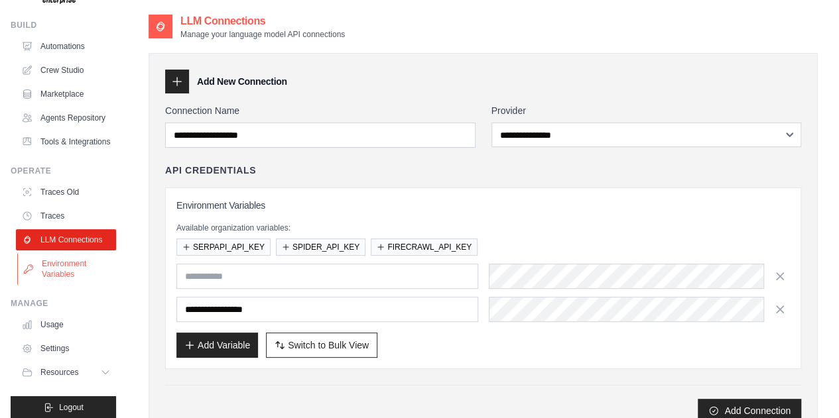
click at [72, 285] on link "Environment Variables" at bounding box center [67, 269] width 100 height 32
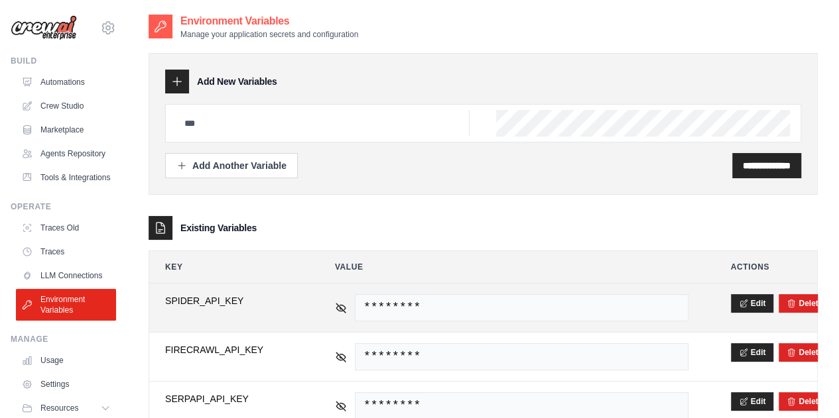
scroll to position [43, 0]
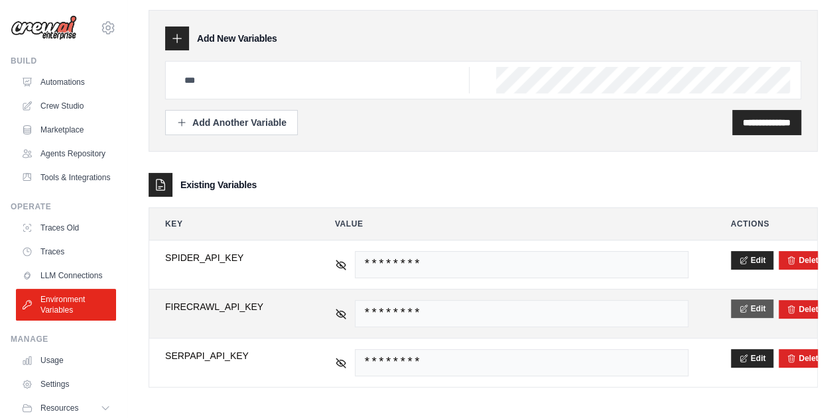
click at [752, 300] on button "Edit" at bounding box center [751, 309] width 43 height 19
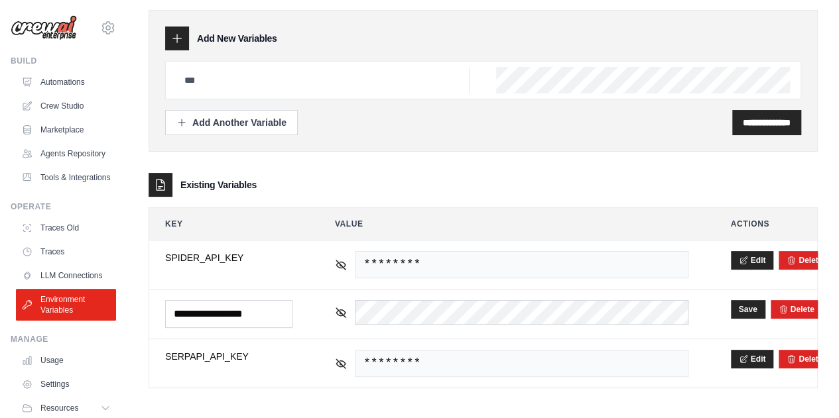
scroll to position [70, 0]
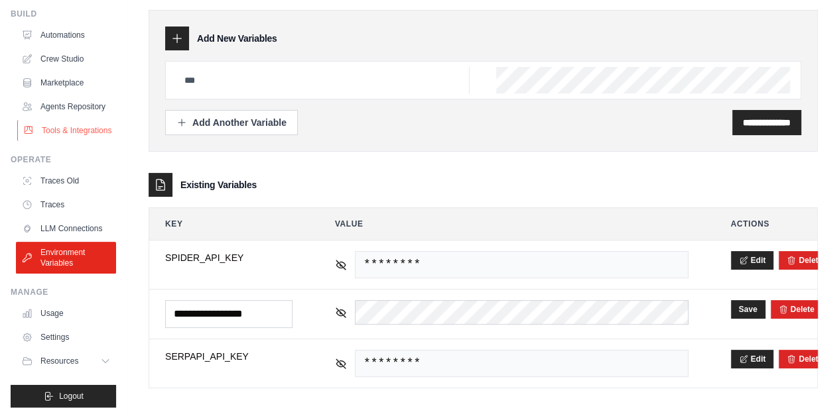
click at [62, 123] on link "Tools & Integrations" at bounding box center [67, 130] width 100 height 21
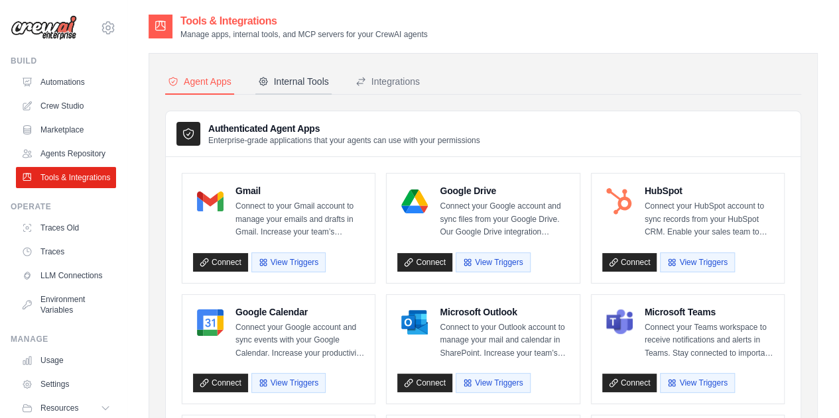
click at [321, 83] on div "Internal Tools" at bounding box center [293, 81] width 71 height 13
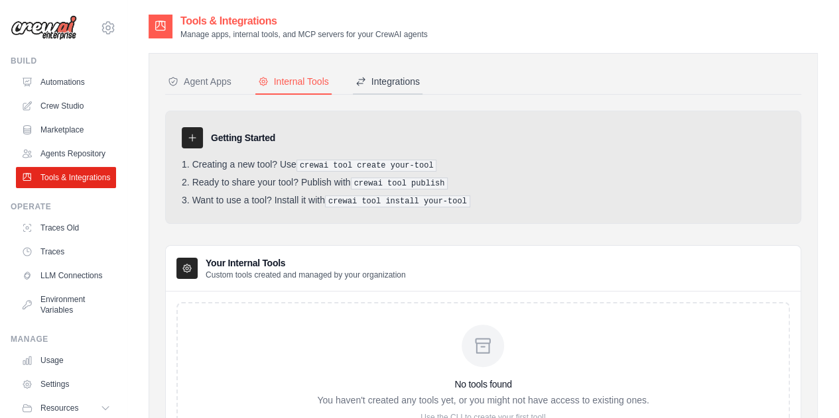
click at [385, 86] on div "Integrations" at bounding box center [387, 81] width 64 height 13
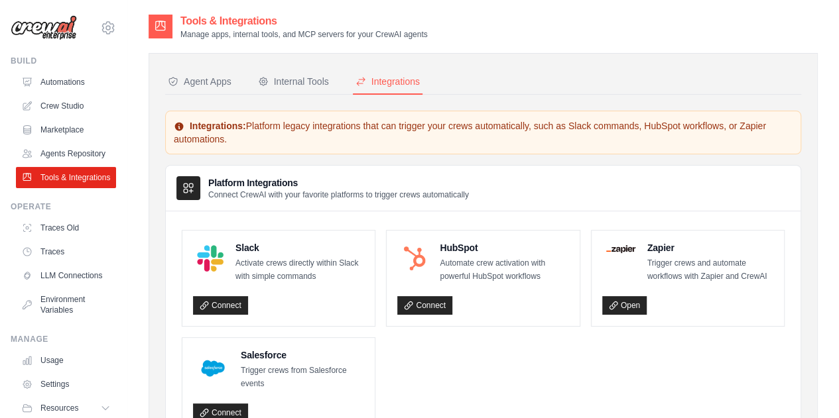
click at [195, 95] on div "Agent Apps Internal Tools Integrations Authenticated Agent Apps Enterprise-grad…" at bounding box center [483, 262] width 636 height 384
click at [199, 80] on div "Agent Apps" at bounding box center [200, 81] width 64 height 13
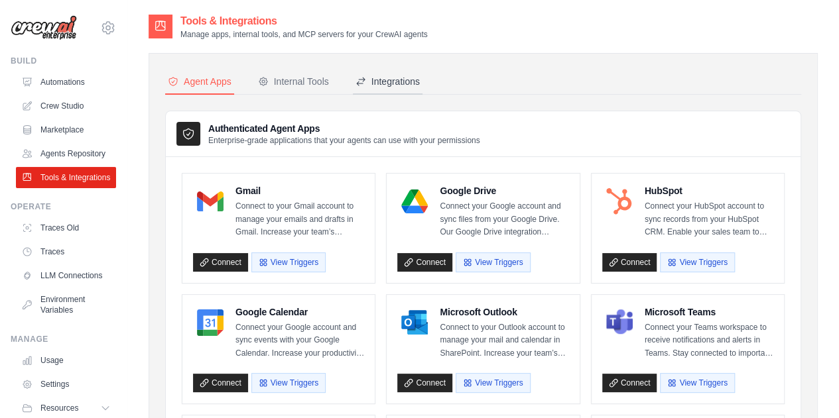
click at [356, 79] on icon at bounding box center [360, 81] width 11 height 11
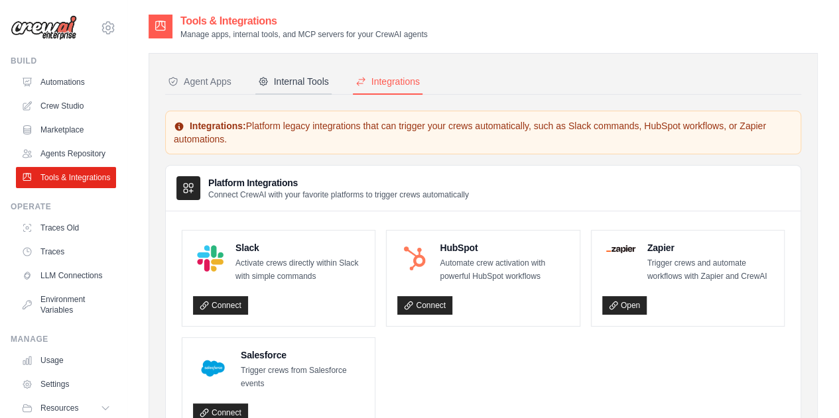
click at [320, 80] on div "Internal Tools" at bounding box center [293, 81] width 71 height 13
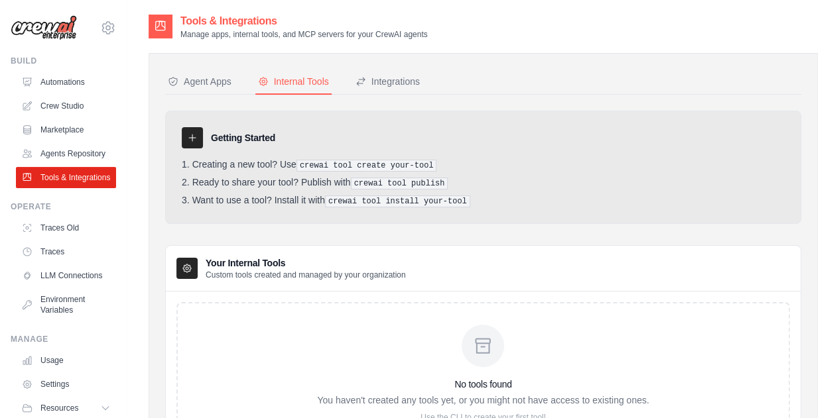
click at [184, 129] on div at bounding box center [192, 137] width 21 height 21
click at [221, 138] on h3 "Getting Started" at bounding box center [243, 137] width 64 height 13
click at [205, 74] on button "Agent Apps" at bounding box center [199, 82] width 69 height 25
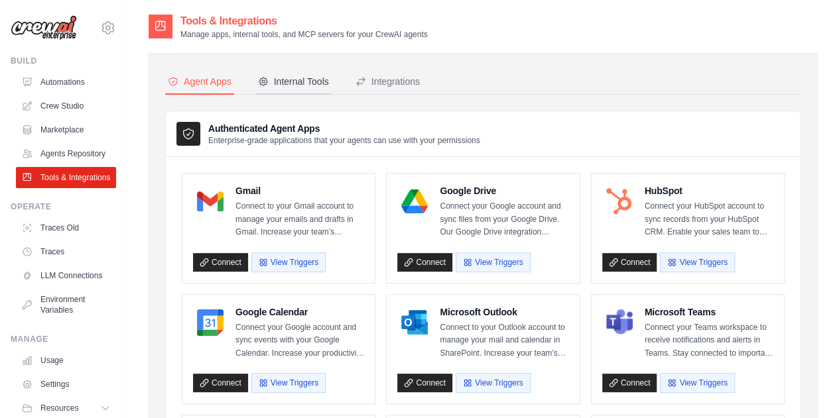
click at [308, 80] on div "Internal Tools" at bounding box center [293, 81] width 71 height 13
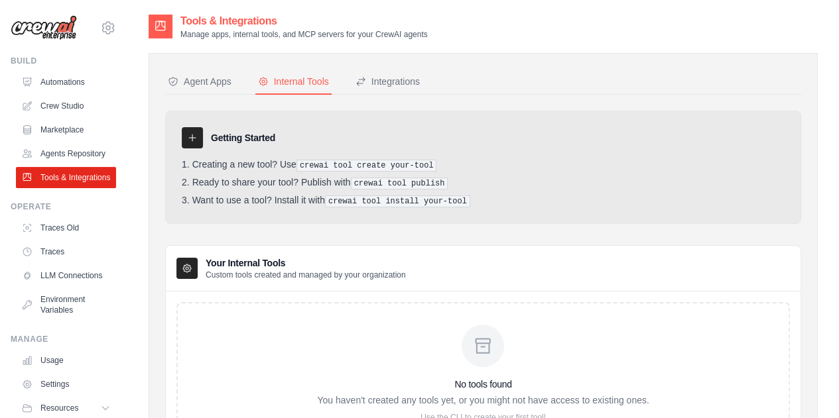
click at [185, 143] on div at bounding box center [192, 137] width 21 height 21
click at [188, 133] on icon at bounding box center [192, 138] width 11 height 11
click at [243, 136] on h3 "Getting Started" at bounding box center [243, 137] width 64 height 13
click at [195, 262] on div at bounding box center [186, 268] width 21 height 21
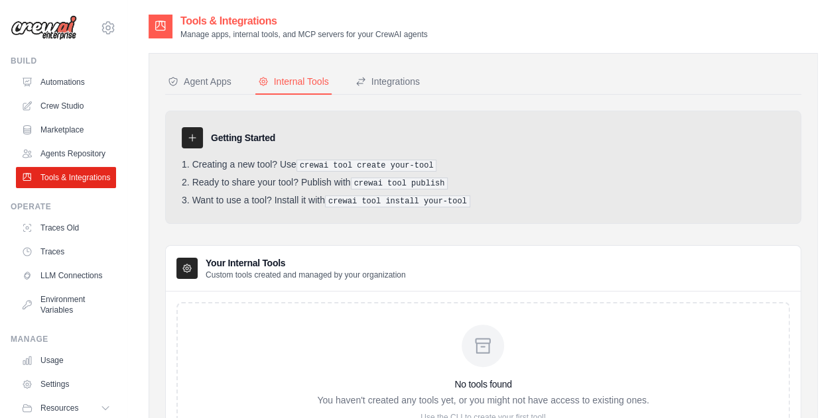
click at [194, 139] on icon at bounding box center [192, 138] width 11 height 11
drag, startPoint x: 203, startPoint y: 136, endPoint x: 182, endPoint y: 140, distance: 22.2
click at [182, 140] on div at bounding box center [192, 137] width 21 height 21
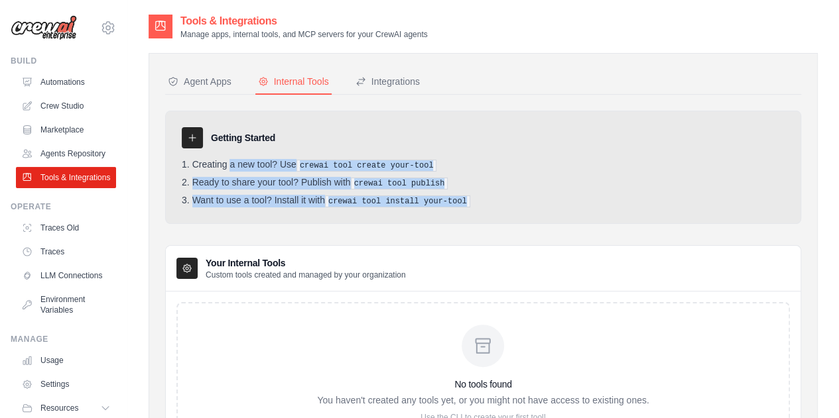
drag, startPoint x: 481, startPoint y: 199, endPoint x: 191, endPoint y: 160, distance: 292.9
click at [191, 160] on ol "Creating a new tool? Use crewai tool create your-tool Ready to share your tool?…" at bounding box center [483, 183] width 603 height 48
copy ol "Creating a new tool? Use crewai tool create your-tool Ready to share your tool?…"
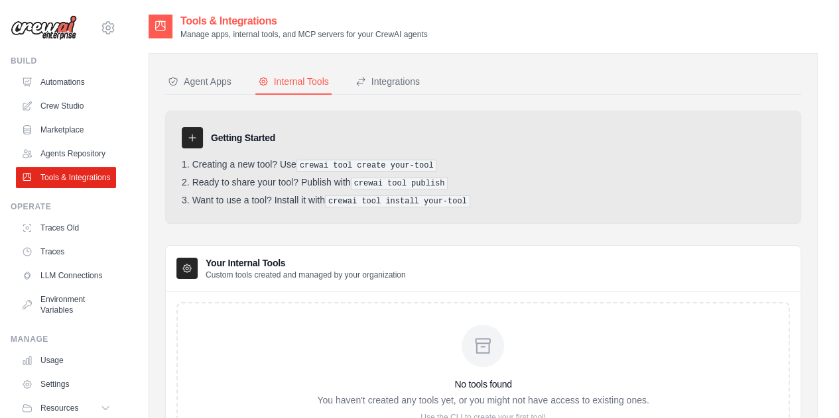
click at [341, 257] on h3 "Your Internal Tools" at bounding box center [305, 263] width 200 height 13
click at [190, 151] on div "Getting Started Creating a new tool? Use crewai tool create your-tool Ready to …" at bounding box center [483, 167] width 636 height 113
click at [188, 127] on div at bounding box center [192, 137] width 21 height 21
click at [192, 137] on icon at bounding box center [192, 138] width 7 height 7
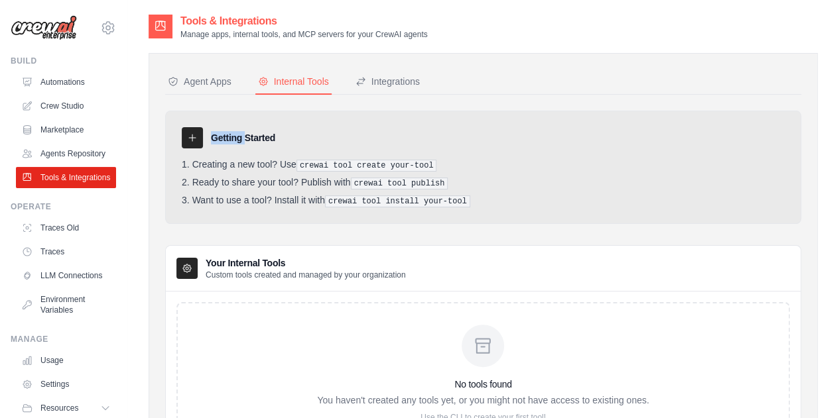
click at [192, 137] on icon at bounding box center [192, 138] width 7 height 7
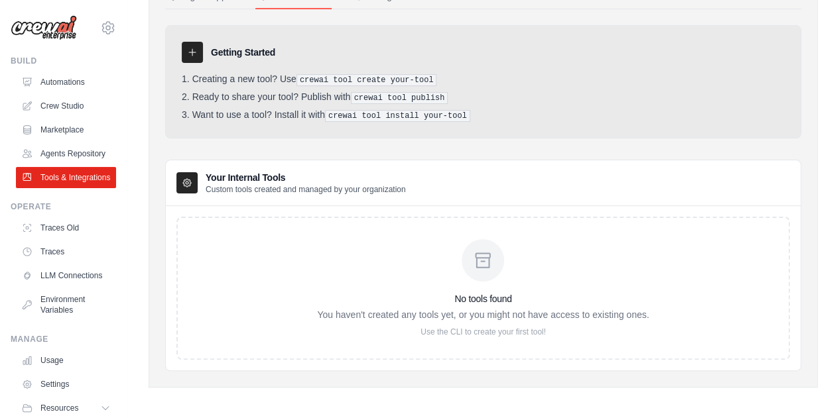
click at [198, 185] on div "Your Internal Tools Custom tools created and managed by your organization" at bounding box center [290, 183] width 229 height 24
click at [411, 260] on div "No tools found You haven't created any tools yet, or you might not have access …" at bounding box center [482, 288] width 331 height 98
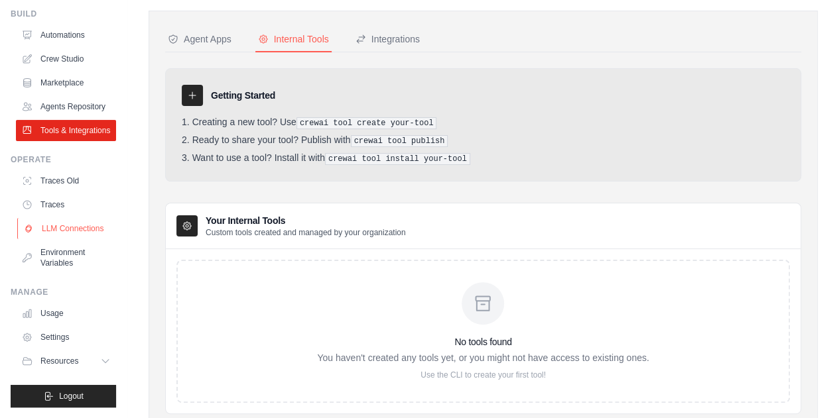
scroll to position [44, 0]
click at [65, 361] on span "Resources" at bounding box center [61, 361] width 38 height 11
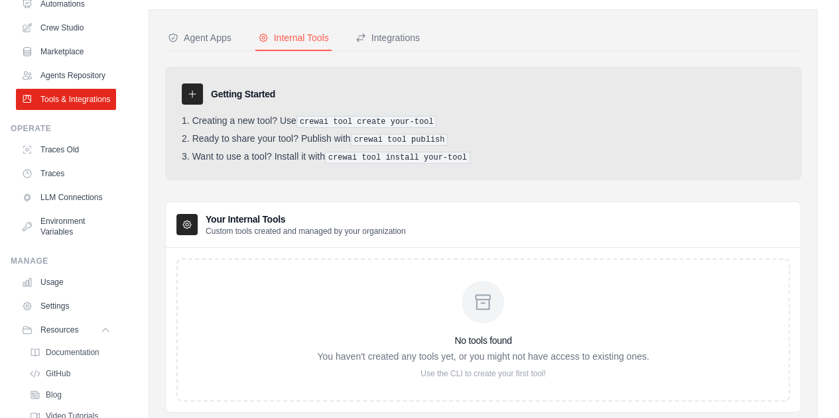
scroll to position [159, 0]
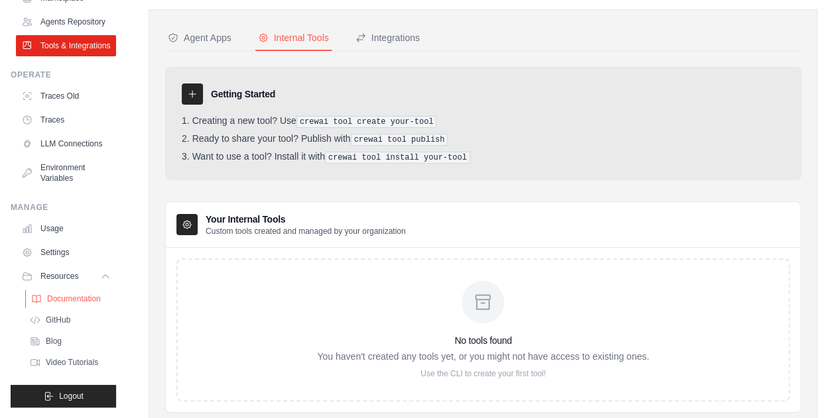
click at [62, 308] on link "Documentation" at bounding box center [71, 299] width 92 height 19
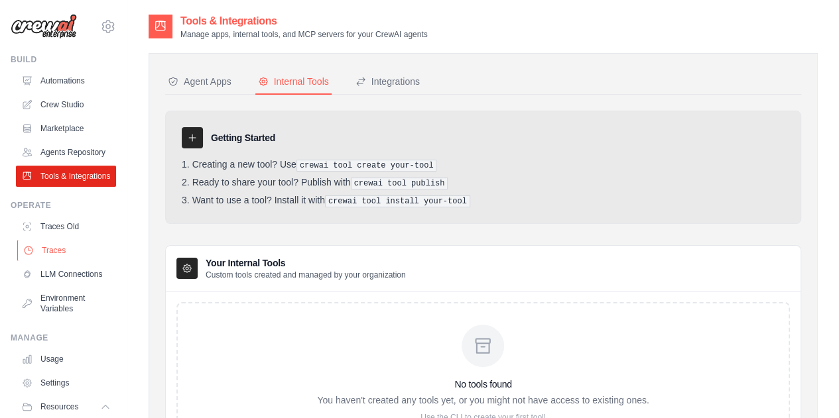
scroll to position [0, 0]
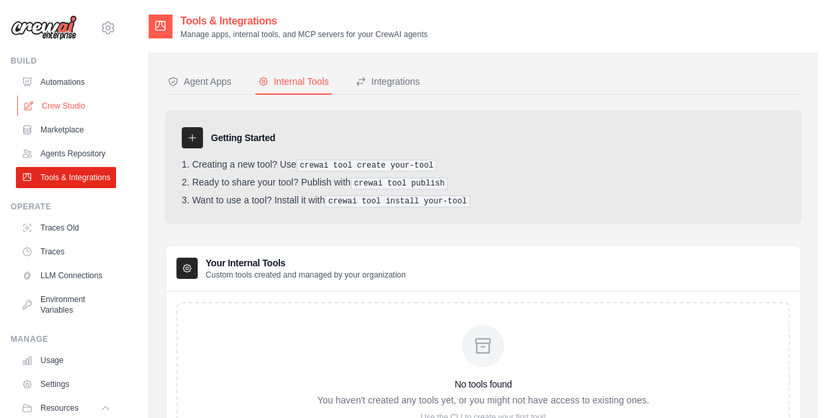
click at [60, 109] on link "Crew Studio" at bounding box center [67, 105] width 100 height 21
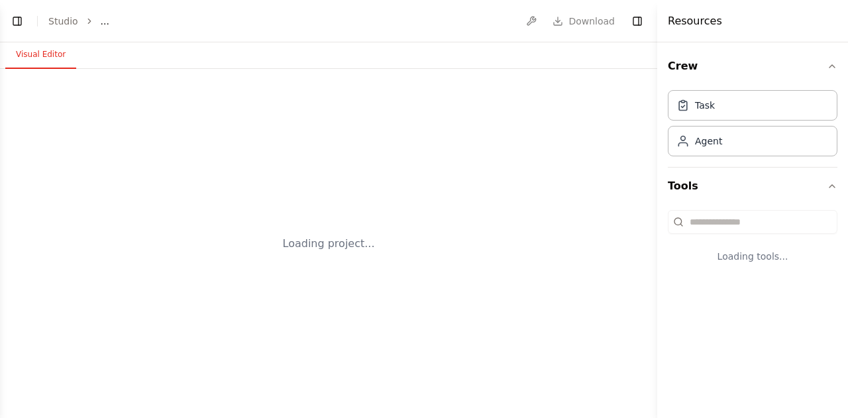
select select "****"
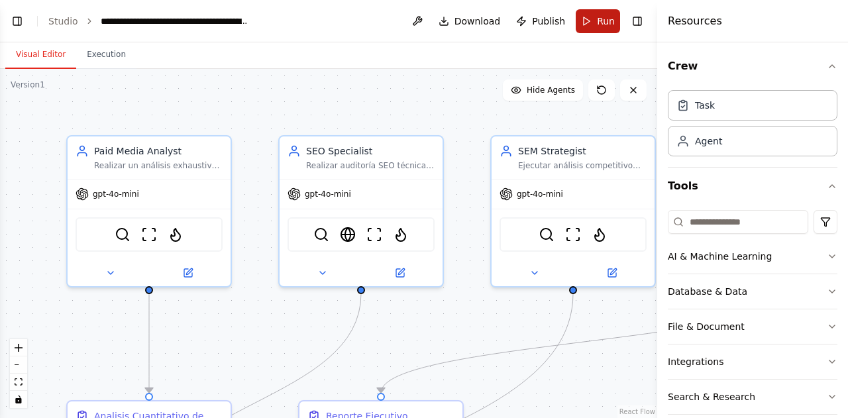
click at [600, 32] on button "Run" at bounding box center [598, 21] width 44 height 24
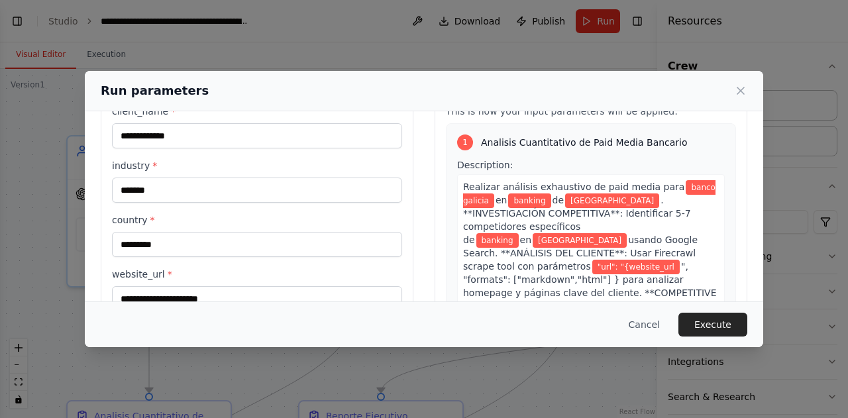
scroll to position [52, 0]
click at [700, 319] on button "Execute" at bounding box center [713, 325] width 69 height 24
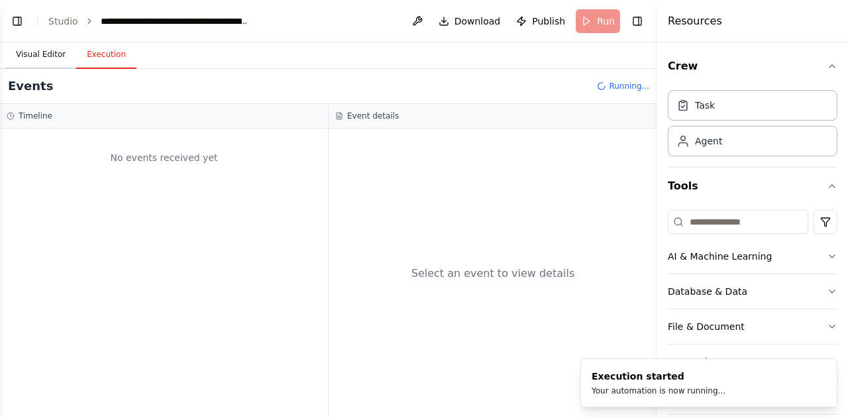
click at [29, 59] on button "Visual Editor" at bounding box center [40, 55] width 71 height 28
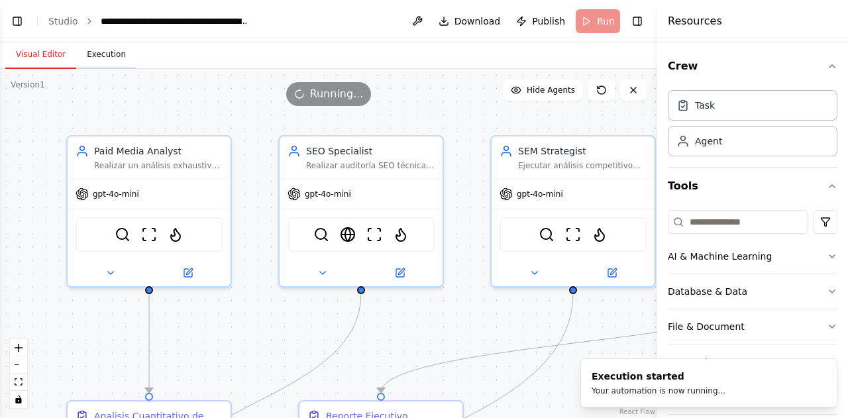
click at [91, 59] on button "Execution" at bounding box center [106, 55] width 60 height 28
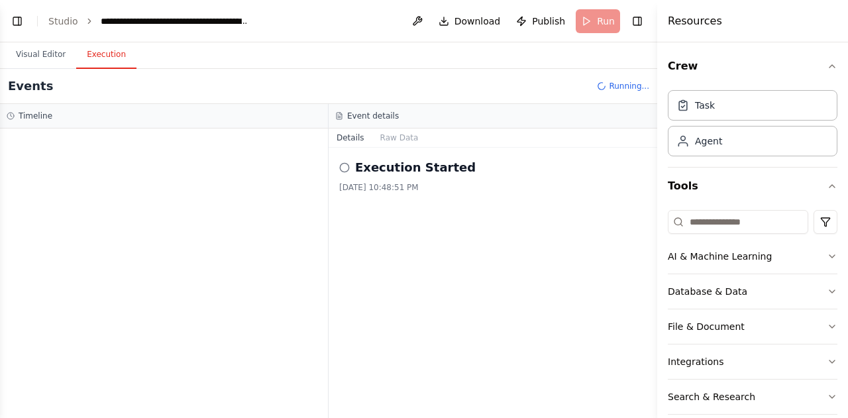
click at [19, 9] on header "**********" at bounding box center [329, 21] width 658 height 42
click at [15, 29] on button "Toggle Left Sidebar" at bounding box center [17, 21] width 19 height 19
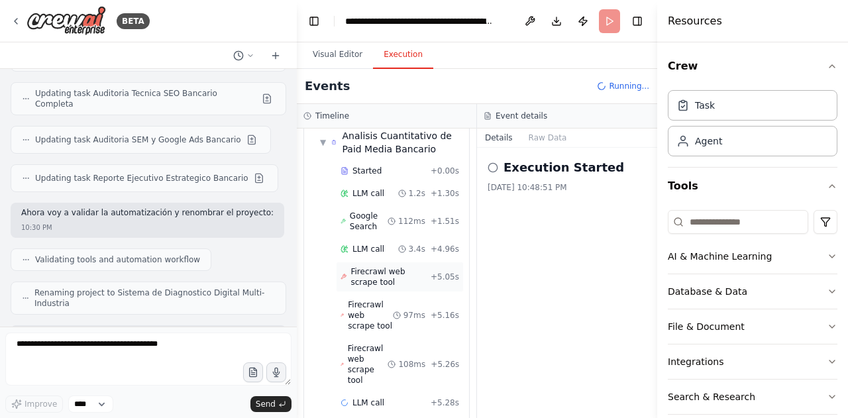
click at [391, 282] on div "Started + 0.00s LLM call 1.2s + 1.30s Google Search 112ms + 1.51s LLM call 3.4s…" at bounding box center [392, 288] width 154 height 255
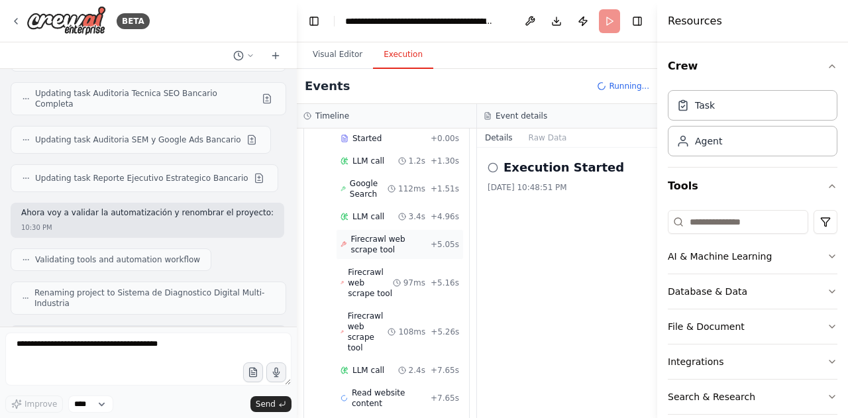
click at [383, 253] on div "Firecrawl web scrape tool + 5.05s" at bounding box center [400, 244] width 128 height 30
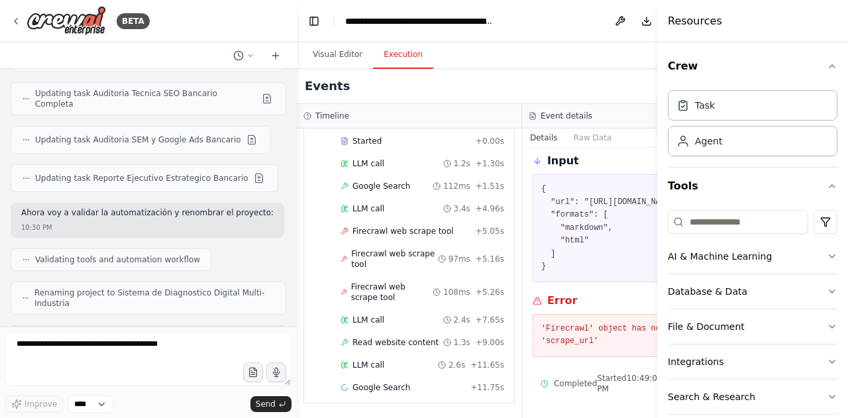
scroll to position [9, 0]
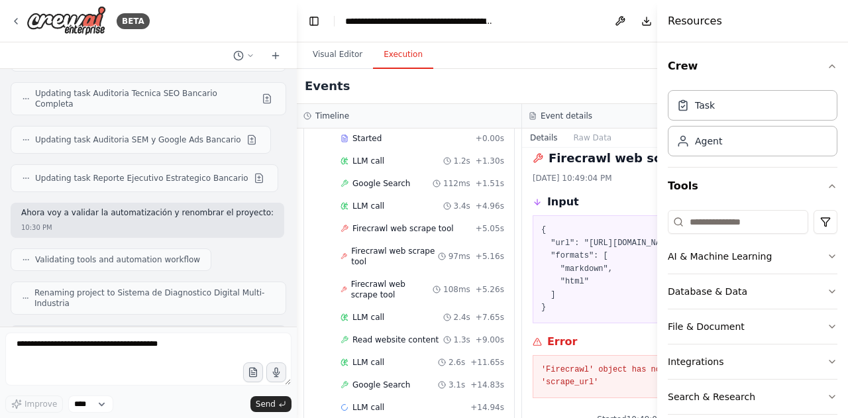
click at [491, 63] on div "Visual Editor Execution" at bounding box center [522, 55] width 451 height 27
click at [819, 60] on button "Crew" at bounding box center [753, 66] width 170 height 37
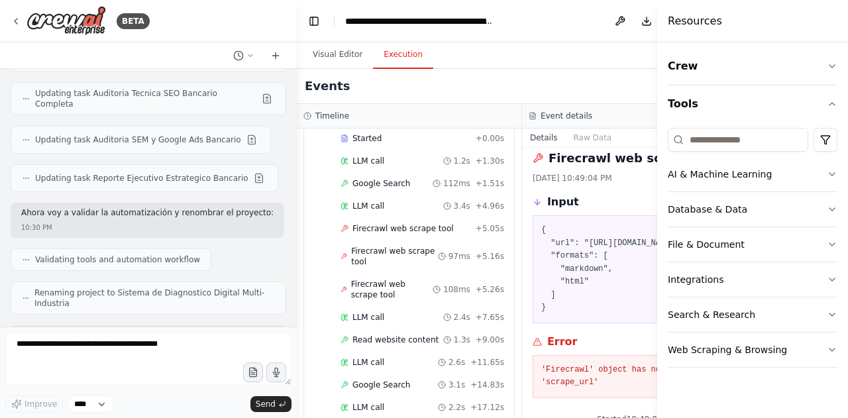
click at [674, 26] on h4 "Resources" at bounding box center [695, 21] width 54 height 16
click at [655, 21] on button "Toggle Sidebar" at bounding box center [657, 209] width 11 height 418
click at [654, 28] on button "Toggle Sidebar" at bounding box center [657, 209] width 11 height 418
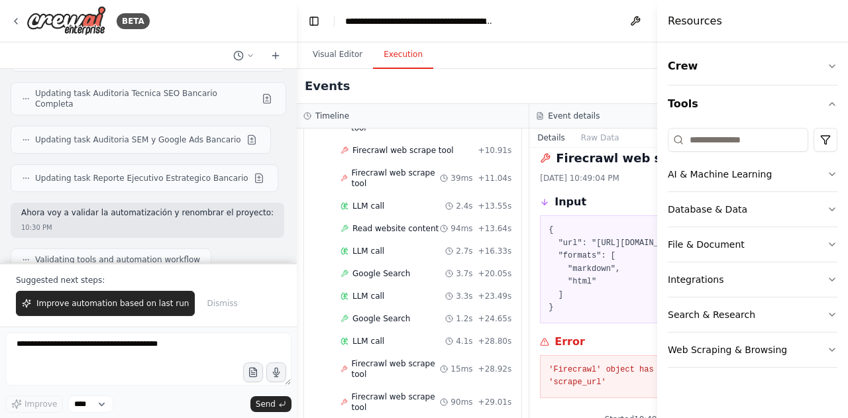
scroll to position [821, 0]
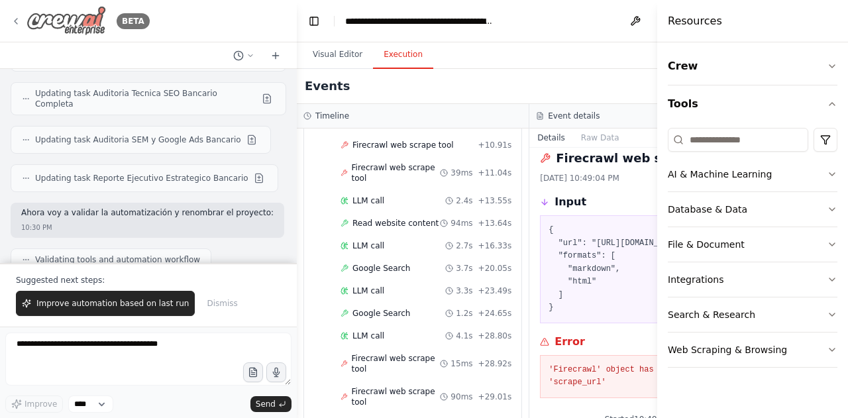
click at [31, 21] on img at bounding box center [67, 21] width 80 height 30
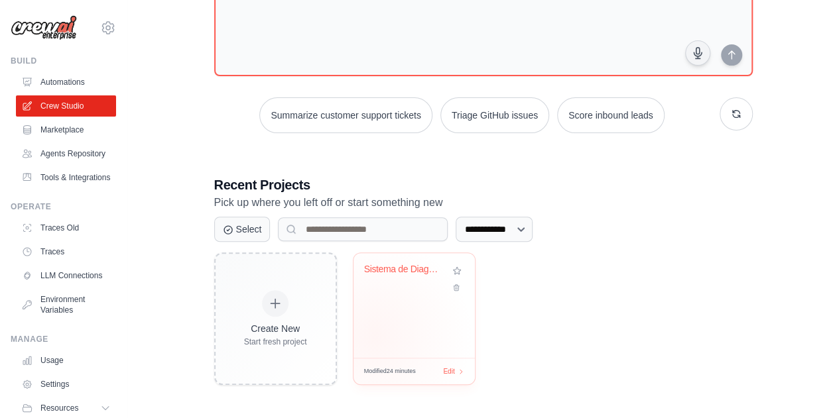
click at [374, 335] on div "Sistema de Diagnostico Digital Mult..." at bounding box center [413, 305] width 121 height 105
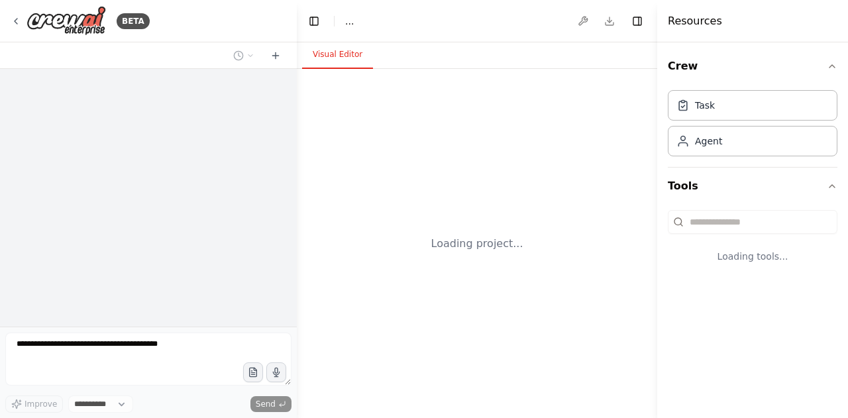
select select "****"
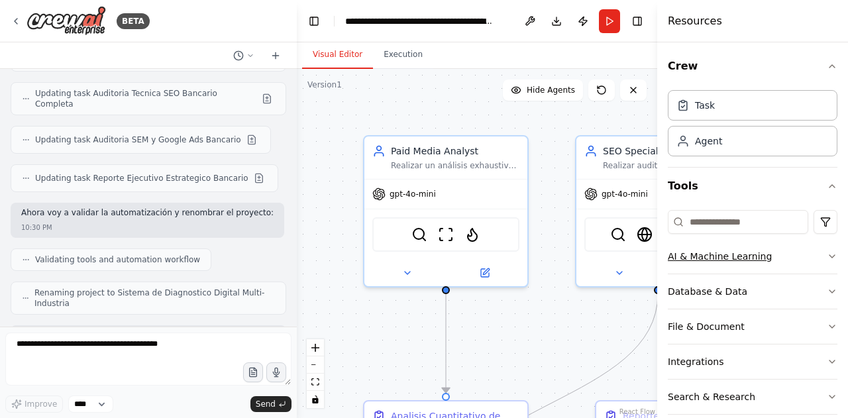
scroll to position [50, 0]
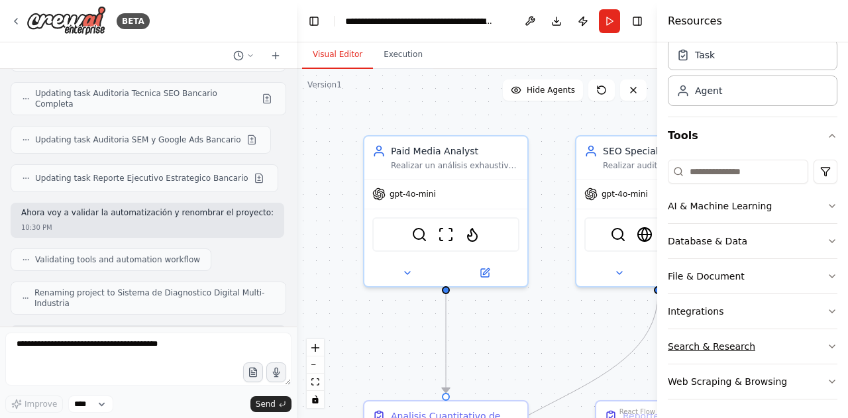
click at [766, 333] on button "Search & Research" at bounding box center [753, 346] width 170 height 34
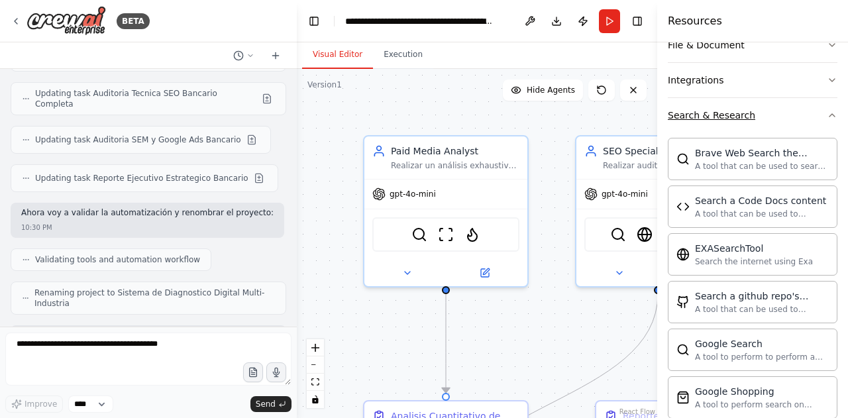
scroll to position [408, 0]
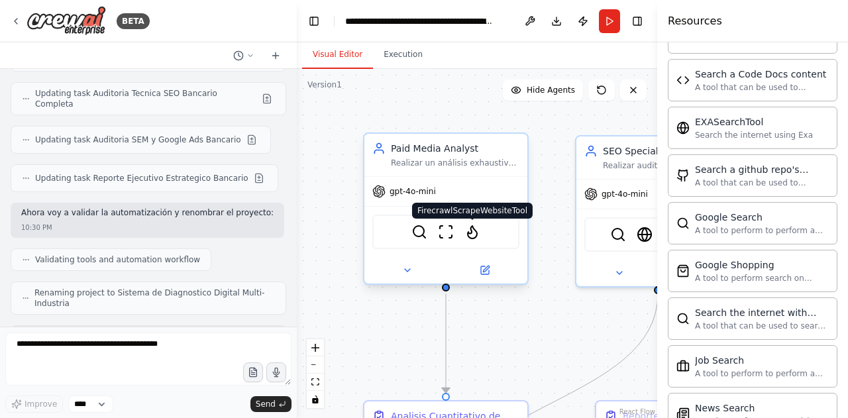
click at [476, 238] on img at bounding box center [473, 232] width 16 height 16
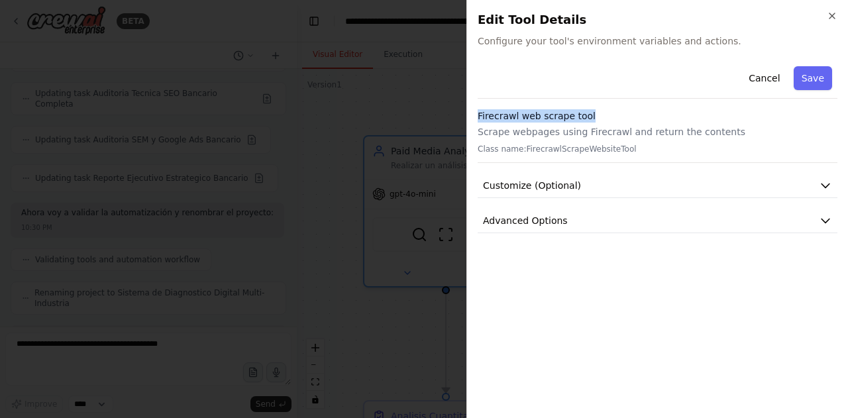
drag, startPoint x: 618, startPoint y: 117, endPoint x: 477, endPoint y: 109, distance: 141.4
click at [478, 109] on h3 "Firecrawl web scrape tool" at bounding box center [658, 115] width 360 height 13
copy h3 "Firecrawl web scrape tool"
click at [839, 29] on div "Close Edit Tool Details Configure your tool's environment variables and actions…" at bounding box center [658, 209] width 382 height 418
click at [833, 21] on icon "button" at bounding box center [832, 16] width 11 height 11
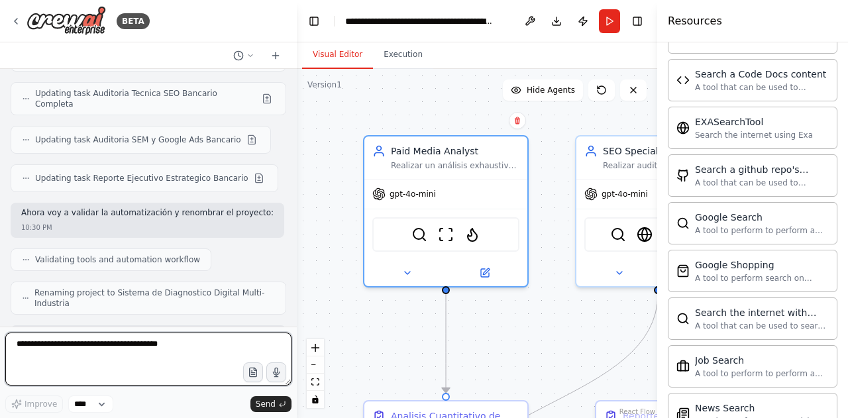
click at [72, 364] on textarea at bounding box center [148, 359] width 286 height 53
paste textarea "**********"
type textarea "**********"
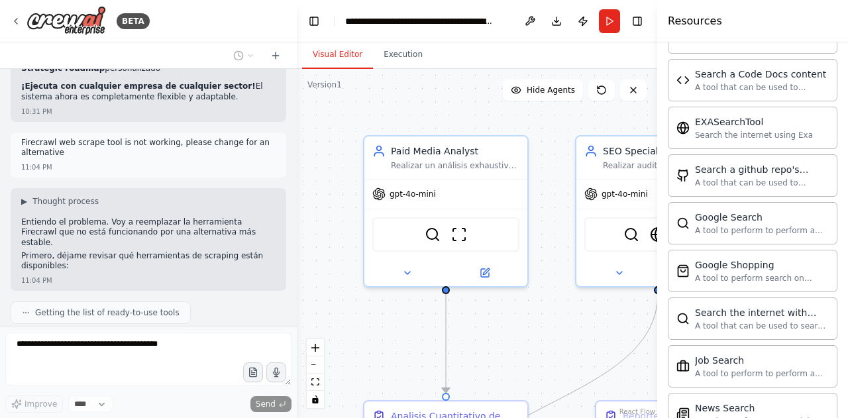
scroll to position [12924, 0]
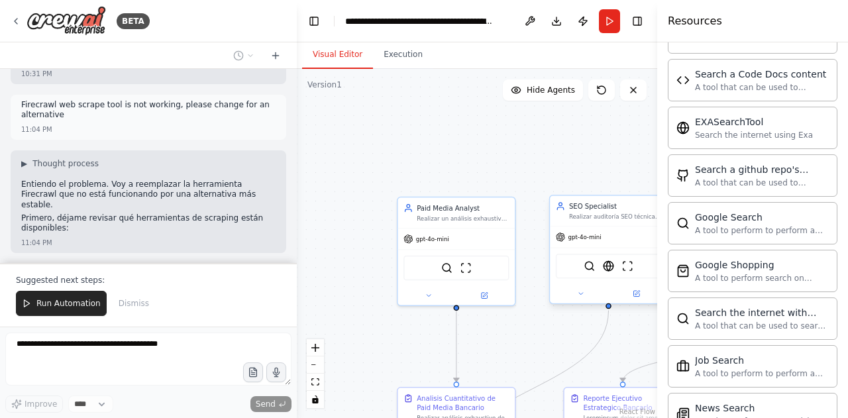
click at [612, 274] on div "SerpApiGoogleSearchTool WebsiteSearchTool ScrapeWebsiteTool" at bounding box center [608, 266] width 105 height 25
click at [610, 272] on div "SerpApiGoogleSearchTool WebsiteSearchTool ScrapeWebsiteTool" at bounding box center [608, 266] width 105 height 25
click at [610, 270] on img at bounding box center [608, 265] width 11 height 11
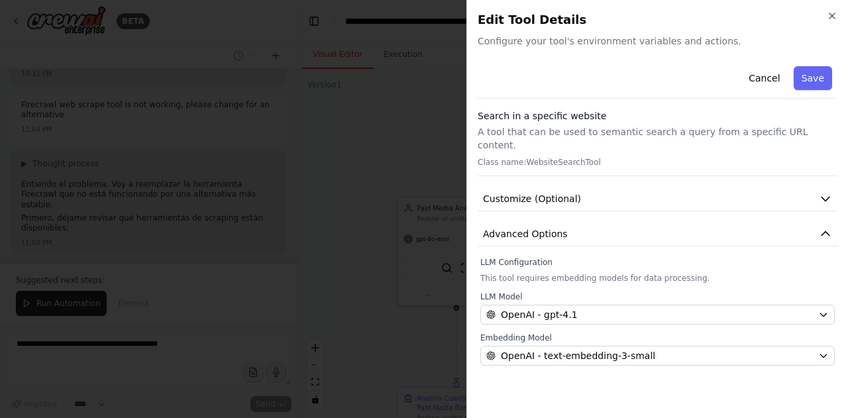
click at [837, 25] on h2 "Edit Tool Details" at bounding box center [658, 20] width 360 height 19
click at [837, 20] on icon "button" at bounding box center [832, 16] width 11 height 11
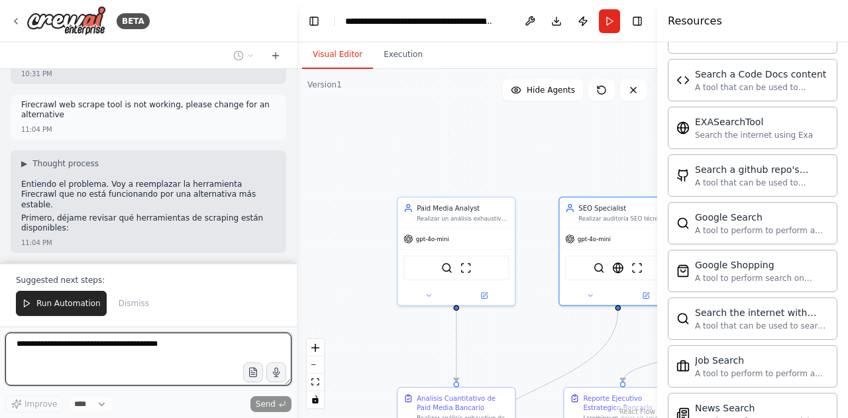
click at [544, 195] on div ".deletable-edge-delete-btn { width: 20px; height: 20px; border: 0px solid #ffff…" at bounding box center [477, 243] width 361 height 349
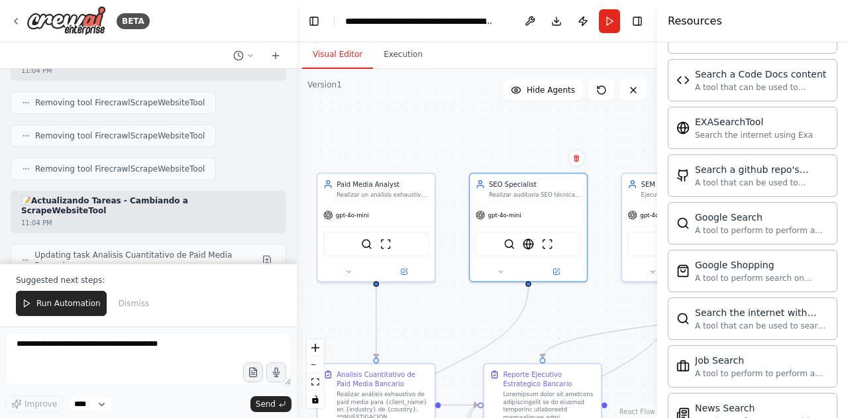
scroll to position [13361, 0]
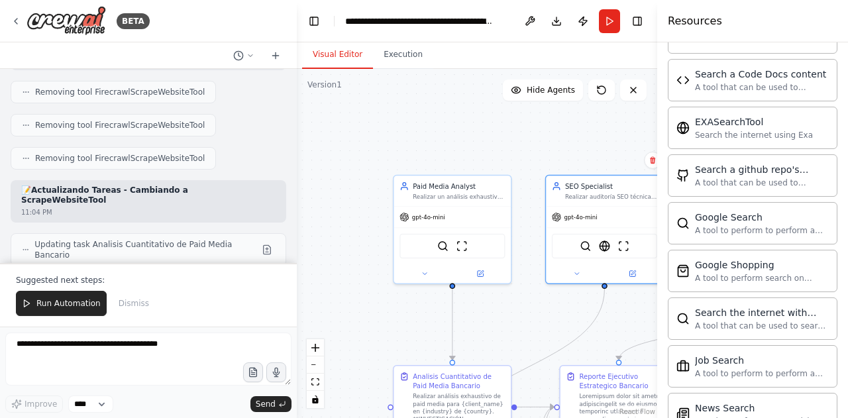
drag, startPoint x: 524, startPoint y: 160, endPoint x: 520, endPoint y: 139, distance: 22.2
click at [520, 139] on div ".deletable-edge-delete-btn { width: 20px; height: 20px; border: 0px solid #ffff…" at bounding box center [477, 243] width 361 height 349
click at [461, 247] on img at bounding box center [462, 244] width 11 height 11
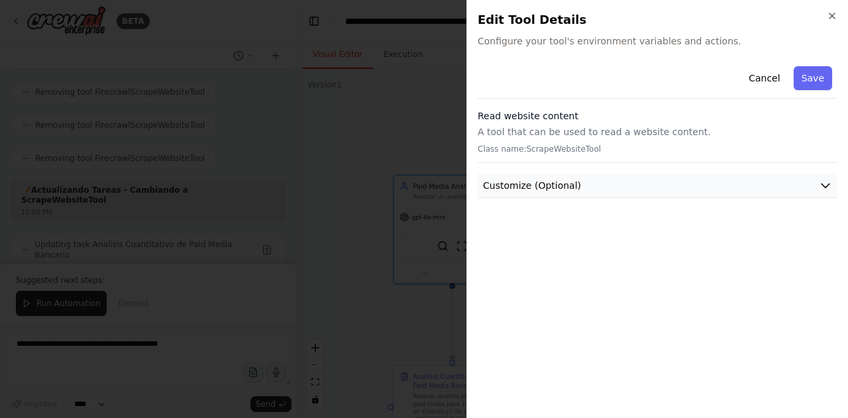
click at [599, 186] on button "Customize (Optional)" at bounding box center [658, 186] width 360 height 25
click at [829, 19] on icon "button" at bounding box center [832, 16] width 11 height 11
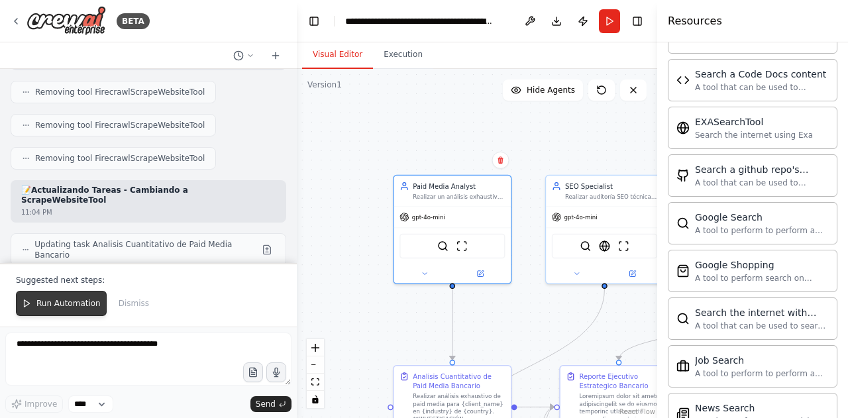
click at [81, 309] on span "Run Automation" at bounding box center [68, 303] width 64 height 11
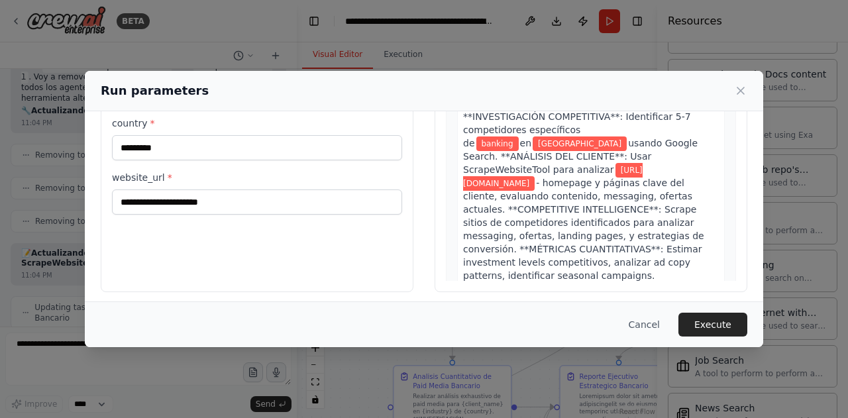
scroll to position [150, 0]
click at [719, 318] on button "Execute" at bounding box center [713, 325] width 69 height 24
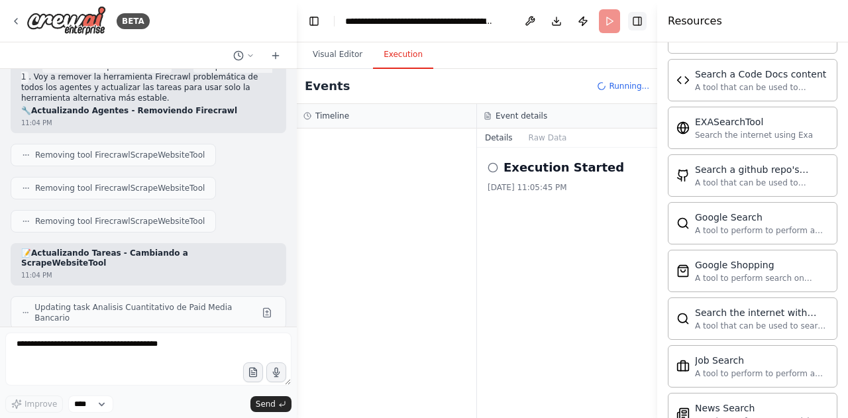
click at [640, 25] on button "Toggle Right Sidebar" at bounding box center [637, 21] width 19 height 19
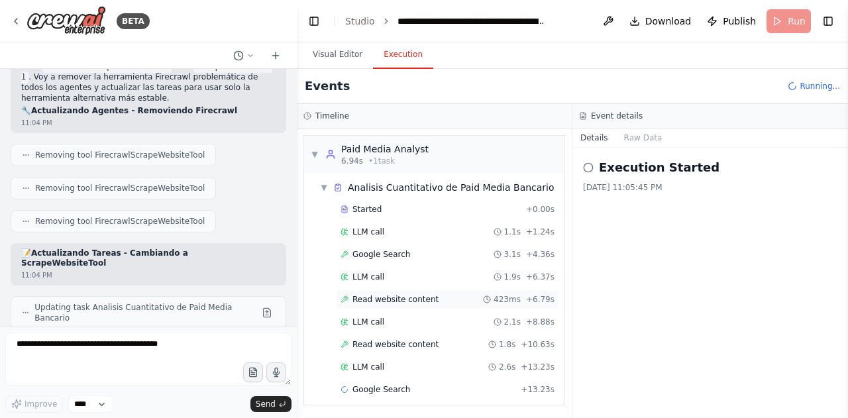
click at [378, 290] on div "Read website content 423ms + 6.79s" at bounding box center [447, 300] width 223 height 20
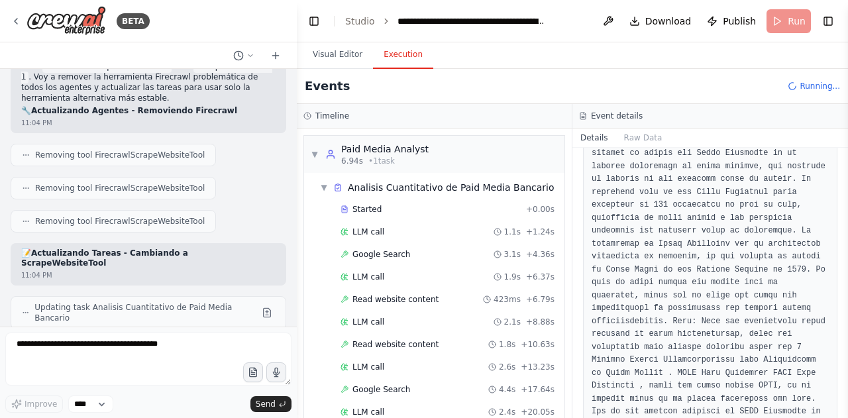
scroll to position [709, 0]
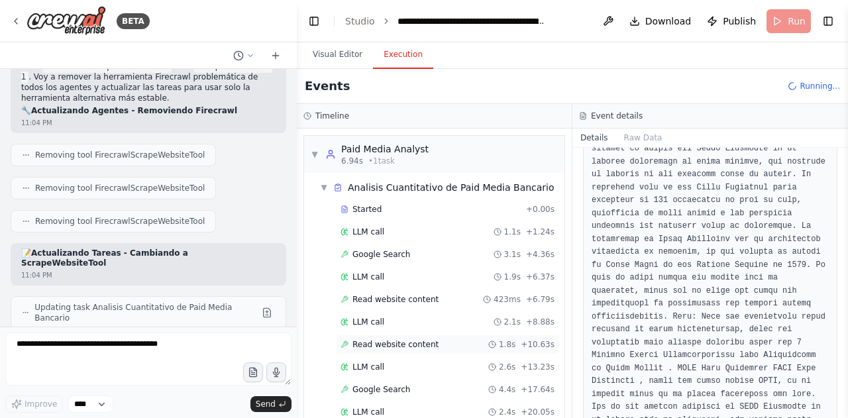
click at [389, 341] on span "Read website content" at bounding box center [396, 344] width 86 height 11
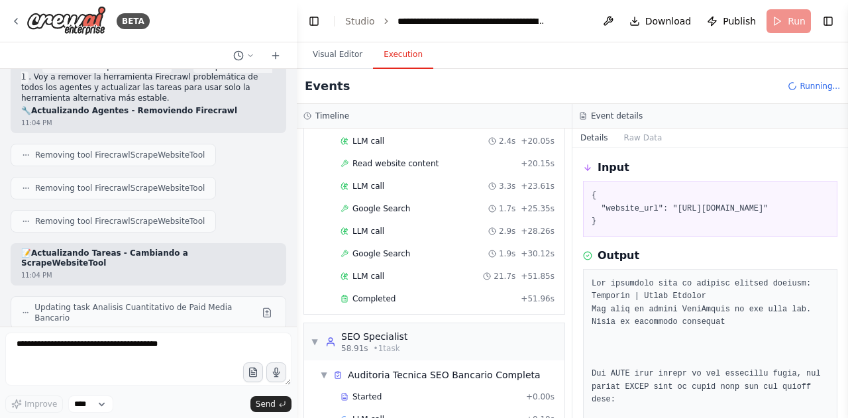
scroll to position [306, 0]
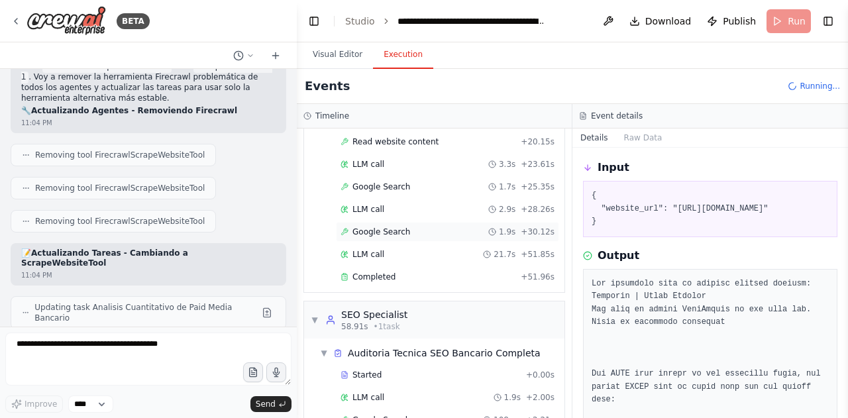
click at [412, 227] on div "Google Search 1.9s + 30.12s" at bounding box center [448, 232] width 214 height 11
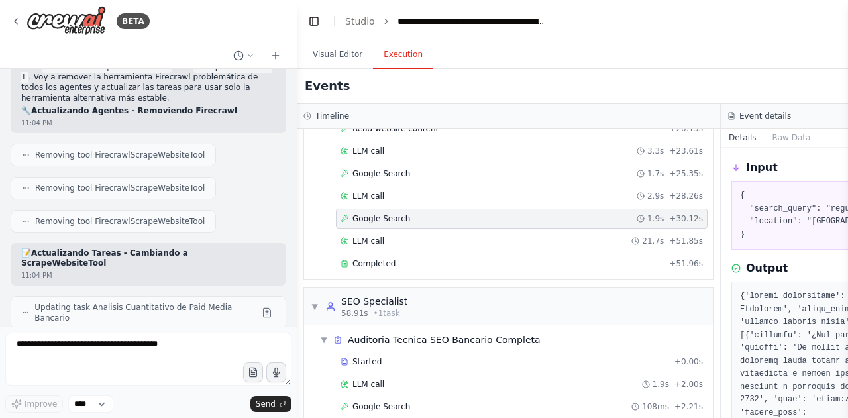
scroll to position [293, 0]
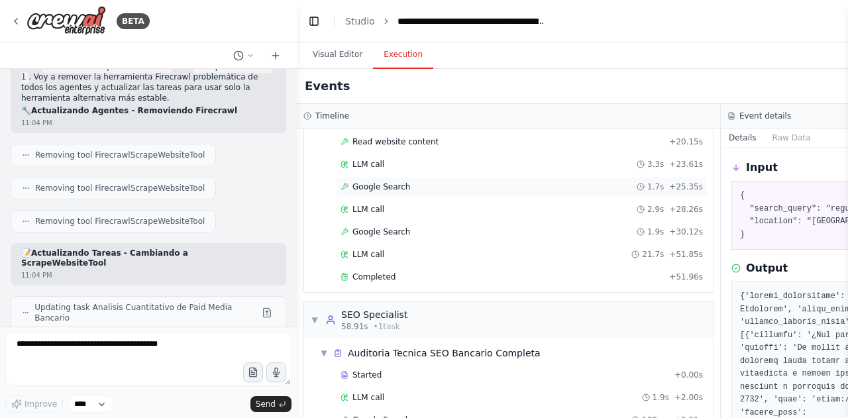
click at [400, 188] on div "Google Search 1.7s + 25.35s" at bounding box center [522, 187] width 372 height 20
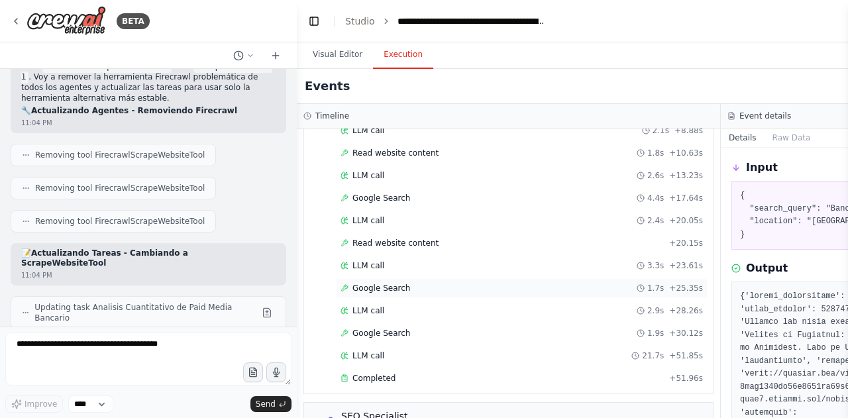
scroll to position [184, 0]
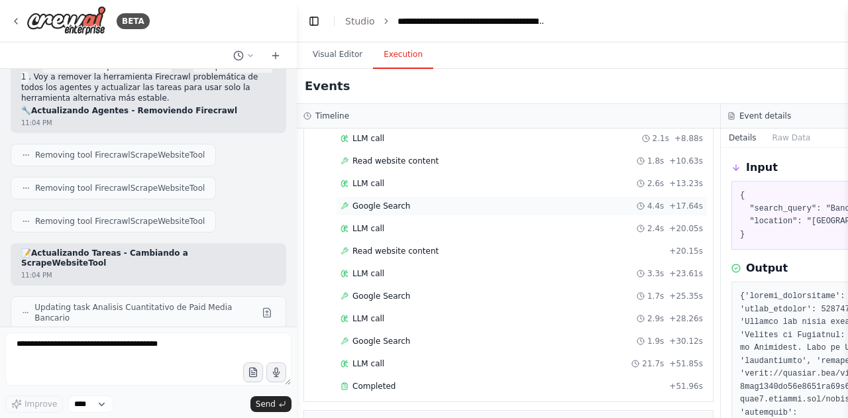
click at [407, 203] on div "Google Search 4.4s + 17.64s" at bounding box center [522, 206] width 363 height 11
click at [402, 174] on div "LLM call 2.6s + 13.23s" at bounding box center [522, 184] width 372 height 20
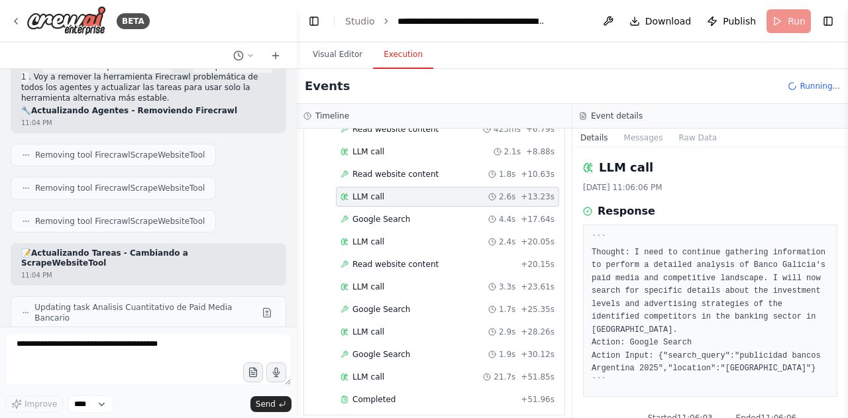
scroll to position [197, 0]
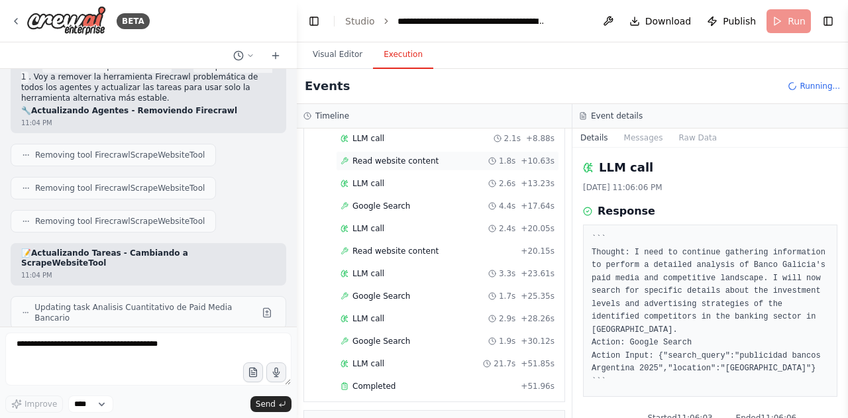
click at [399, 161] on span "Read website content" at bounding box center [396, 161] width 86 height 11
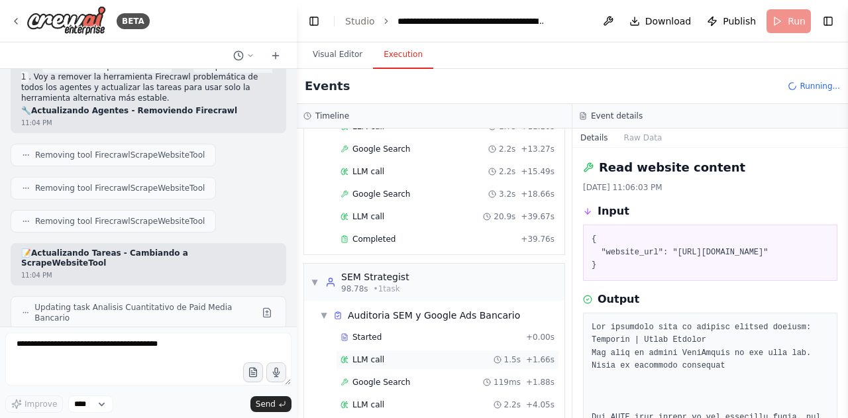
scroll to position [770, 0]
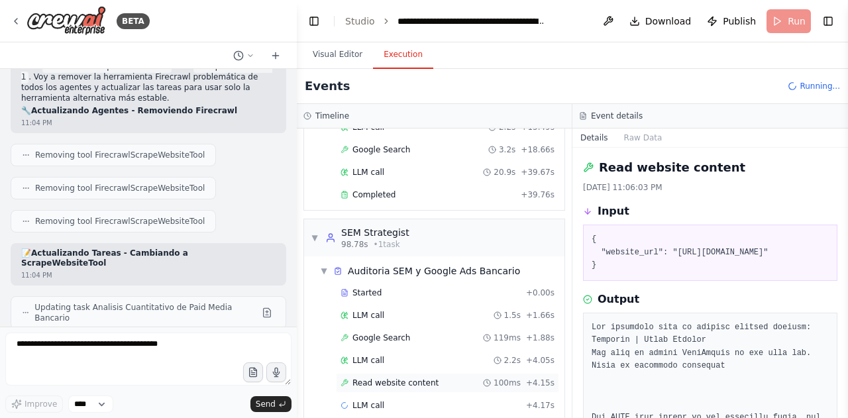
click at [390, 373] on div "Read website content 100ms + 4.15s" at bounding box center [447, 383] width 223 height 20
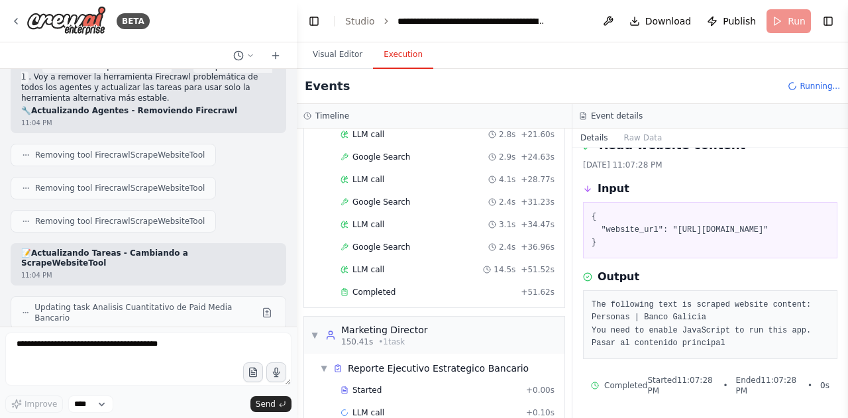
scroll to position [0, 0]
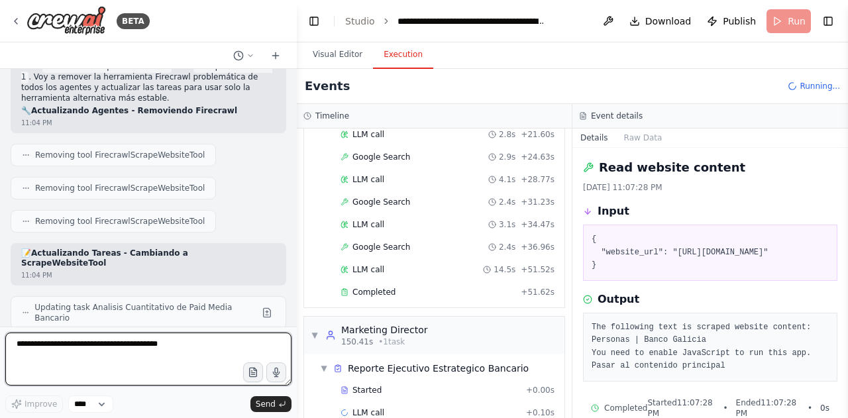
click at [110, 363] on textarea at bounding box center [148, 359] width 286 height 53
type textarea "**********"
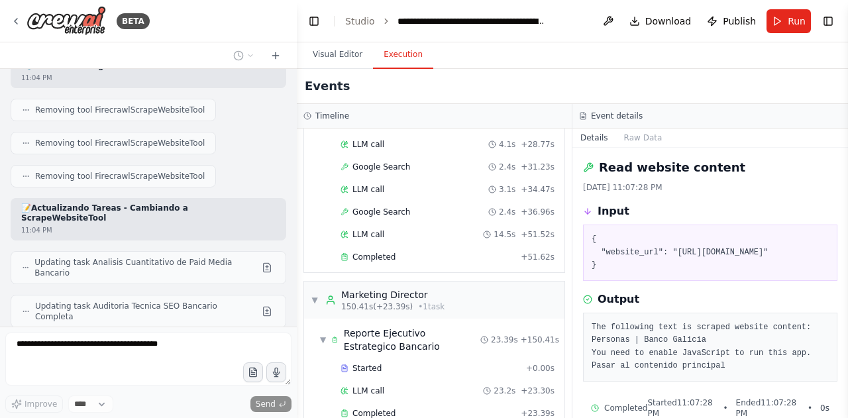
scroll to position [13378, 0]
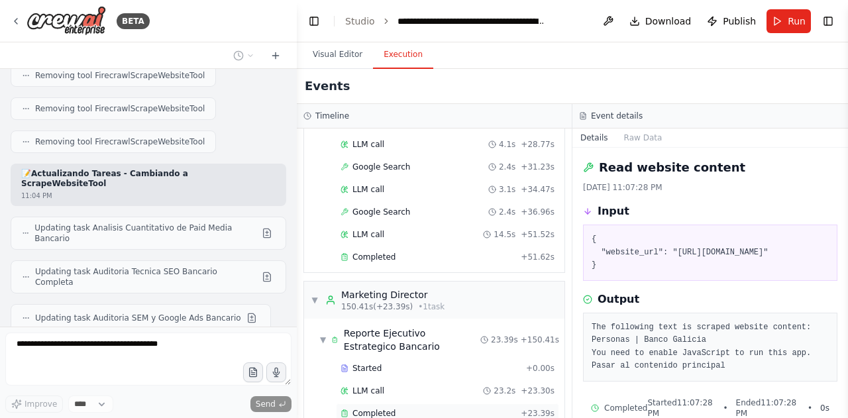
click at [414, 408] on div "Completed" at bounding box center [428, 413] width 175 height 11
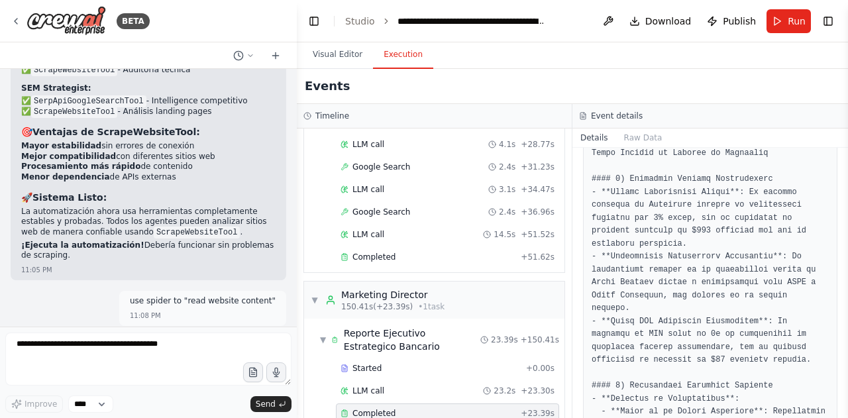
scroll to position [13948, 0]
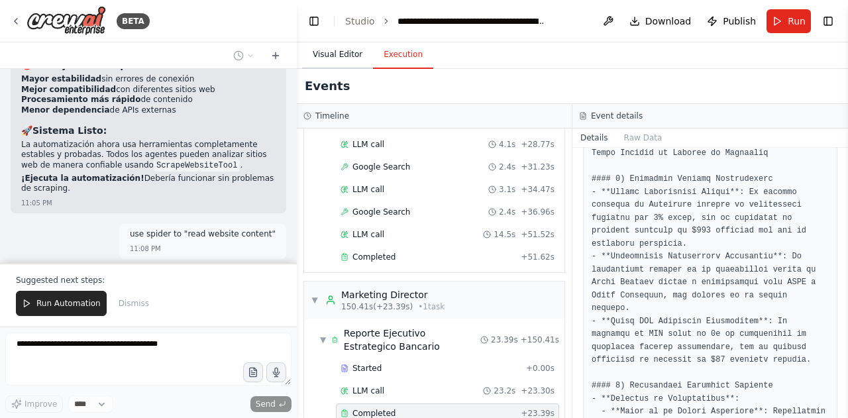
click at [320, 56] on button "Visual Editor" at bounding box center [337, 55] width 71 height 28
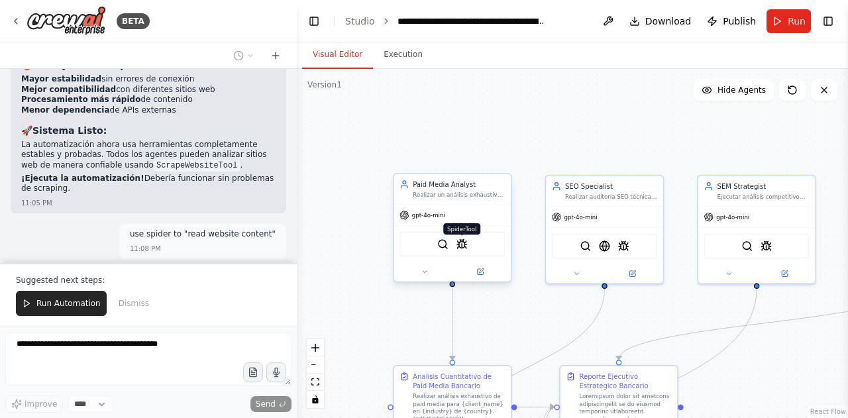
click at [462, 249] on img at bounding box center [462, 244] width 11 height 11
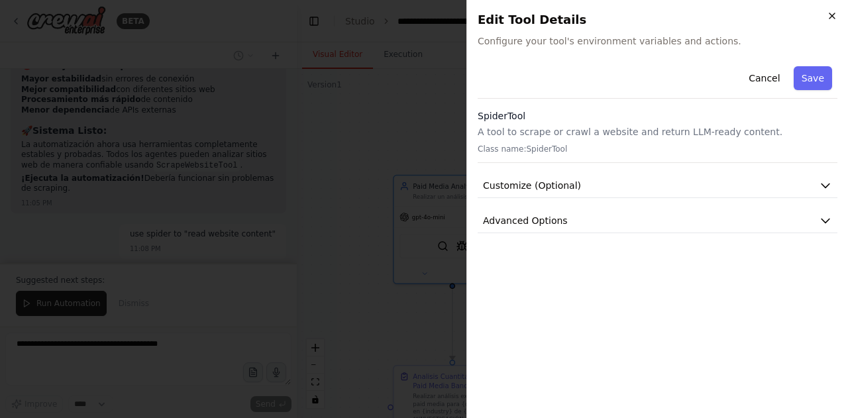
click at [833, 13] on icon "button" at bounding box center [832, 16] width 11 height 11
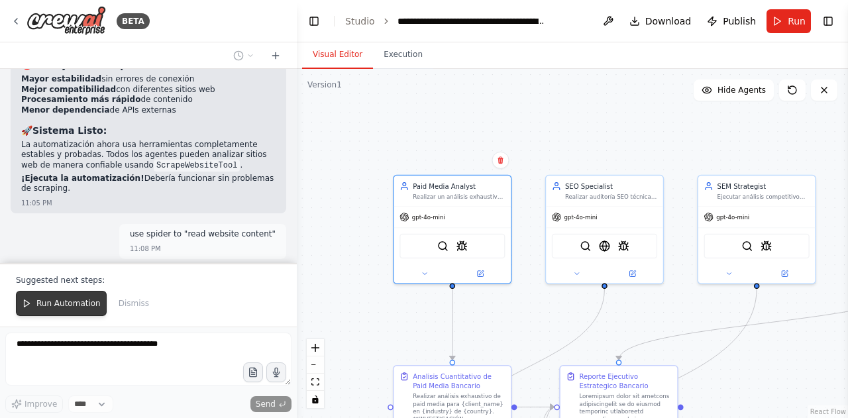
click at [74, 305] on span "Run Automation" at bounding box center [68, 303] width 64 height 11
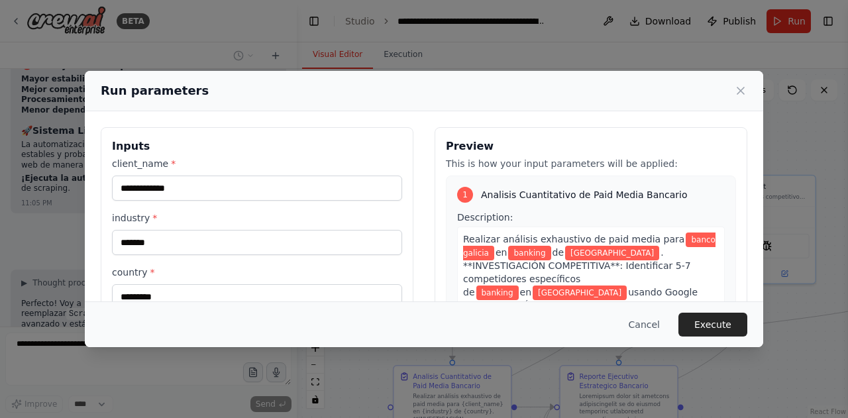
scroll to position [155, 0]
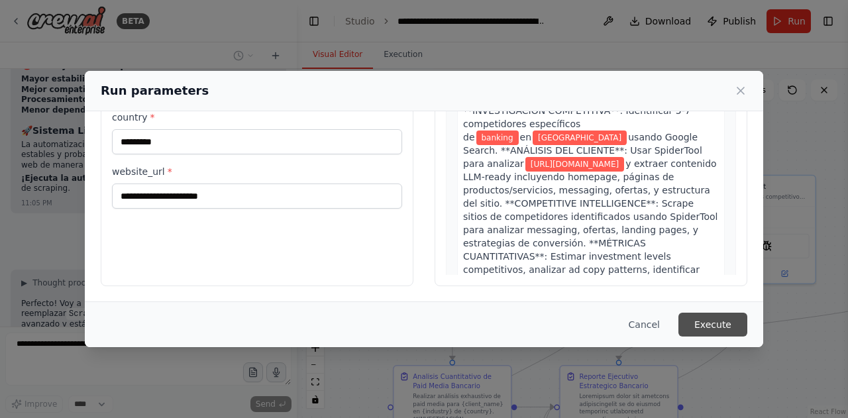
click at [720, 327] on button "Execute" at bounding box center [713, 325] width 69 height 24
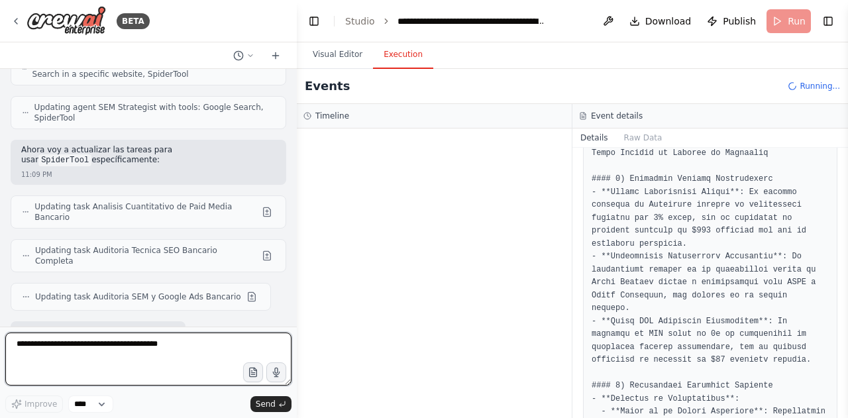
scroll to position [14422, 0]
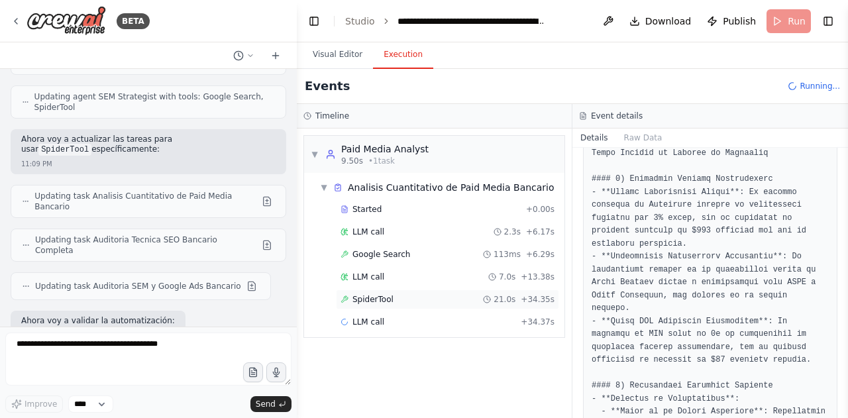
click at [395, 296] on div "SpiderTool 21.0s + 34.35s" at bounding box center [448, 299] width 214 height 11
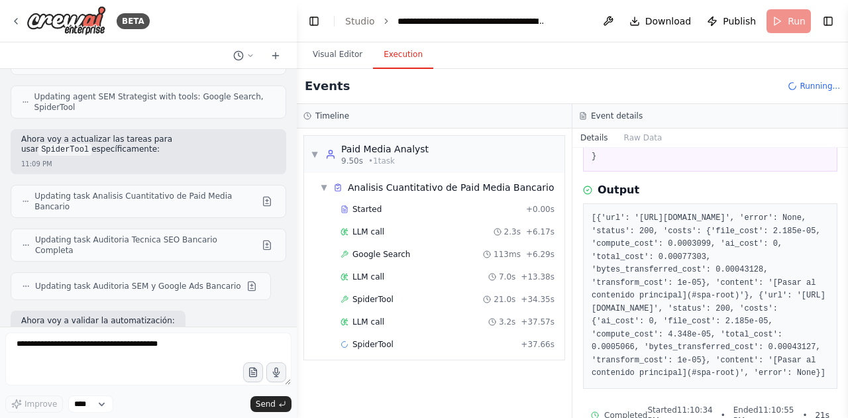
scroll to position [139, 0]
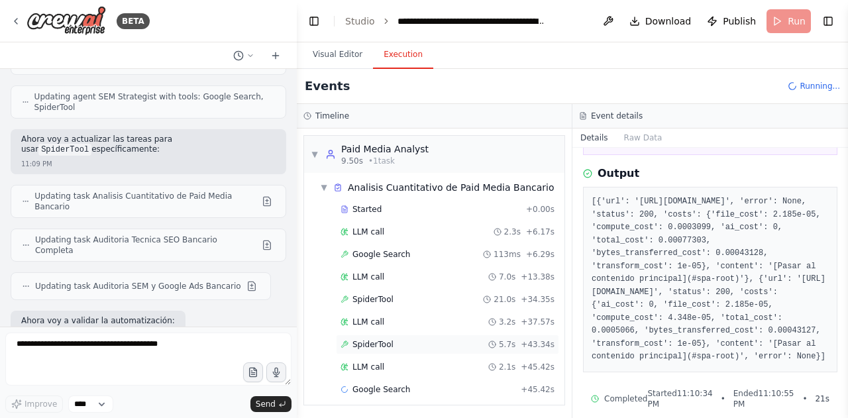
click at [437, 339] on div "SpiderTool 5.7s + 43.34s" at bounding box center [448, 344] width 214 height 11
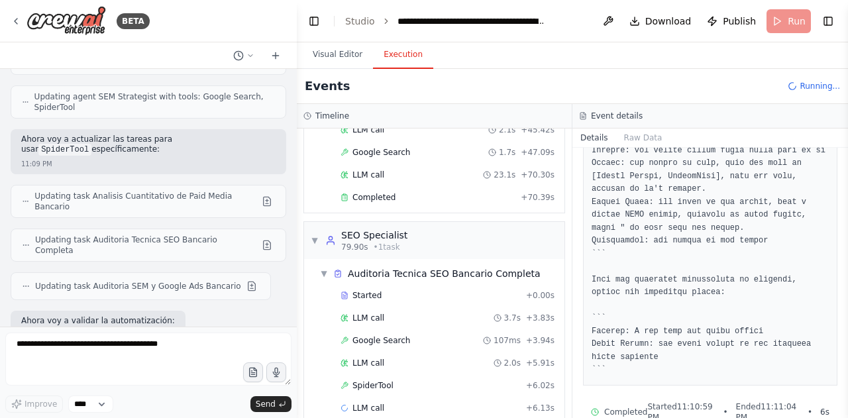
scroll to position [262, 0]
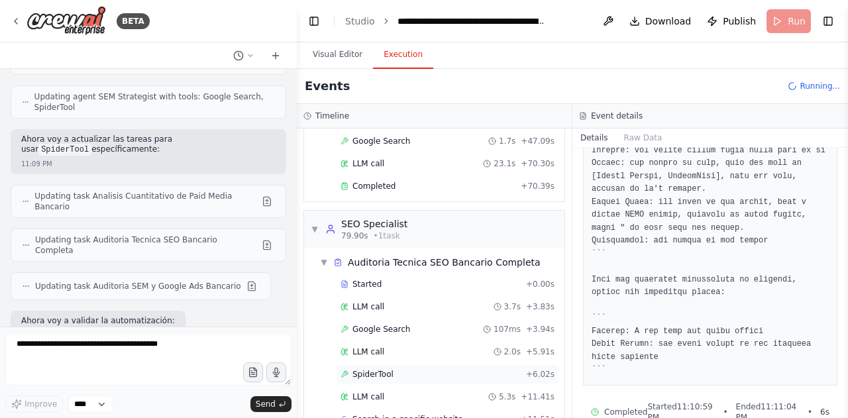
click at [402, 369] on div "SpiderTool + 6.02s" at bounding box center [448, 374] width 214 height 11
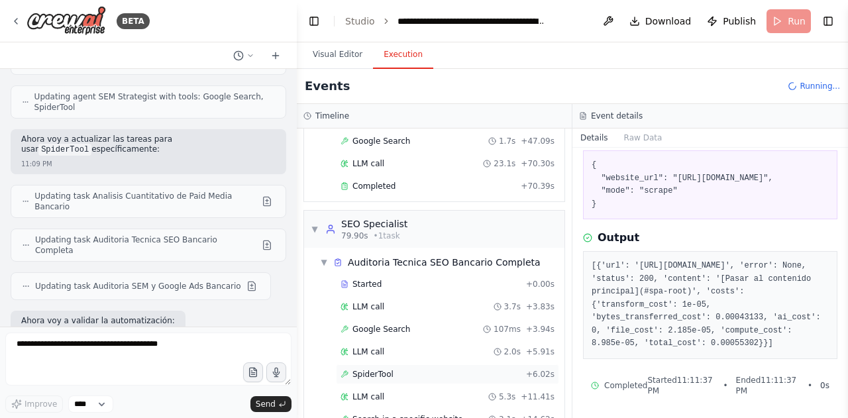
scroll to position [373, 0]
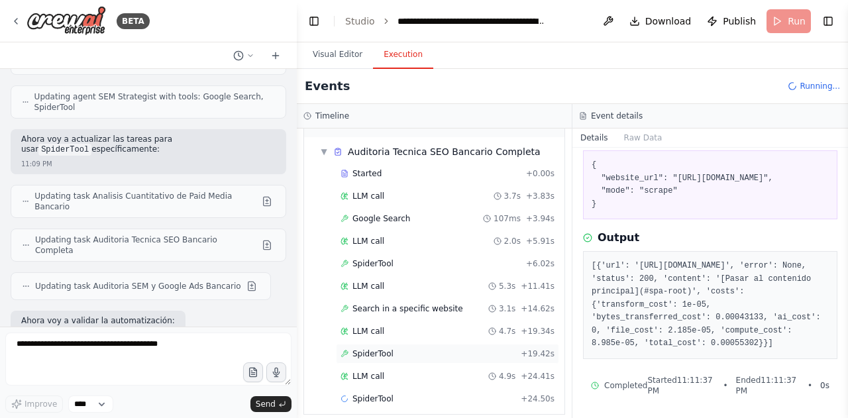
click at [398, 349] on div "SpiderTool + 19.42s" at bounding box center [448, 354] width 214 height 11
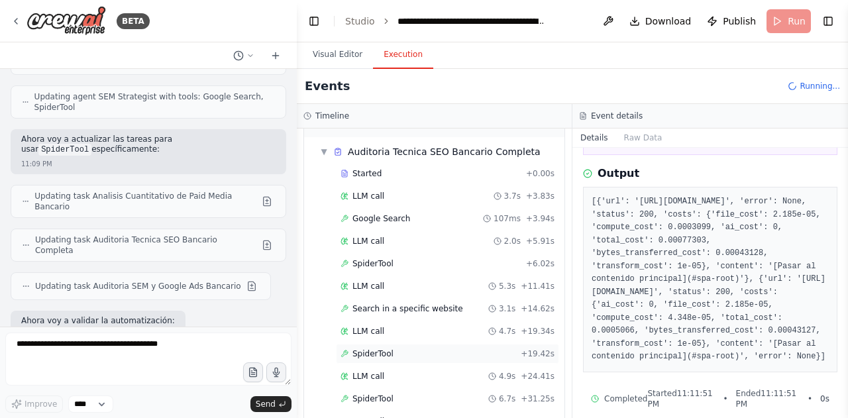
scroll to position [394, 0]
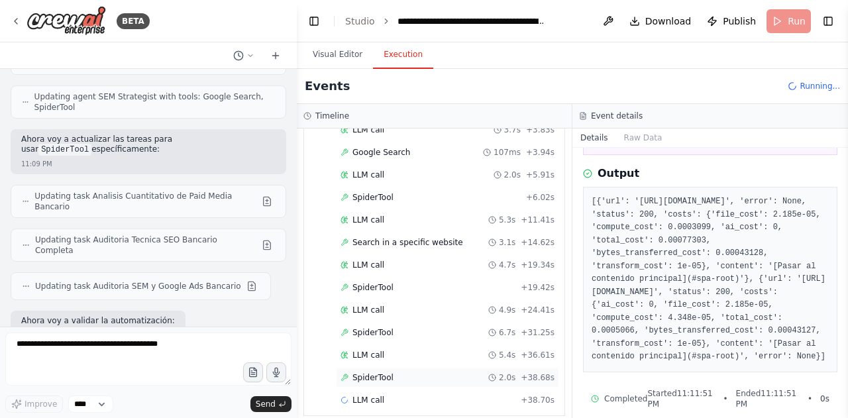
click at [366, 373] on span "SpiderTool" at bounding box center [373, 378] width 41 height 11
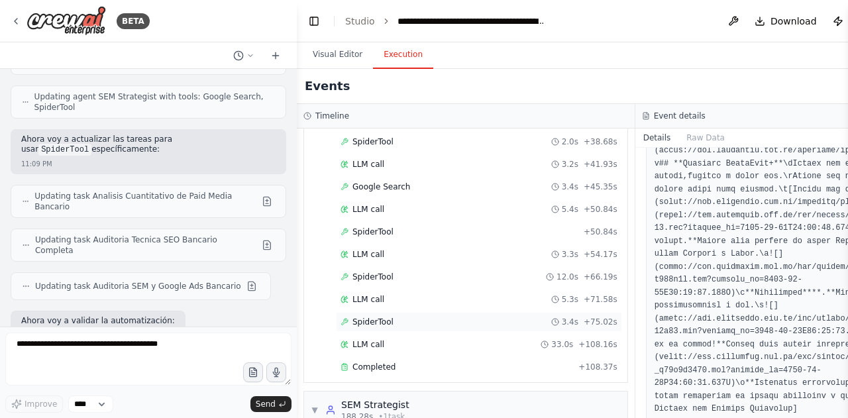
scroll to position [673, 0]
click at [406, 318] on div "SpiderTool 3.4s + 75.02s" at bounding box center [479, 323] width 277 height 11
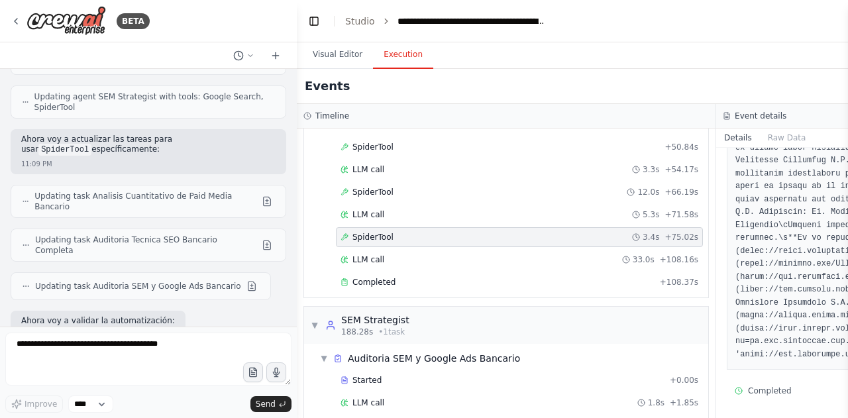
scroll to position [876, 0]
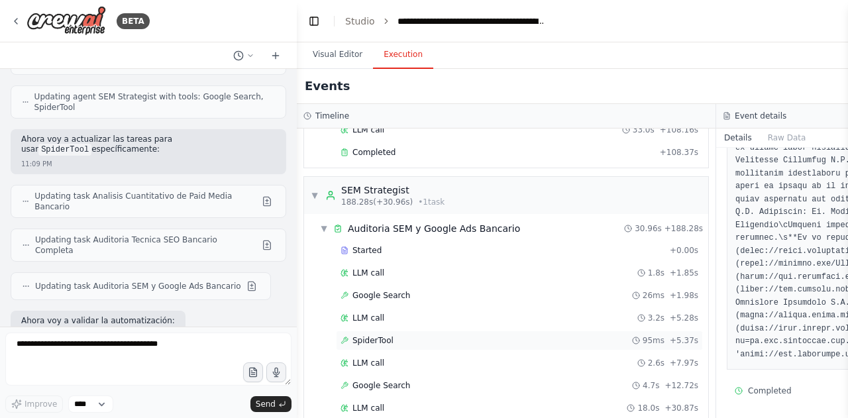
click at [553, 335] on div "SpiderTool 95ms + 5.37s" at bounding box center [520, 340] width 358 height 11
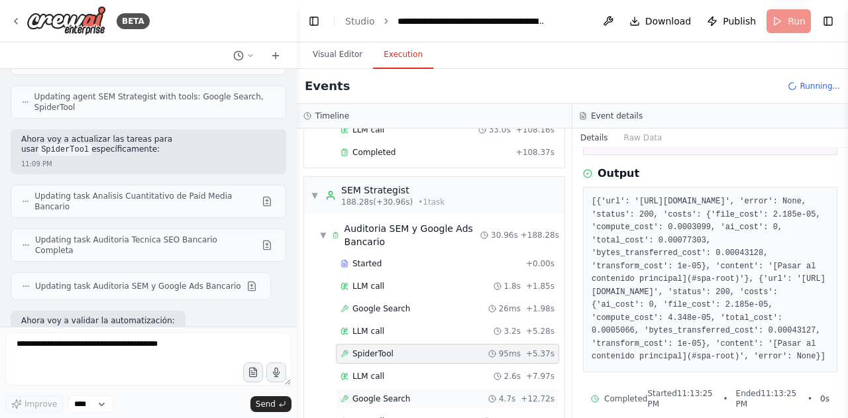
click at [443, 389] on div "Google Search 4.7s + 12.72s" at bounding box center [447, 399] width 223 height 20
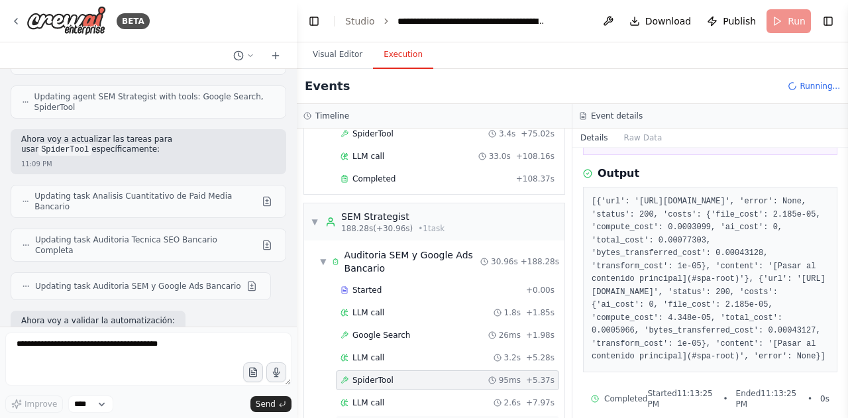
scroll to position [4212, 0]
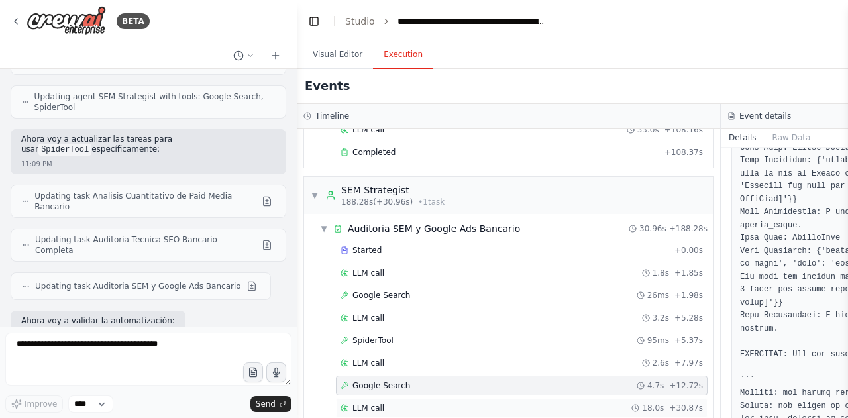
click at [418, 398] on div "LLM call 18.0s + 30.87s" at bounding box center [522, 408] width 372 height 20
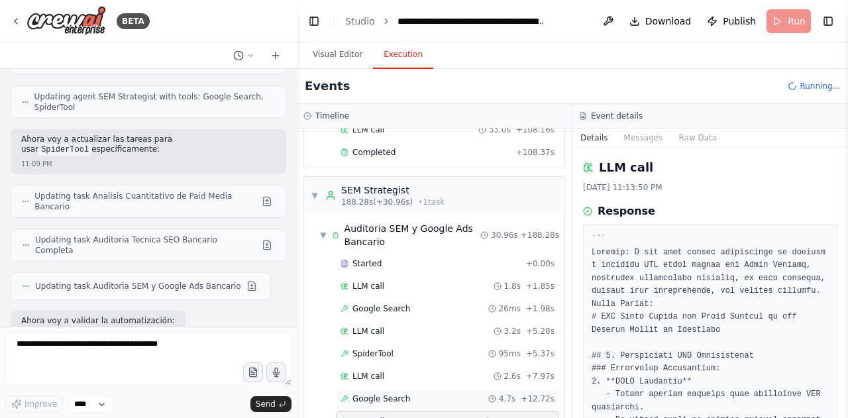
scroll to position [1057, 0]
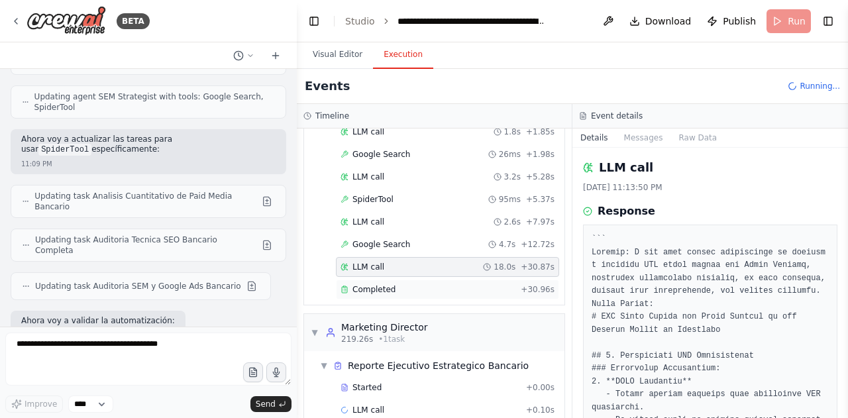
click at [370, 284] on span "Completed" at bounding box center [374, 289] width 43 height 11
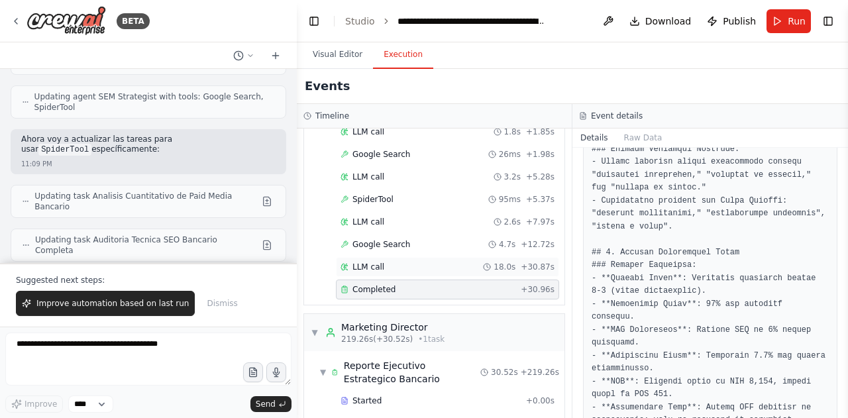
scroll to position [1092, 0]
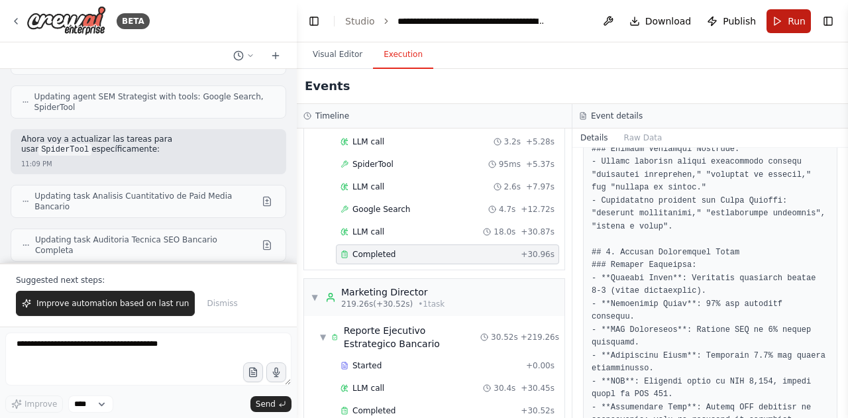
click at [780, 17] on button "Run" at bounding box center [789, 21] width 44 height 24
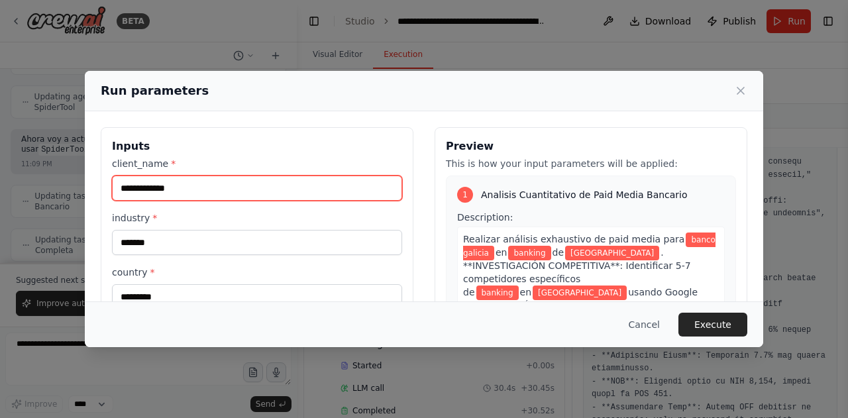
click at [196, 195] on input "**********" at bounding box center [257, 188] width 290 height 25
type input "*"
type input "*********"
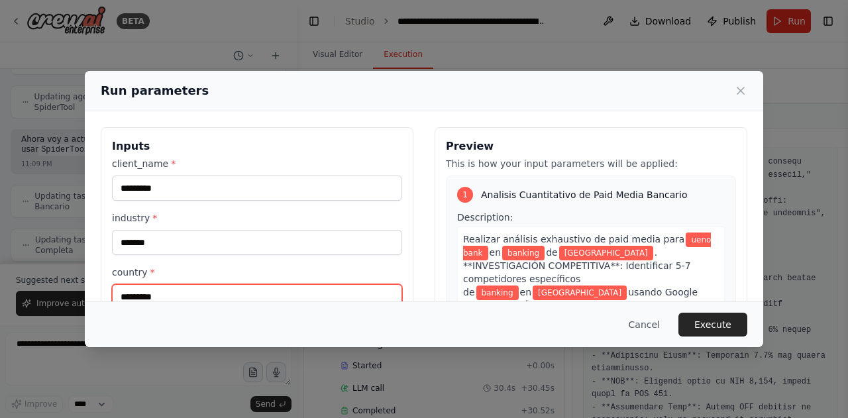
scroll to position [6, 0]
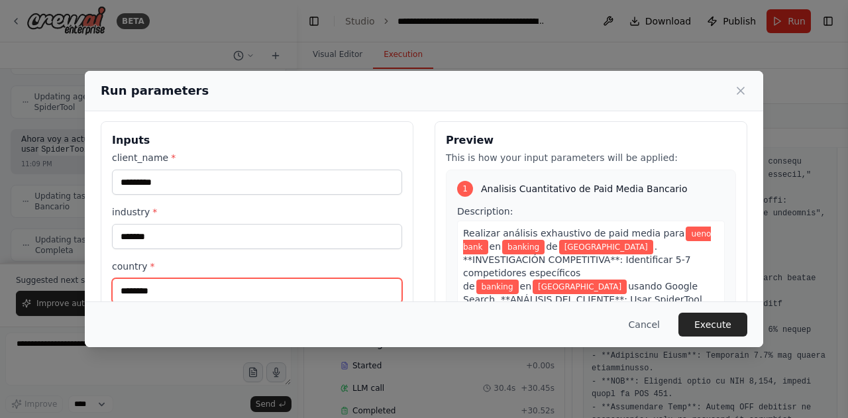
type input "********"
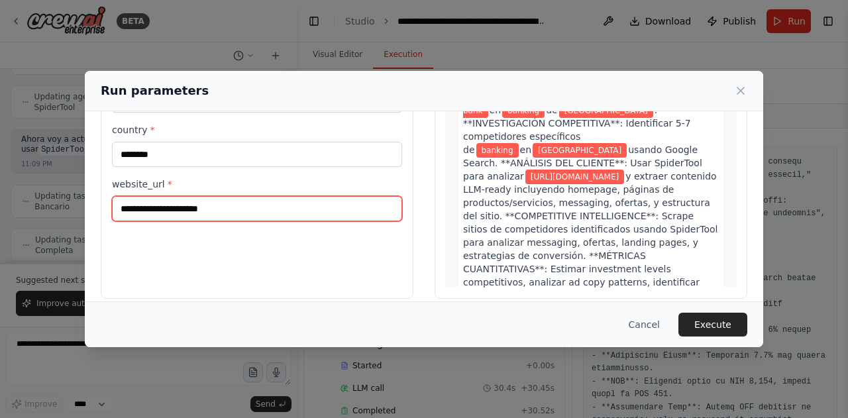
paste input "*"
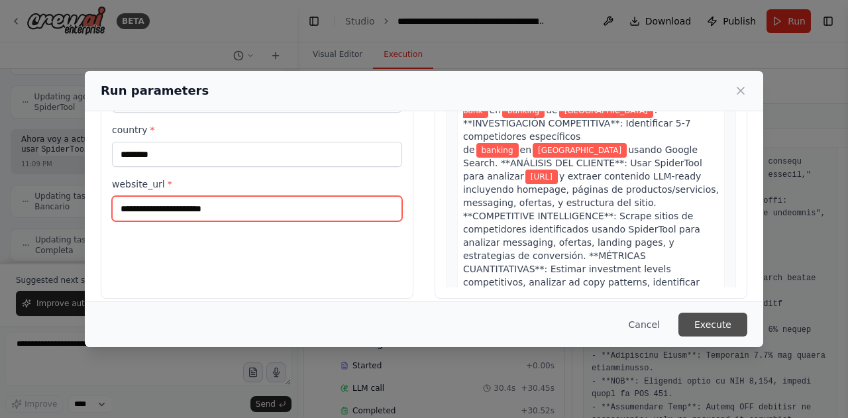
type input "**********"
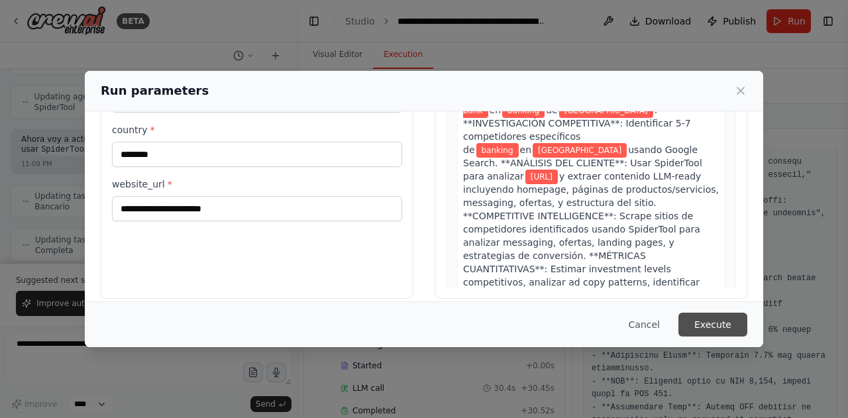
click at [712, 320] on button "Execute" at bounding box center [713, 325] width 69 height 24
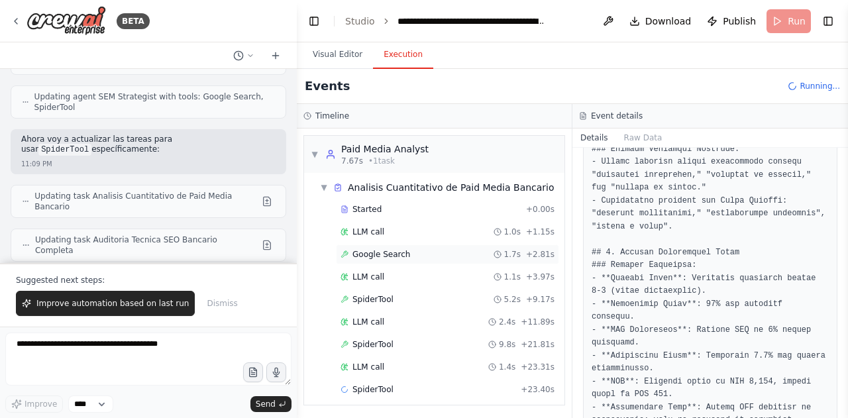
click at [415, 257] on div "Google Search 1.7s + 2.81s" at bounding box center [448, 254] width 214 height 11
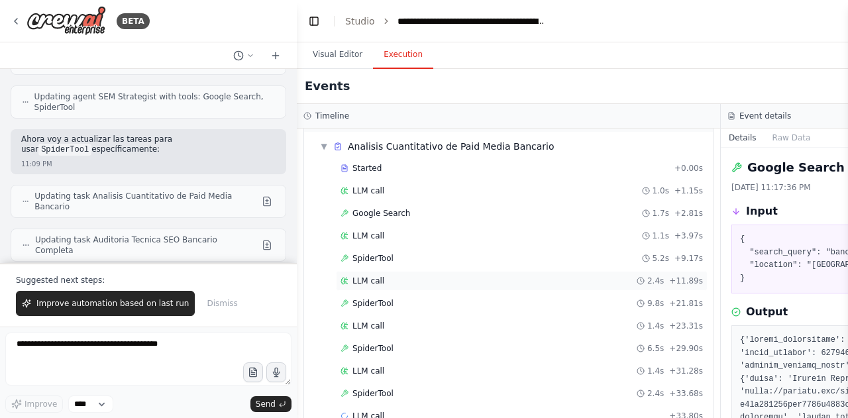
scroll to position [63, 0]
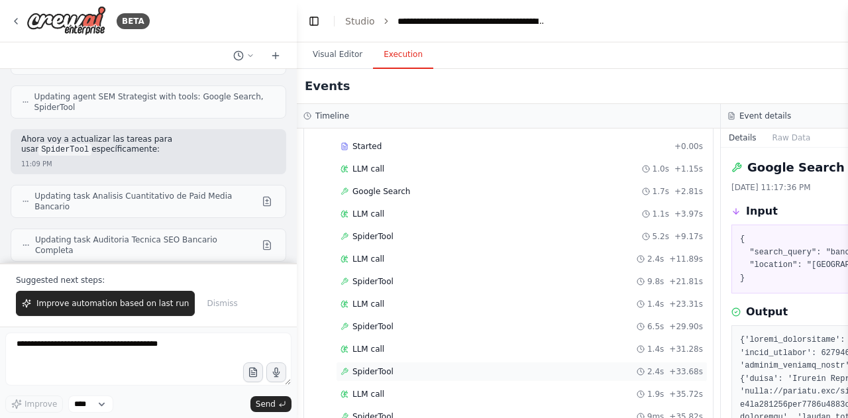
click at [409, 367] on div "SpiderTool 2.4s + 33.68s" at bounding box center [522, 372] width 363 height 11
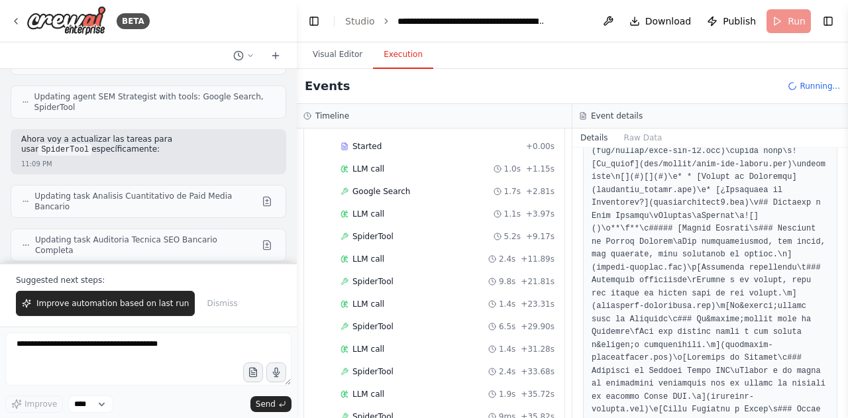
scroll to position [268, 0]
click at [372, 235] on span "SpiderTool" at bounding box center [373, 236] width 41 height 11
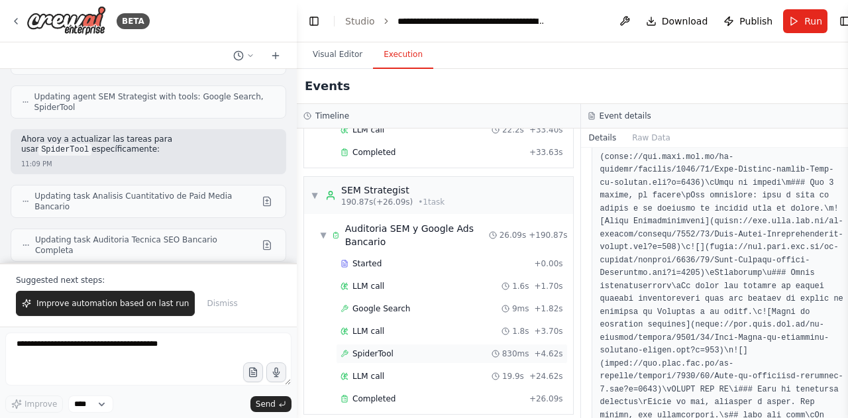
scroll to position [960, 0]
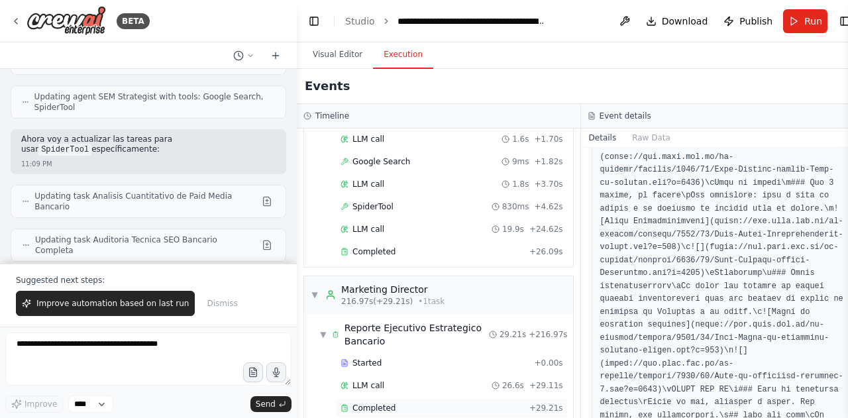
click at [388, 403] on span "Completed" at bounding box center [374, 408] width 43 height 11
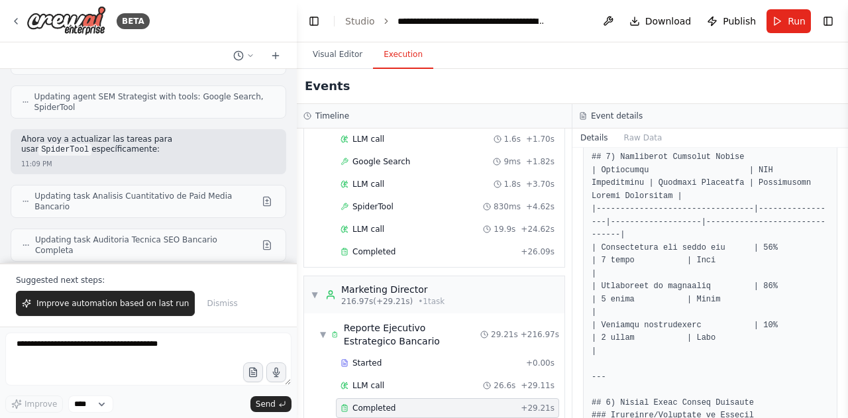
scroll to position [2268, 0]
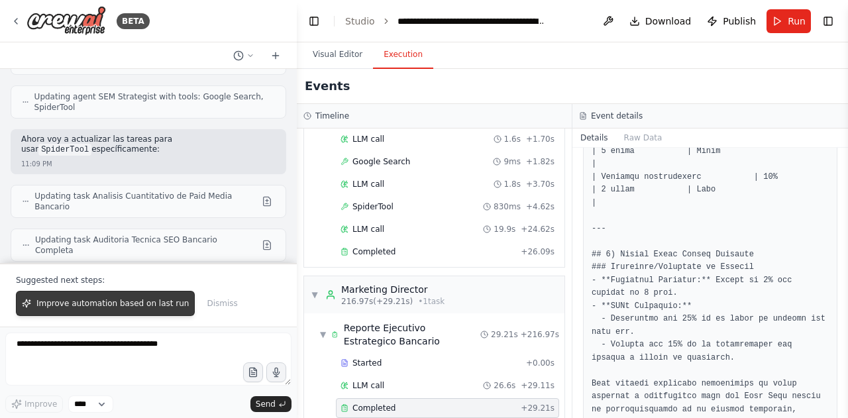
click at [93, 304] on span "Improve automation based on last run" at bounding box center [112, 303] width 152 height 11
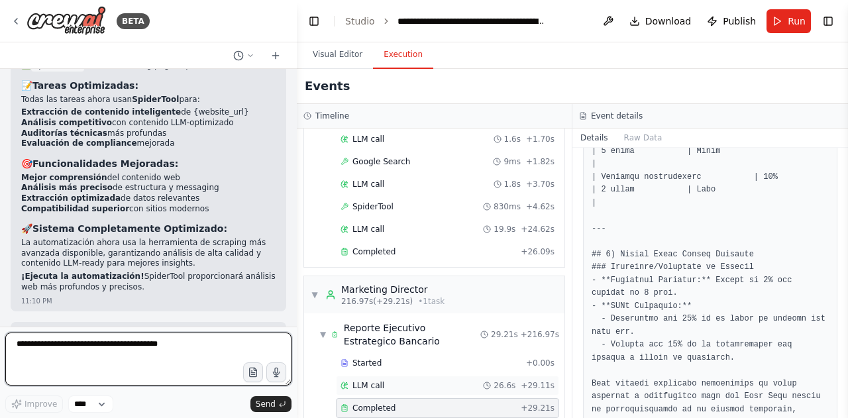
scroll to position [15029, 0]
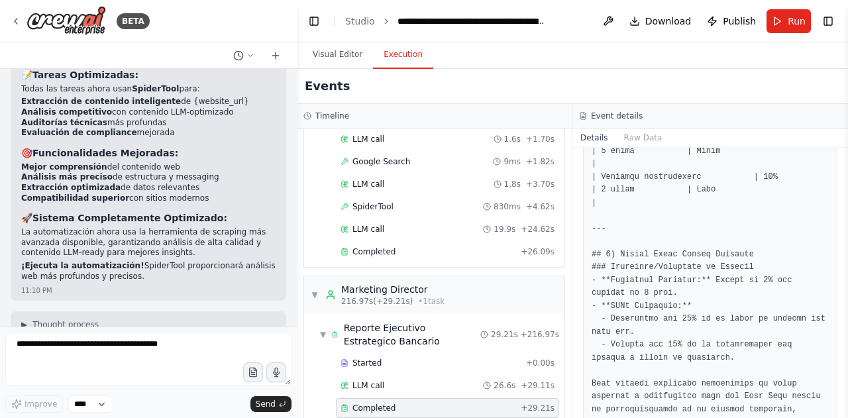
click at [396, 398] on div "Completed + 29.21s" at bounding box center [447, 408] width 223 height 20
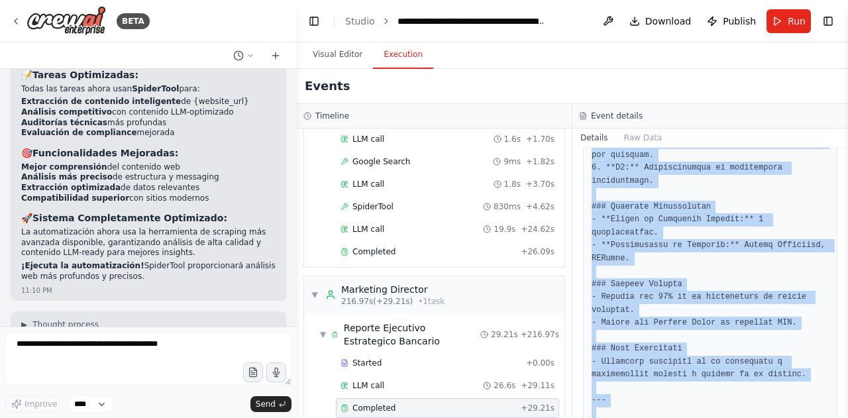
scroll to position [2268, 0]
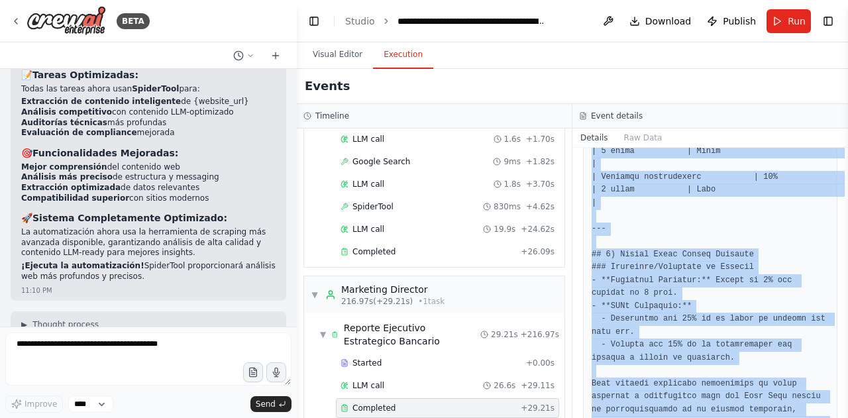
drag, startPoint x: 591, startPoint y: 172, endPoint x: 734, endPoint y: 445, distance: 308.3
click at [734, 418] on html "BETA Eres un sistema multiagente experto en Marketing Digital, encargado de rea…" at bounding box center [424, 209] width 848 height 418
copy pre "# Loremip Dolorsita co Adipiscin Elitsed doei Temp Inci ut la Etdolo Magnaal en…"
click at [343, 65] on button "Visual Editor" at bounding box center [337, 55] width 71 height 28
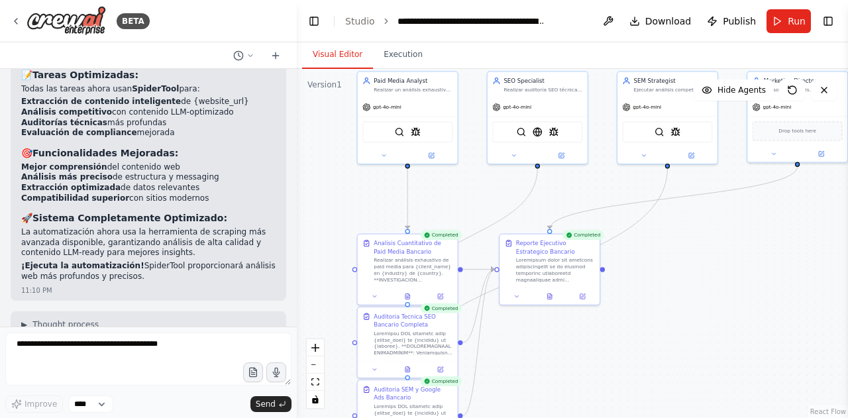
drag, startPoint x: 633, startPoint y: 166, endPoint x: 561, endPoint y: 59, distance: 129.4
click at [561, 59] on div "Visual Editor Execution Version 1 Show Tools Hide Agents .deletable-edge-delete…" at bounding box center [572, 230] width 551 height 376
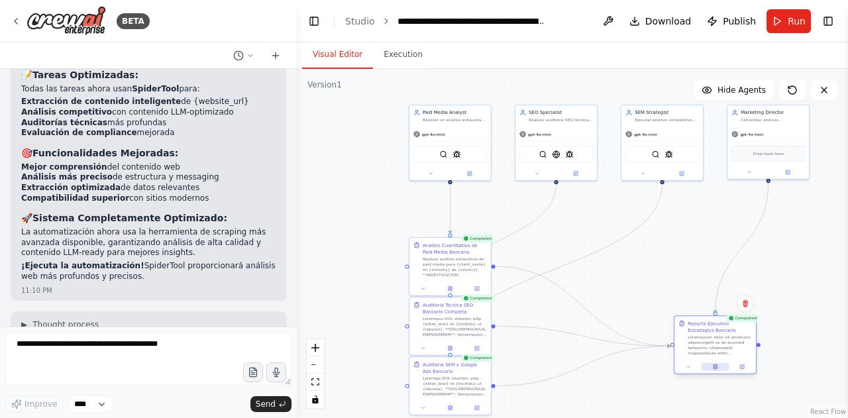
drag, startPoint x: 575, startPoint y: 279, endPoint x: 726, endPoint y: 357, distance: 169.9
click at [726, 357] on div "Reporte Ejecutivo Estrategico Bancario" at bounding box center [716, 338] width 82 height 44
drag, startPoint x: 467, startPoint y: 127, endPoint x: 365, endPoint y: 168, distance: 109.8
click at [365, 168] on div "gpt-4o-mini" at bounding box center [358, 166] width 82 height 15
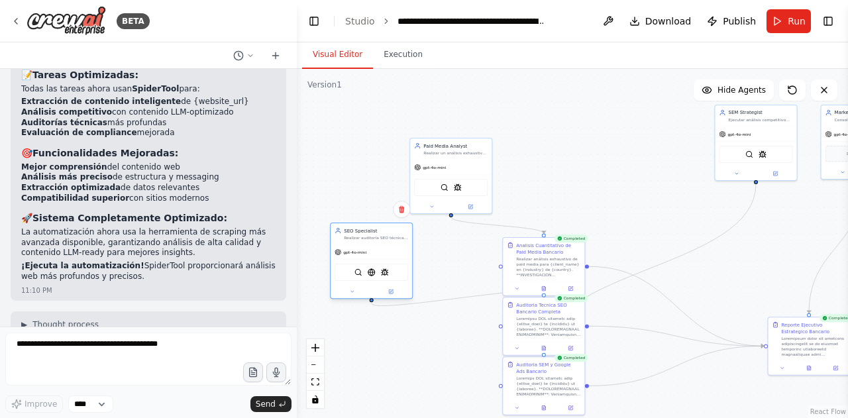
drag, startPoint x: 584, startPoint y: 123, endPoint x: 388, endPoint y: 251, distance: 234.0
click at [388, 251] on div "SEO Specialist Realizar auditoría SEO técnica completa y análisis competitivo c…" at bounding box center [371, 261] width 83 height 76
click at [492, 296] on icon "Edge from 5a7aaae3-9440-4757-8e8f-592a8e5b2322 to 2eb74072-fb8e-48c5-848d-ab707…" at bounding box center [458, 298] width 172 height 15
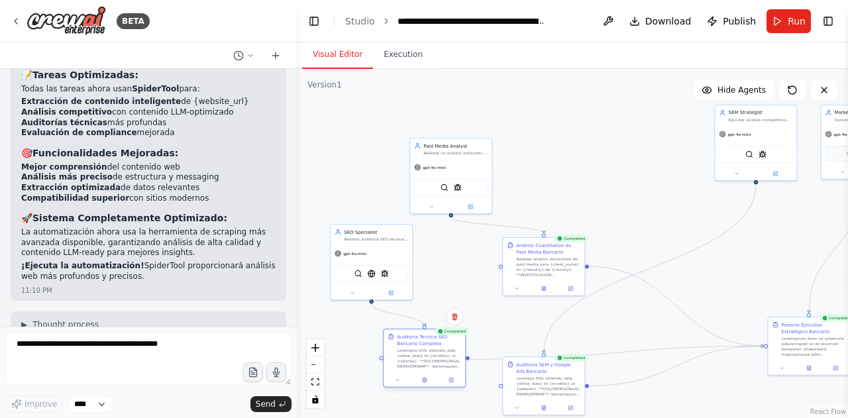
drag, startPoint x: 549, startPoint y: 325, endPoint x: 416, endPoint y: 367, distance: 139.8
click at [416, 367] on div at bounding box center [429, 358] width 64 height 21
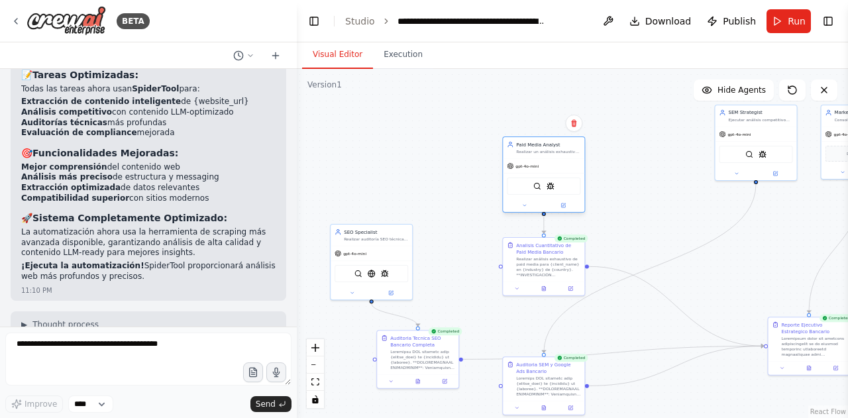
drag, startPoint x: 477, startPoint y: 152, endPoint x: 571, endPoint y: 152, distance: 94.8
click at [571, 152] on div "Realizar un análisis exhaustivo y cuantitativo de campañas de paid media para {…" at bounding box center [548, 151] width 64 height 5
drag, startPoint x: 406, startPoint y: 235, endPoint x: 445, endPoint y: 149, distance: 94.3
click at [445, 149] on div "SEO Specialist Realizar auditoría SEO técnica completa y análisis competitivo c…" at bounding box center [416, 154] width 64 height 13
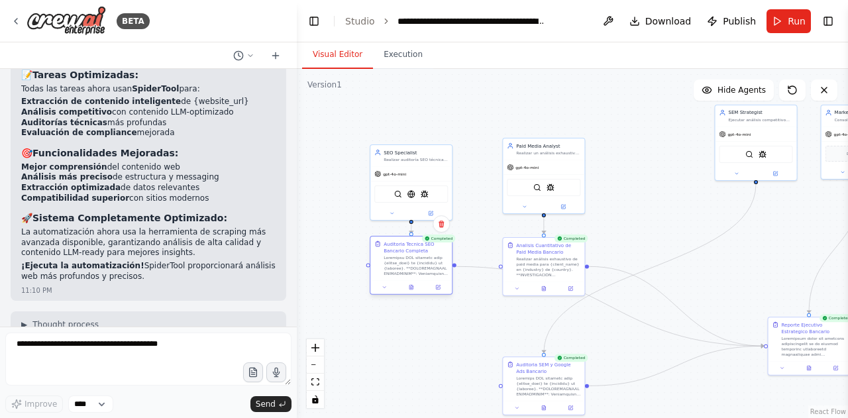
drag, startPoint x: 447, startPoint y: 351, endPoint x: 437, endPoint y: 251, distance: 100.5
click at [437, 251] on div "Auditoria Tecnica SEO Bancario Completa" at bounding box center [416, 259] width 64 height 36
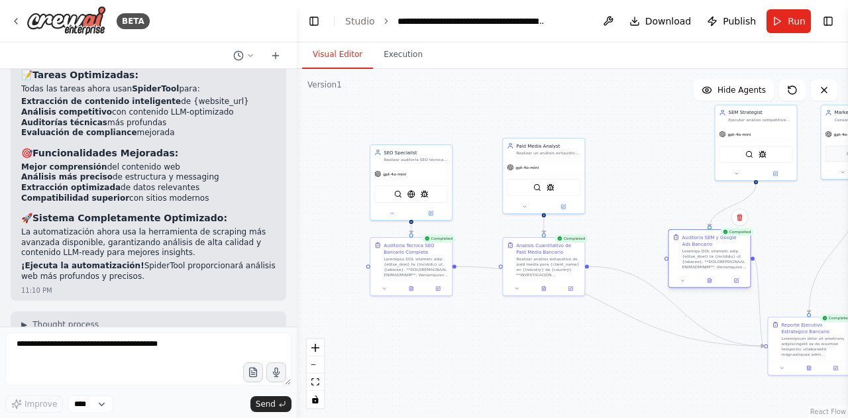
drag, startPoint x: 550, startPoint y: 386, endPoint x: 716, endPoint y: 257, distance: 210.2
click at [716, 257] on div at bounding box center [714, 259] width 64 height 21
drag, startPoint x: 762, startPoint y: 121, endPoint x: 703, endPoint y: 156, distance: 68.9
click at [703, 156] on div "SEM Strategist Ejecutar análisis competitivo SEM detallado y auditoría cuantita…" at bounding box center [703, 147] width 82 height 21
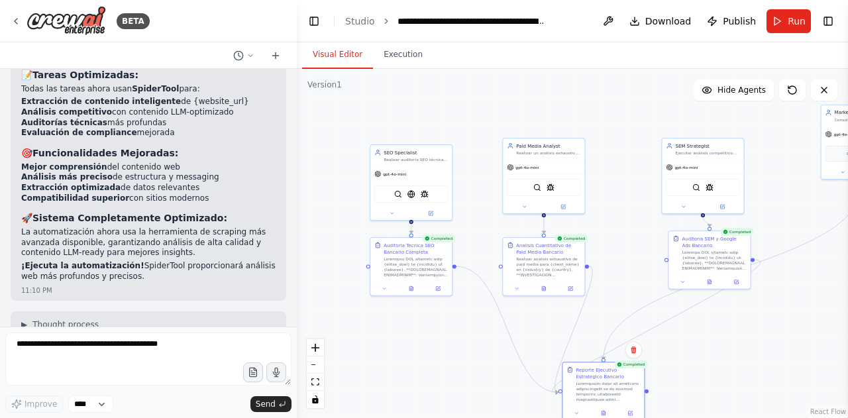
drag, startPoint x: 799, startPoint y: 323, endPoint x: 589, endPoint y: 373, distance: 216.7
click at [589, 373] on div "Reporte Ejecutivo Estrategico Bancario" at bounding box center [608, 373] width 64 height 13
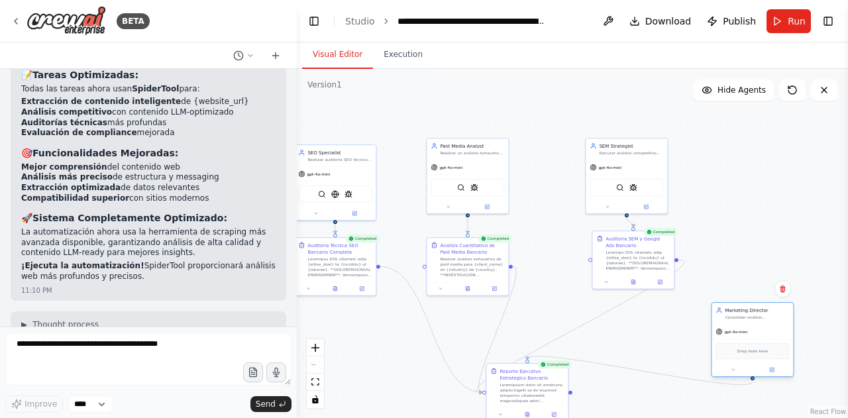
drag, startPoint x: 831, startPoint y: 129, endPoint x: 720, endPoint y: 337, distance: 236.6
click at [720, 337] on div "gpt-4o-mini" at bounding box center [753, 332] width 82 height 15
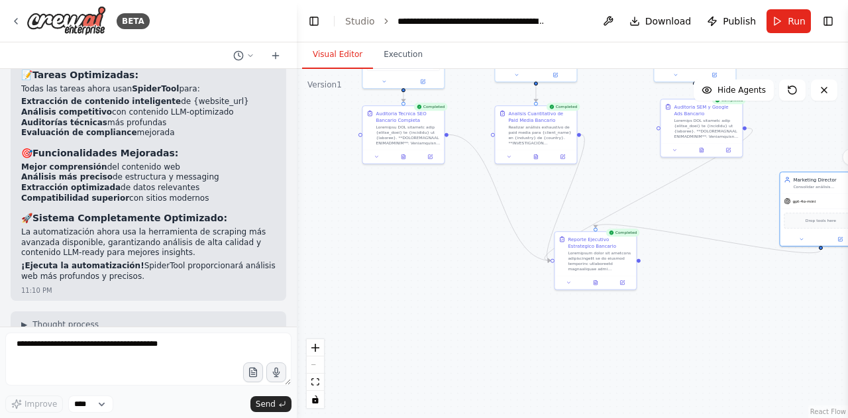
drag, startPoint x: 675, startPoint y: 338, endPoint x: 743, endPoint y: 206, distance: 148.5
click at [743, 206] on div ".deletable-edge-delete-btn { width: 20px; height: 20px; border: 0px solid #ffff…" at bounding box center [572, 243] width 551 height 349
drag, startPoint x: 608, startPoint y: 257, endPoint x: 555, endPoint y: 304, distance: 71.3
click at [555, 304] on div at bounding box center [547, 299] width 64 height 21
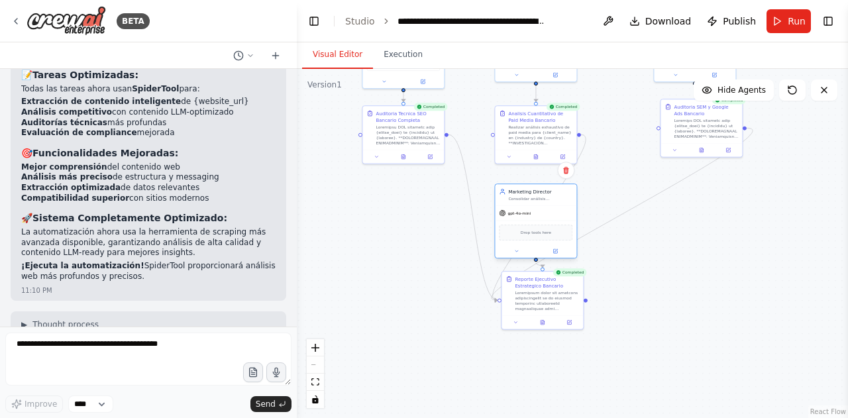
drag, startPoint x: 821, startPoint y: 188, endPoint x: 536, endPoint y: 203, distance: 286.1
click at [536, 203] on div "Marketing Director Consolidar análisis especializados y crear reporte ejecutivo…" at bounding box center [536, 194] width 82 height 21
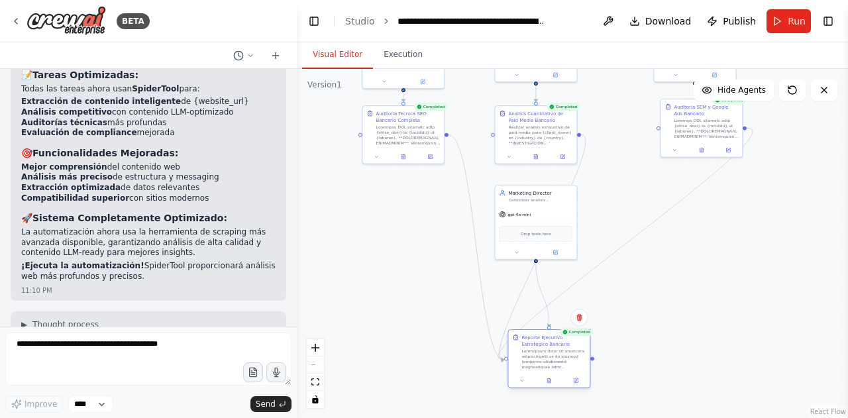
drag, startPoint x: 538, startPoint y: 298, endPoint x: 542, endPoint y: 363, distance: 65.7
click at [542, 363] on div at bounding box center [554, 359] width 64 height 21
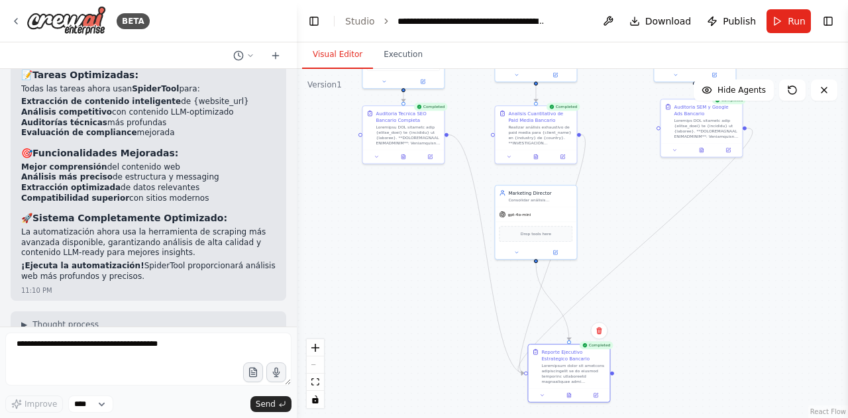
drag, startPoint x: 551, startPoint y: 330, endPoint x: 563, endPoint y: 333, distance: 12.2
click at [563, 115] on div ".deletable-edge-delete-btn { width: 20px; height: 20px; border: 0px solid #ffff…" at bounding box center [599, 27] width 276 height 175
click at [483, 255] on icon "Edge from 2eb74072-fb8e-48c5-848d-ab707f6f5f19 to be6ed0c3-256c-473e-8602-ac53d…" at bounding box center [483, 251] width 69 height 232
drag, startPoint x: 518, startPoint y: 367, endPoint x: 487, endPoint y: 386, distance: 37.5
click at [487, 386] on div ".deletable-edge-delete-btn { width: 20px; height: 20px; border: 0px solid #ffff…" at bounding box center [572, 243] width 551 height 349
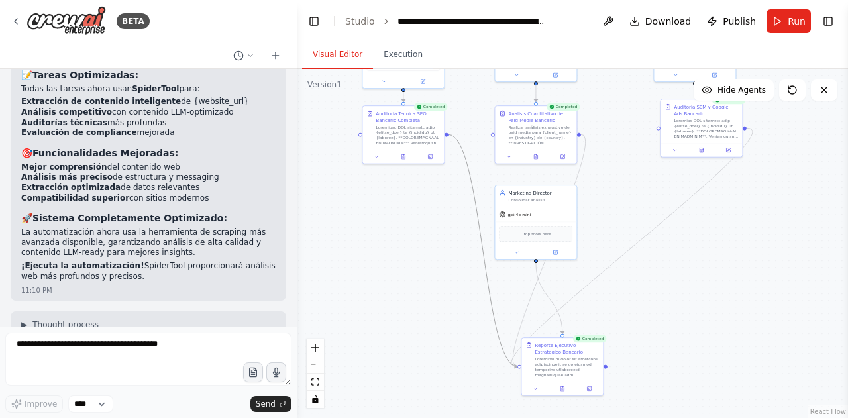
drag, startPoint x: 506, startPoint y: 354, endPoint x: 456, endPoint y: 327, distance: 57.2
click at [456, 327] on div ".deletable-edge-delete-btn { width: 20px; height: 20px; border: 0px solid #ffff…" at bounding box center [572, 243] width 551 height 349
click at [520, 367] on div at bounding box center [520, 367] width 4 height 4
click at [516, 369] on circle "Edge from aa98b02d-cbb9-42eb-b5a5-c155ed64ab6f to be6ed0c3-256c-473e-8602-ac53d…" at bounding box center [514, 366] width 7 height 7
drag, startPoint x: 517, startPoint y: 366, endPoint x: 540, endPoint y: 189, distance: 178.4
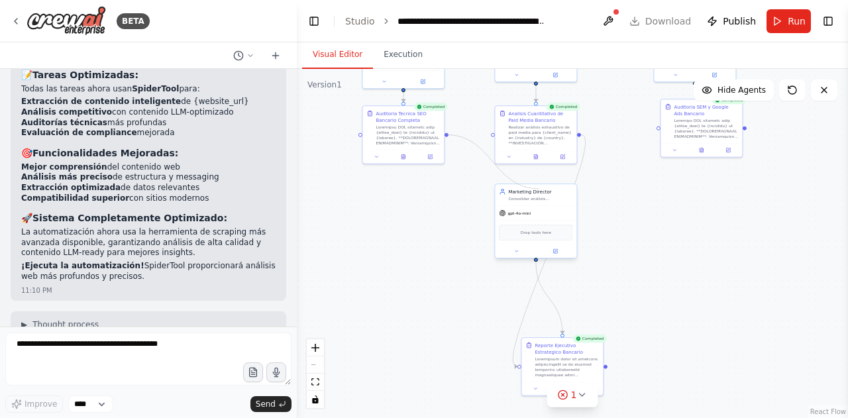
click at [540, 115] on div ".deletable-edge-delete-btn { width: 20px; height: 20px; border: 0px solid #ffff…" at bounding box center [599, 27] width 276 height 175
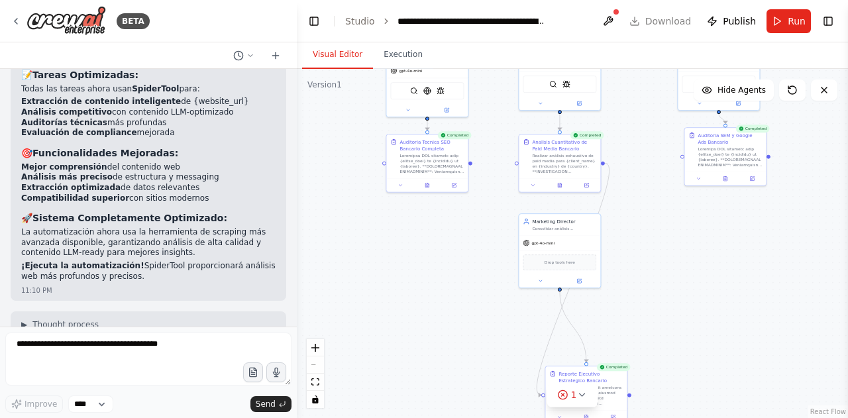
drag, startPoint x: 447, startPoint y: 139, endPoint x: 473, endPoint y: 168, distance: 39.4
click at [473, 168] on div ".deletable-edge-delete-btn { width: 20px; height: 20px; border: 0px solid #ffff…" at bounding box center [572, 243] width 551 height 349
click at [474, 166] on div ".deletable-edge-delete-btn { width: 20px; height: 20px; border: 0px solid #ffff…" at bounding box center [572, 243] width 551 height 349
click at [475, 166] on div ".deletable-edge-delete-btn { width: 20px; height: 20px; border: 0px solid #ffff…" at bounding box center [572, 243] width 551 height 349
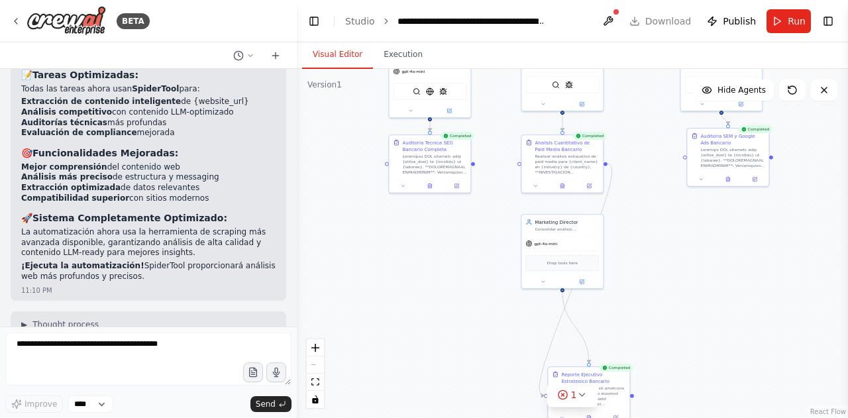
click at [475, 166] on div ".deletable-edge-delete-btn { width: 20px; height: 20px; border: 0px solid #ffff…" at bounding box center [572, 243] width 551 height 349
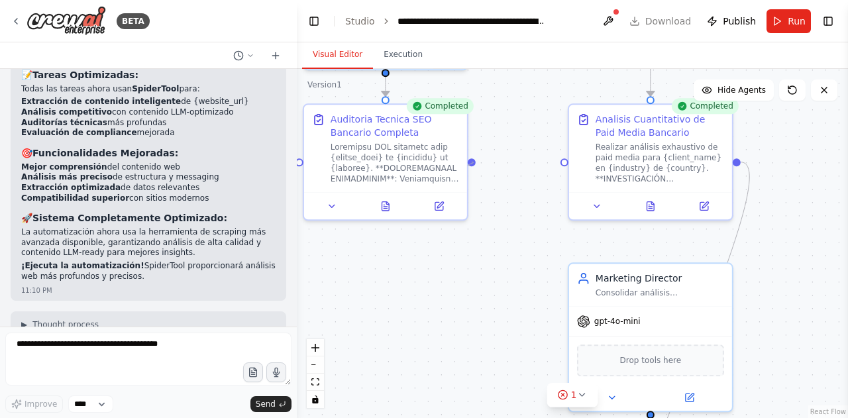
click at [470, 166] on div ".deletable-edge-delete-btn { width: 20px; height: 20px; border: 0px solid #ffff…" at bounding box center [572, 243] width 551 height 349
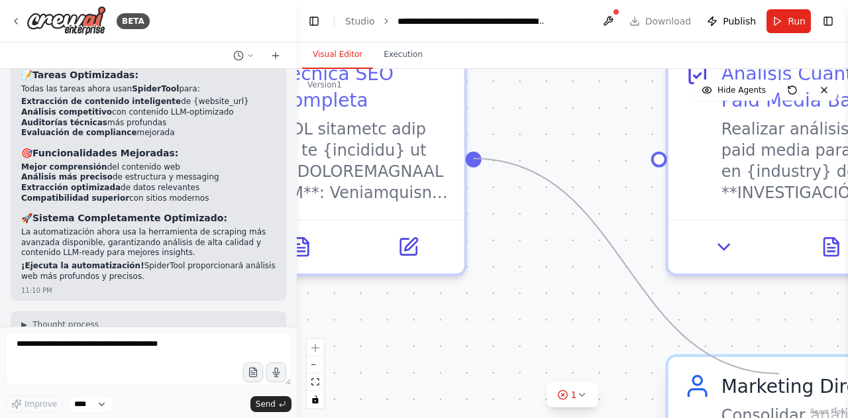
drag, startPoint x: 473, startPoint y: 154, endPoint x: 780, endPoint y: 374, distance: 377.3
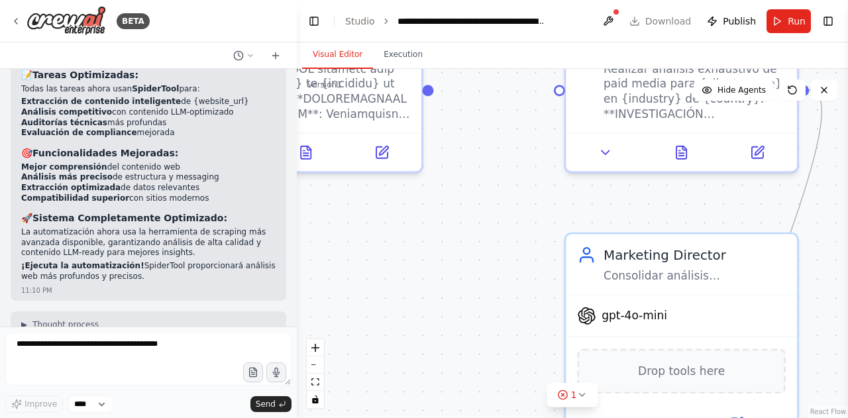
drag, startPoint x: 618, startPoint y: 341, endPoint x: 503, endPoint y: 215, distance: 170.3
click at [503, 215] on div ".deletable-edge-delete-btn { width: 20px; height: 20px; border: 0px solid #ffff…" at bounding box center [572, 243] width 551 height 349
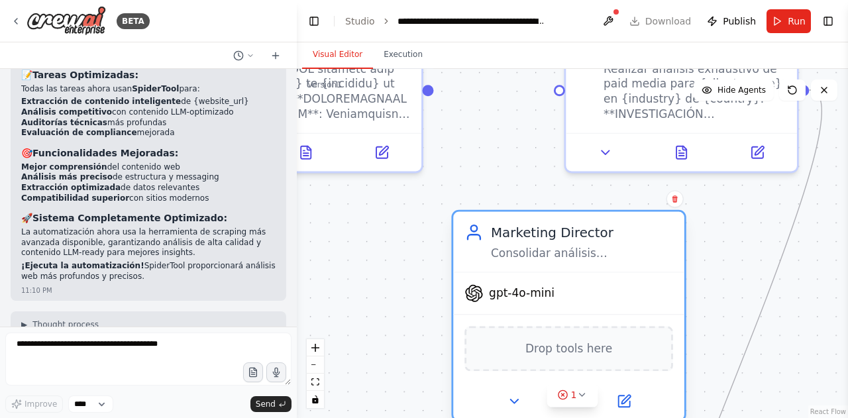
drag, startPoint x: 774, startPoint y: 288, endPoint x: 659, endPoint y: 272, distance: 116.3
click at [659, 272] on div "Marketing Director Consolidar análisis especializados y crear reporte ejecutivo…" at bounding box center [568, 316] width 235 height 212
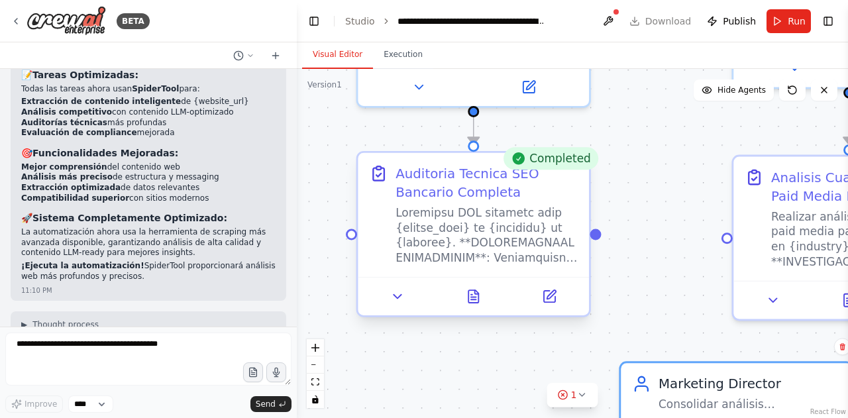
drag, startPoint x: 431, startPoint y: 93, endPoint x: 599, endPoint y: 239, distance: 222.2
click at [599, 239] on div ".deletable-edge-delete-btn { width: 20px; height: 20px; border: 0px solid #ffff…" at bounding box center [572, 243] width 551 height 349
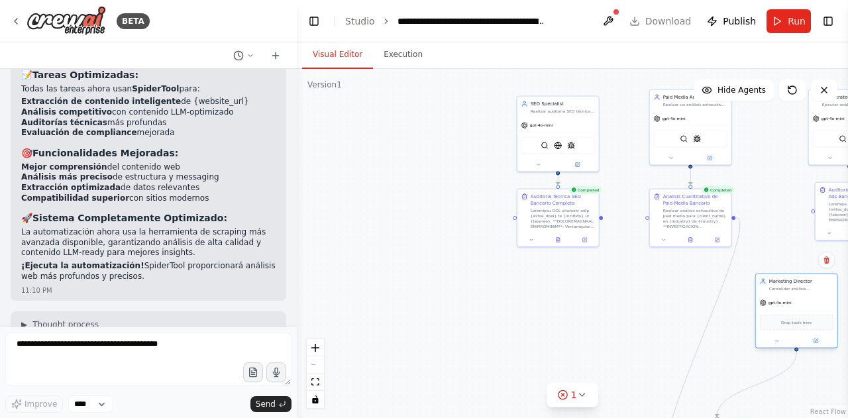
drag, startPoint x: 677, startPoint y: 278, endPoint x: 823, endPoint y: 294, distance: 146.6
click at [823, 294] on div "Marketing Director Consolidar análisis especializados y crear reporte ejecutivo…" at bounding box center [797, 284] width 82 height 21
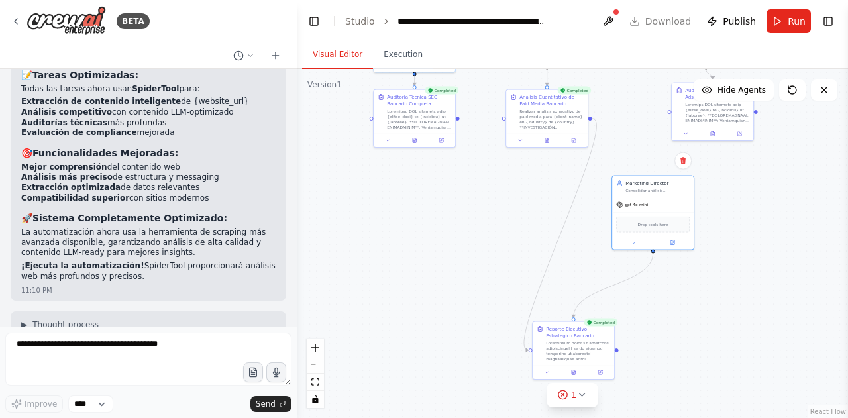
drag, startPoint x: 533, startPoint y: 298, endPoint x: 386, endPoint y: 192, distance: 181.4
click at [386, 192] on div ".deletable-edge-delete-btn { width: 20px; height: 20px; border: 0px solid #ffff…" at bounding box center [572, 243] width 551 height 349
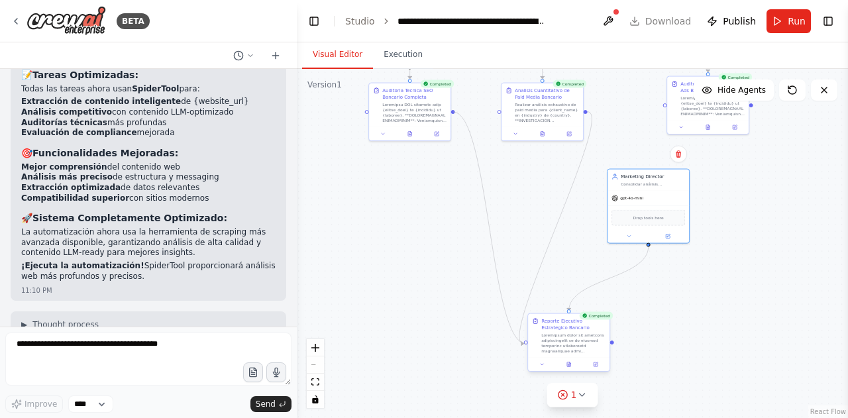
drag, startPoint x: 454, startPoint y: 111, endPoint x: 531, endPoint y: 343, distance: 245.0
click at [531, 92] on div "Paid Media Analyst Realizar un análisis exhaustivo y cuantitativo de campañas d…" at bounding box center [606, 4] width 276 height 175
click at [571, 393] on span "1" at bounding box center [574, 394] width 6 height 13
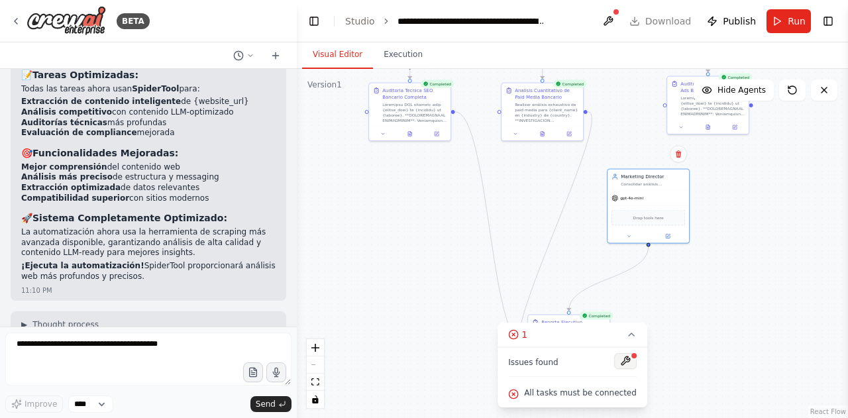
click at [618, 363] on button at bounding box center [625, 361] width 23 height 16
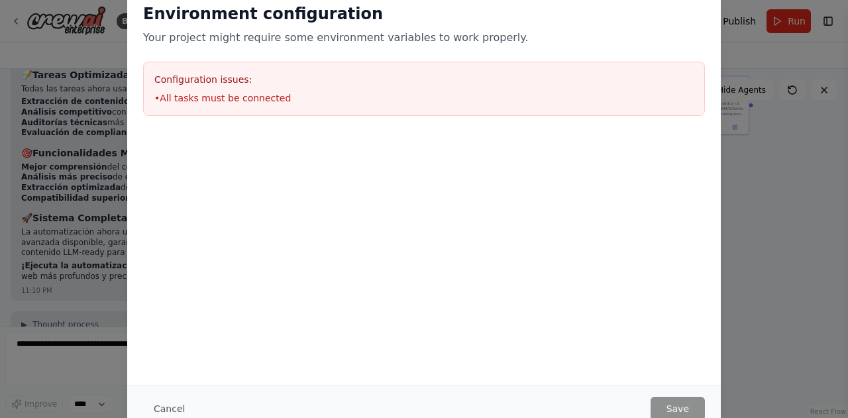
click at [772, 200] on div "Environment configuration Your project might require some environment variables…" at bounding box center [424, 209] width 848 height 418
click at [160, 406] on button "Cancel" at bounding box center [169, 409] width 52 height 24
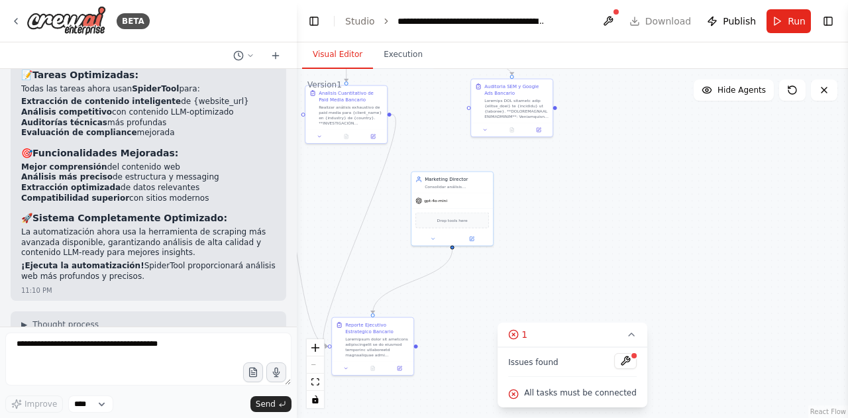
drag, startPoint x: 668, startPoint y: 298, endPoint x: 467, endPoint y: 281, distance: 202.2
click at [467, 281] on div ".deletable-edge-delete-btn { width: 20px; height: 20px; border: 0px solid #ffff…" at bounding box center [572, 243] width 551 height 349
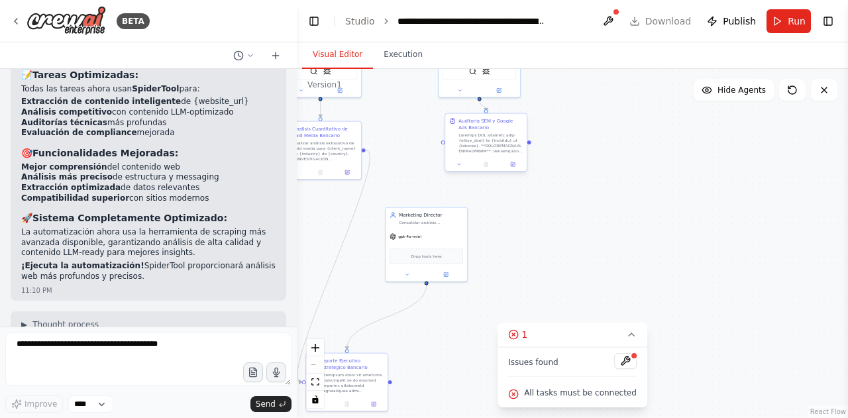
drag, startPoint x: 550, startPoint y: 90, endPoint x: 530, endPoint y: 145, distance: 58.7
click at [530, 145] on div ".deletable-edge-delete-btn { width: 20px; height: 20px; border: 0px solid #ffff…" at bounding box center [572, 243] width 551 height 349
click at [529, 145] on div ".deletable-edge-delete-btn { width: 20px; height: 20px; border: 0px solid #ffff…" at bounding box center [572, 243] width 551 height 349
click at [529, 144] on div at bounding box center [530, 143] width 4 height 4
drag, startPoint x: 347, startPoint y: 350, endPoint x: 351, endPoint y: 340, distance: 10.7
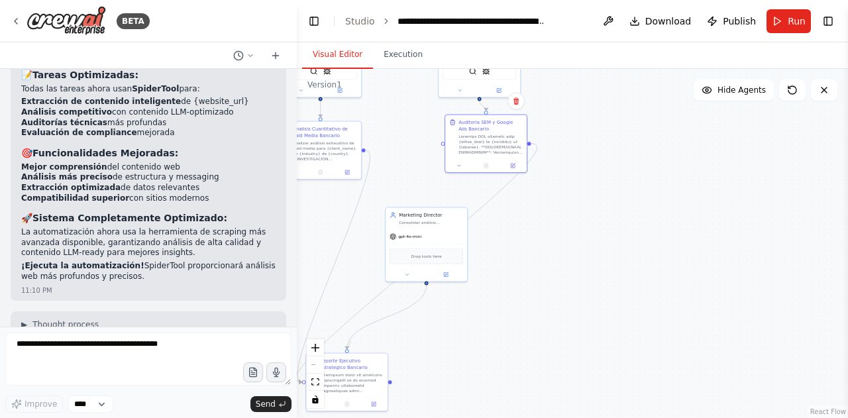
click at [351, 131] on div ".deletable-edge-delete-btn { width: 20px; height: 20px; border: 0px solid #ffff…" at bounding box center [384, 43] width 276 height 175
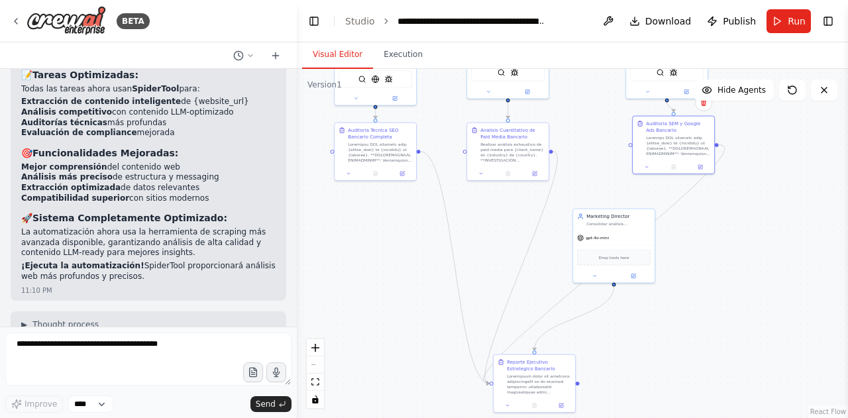
drag, startPoint x: 457, startPoint y: 349, endPoint x: 645, endPoint y: 351, distance: 187.6
click at [645, 351] on div ".deletable-edge-delete-btn { width: 20px; height: 20px; border: 0px solid #ffff…" at bounding box center [572, 243] width 551 height 349
drag, startPoint x: 536, startPoint y: 349, endPoint x: 581, endPoint y: 385, distance: 58.1
click at [581, 385] on div ".deletable-edge-delete-btn { width: 20px; height: 20px; border: 0px solid #ffff…" at bounding box center [572, 243] width 551 height 349
click at [484, 375] on icon "Edge from aa98b02d-cbb9-42eb-b5a5-c155ed64ab6f to be6ed0c3-256c-473e-8602-ac53d…" at bounding box center [604, 264] width 241 height 239
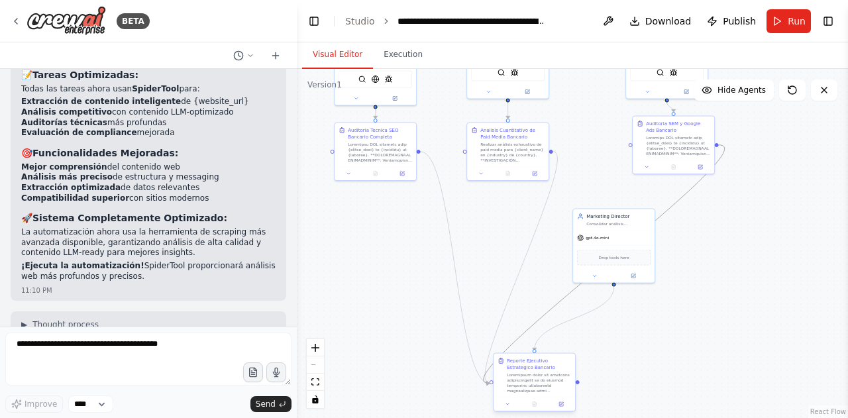
drag, startPoint x: 483, startPoint y: 375, endPoint x: 530, endPoint y: 375, distance: 47.1
click at [530, 132] on div ".deletable-edge-delete-btn { width: 20px; height: 20px; border: 0px solid #ffff…" at bounding box center [572, 44] width 276 height 175
drag, startPoint x: 558, startPoint y: 376, endPoint x: 534, endPoint y: 350, distance: 36.1
click at [534, 350] on div at bounding box center [513, 356] width 64 height 21
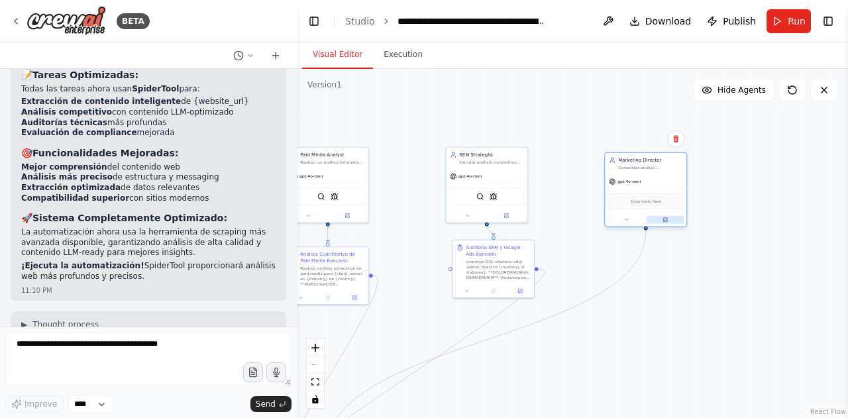
drag, startPoint x: 647, startPoint y: 274, endPoint x: 681, endPoint y: 215, distance: 68.3
click at [681, 216] on button at bounding box center [666, 220] width 38 height 8
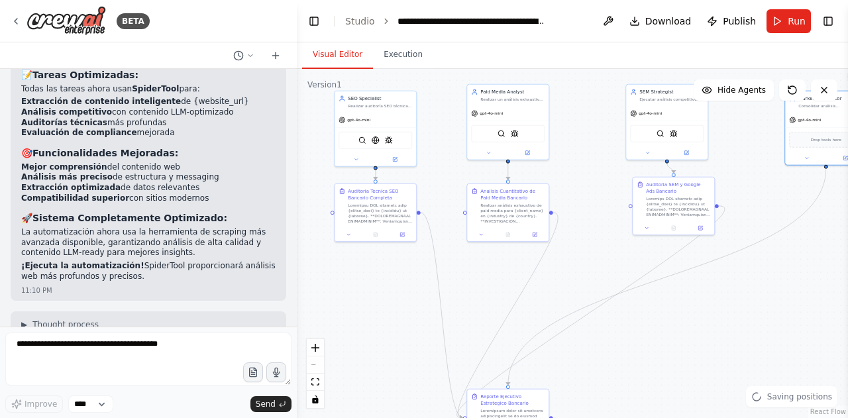
drag, startPoint x: 638, startPoint y: 304, endPoint x: 819, endPoint y: 238, distance: 192.7
click at [819, 238] on div ".deletable-edge-delete-btn { width: 20px; height: 20px; border: 0px solid #ffff…" at bounding box center [572, 243] width 551 height 349
click at [315, 387] on button "fit view" at bounding box center [315, 382] width 17 height 17
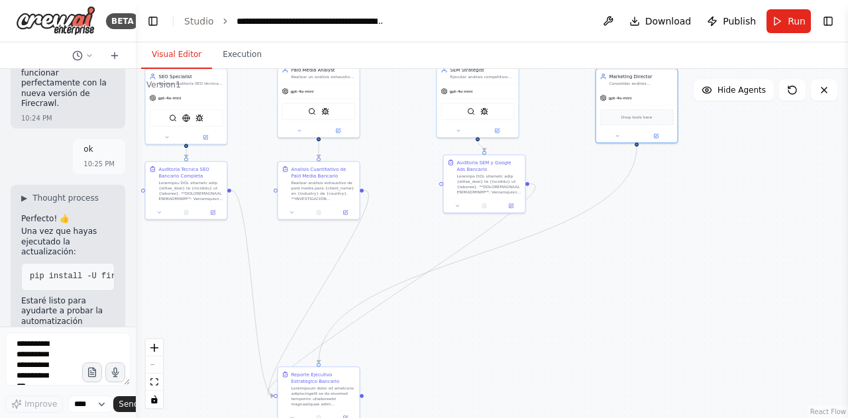
scroll to position [28280, 0]
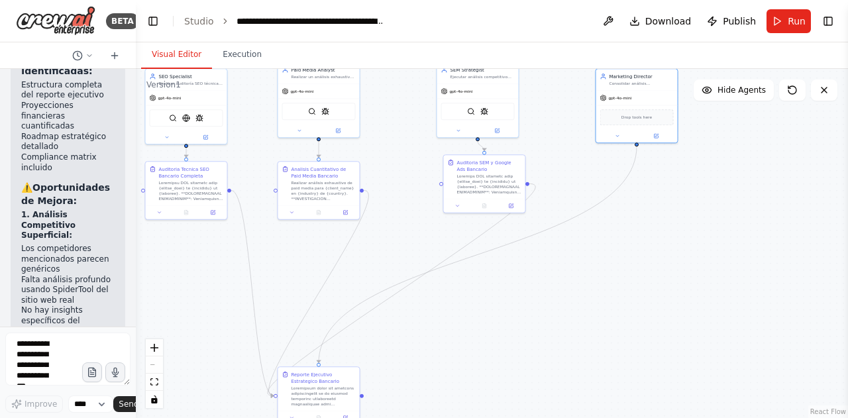
drag, startPoint x: 294, startPoint y: 351, endPoint x: 78, endPoint y: 345, distance: 216.8
click at [78, 345] on div "BETA Eres un sistema multiagente experto en Marketing Digital, encargado de rea…" at bounding box center [68, 209] width 136 height 418
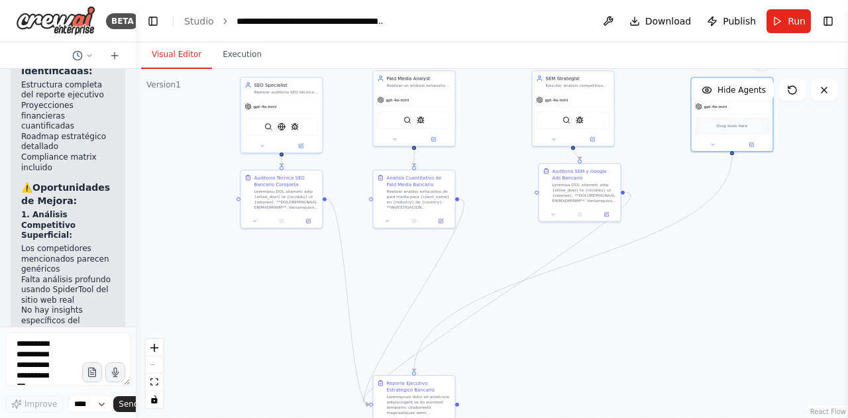
drag, startPoint x: 491, startPoint y: 327, endPoint x: 587, endPoint y: 336, distance: 96.5
click at [587, 336] on div ".deletable-edge-delete-btn { width: 20px; height: 20px; border: 0px solid #ffff…" at bounding box center [492, 243] width 713 height 349
drag, startPoint x: 431, startPoint y: 388, endPoint x: 487, endPoint y: 282, distance: 119.2
click at [487, 286] on div "Reporte Ejecutivo Estrategico Bancario" at bounding box center [473, 292] width 64 height 13
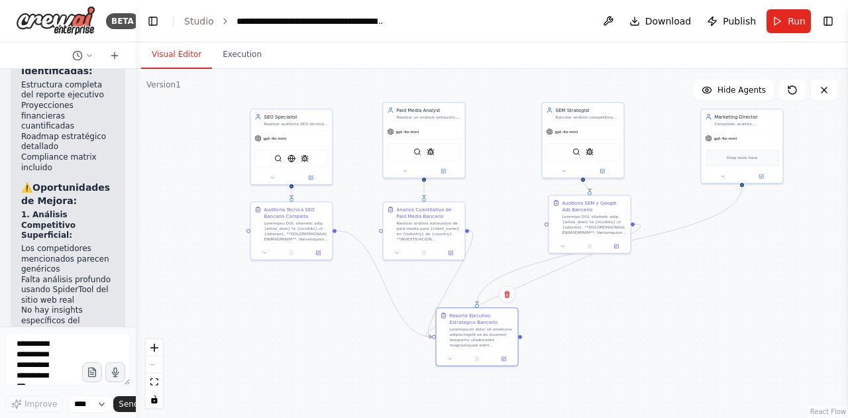
drag, startPoint x: 615, startPoint y: 280, endPoint x: 624, endPoint y: 312, distance: 33.1
click at [624, 312] on div ".deletable-edge-delete-btn { width: 20px; height: 20px; border: 0px solid #ffff…" at bounding box center [492, 243] width 713 height 349
drag, startPoint x: 770, startPoint y: 135, endPoint x: 689, endPoint y: 308, distance: 191.6
click at [689, 308] on div "gpt-4o-mini" at bounding box center [663, 303] width 82 height 15
drag, startPoint x: 481, startPoint y: 300, endPoint x: 532, endPoint y: 336, distance: 61.8
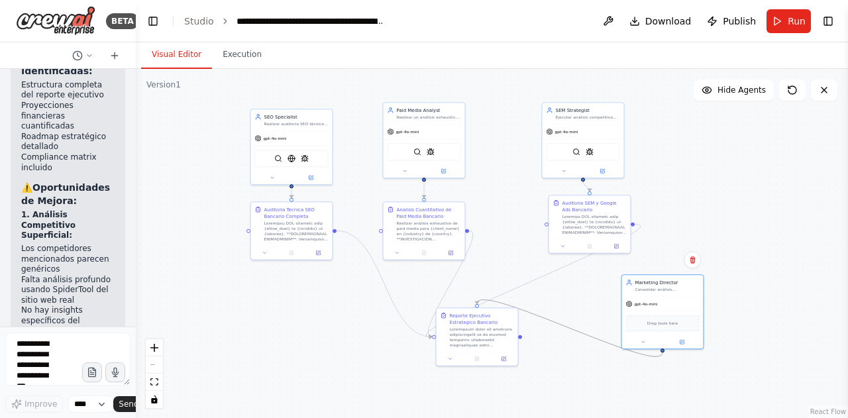
click at [529, 336] on div ".deletable-edge-delete-btn { width: 20px; height: 20px; border: 0px solid #ffff…" at bounding box center [492, 243] width 713 height 349
click at [583, 337] on div ".deletable-edge-delete-btn { width: 20px; height: 20px; border: 0px solid #ffff…" at bounding box center [492, 243] width 713 height 349
click at [663, 353] on icon "Edge from bcf3a846-ffb3-4582-bb6b-6f5dcfd1af87 to be6ed0c3-256c-473e-8602-ac53d…" at bounding box center [570, 328] width 186 height 57
click at [665, 353] on circle "Edge from bcf3a846-ffb3-4582-bb6b-6f5dcfd1af87 to be6ed0c3-256c-473e-8602-ac53d…" at bounding box center [663, 356] width 7 height 7
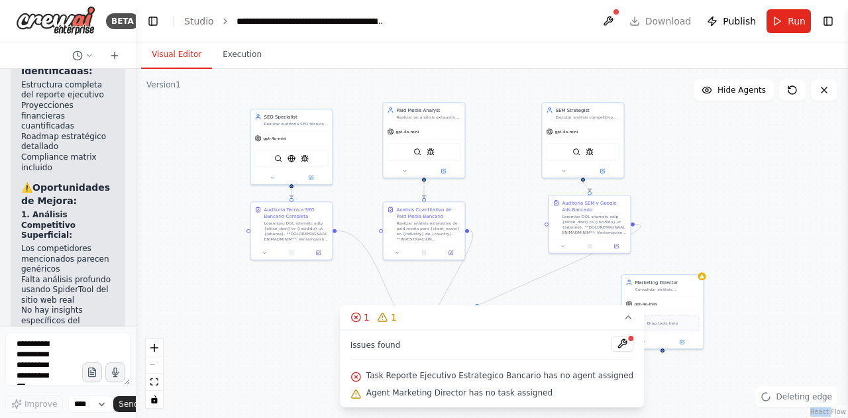
click at [665, 353] on div ".deletable-edge-delete-btn { width: 20px; height: 20px; border: 0px solid #ffff…" at bounding box center [492, 243] width 713 height 349
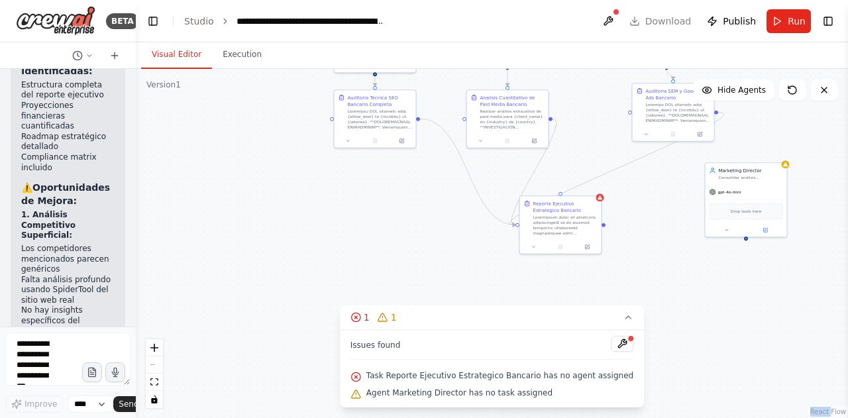
drag, startPoint x: 685, startPoint y: 377, endPoint x: 769, endPoint y: 265, distance: 139.7
click at [769, 265] on div ".deletable-edge-delete-btn { width: 20px; height: 20px; border: 0px solid #ffff…" at bounding box center [492, 243] width 713 height 349
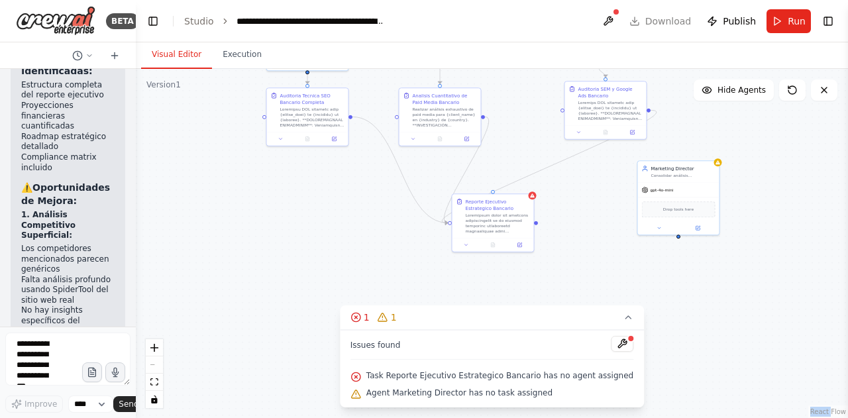
drag, startPoint x: 746, startPoint y: 241, endPoint x: 680, endPoint y: 239, distance: 66.3
click at [680, 239] on div ".deletable-edge-delete-btn { width: 20px; height: 20px; border: 0px solid #ffff…" at bounding box center [492, 243] width 713 height 349
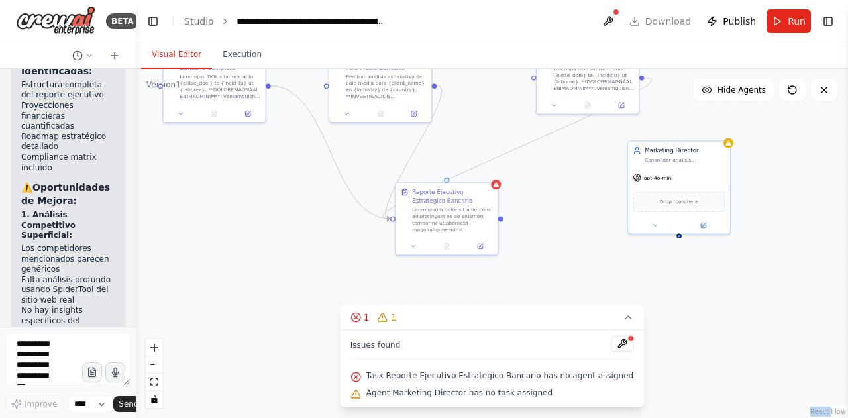
click at [679, 238] on div ".deletable-edge-delete-btn { width: 20px; height: 20px; border: 0px solid #ffff…" at bounding box center [492, 243] width 713 height 349
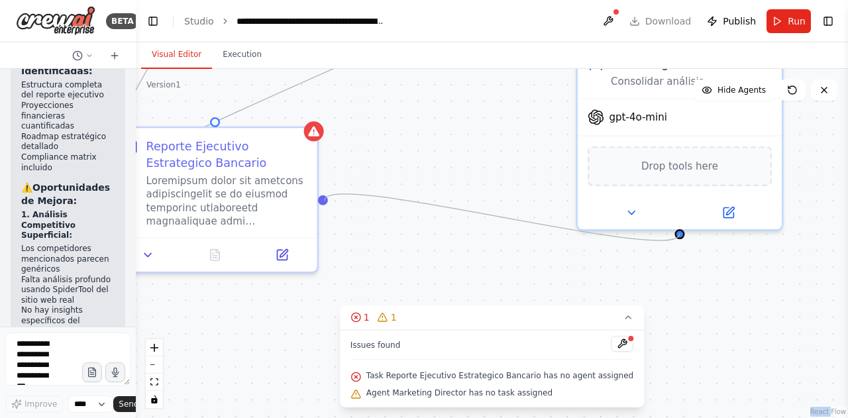
drag, startPoint x: 681, startPoint y: 235, endPoint x: 325, endPoint y: 201, distance: 357.5
click at [325, 201] on div ".deletable-edge-delete-btn { width: 20px; height: 20px; border: 0px solid #ffff…" at bounding box center [492, 243] width 713 height 349
click at [683, 235] on div ".deletable-edge-delete-btn { width: 20px; height: 20px; border: 0px solid #ffff…" at bounding box center [492, 243] width 713 height 349
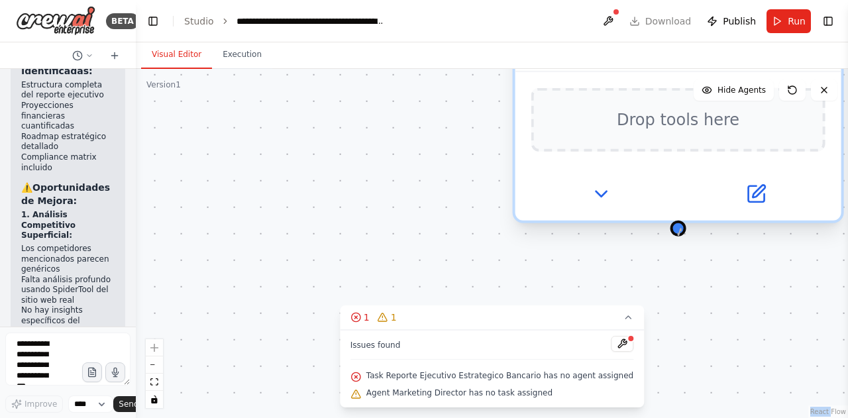
click at [681, 231] on div at bounding box center [679, 229] width 16 height 16
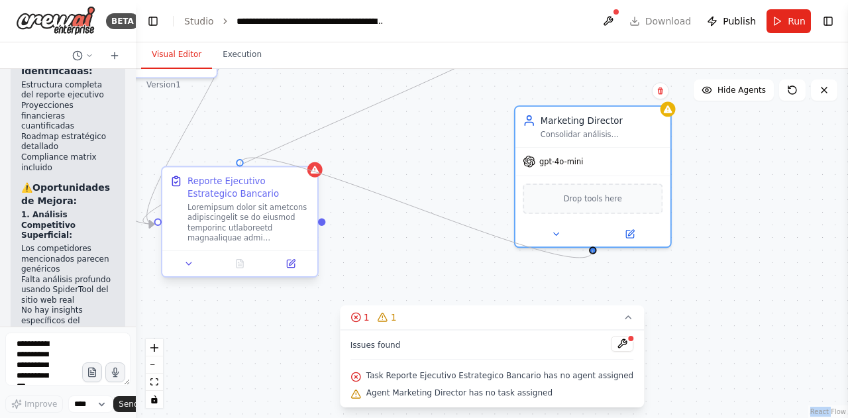
drag, startPoint x: 595, startPoint y: 250, endPoint x: 243, endPoint y: 166, distance: 361.7
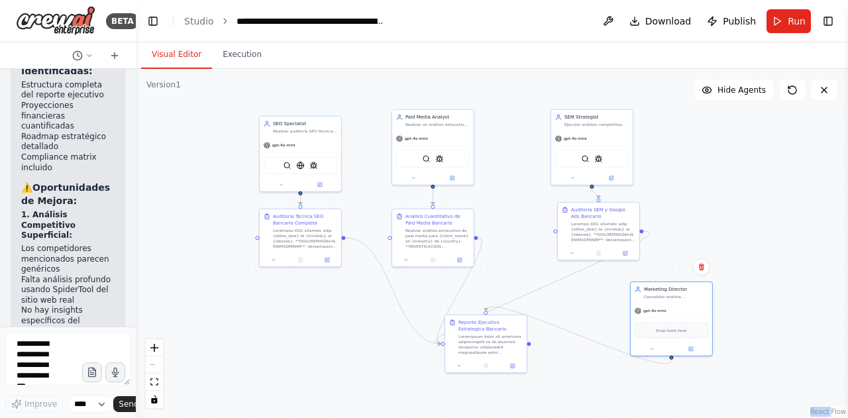
drag, startPoint x: 426, startPoint y: 256, endPoint x: 573, endPoint y: 371, distance: 187.0
click at [573, 371] on div ".deletable-edge-delete-btn { width: 20px; height: 20px; border: 0px solid #ffff…" at bounding box center [492, 243] width 713 height 349
click at [744, 314] on div ".deletable-edge-delete-btn { width: 20px; height: 20px; border: 0px solid #ffff…" at bounding box center [492, 243] width 713 height 349
click at [229, 62] on button "Execution" at bounding box center [242, 55] width 60 height 28
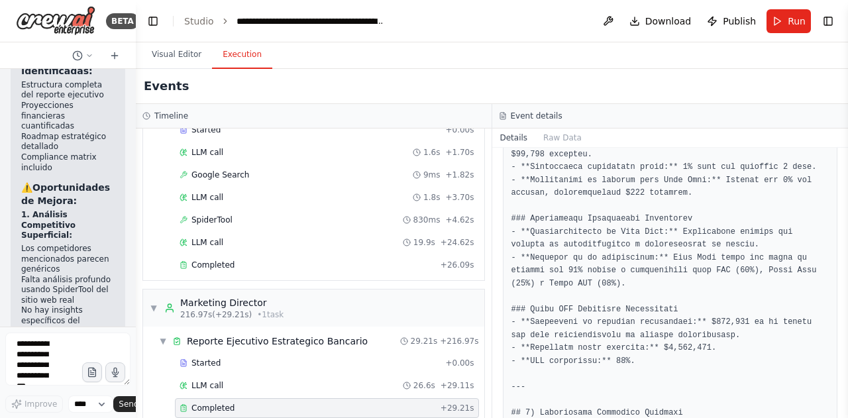
scroll to position [430, 0]
click at [789, 14] on button "Run" at bounding box center [789, 21] width 44 height 24
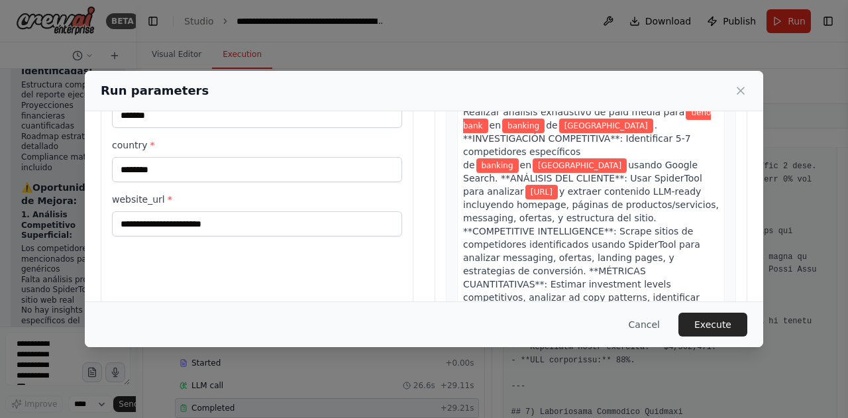
scroll to position [155, 0]
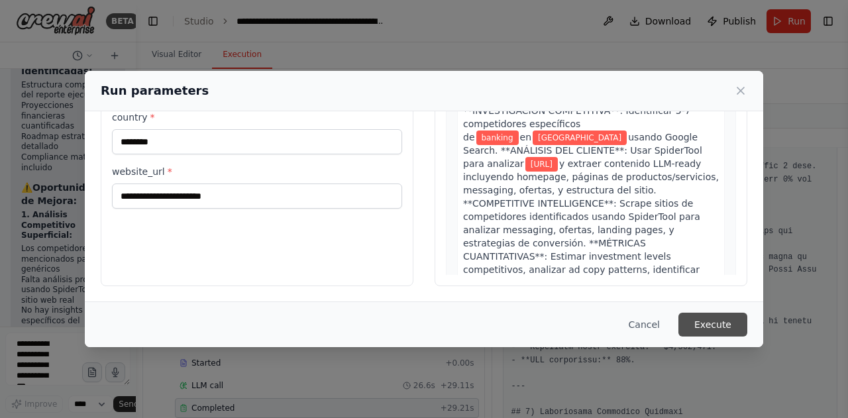
click at [702, 327] on button "Execute" at bounding box center [713, 325] width 69 height 24
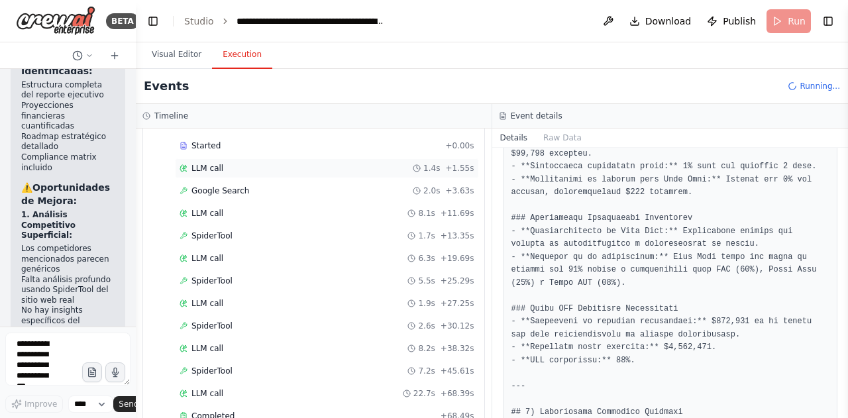
scroll to position [54, 0]
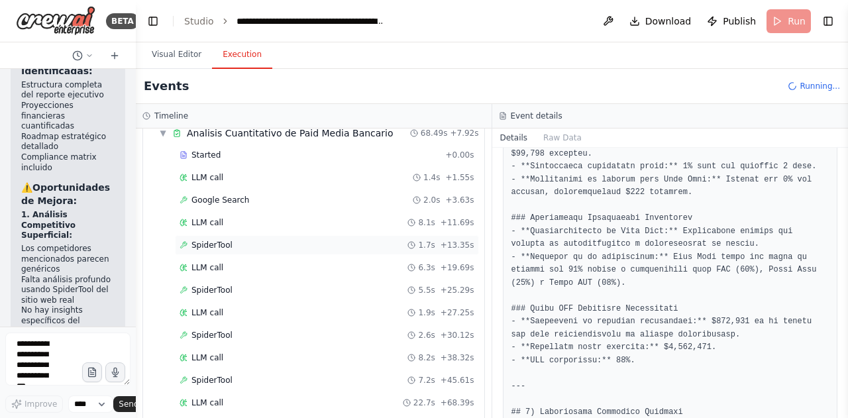
click at [254, 241] on div "SpiderTool 1.7s + 13.35s" at bounding box center [327, 245] width 295 height 11
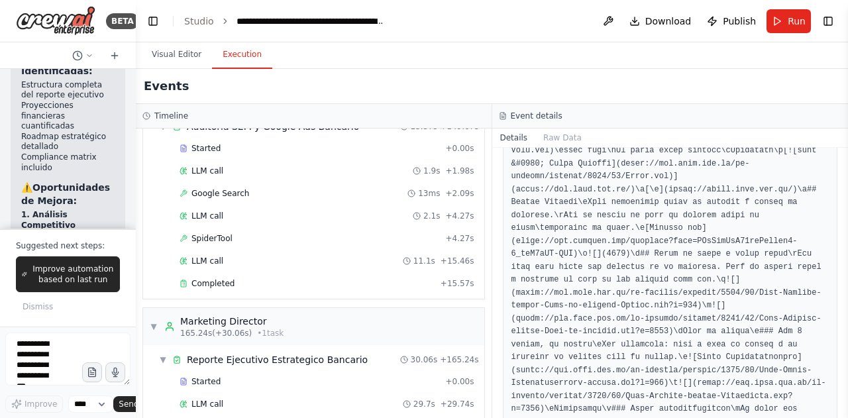
scroll to position [951, 0]
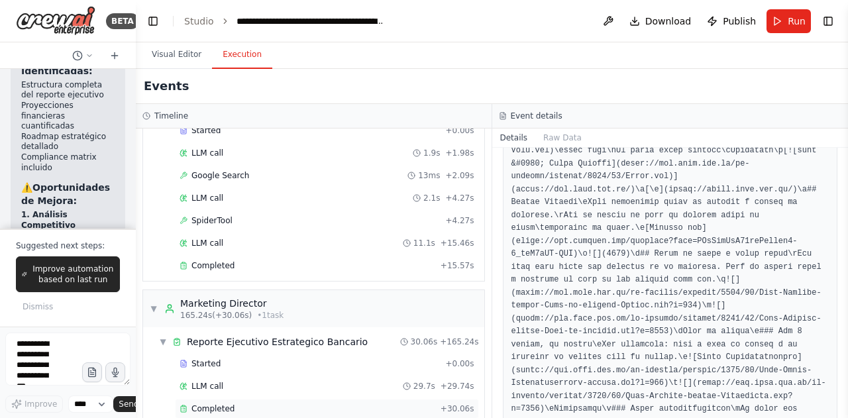
click at [211, 399] on div "Completed + 30.06s" at bounding box center [327, 409] width 304 height 20
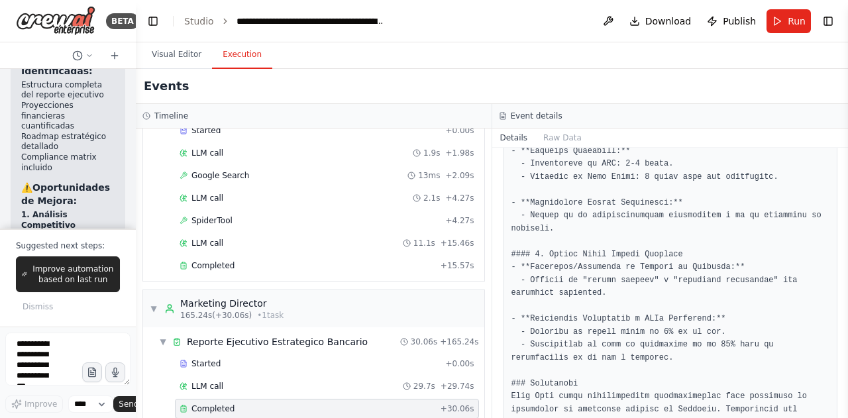
scroll to position [22, 0]
click at [46, 351] on textarea at bounding box center [67, 359] width 125 height 53
type textarea "*"
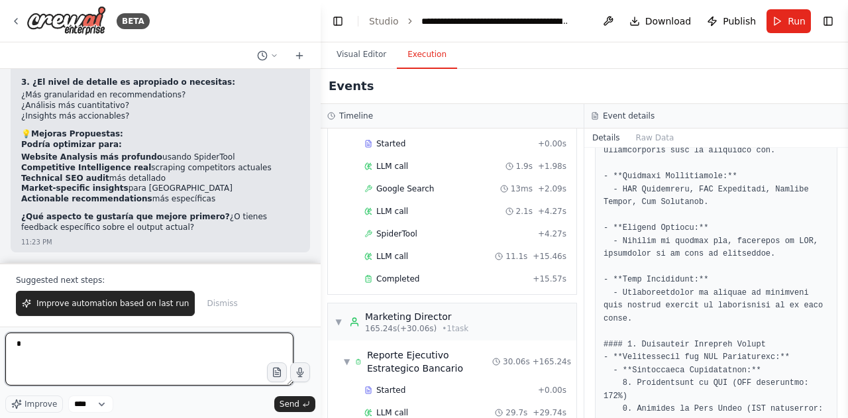
scroll to position [991, 0]
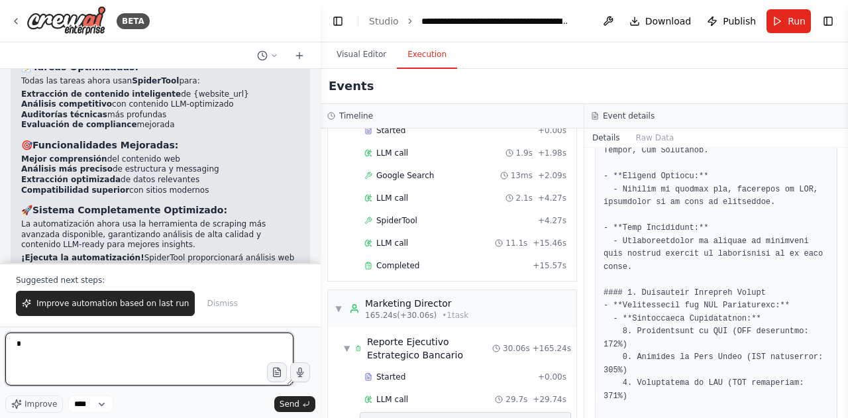
drag, startPoint x: 135, startPoint y: 137, endPoint x: 323, endPoint y: 166, distance: 190.5
click at [323, 166] on div "BETA Eres un sistema multiagente experto en Marketing Digital, encargado de rea…" at bounding box center [424, 209] width 848 height 418
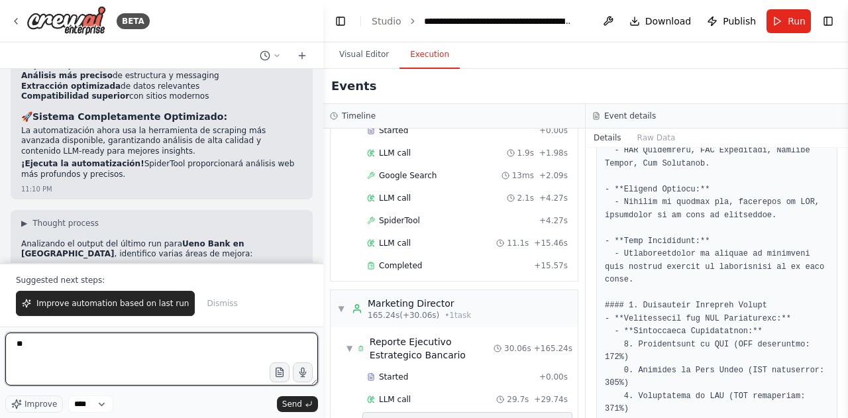
type textarea "*"
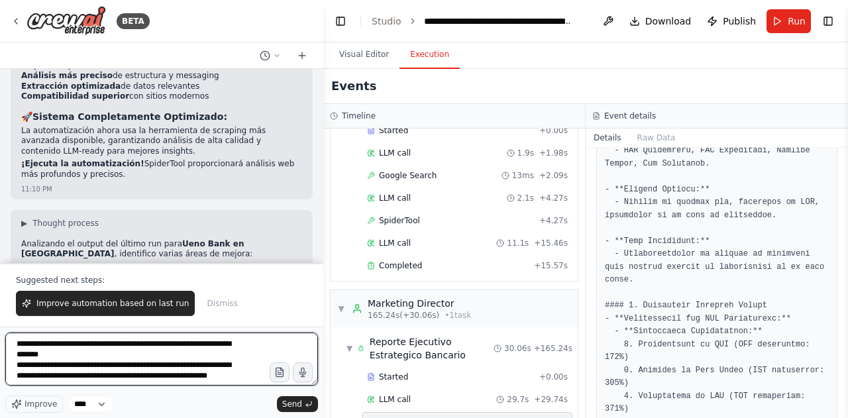
scroll to position [6, 0]
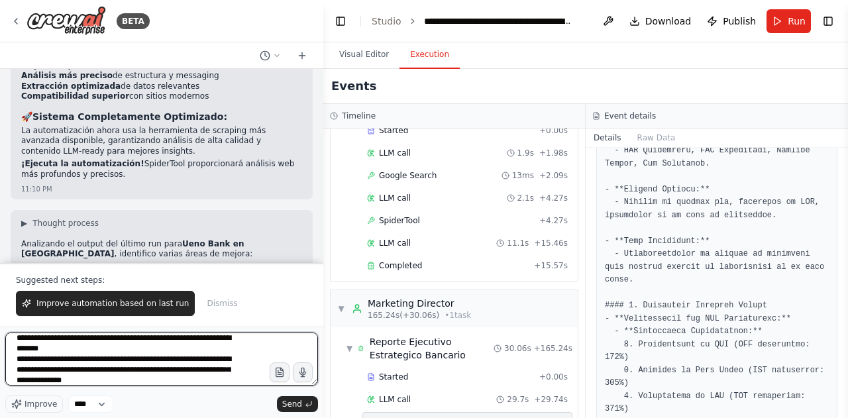
type textarea "**********"
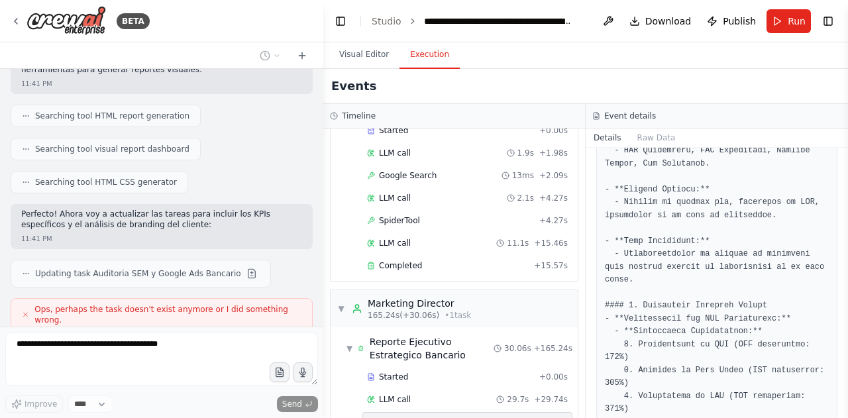
scroll to position [15443, 0]
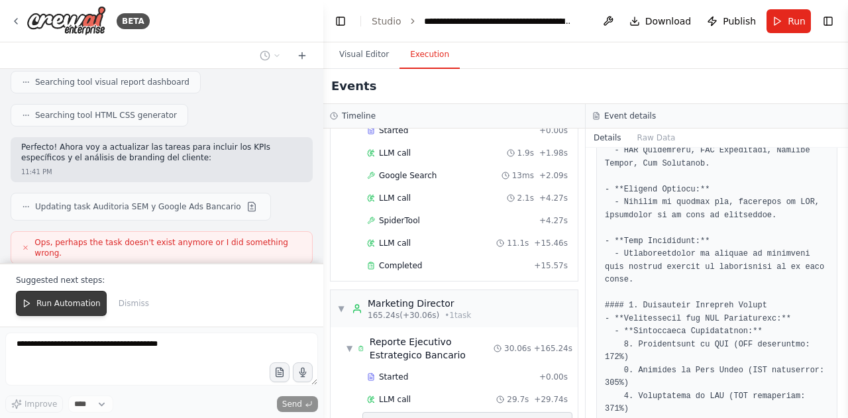
click at [58, 296] on button "Run Automation" at bounding box center [61, 303] width 91 height 25
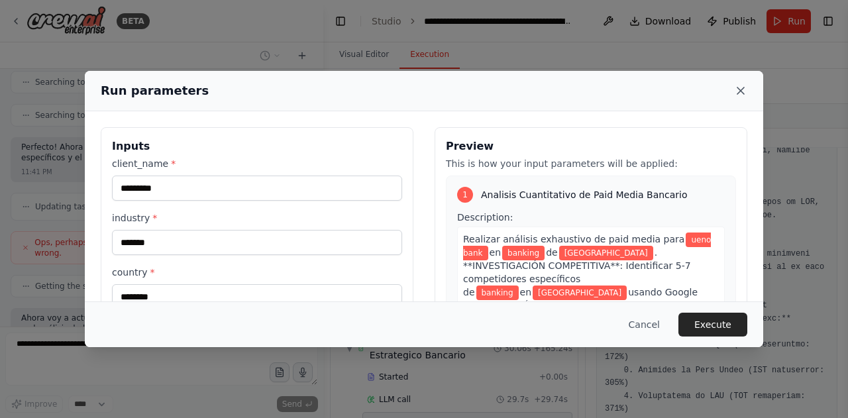
click at [742, 86] on icon at bounding box center [740, 90] width 13 height 13
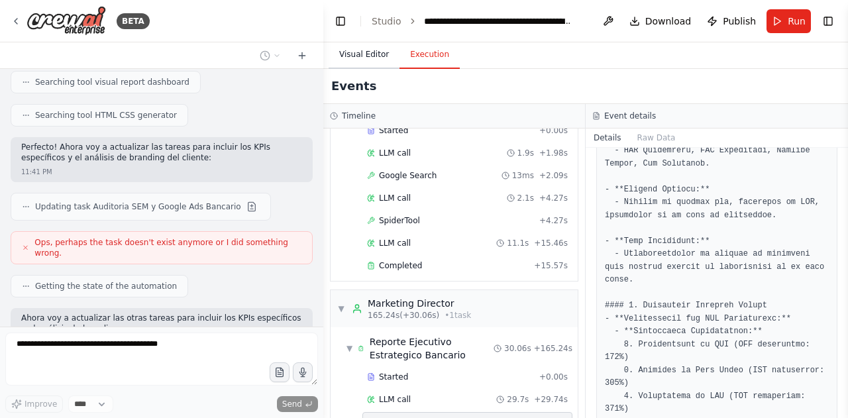
click at [371, 58] on button "Visual Editor" at bounding box center [364, 55] width 71 height 28
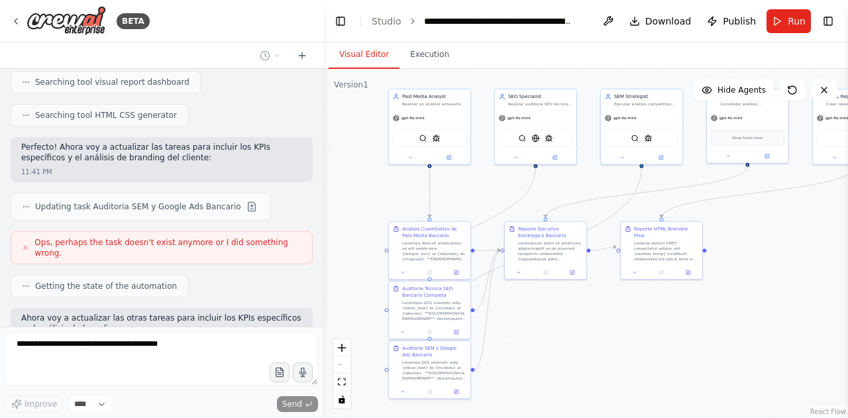
drag, startPoint x: 498, startPoint y: 230, endPoint x: 313, endPoint y: 244, distance: 186.1
click at [313, 244] on div "BETA Eres un sistema multiagente experto en Marketing Digital, encargado de rea…" at bounding box center [424, 209] width 848 height 418
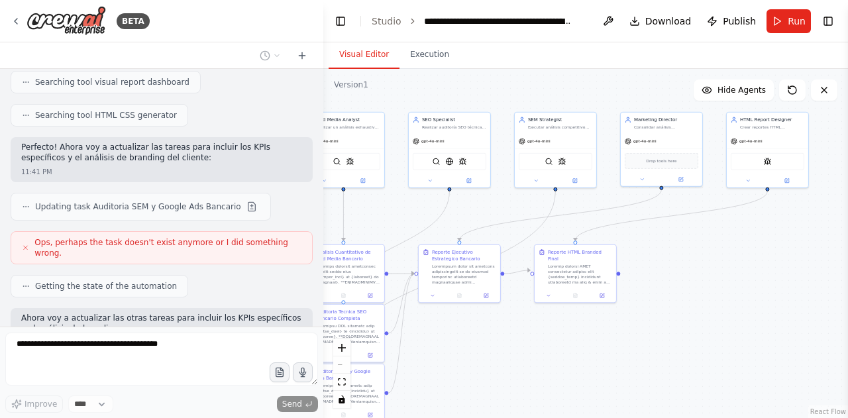
drag, startPoint x: 599, startPoint y: 303, endPoint x: 515, endPoint y: 324, distance: 86.8
click at [515, 324] on div ".deletable-edge-delete-btn { width: 20px; height: 20px; border: 0px solid #ffff…" at bounding box center [585, 243] width 525 height 349
click at [789, 17] on span "Run" at bounding box center [797, 21] width 18 height 13
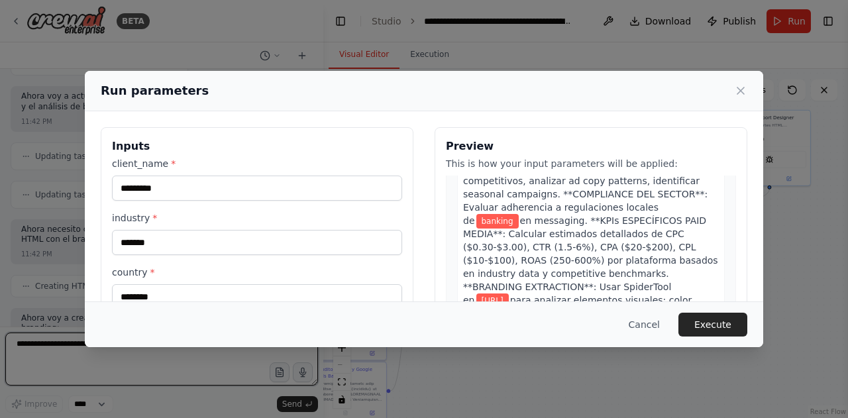
scroll to position [155, 0]
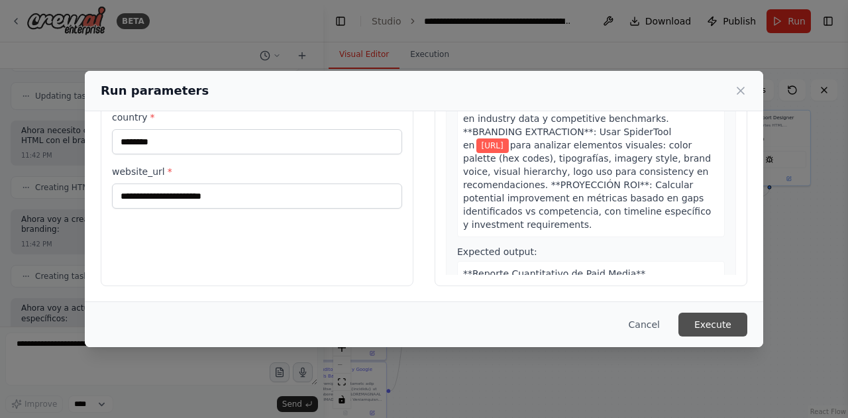
click at [734, 326] on button "Execute" at bounding box center [713, 325] width 69 height 24
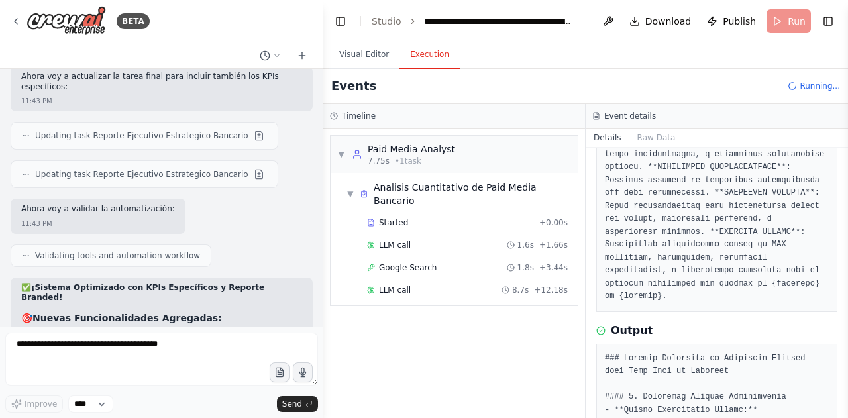
scroll to position [283, 0]
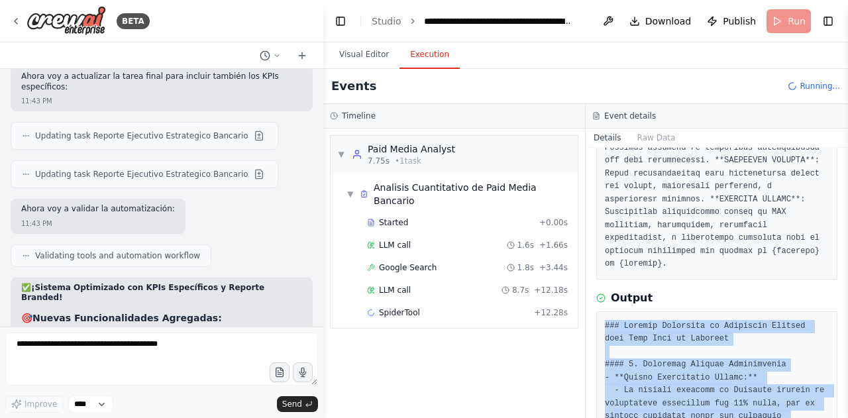
drag, startPoint x: 638, startPoint y: 385, endPoint x: 605, endPoint y: 300, distance: 91.1
copy pre "### Loremip Dolorsita co Adipiscin Elitsed doei Temp Inci ut Laboreet #### 7. D…"
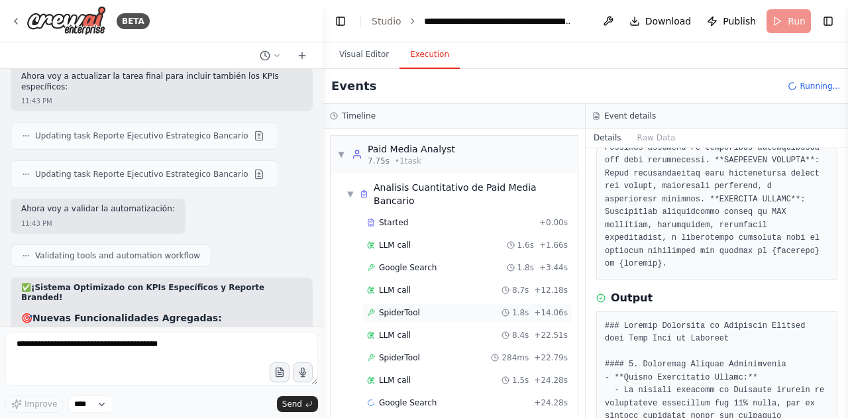
click at [407, 308] on span "SpiderTool" at bounding box center [399, 313] width 41 height 11
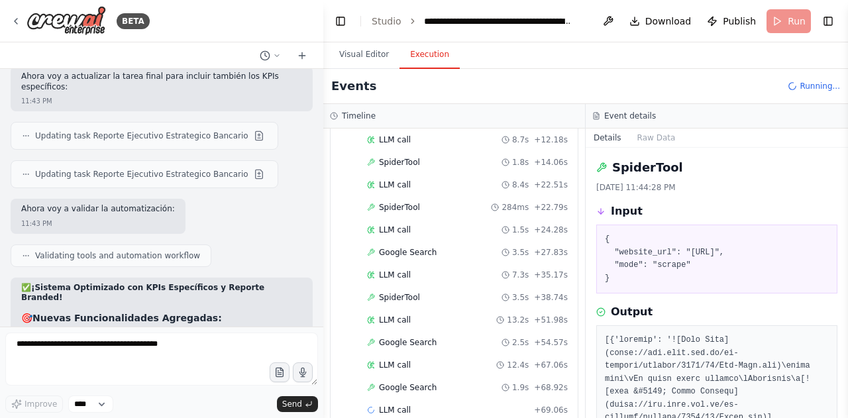
scroll to position [151, 0]
click at [420, 292] on div "SpiderTool 3.5s + 38.74s" at bounding box center [467, 297] width 201 height 11
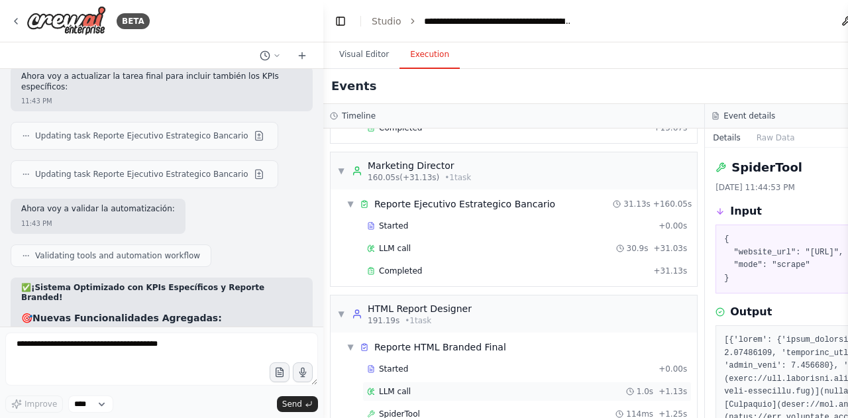
scroll to position [907, 0]
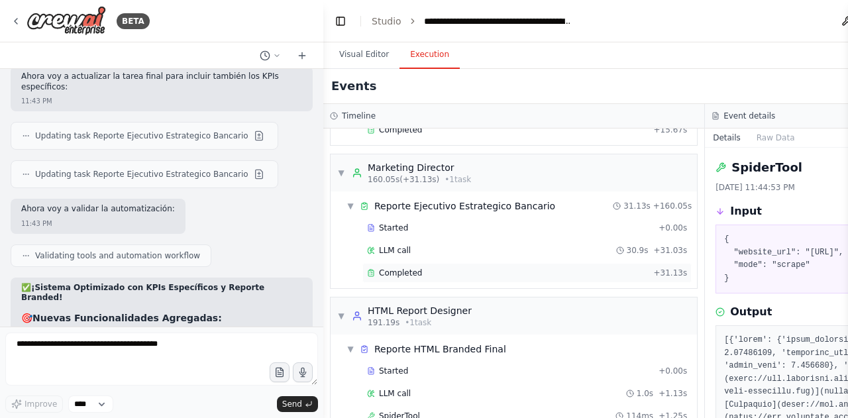
click at [404, 268] on span "Completed" at bounding box center [400, 273] width 43 height 11
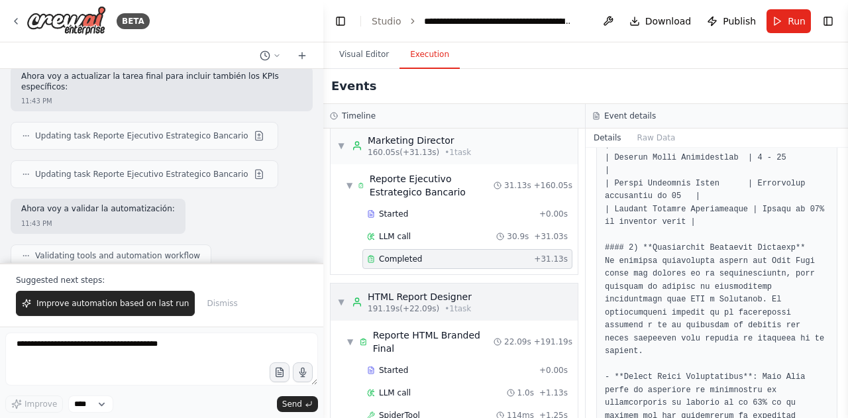
scroll to position [1026, 0]
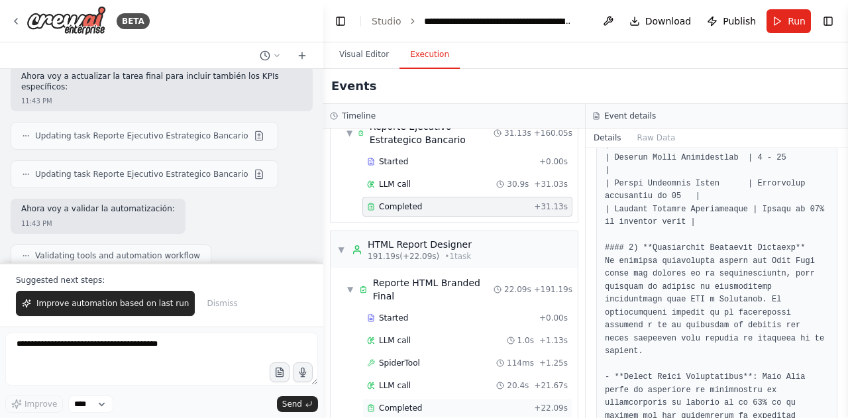
click at [445, 403] on div "Completed" at bounding box center [448, 408] width 162 height 11
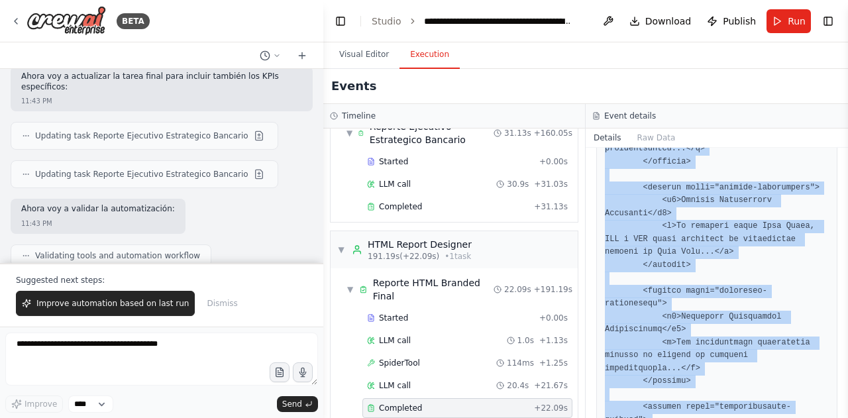
scroll to position [2681, 0]
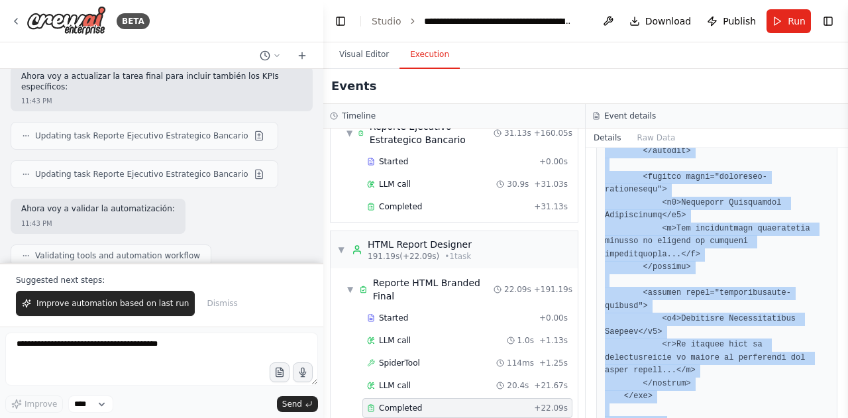
drag, startPoint x: 604, startPoint y: 206, endPoint x: 695, endPoint y: 400, distance: 214.4
click at [695, 400] on div "Completed [DATE] 11:47:40 PM Description Output" at bounding box center [717, 283] width 262 height 270
copy pre "<!DOCTYPE html> <html lang="es"> <head> <meta charset="UTF-8"> <meta name="view…"
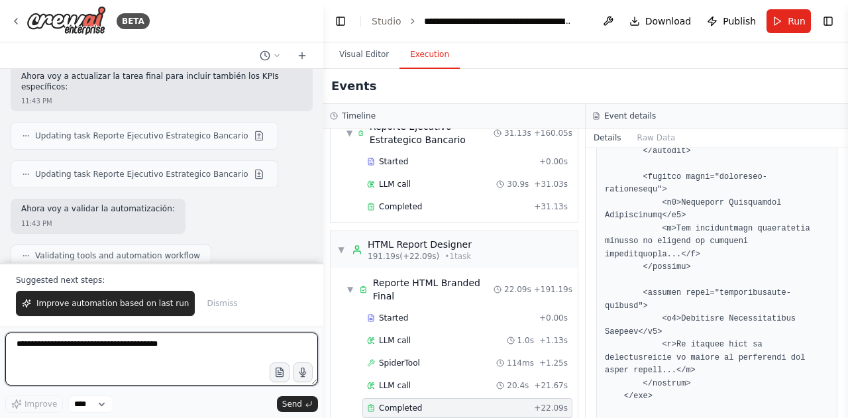
click at [133, 349] on textarea at bounding box center [161, 359] width 313 height 53
type textarea "**********"
